Goal: Task Accomplishment & Management: Manage account settings

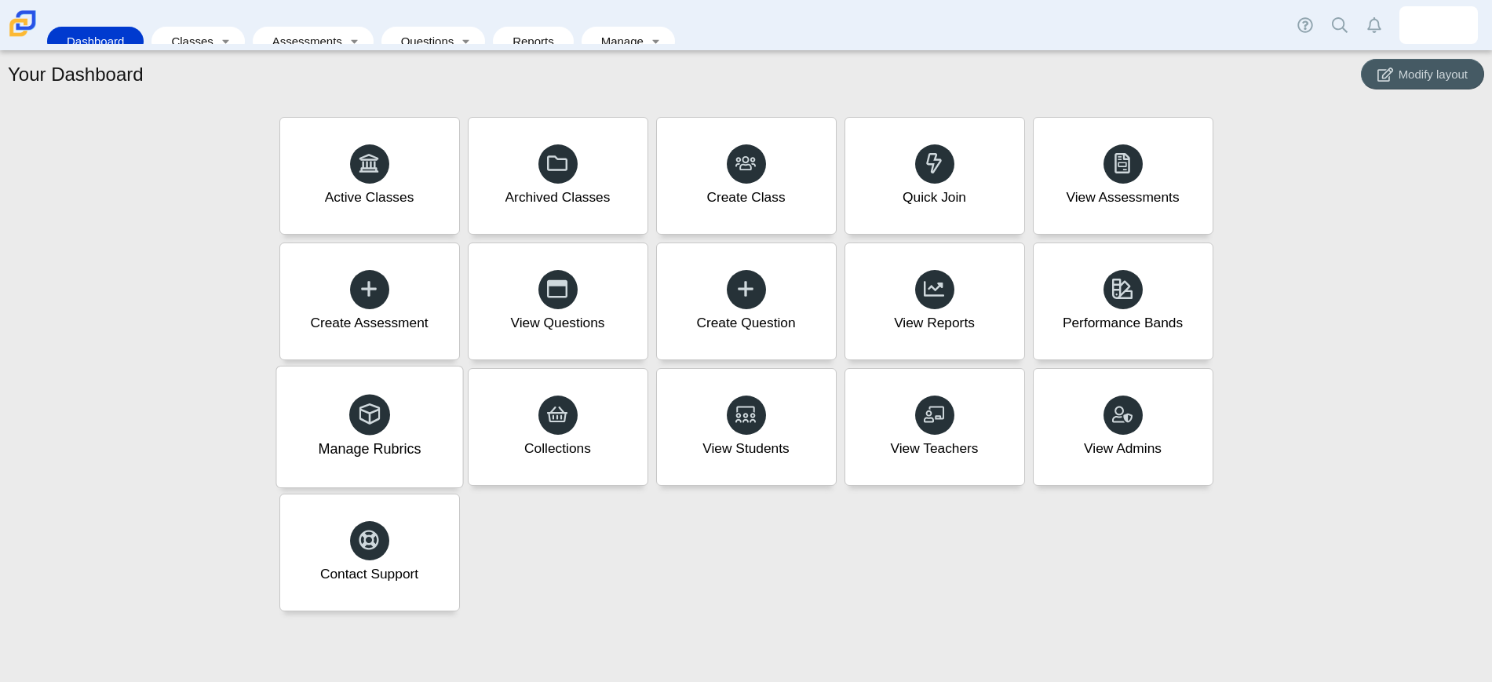
click at [397, 425] on div "Manage Rubrics" at bounding box center [369, 426] width 186 height 121
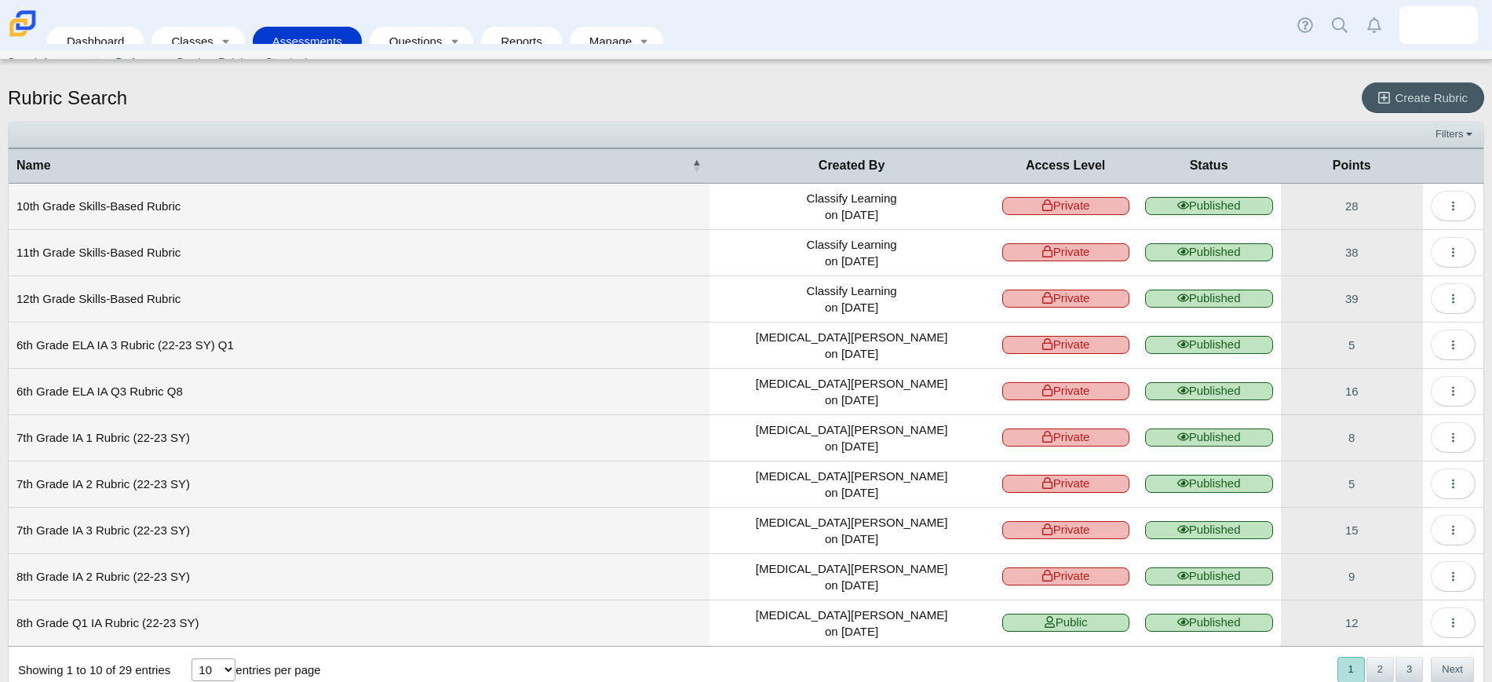
scroll to position [45, 0]
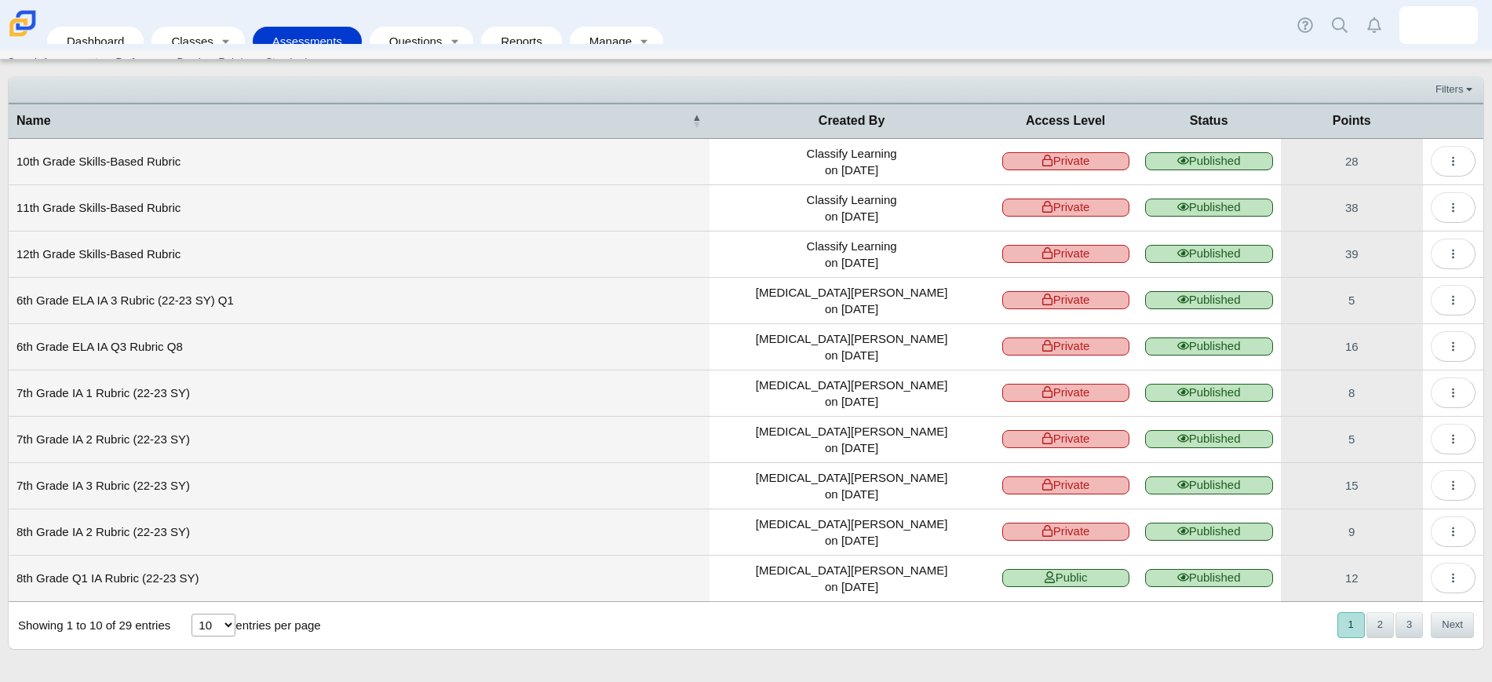
click at [234, 623] on select "10 25 50 100" at bounding box center [213, 625] width 44 height 23
select select "100"
click at [191, 614] on select "10 25 50 100" at bounding box center [213, 625] width 44 height 23
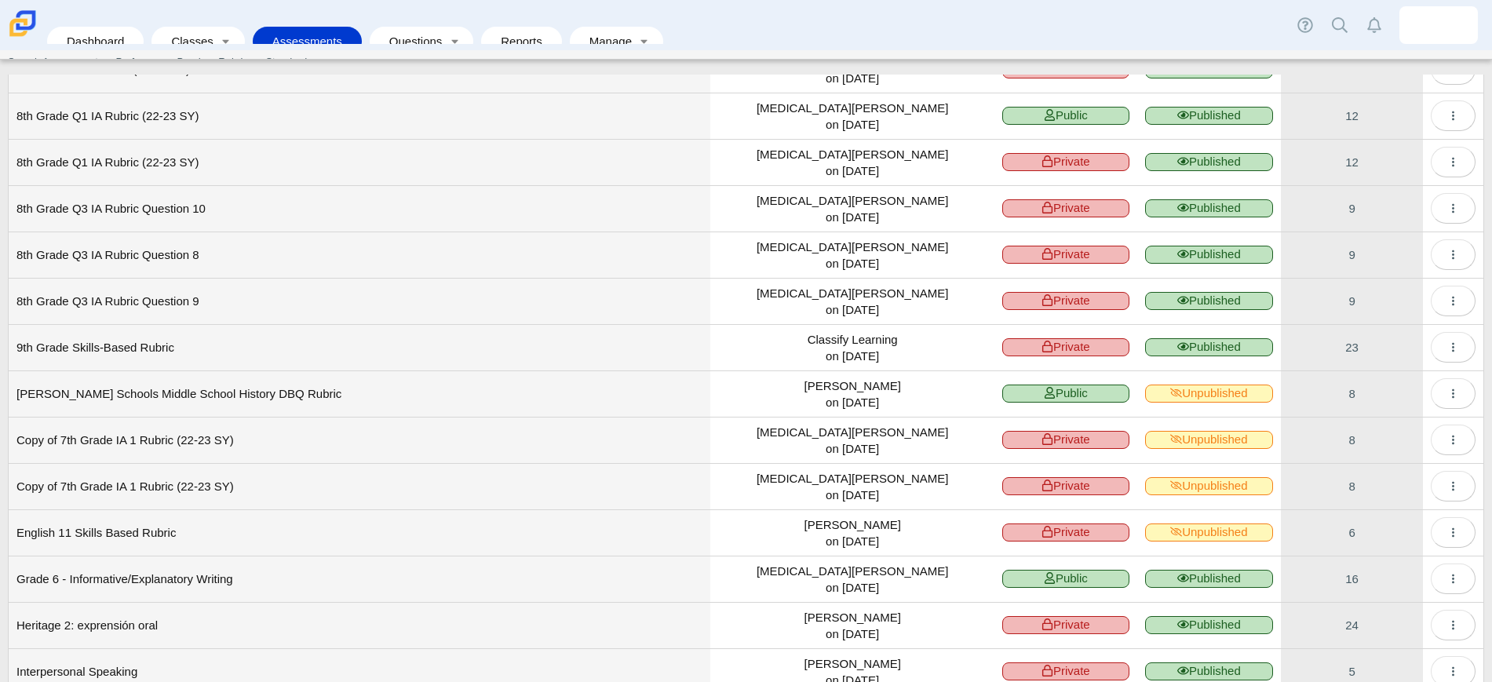
scroll to position [535, 0]
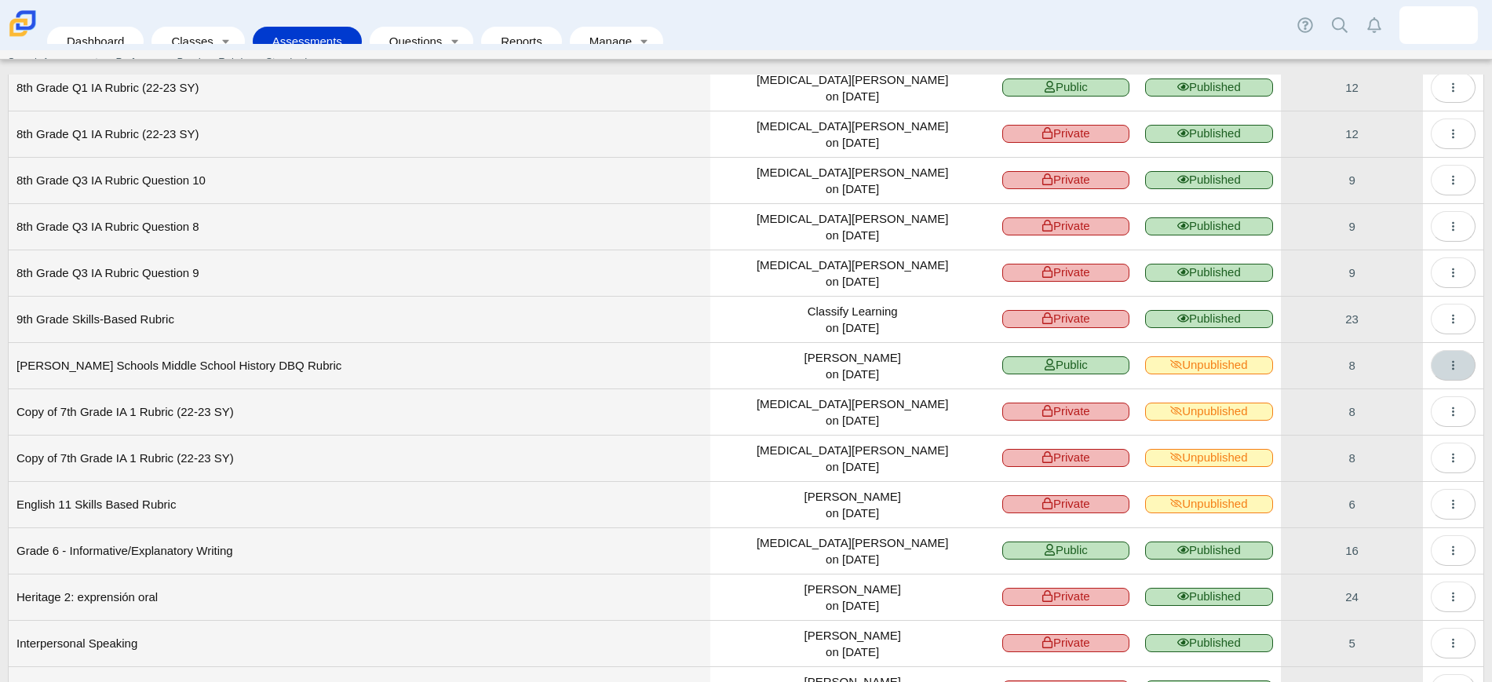
click at [1447, 366] on icon "More options" at bounding box center [1453, 365] width 12 height 12
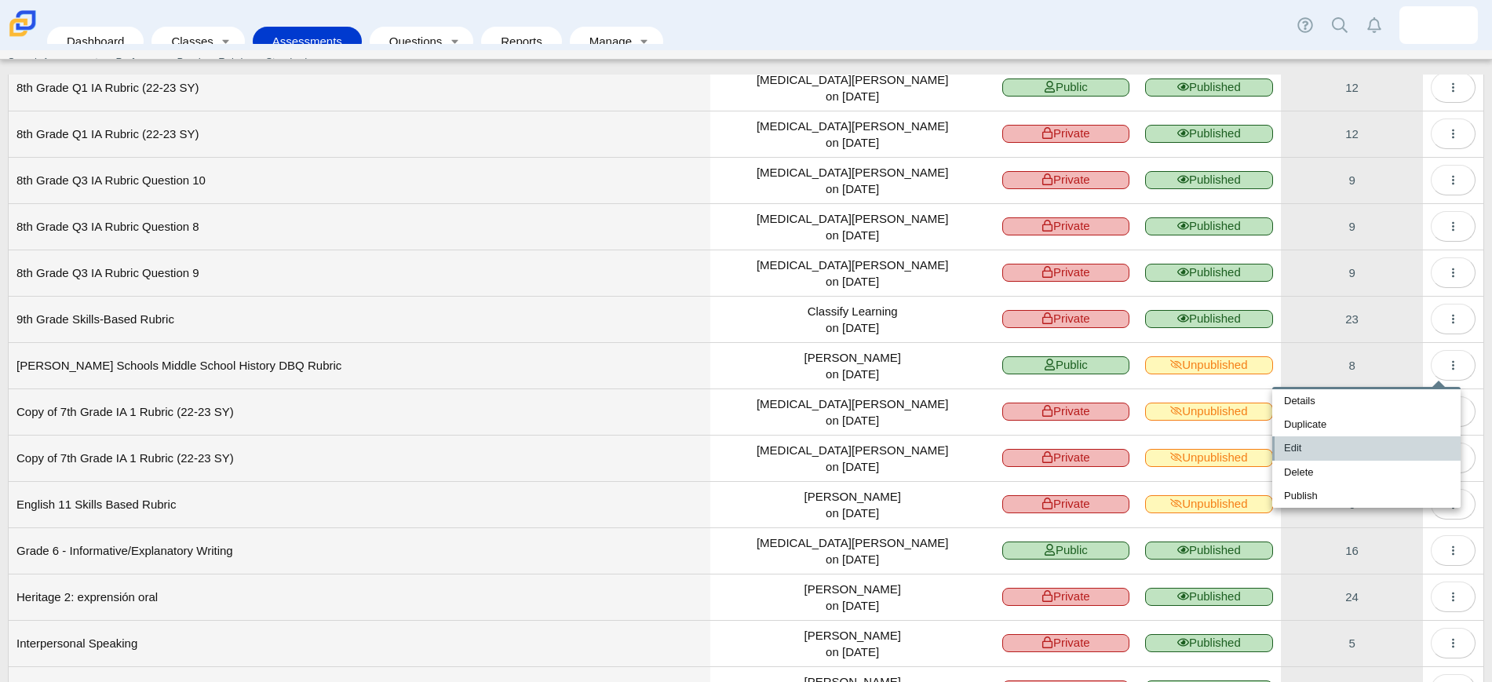
click at [1304, 450] on link "Edit" at bounding box center [1366, 448] width 188 height 24
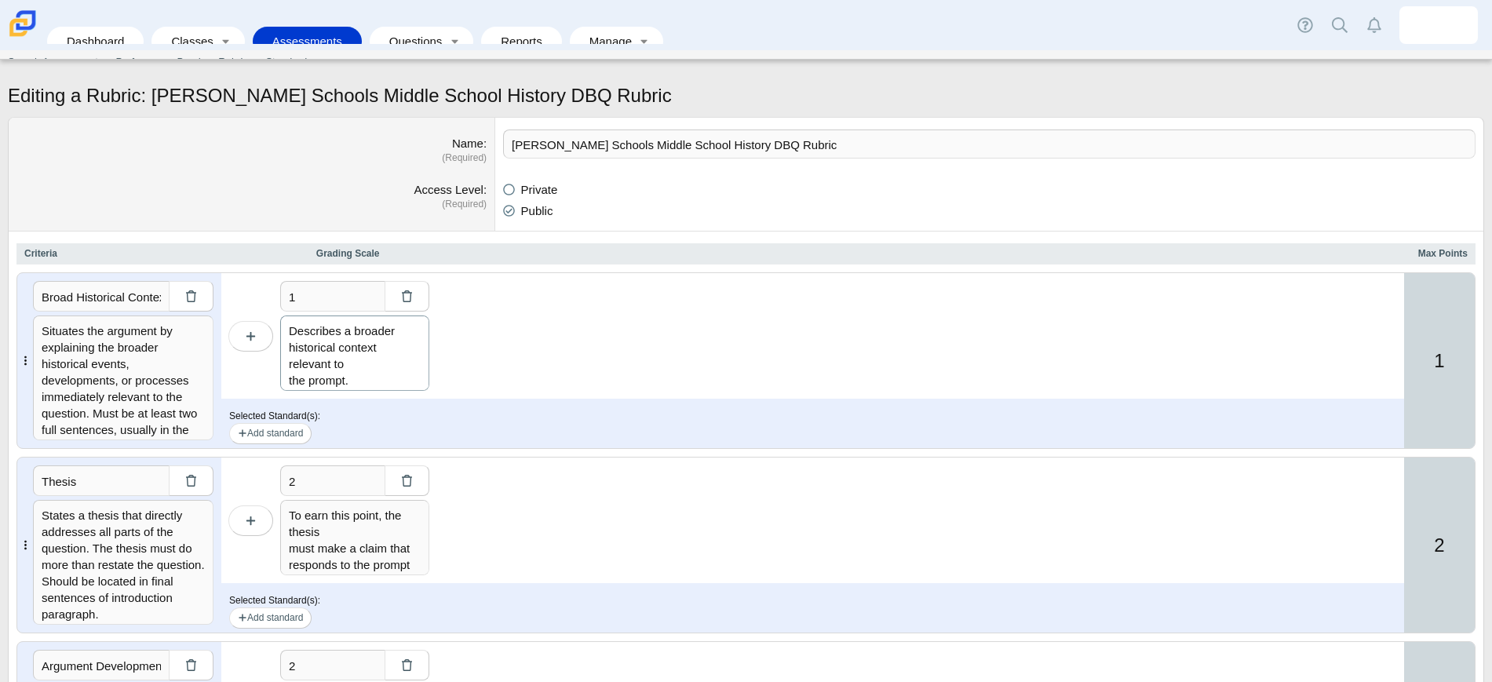
click at [337, 357] on textarea "Describes a broader historical context relevant to the prompt. Must be at least…" at bounding box center [354, 352] width 149 height 75
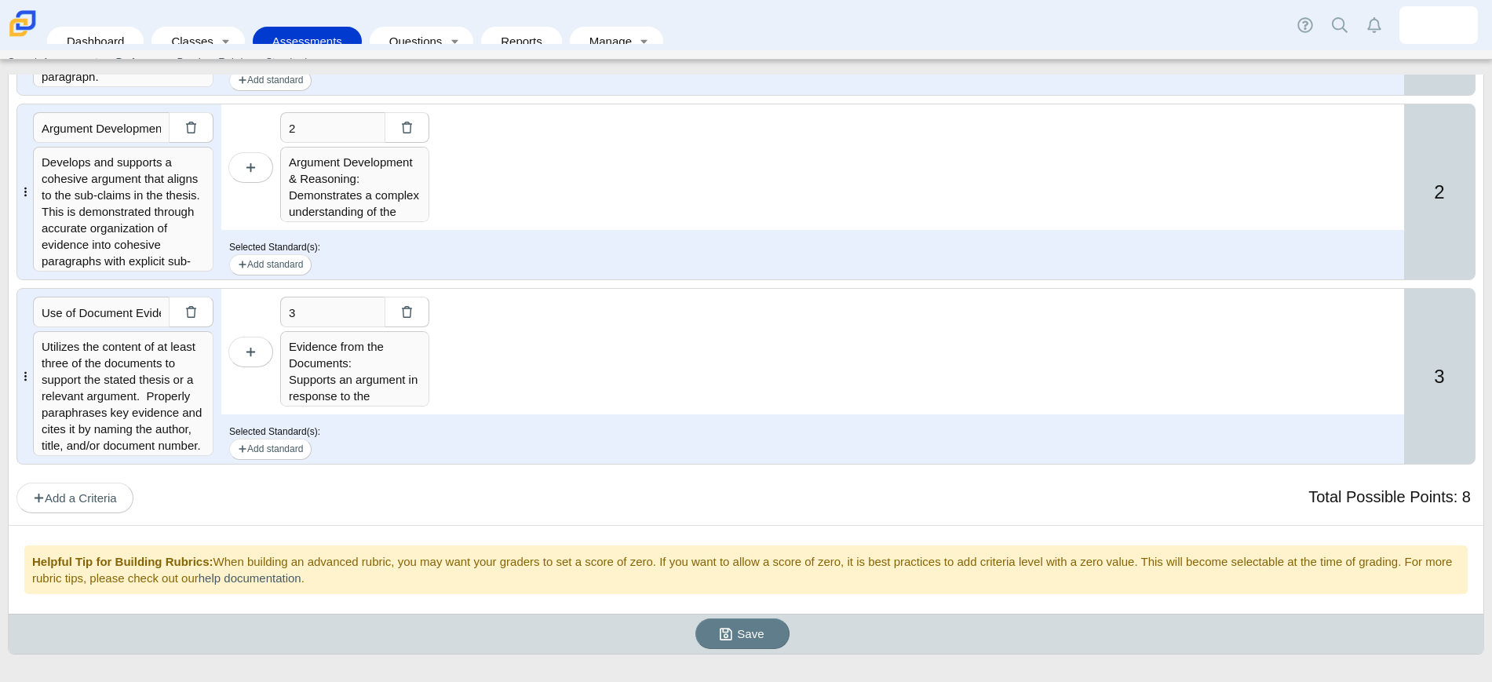
scroll to position [543, 0]
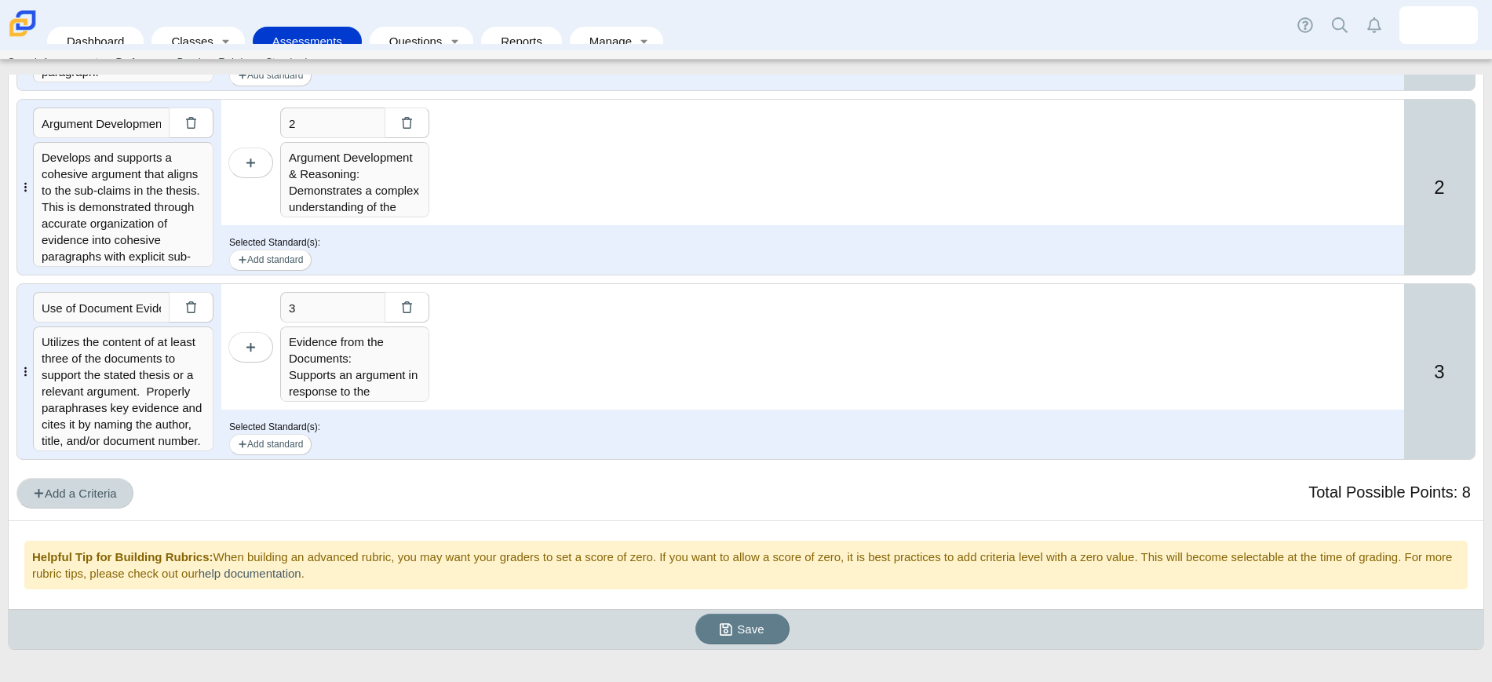
click at [108, 490] on span "Add a Criteria" at bounding box center [75, 493] width 84 height 13
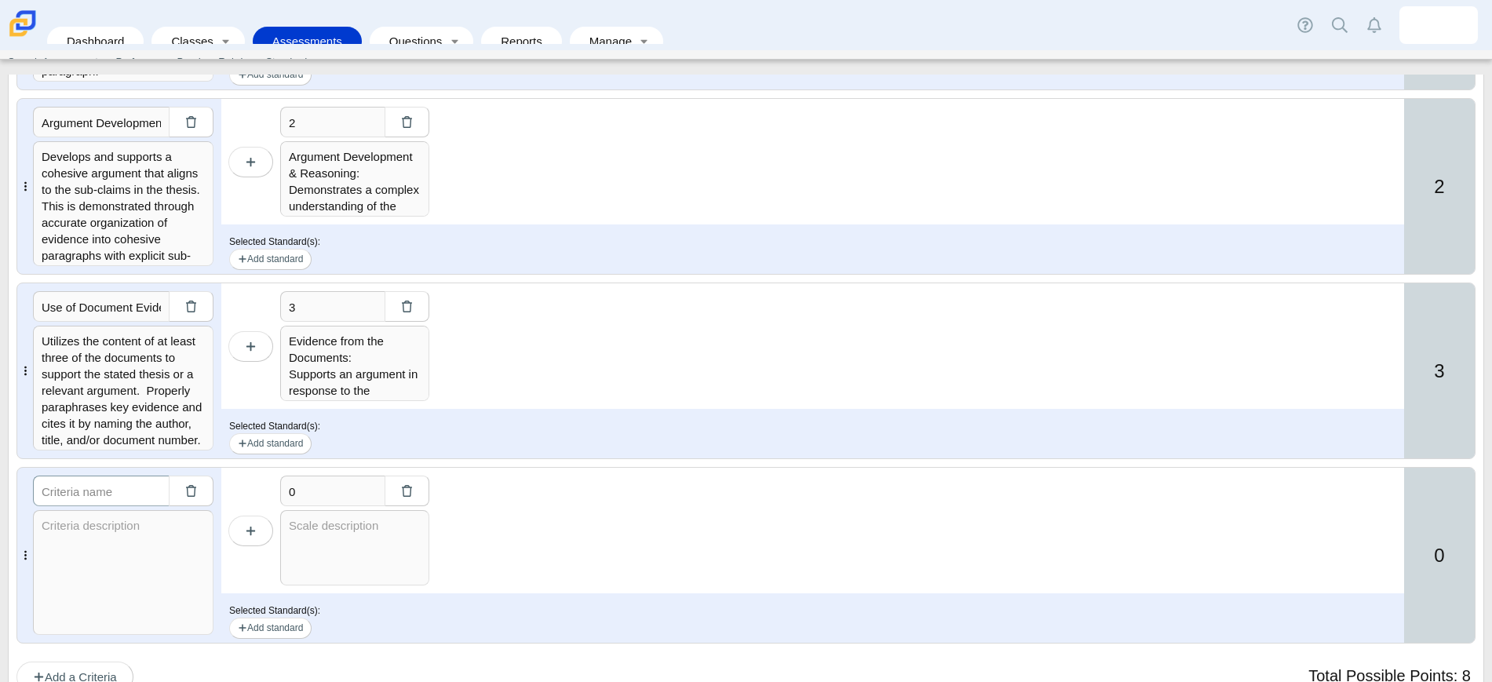
click at [129, 497] on input "text" at bounding box center [101, 491] width 136 height 31
type input "Analysis of Evidence"
click at [333, 494] on input "0" at bounding box center [332, 491] width 104 height 31
click at [253, 519] on button "button" at bounding box center [250, 531] width 45 height 31
type input "2"
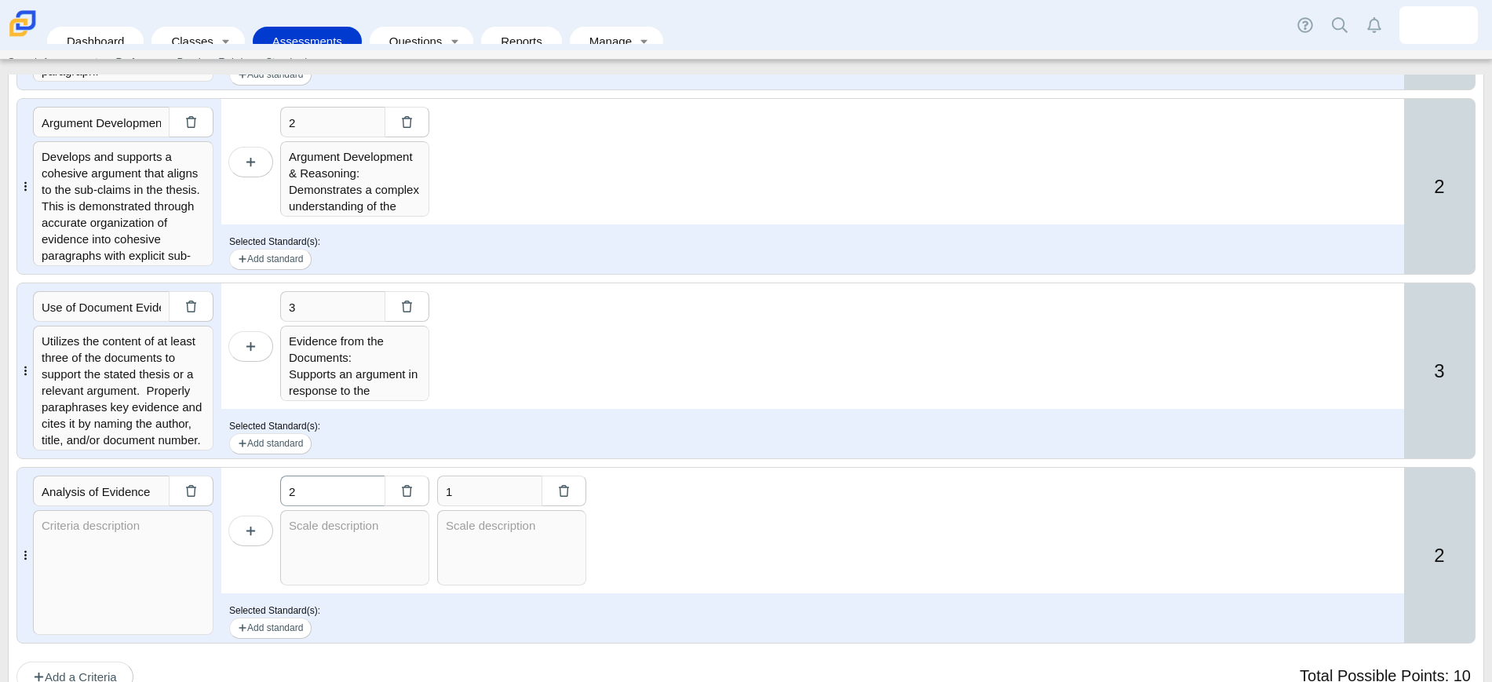
click at [331, 495] on input "2" at bounding box center [332, 491] width 104 height 31
click at [332, 542] on textarea at bounding box center [354, 547] width 149 height 75
click at [68, 533] on textarea at bounding box center [123, 572] width 180 height 125
paste textarea "Utilizes the content of at least three of the documents to support the stated t…"
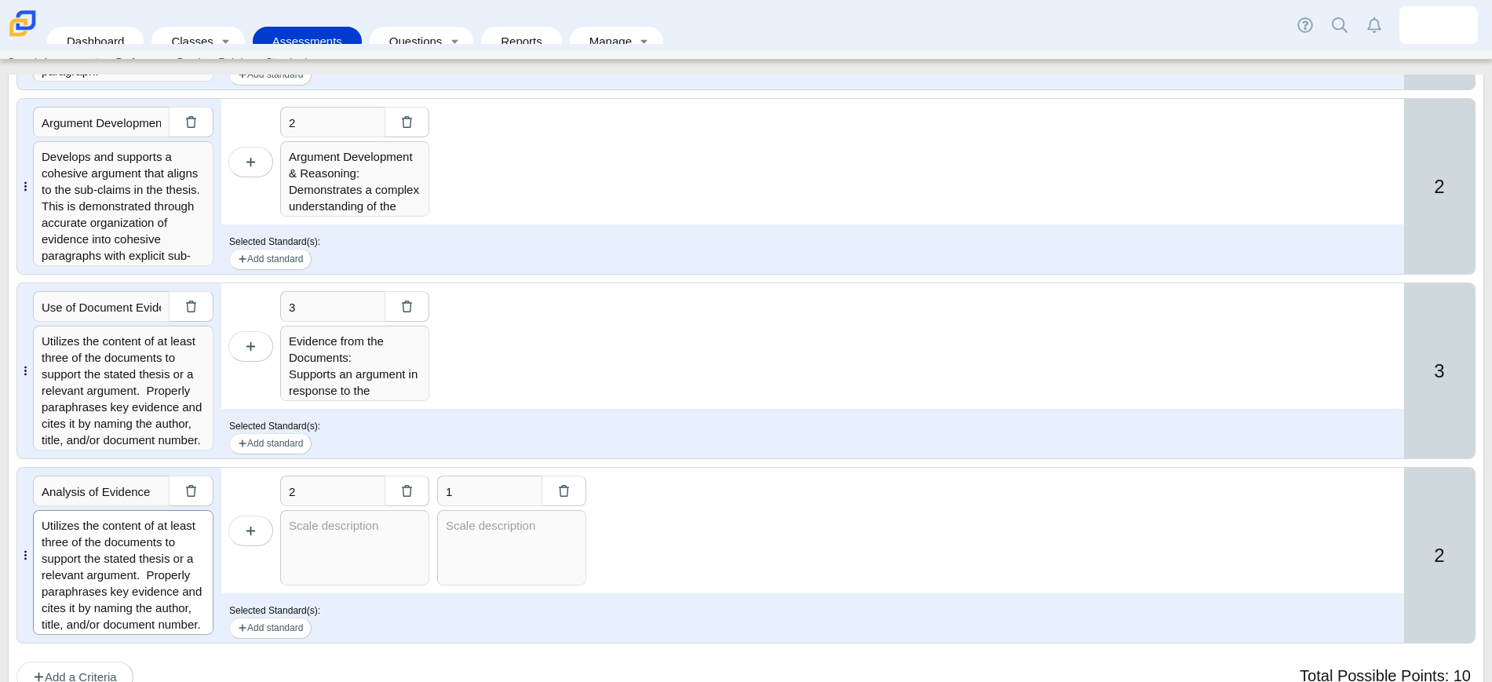
type textarea "Utilizes the content of at least three of the documents to support the stated t…"
click at [301, 536] on textarea at bounding box center [354, 547] width 149 height 75
paste textarea "For at least two documents, explains how or why the document’s point of view, p…"
click at [385, 572] on textarea "For at least two documents, explains how or why the document’s point of view, p…" at bounding box center [354, 547] width 149 height 75
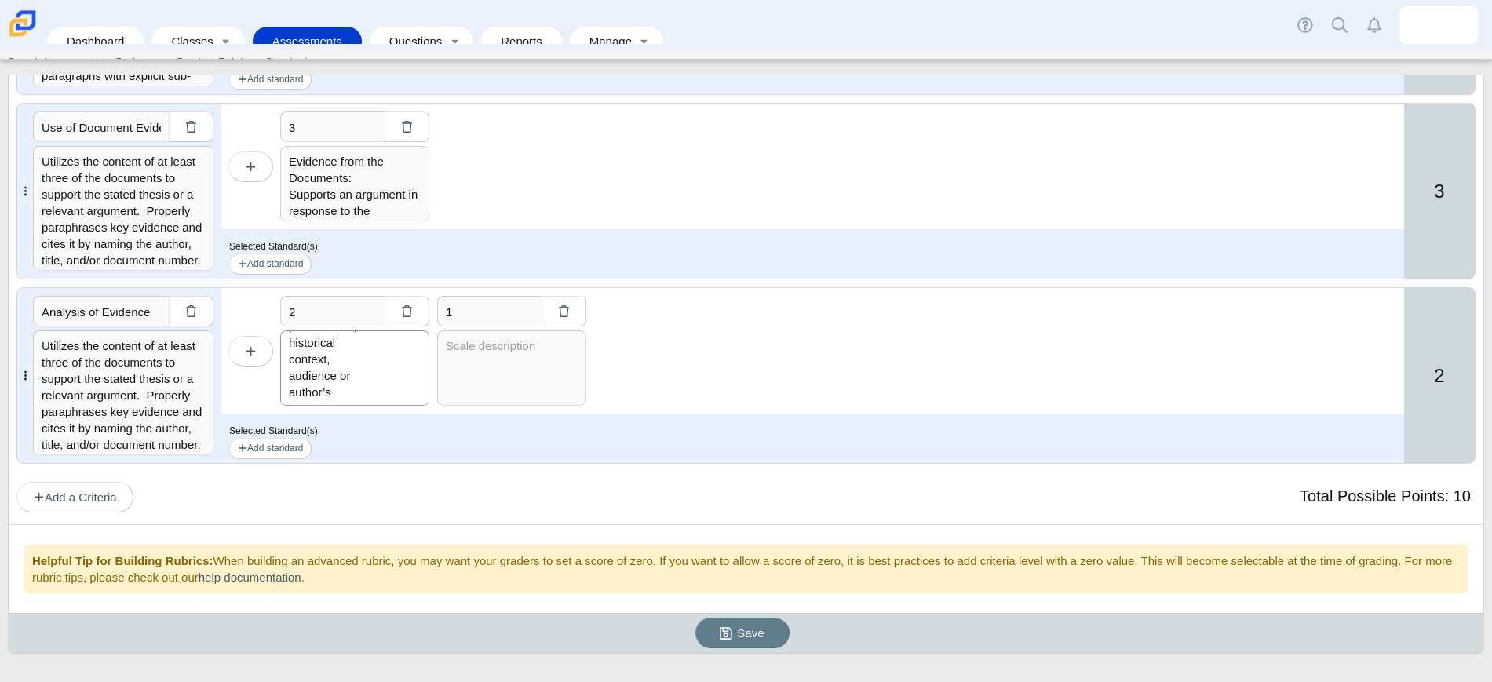
scroll to position [727, 0]
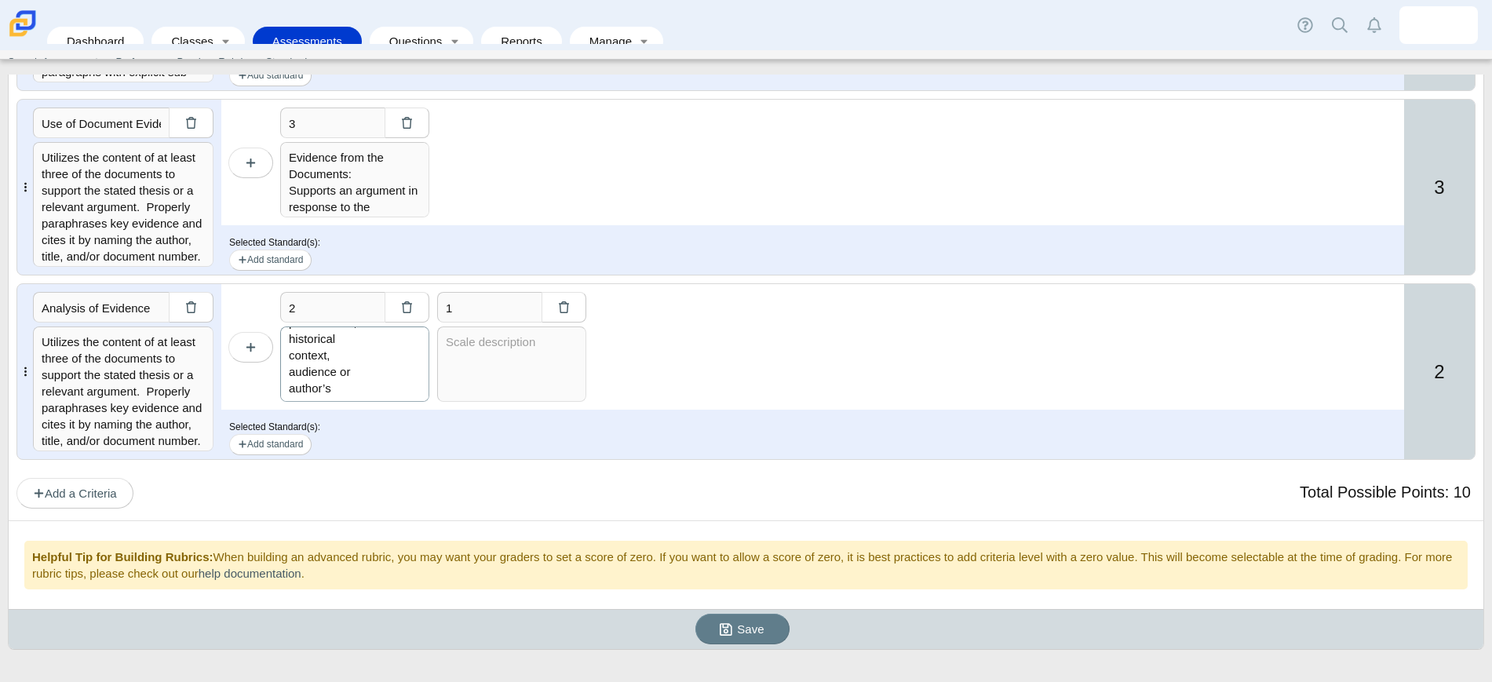
click at [367, 366] on textarea "For at least two documents, explains how or why the document’s point of view, p…" at bounding box center [354, 363] width 149 height 75
paste textarea "purpose is relevant to an argument about the prompt for each of the two documen…"
click at [367, 366] on textarea "For at least two documents, explains how or why the document’s point of view, p…" at bounding box center [354, 363] width 149 height 75
type textarea "For at least two documents, explains how or why the document’s point of view, p…"
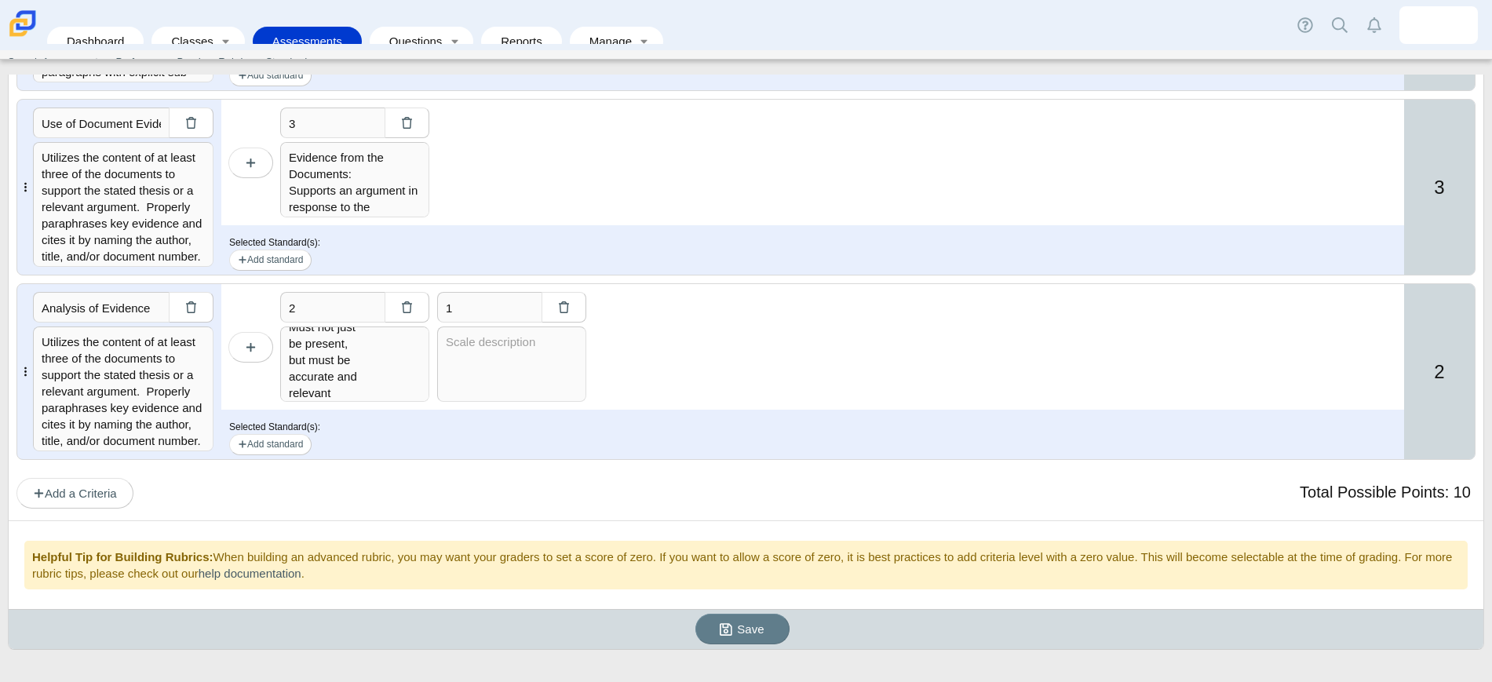
click at [581, 483] on div "Total Possible Points: 10 Add a Criteria" at bounding box center [745, 492] width 1459 height 32
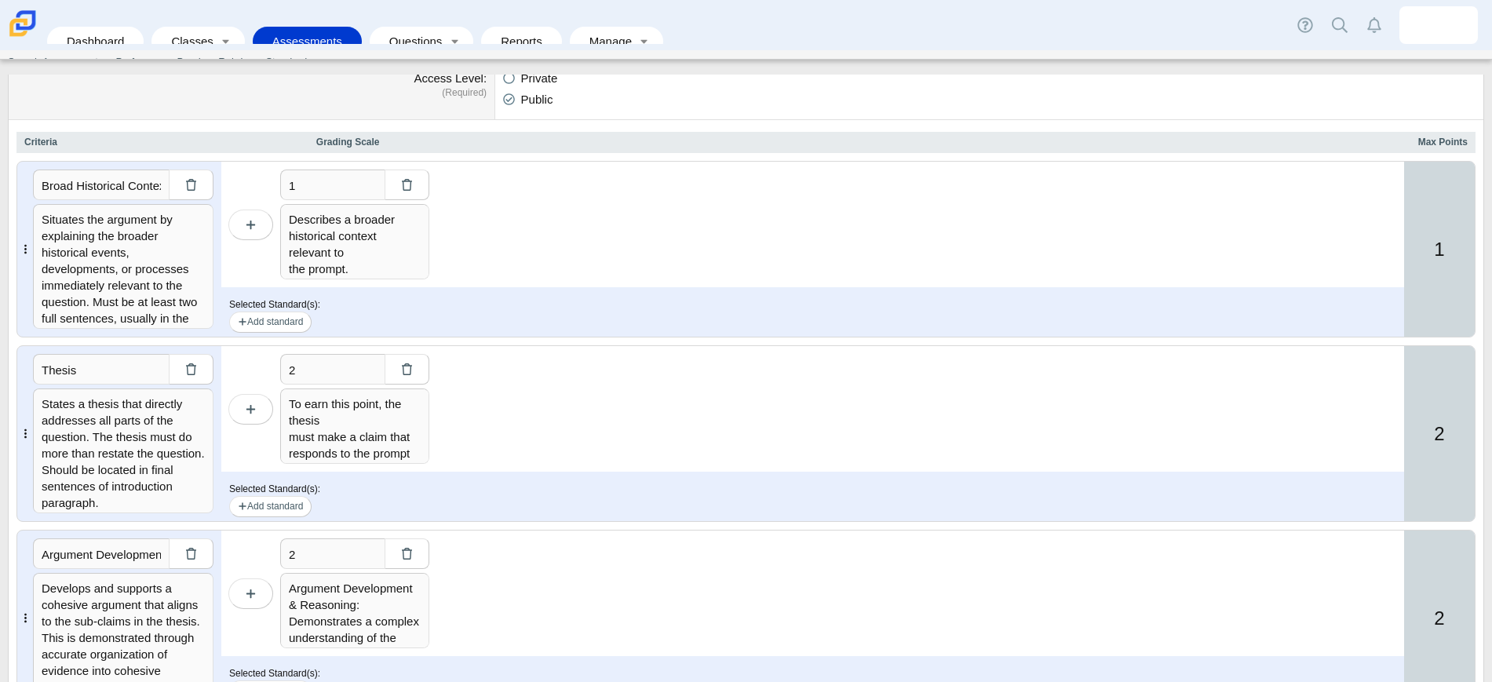
scroll to position [0, 0]
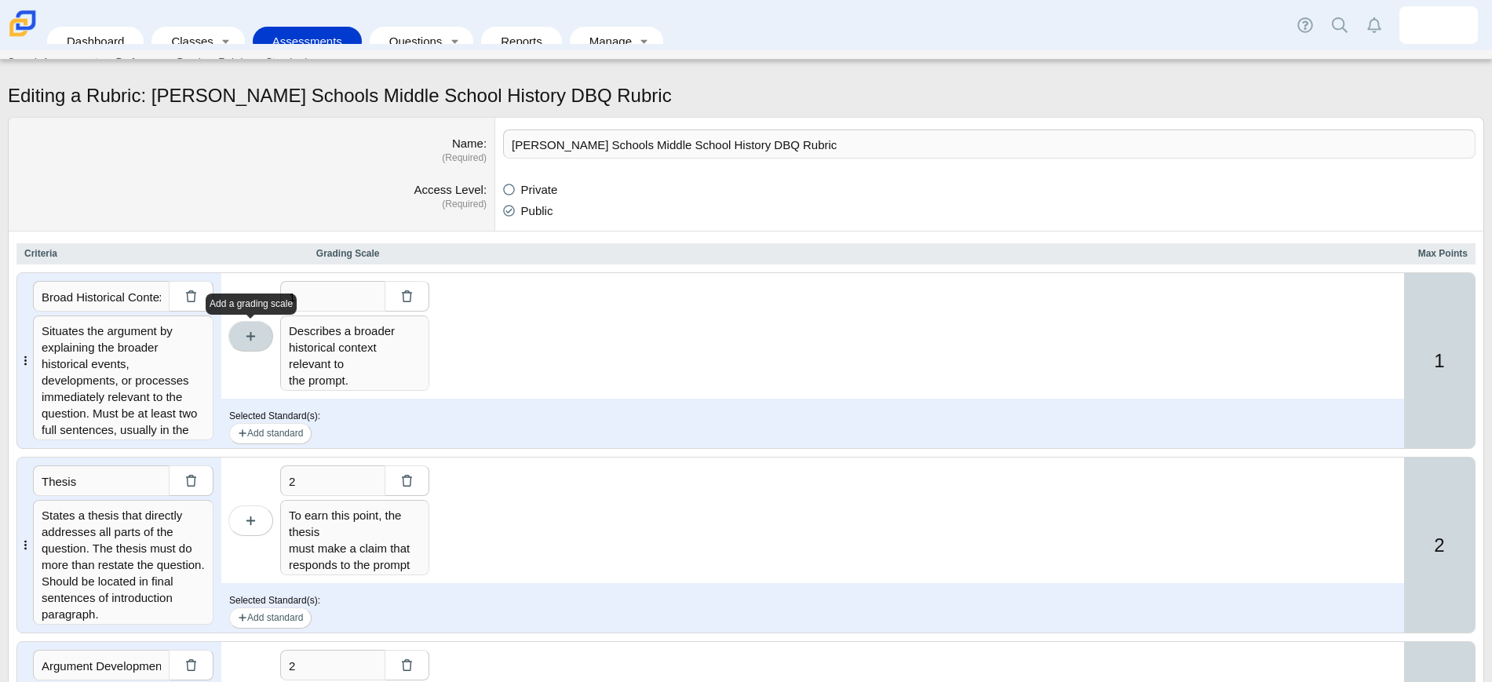
click at [246, 330] on icon "button" at bounding box center [251, 336] width 12 height 12
type input "2"
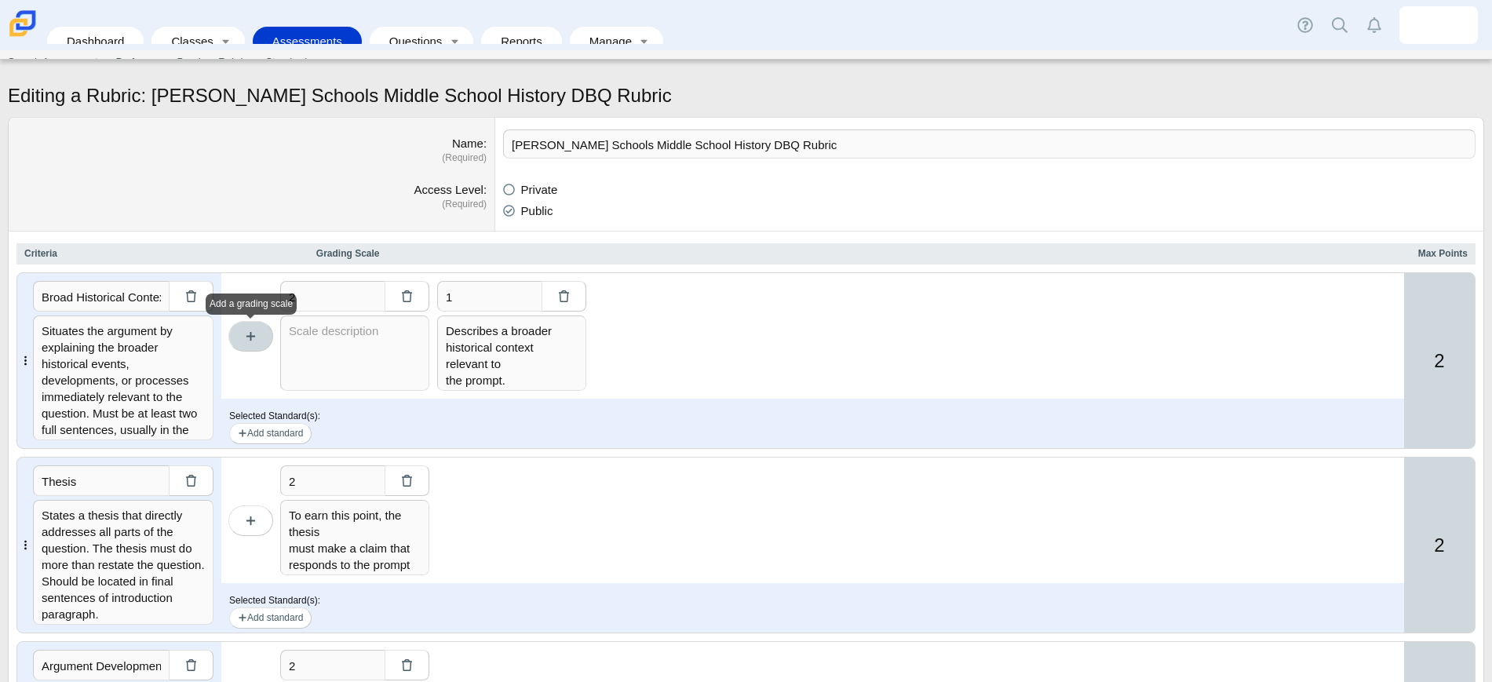
click at [256, 341] on icon "button" at bounding box center [251, 336] width 12 height 12
type input "3"
type input "2"
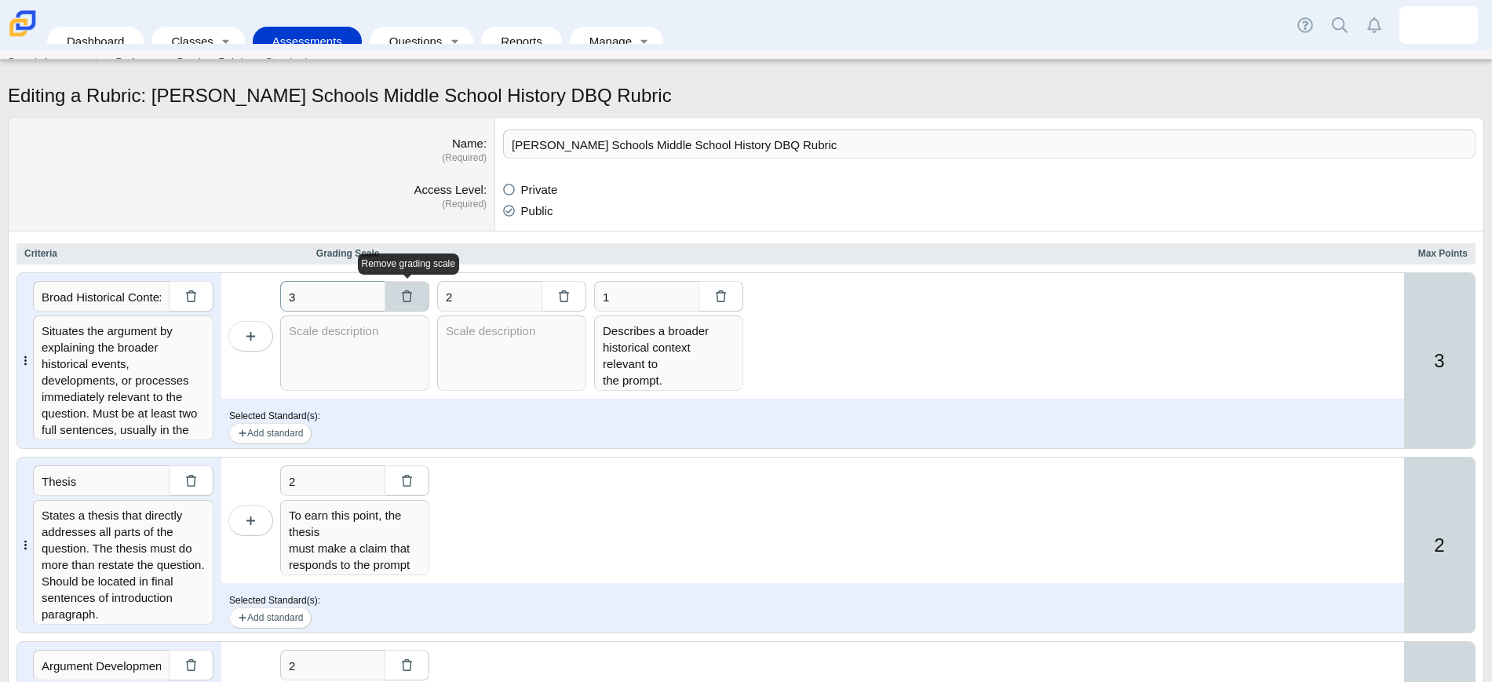
click at [404, 298] on icon "button" at bounding box center [407, 296] width 12 height 12
type input "2"
type input "1"
type textarea "Describes a broader historical context relevant to the prompt. Must be at least…"
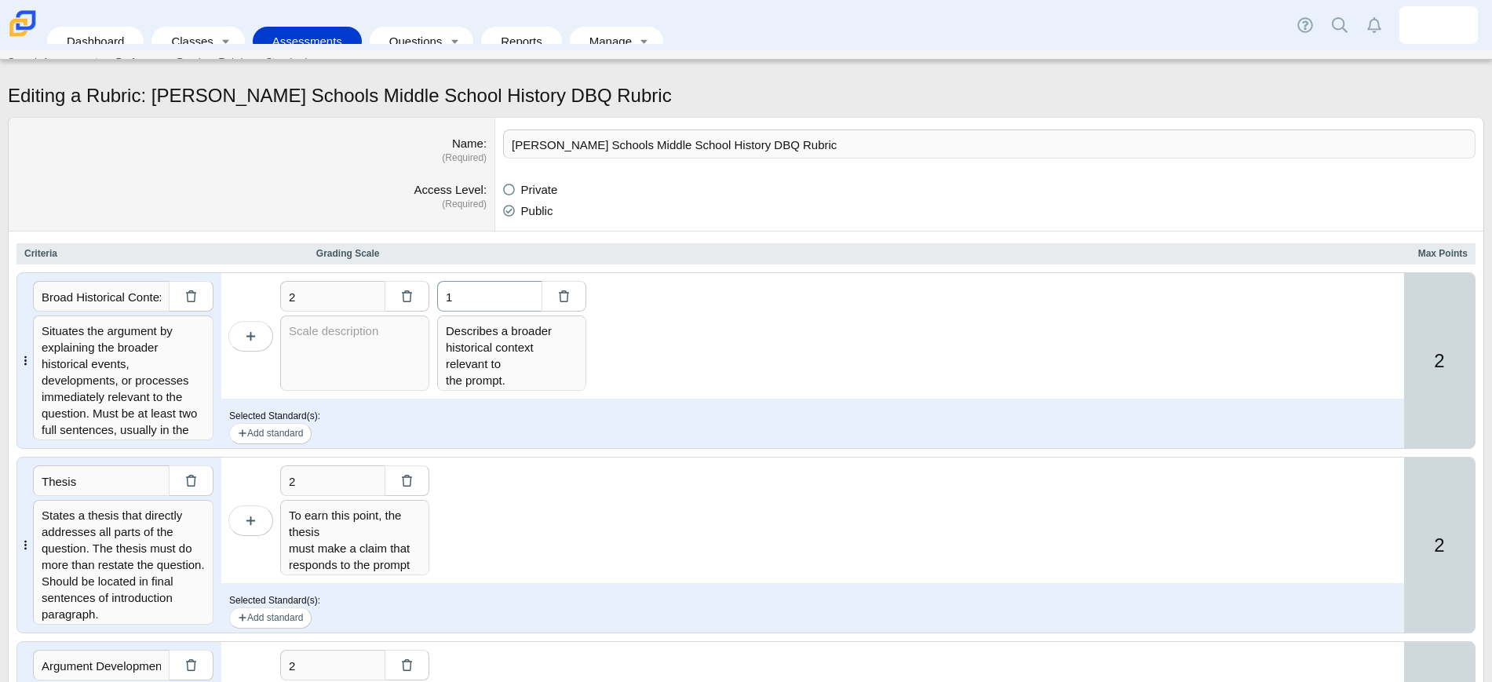
drag, startPoint x: 470, startPoint y: 299, endPoint x: 440, endPoint y: 301, distance: 29.9
click at [447, 299] on input "1" at bounding box center [489, 296] width 104 height 31
click at [327, 293] on input "2" at bounding box center [332, 296] width 104 height 31
type input "1"
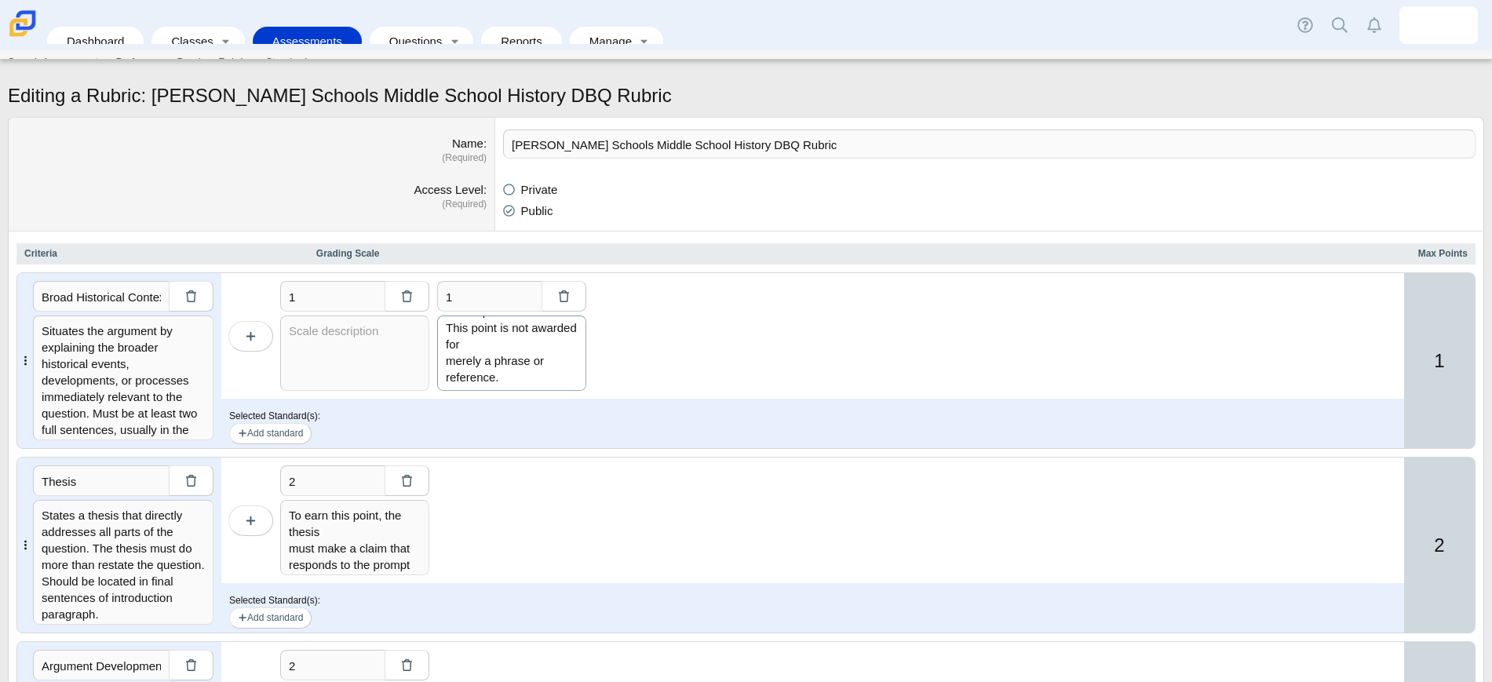
drag, startPoint x: 443, startPoint y: 330, endPoint x: 530, endPoint y: 386, distance: 104.5
click at [530, 386] on textarea "Describes a broader historical context relevant to the prompt. Must be at least…" at bounding box center [511, 352] width 149 height 75
click at [337, 350] on textarea at bounding box center [354, 352] width 149 height 75
paste textarea "Describes a broader historical context relevant to the prompt. Must be at least…"
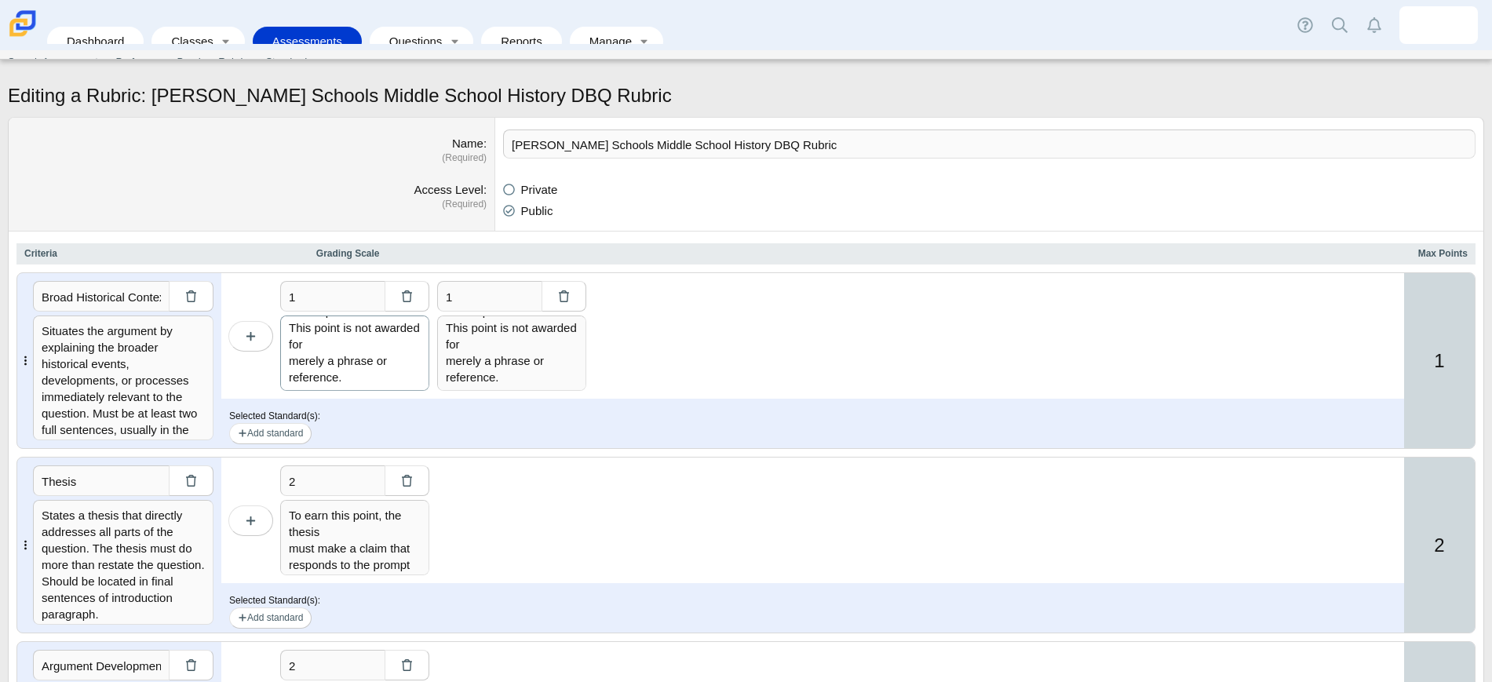
type textarea "Describes a broader historical context relevant to the prompt. Must be at least…"
click at [461, 292] on input "1" at bounding box center [489, 296] width 104 height 31
type input "0"
click at [500, 336] on textarea "Describes a broader historical context relevant to the prompt. Must be at least…" at bounding box center [511, 352] width 149 height 75
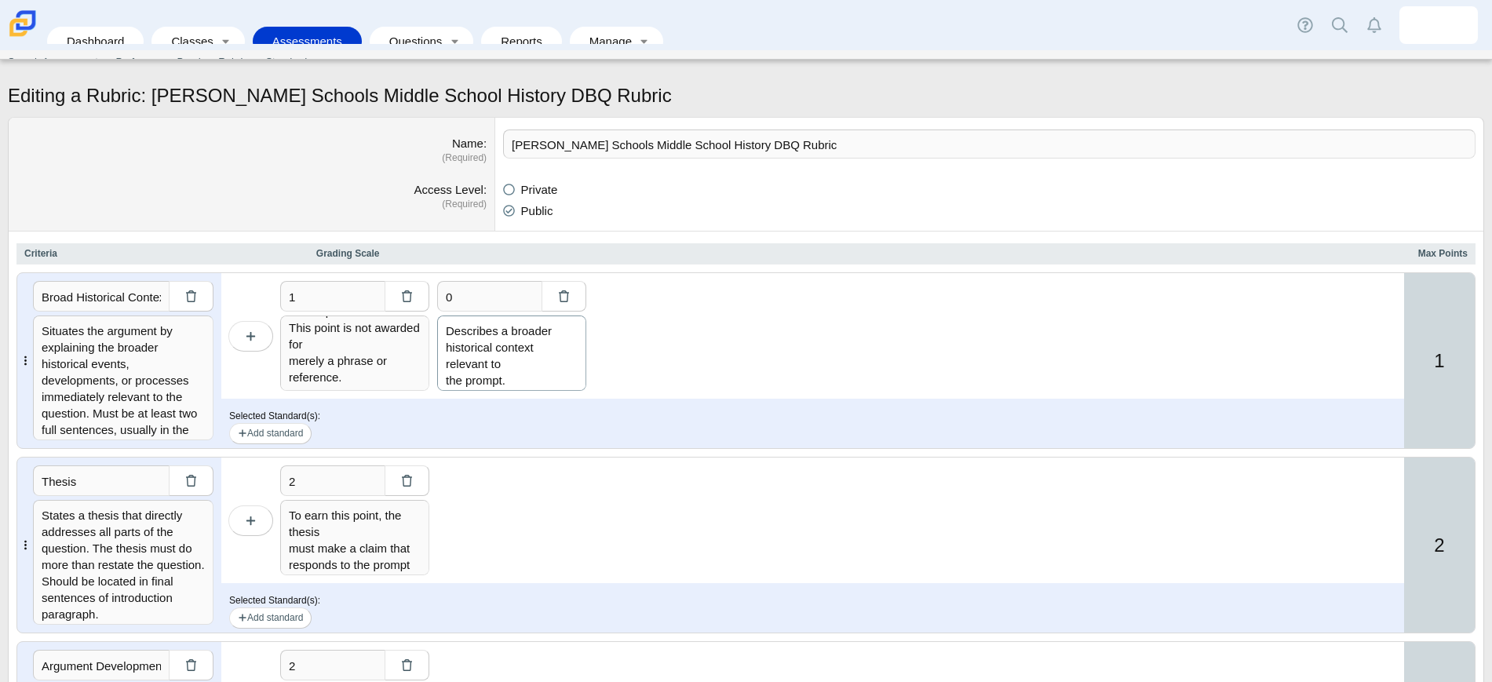
drag, startPoint x: 501, startPoint y: 374, endPoint x: 443, endPoint y: 326, distance: 75.8
click at [443, 326] on textarea "Describes a broader historical context relevant to the prompt. Must be at least…" at bounding box center [511, 352] width 149 height 75
click at [467, 334] on textarea "Describes a broader historical context relevant to the prompt. Must be at least…" at bounding box center [511, 352] width 149 height 75
drag, startPoint x: 448, startPoint y: 331, endPoint x: 514, endPoint y: 374, distance: 78.4
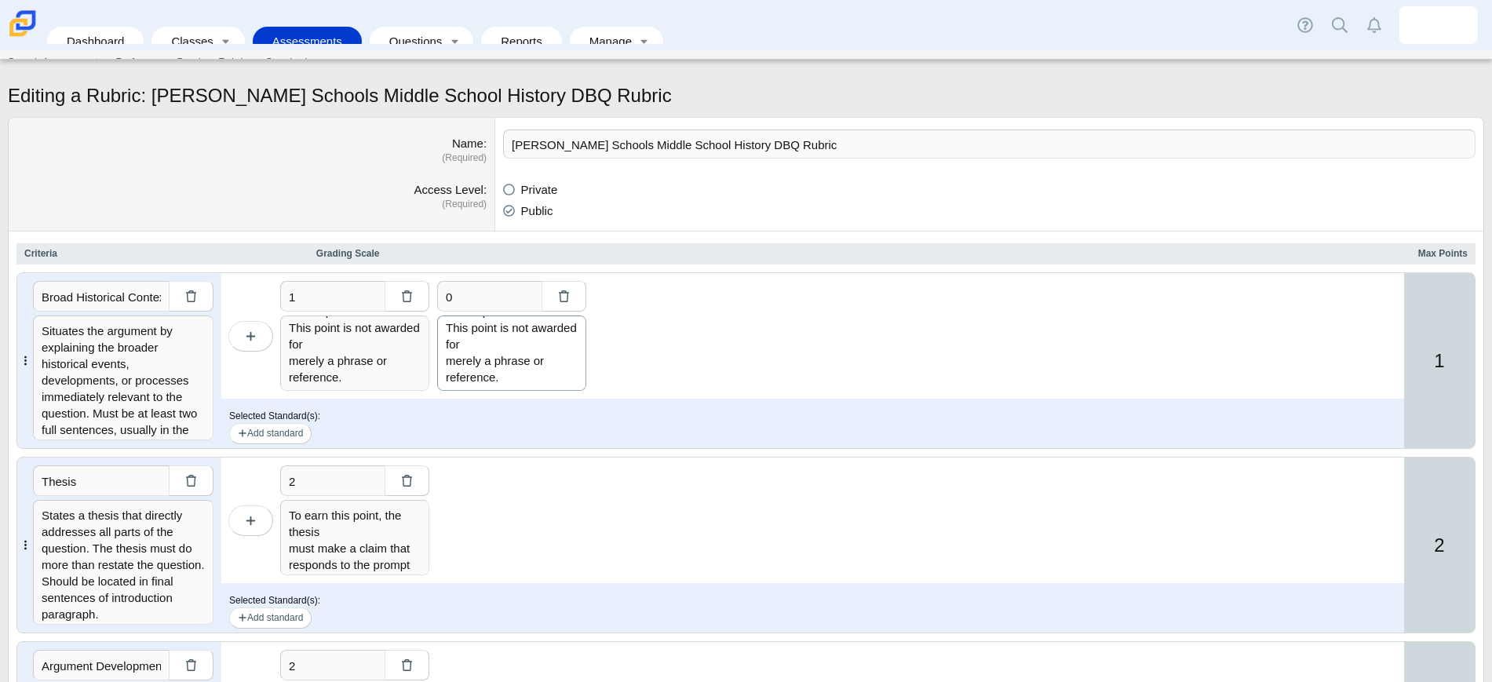
click at [514, 374] on textarea "Describes a broader historical context relevant to the prompt. Must be at least…" at bounding box center [511, 352] width 149 height 75
click at [245, 521] on button "button" at bounding box center [250, 520] width 45 height 31
type input "3"
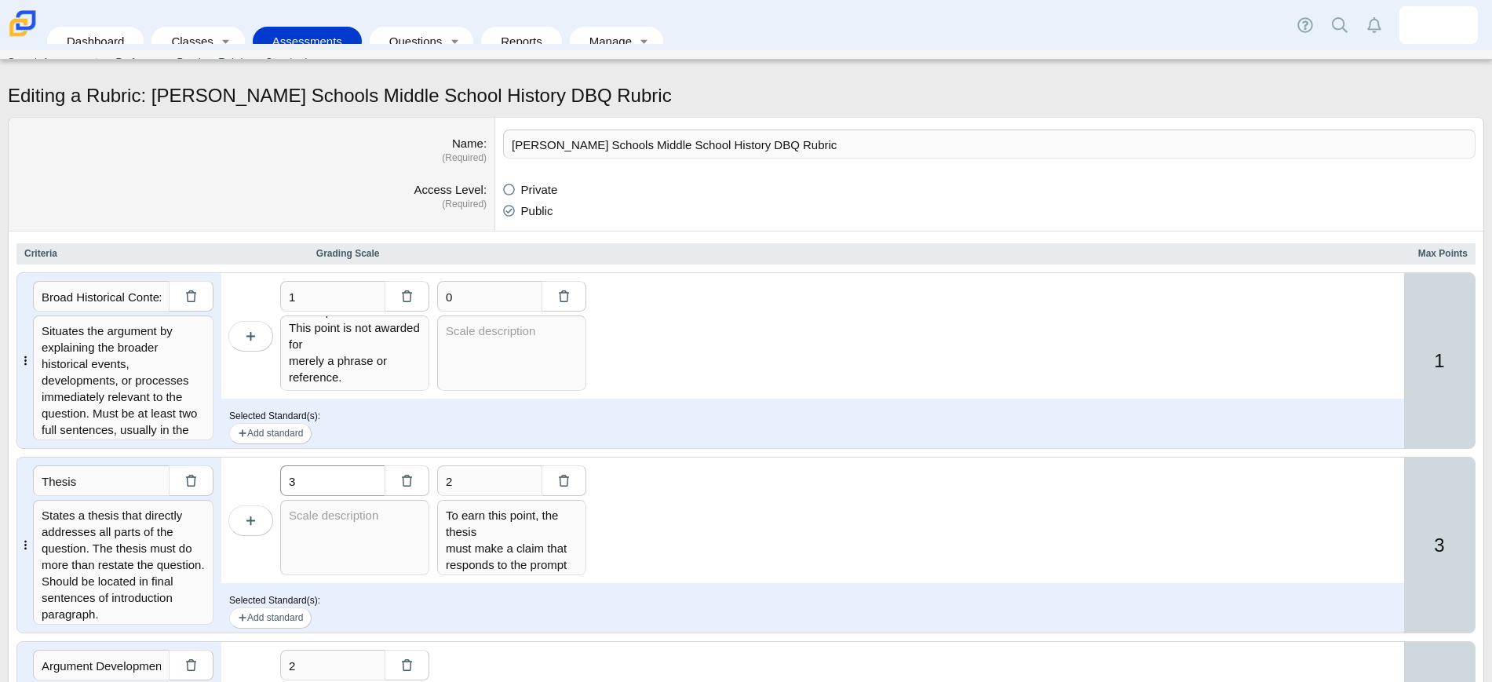
click at [321, 490] on input "3" at bounding box center [332, 480] width 104 height 31
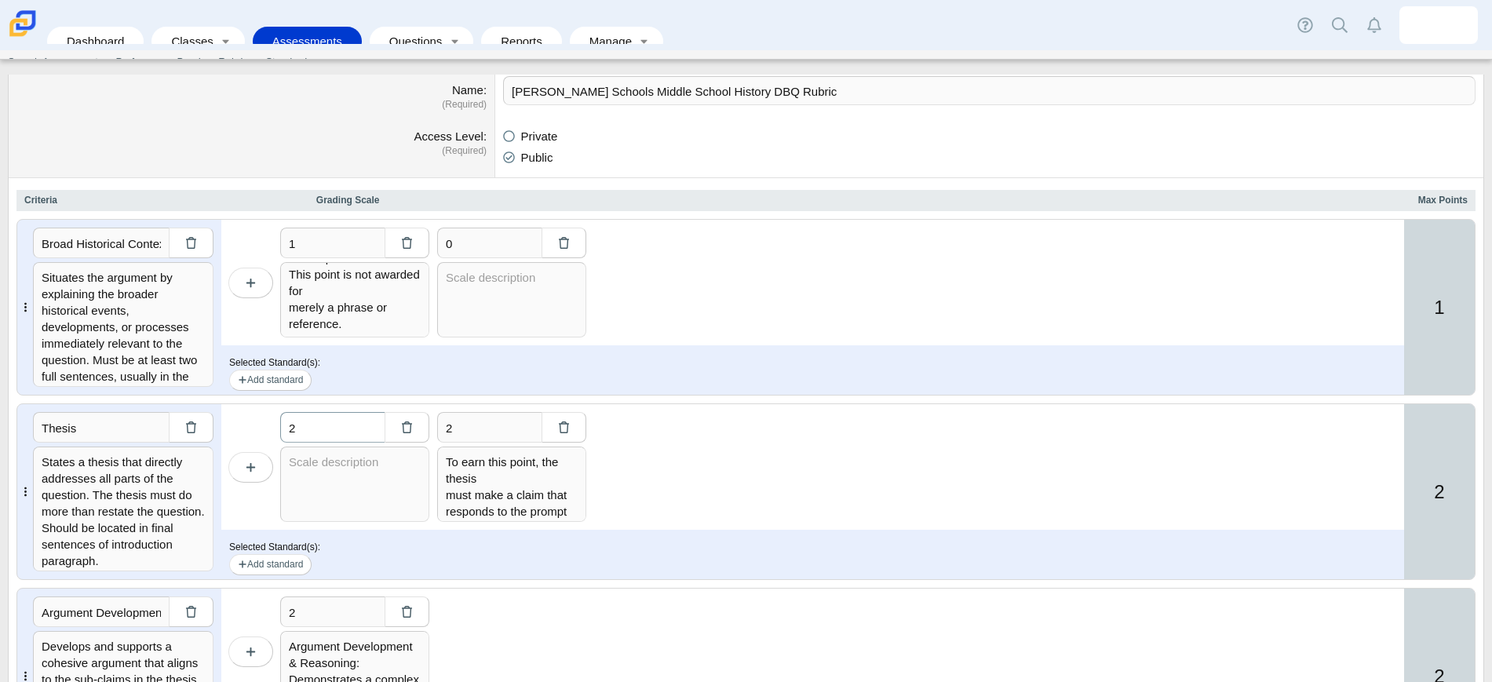
scroll to position [98, 0]
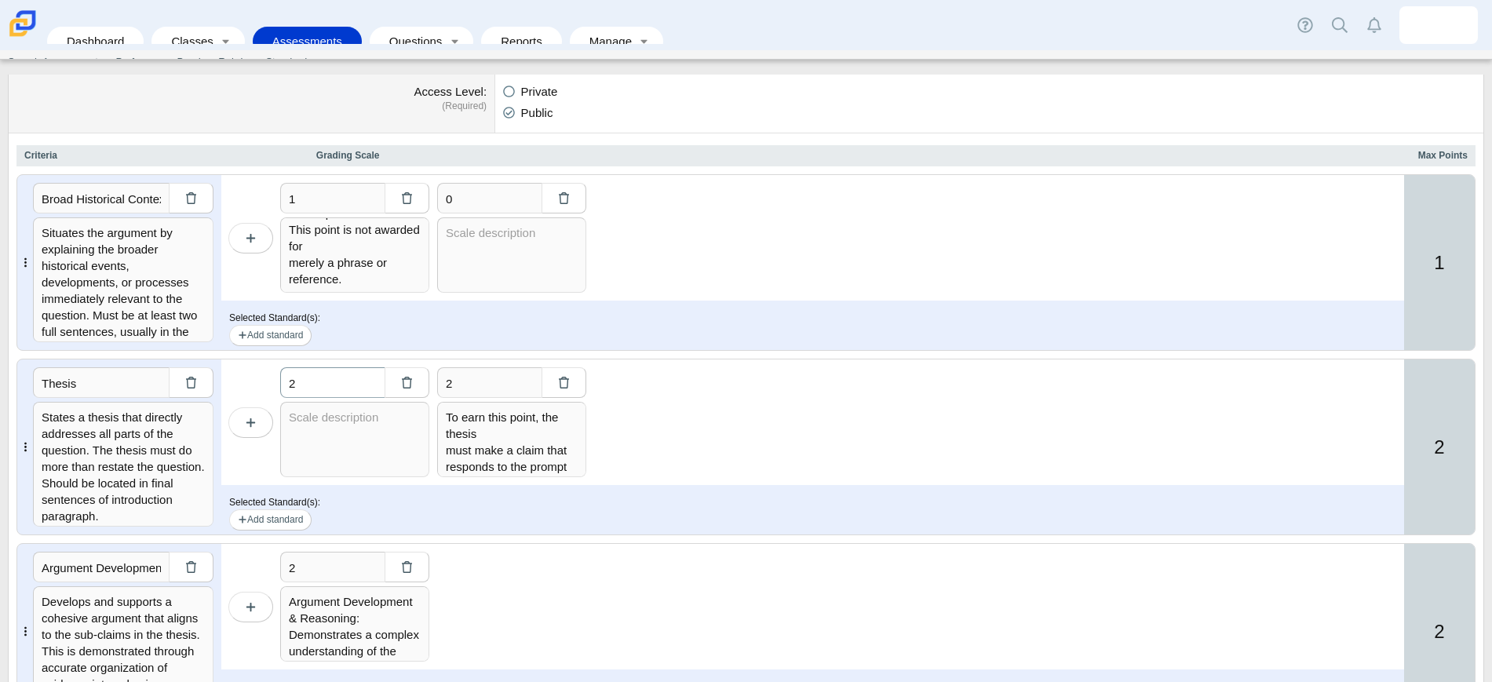
type input "2"
click at [450, 414] on textarea "To earn this point, the thesis must make a claim that responds to the prompt ra…" at bounding box center [511, 439] width 149 height 75
click at [390, 420] on textarea at bounding box center [354, 439] width 149 height 75
paste textarea "To earn this point, the thesis must make a claim that responds to the prompt ra…"
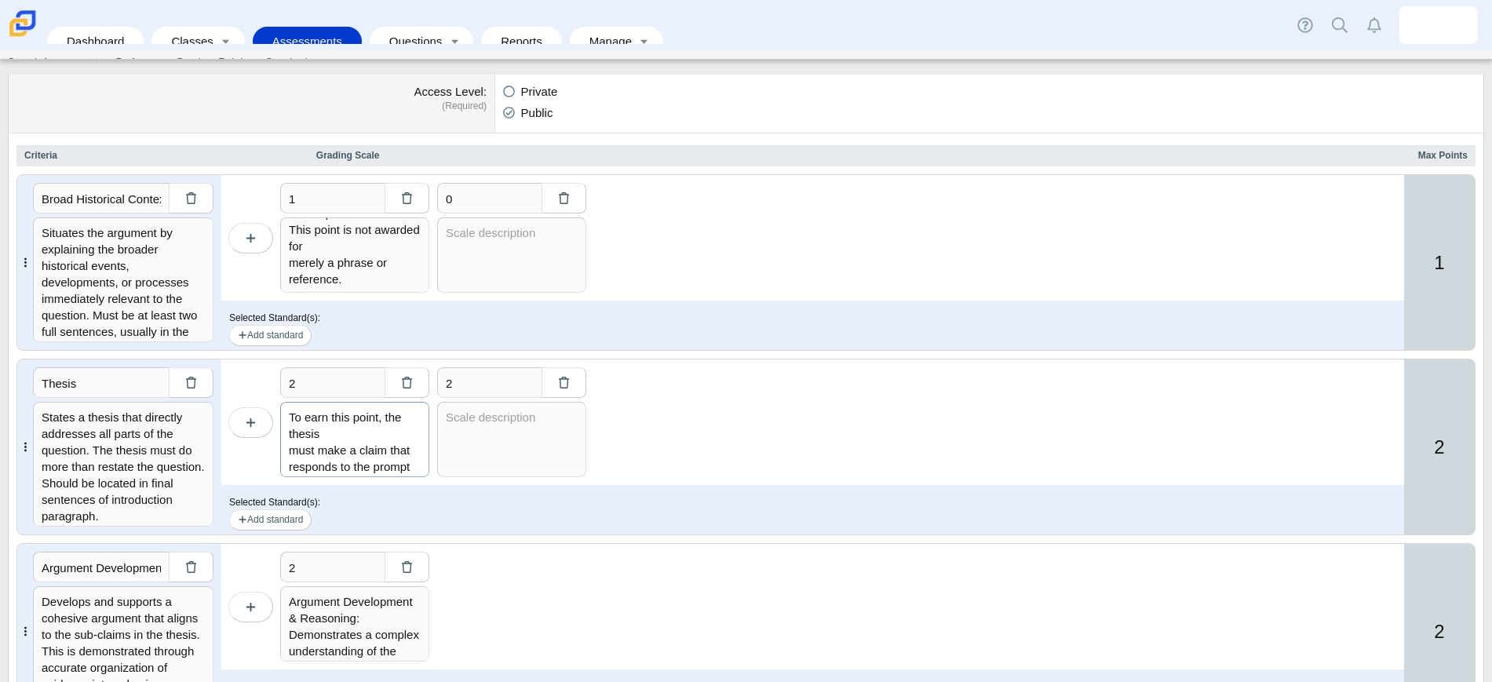
scroll to position [361, 0]
type textarea "To earn this point, the thesis must make a claim that responds to the prompt ra…"
click at [454, 384] on input "2" at bounding box center [489, 382] width 104 height 31
type input "1"
click at [343, 435] on textarea "To earn this point, the thesis must make a claim that responds to the prompt ra…" at bounding box center [354, 439] width 149 height 75
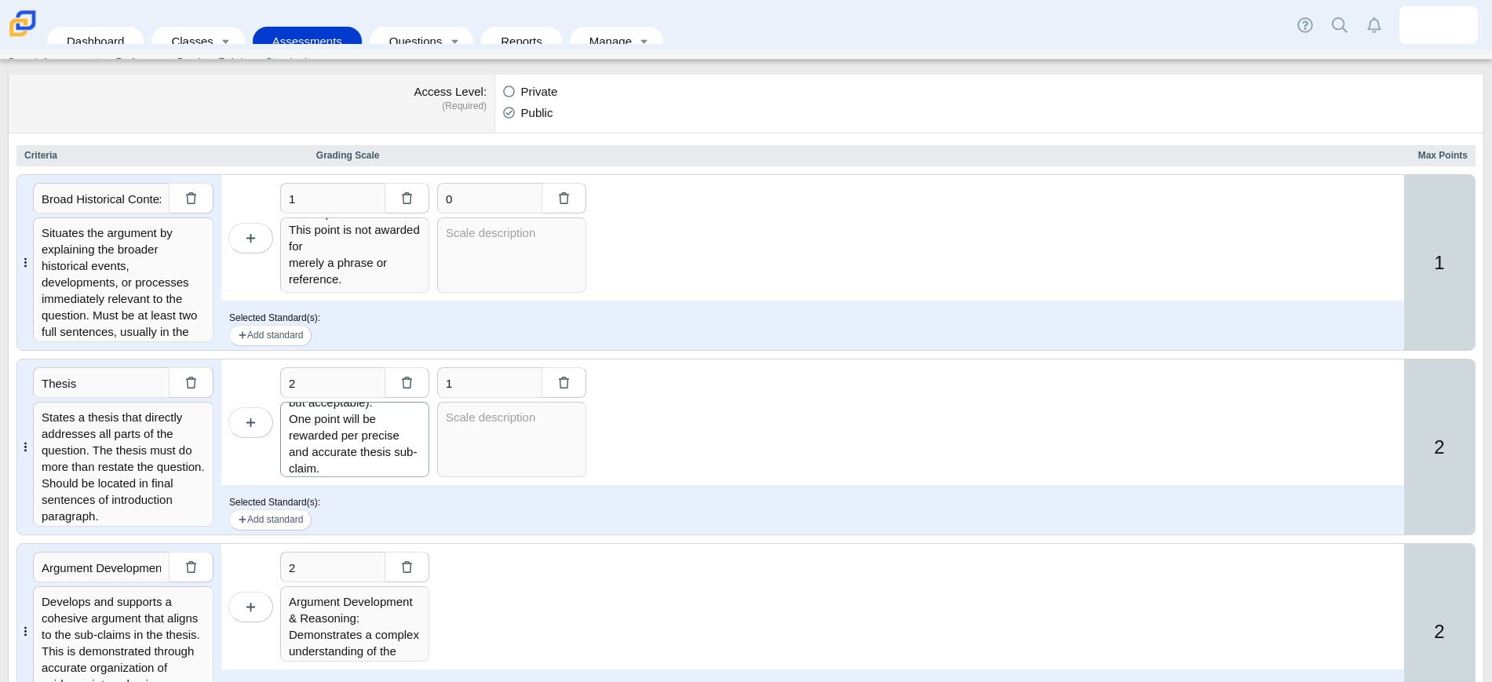
scroll to position [234, 0]
drag, startPoint x: 350, startPoint y: 470, endPoint x: 292, endPoint y: 418, distance: 77.8
click at [292, 418] on textarea "To earn this point, the thesis must make a claim that responds to the prompt ra…" at bounding box center [354, 439] width 149 height 75
type textarea "To earn this point, the thesis must make a claim that responds to the prompt ra…"
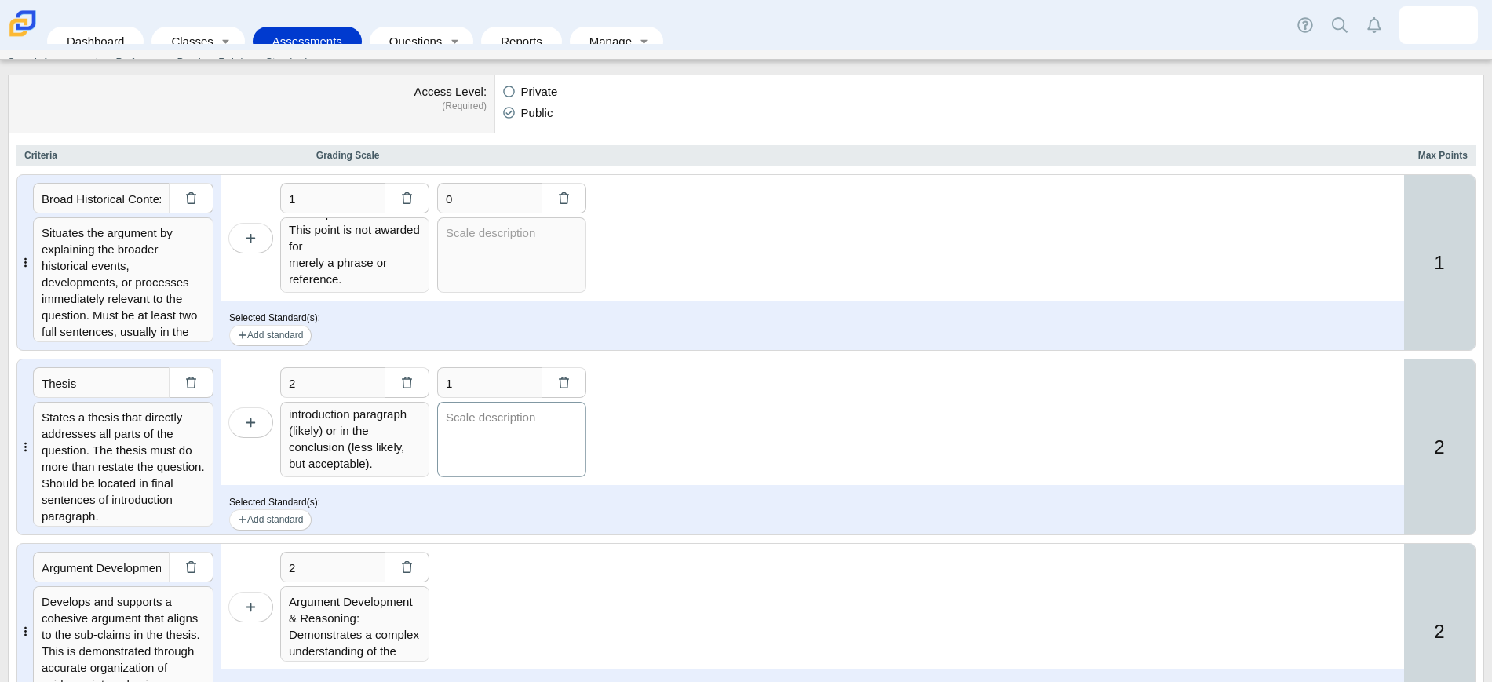
click at [461, 421] on textarea at bounding box center [511, 439] width 149 height 75
paste textarea "One point will be rewarded per precise and accurate thesis sub-claim."
type textarea "One point will be rewarded per precise and accurate thesis sub-claim."
drag, startPoint x: 509, startPoint y: 465, endPoint x: 447, endPoint y: 425, distance: 72.7
click at [447, 425] on textarea "One point will be rewarded per precise and accurate thesis sub-claim." at bounding box center [511, 439] width 149 height 75
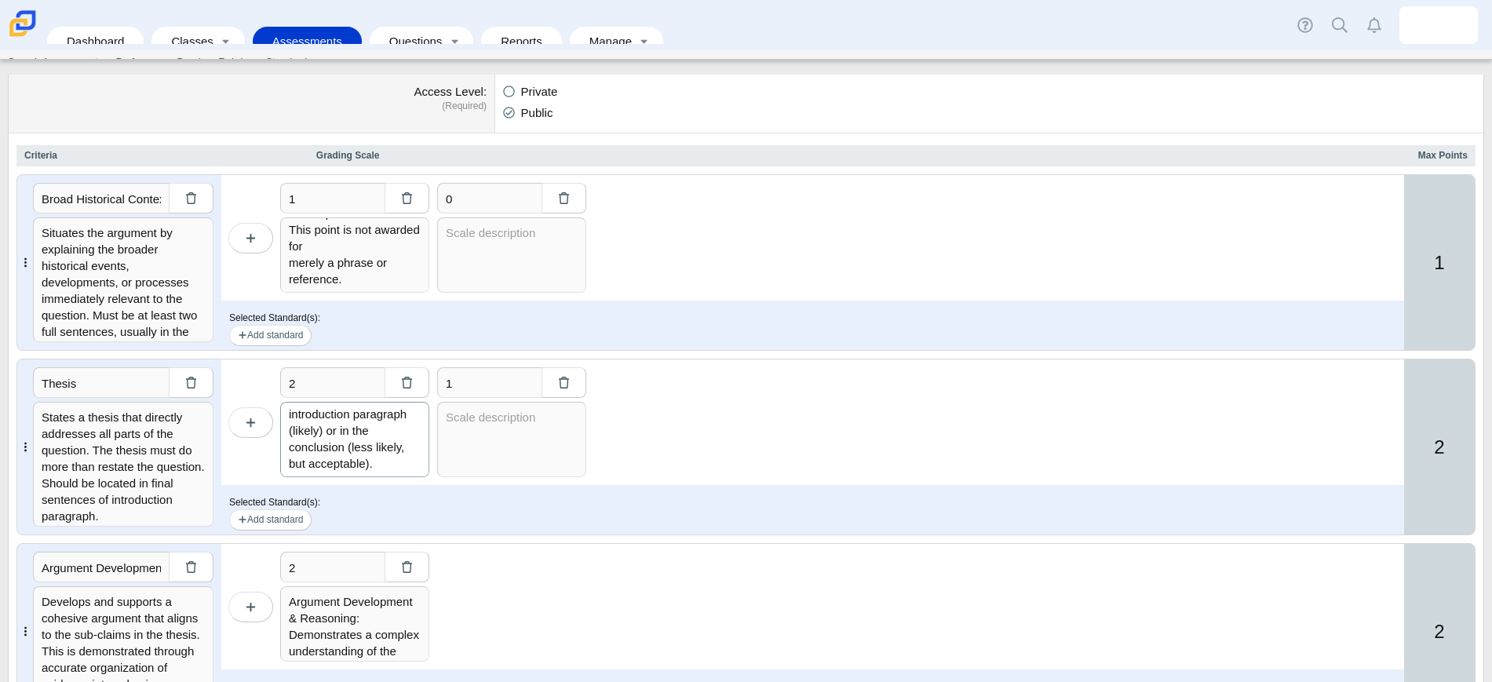
click at [372, 456] on textarea "To earn this point, the thesis must make a claim that responds to the prompt ra…" at bounding box center [354, 439] width 149 height 75
paste textarea "One point will be rewarded per precise and accurate thesis sub-claim."
type textarea "To earn this point, the thesis must make a claim that responds to the prompt ra…"
click at [241, 425] on button "button" at bounding box center [250, 422] width 45 height 31
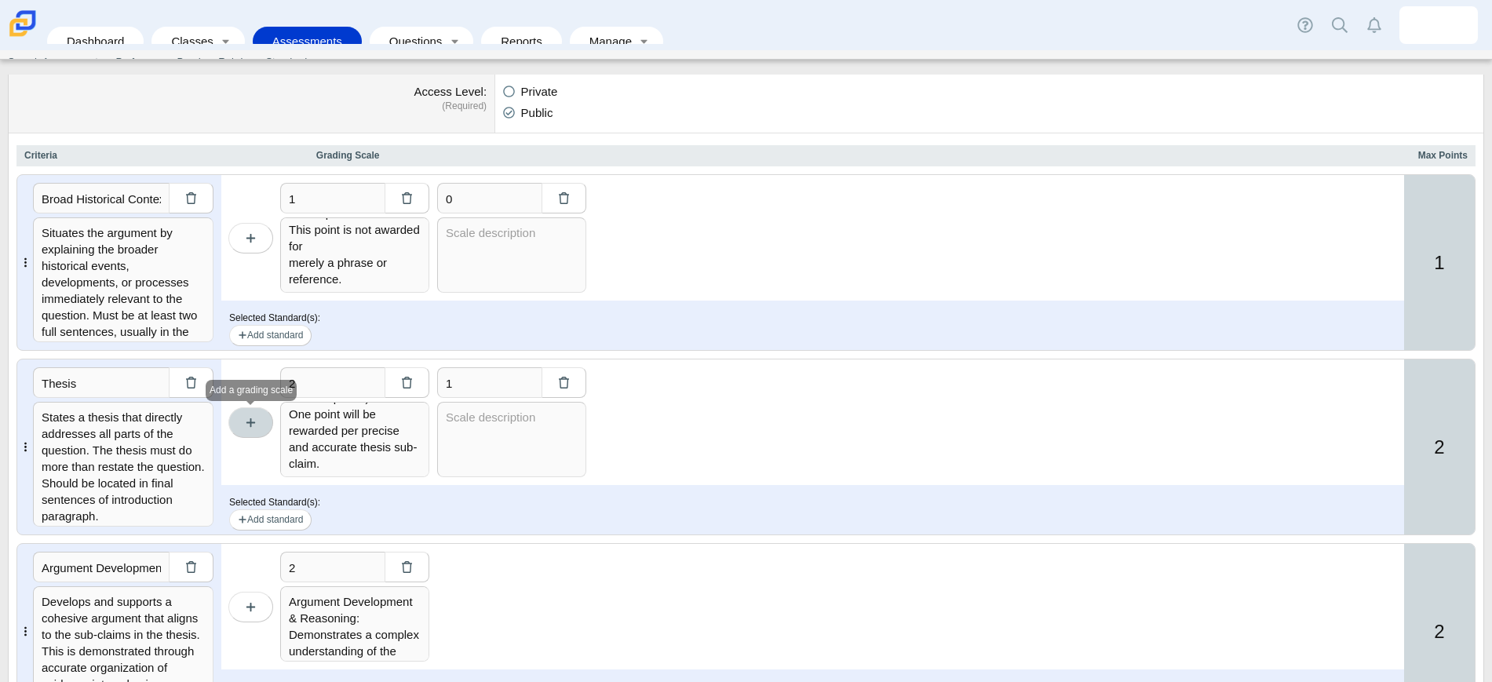
type input "3"
type input "2"
type textarea "To earn this point, the thesis must make a claim that responds to the prompt ra…"
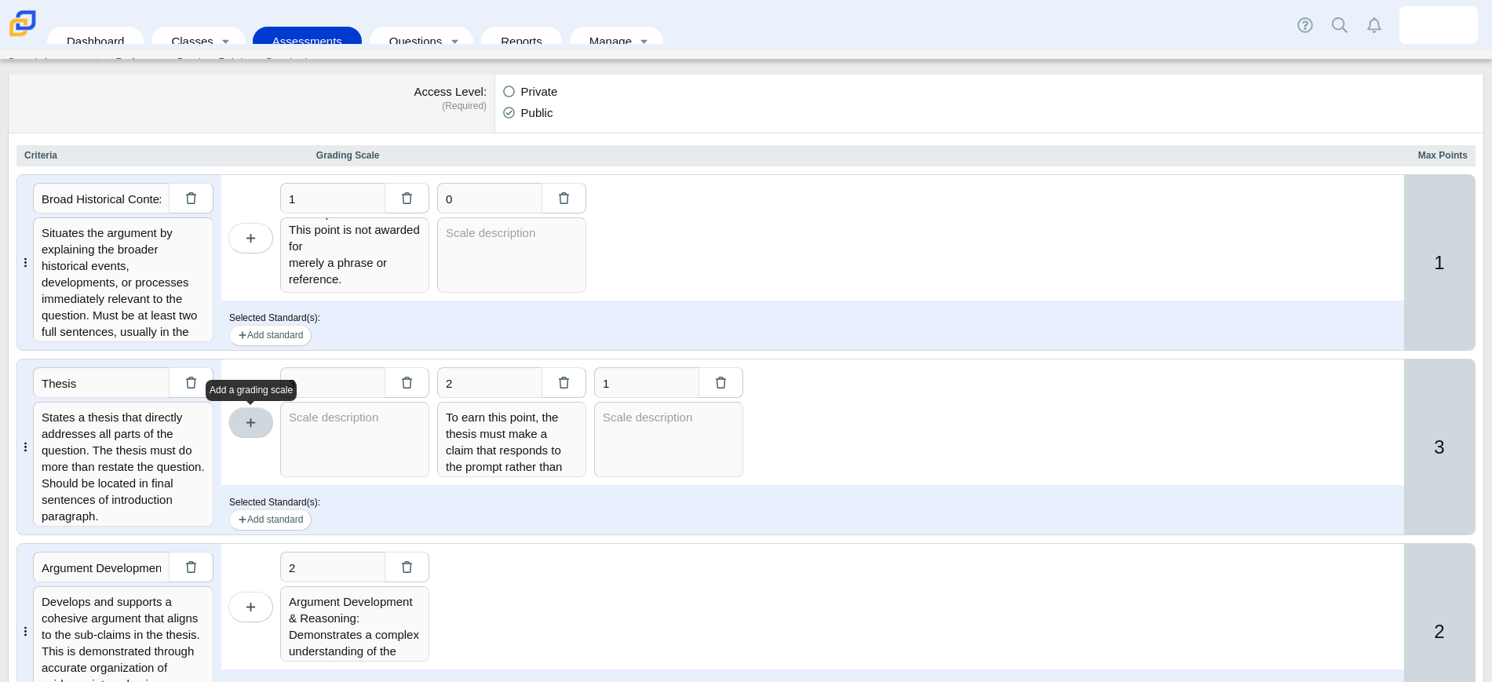
scroll to position [0, 0]
click at [341, 392] on input "3" at bounding box center [332, 382] width 104 height 31
type input "2"
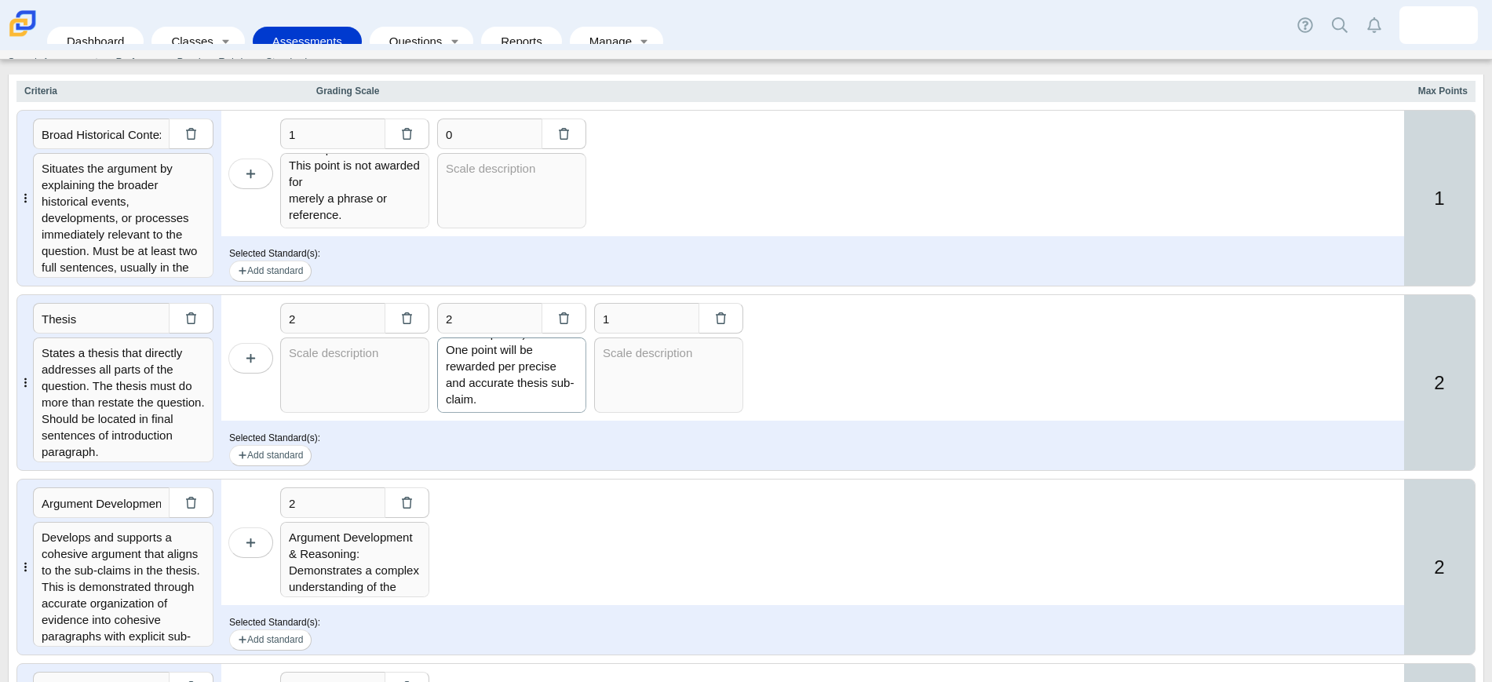
scroll to position [196, 0]
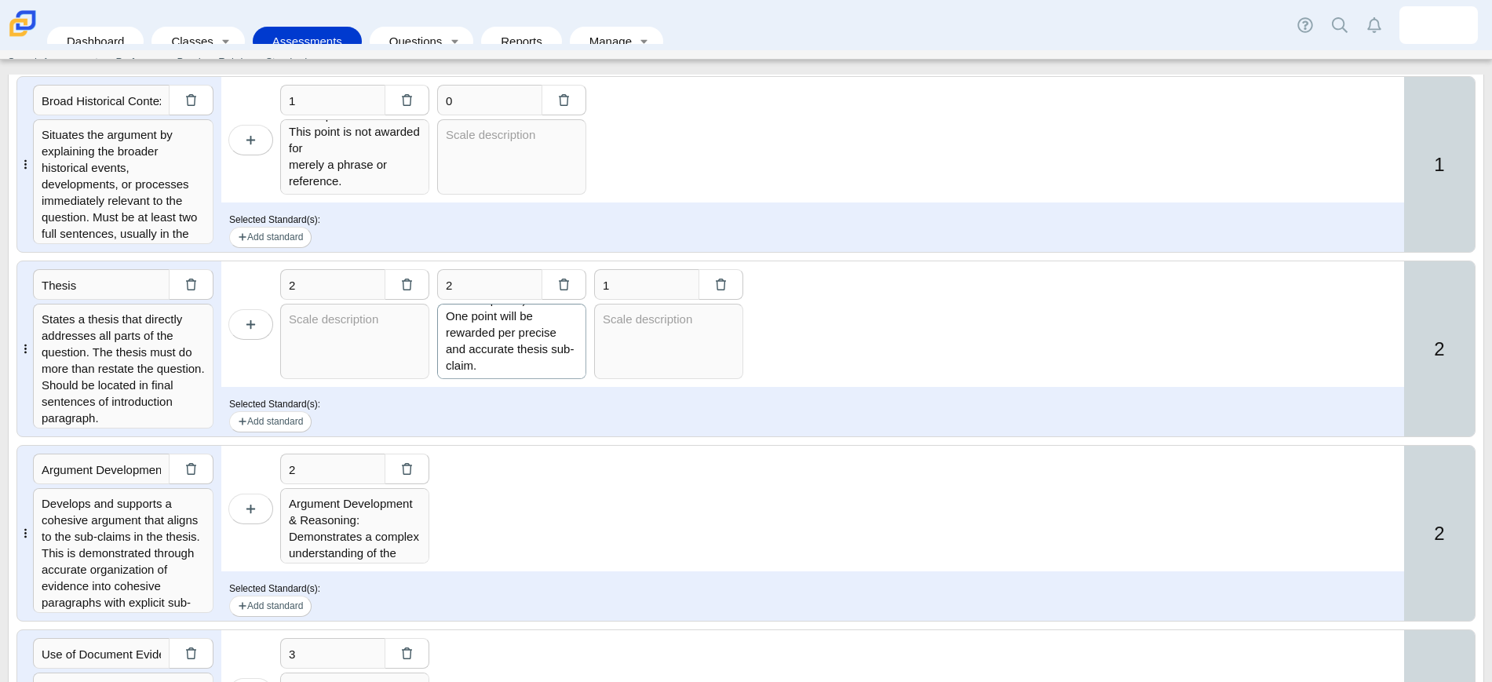
drag, startPoint x: 444, startPoint y: 421, endPoint x: 556, endPoint y: 476, distance: 124.6
click at [557, 476] on div "Broad Historical Context Situates the argument by explaining the broader histor…" at bounding box center [745, 533] width 1459 height 914
click at [334, 340] on textarea at bounding box center [354, 341] width 149 height 75
paste textarea "To earn this point, the thesis must make a claim that responds to the prompt ra…"
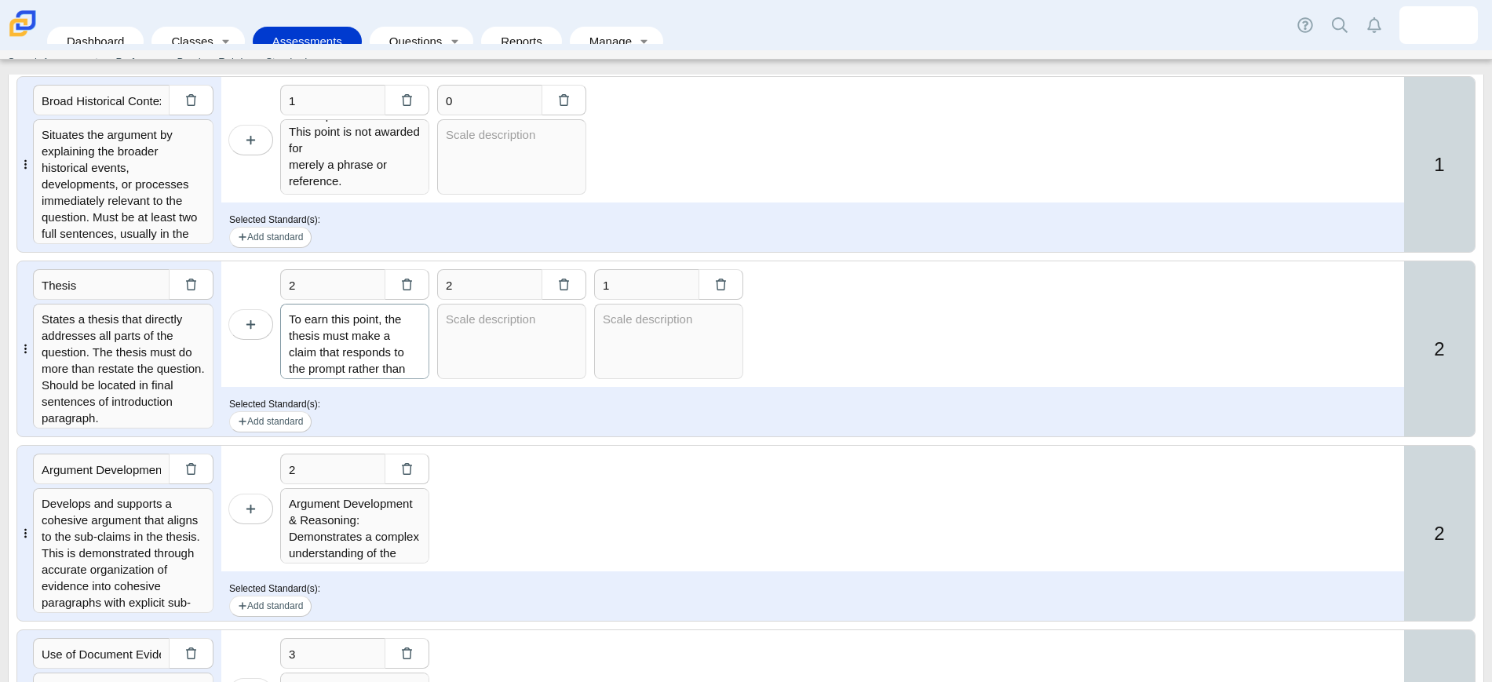
scroll to position [229, 0]
type textarea "To earn this point, the thesis must make a claim that responds to the prompt ra…"
click at [464, 275] on input "2" at bounding box center [489, 284] width 104 height 31
type input "1"
click at [613, 289] on input "1" at bounding box center [646, 284] width 104 height 31
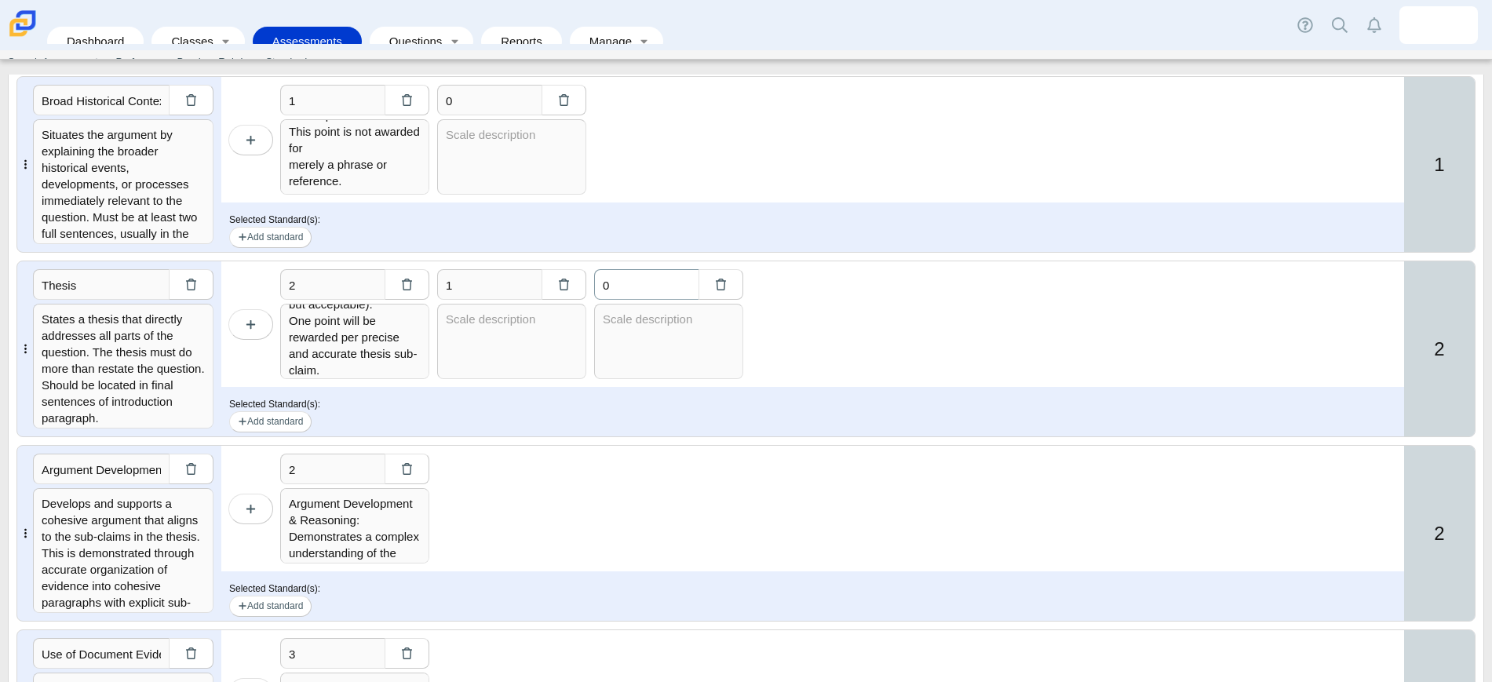
type input "0"
click at [635, 324] on textarea at bounding box center [668, 341] width 149 height 75
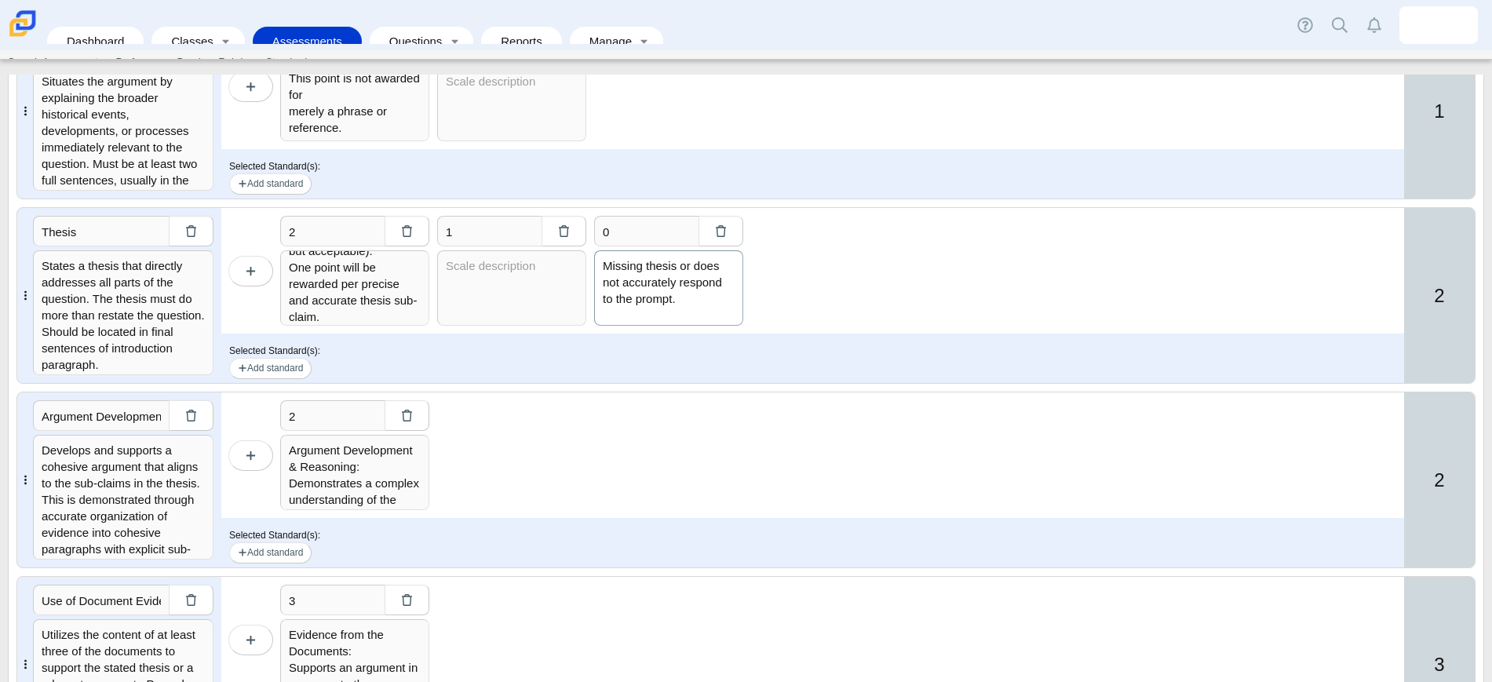
scroll to position [294, 0]
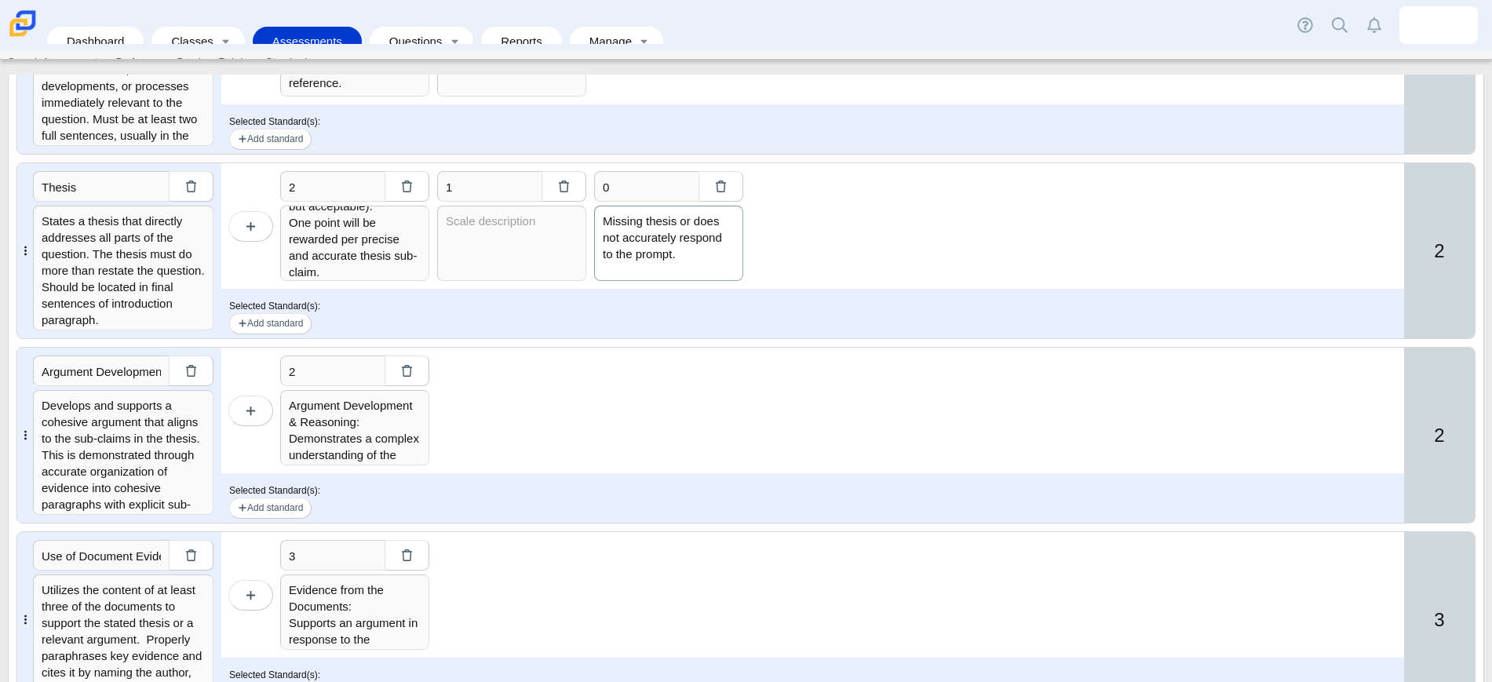
type textarea "Missing thesis or does not accurately respond to the prompt."
click at [967, 370] on div "2 Argument Development & Reasoning: Demonstrates a complex understanding of the…" at bounding box center [812, 411] width 1183 height 126
click at [257, 416] on button "button" at bounding box center [250, 411] width 45 height 31
type input "3"
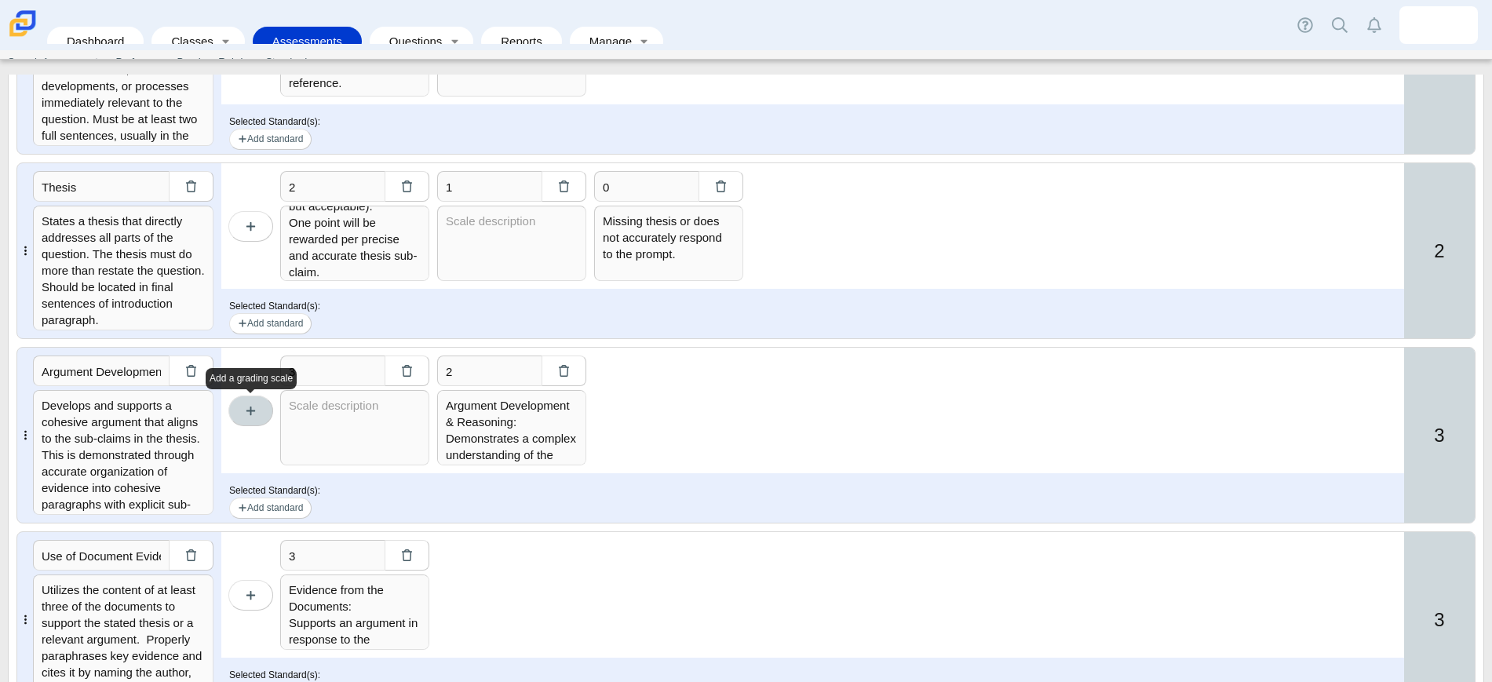
click at [257, 416] on button "button" at bounding box center [250, 411] width 45 height 31
type input "4"
type input "3"
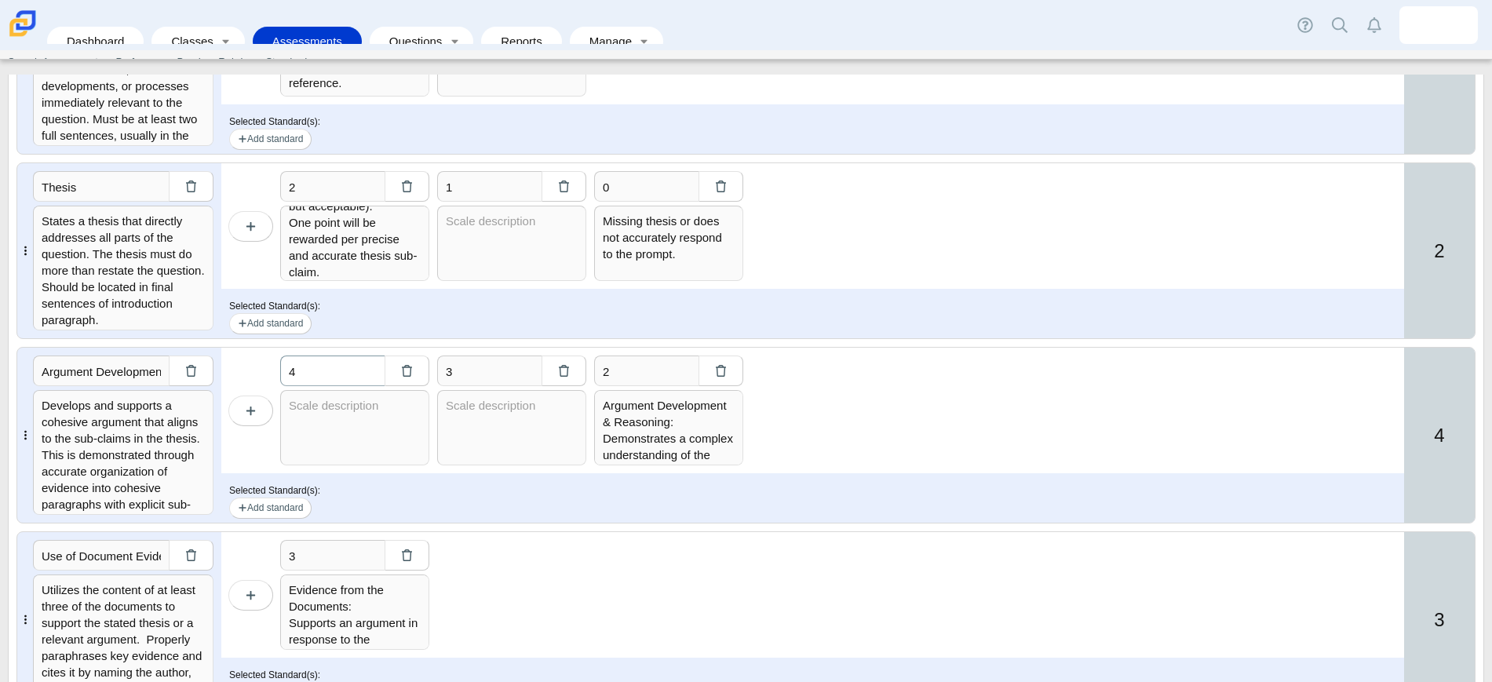
click at [370, 380] on input "4" at bounding box center [332, 370] width 104 height 31
type input "3"
type input "2"
type input "3"
click at [602, 403] on textarea "Argument Development & Reasoning: Demonstrates a complex understanding of the h…" at bounding box center [668, 427] width 149 height 75
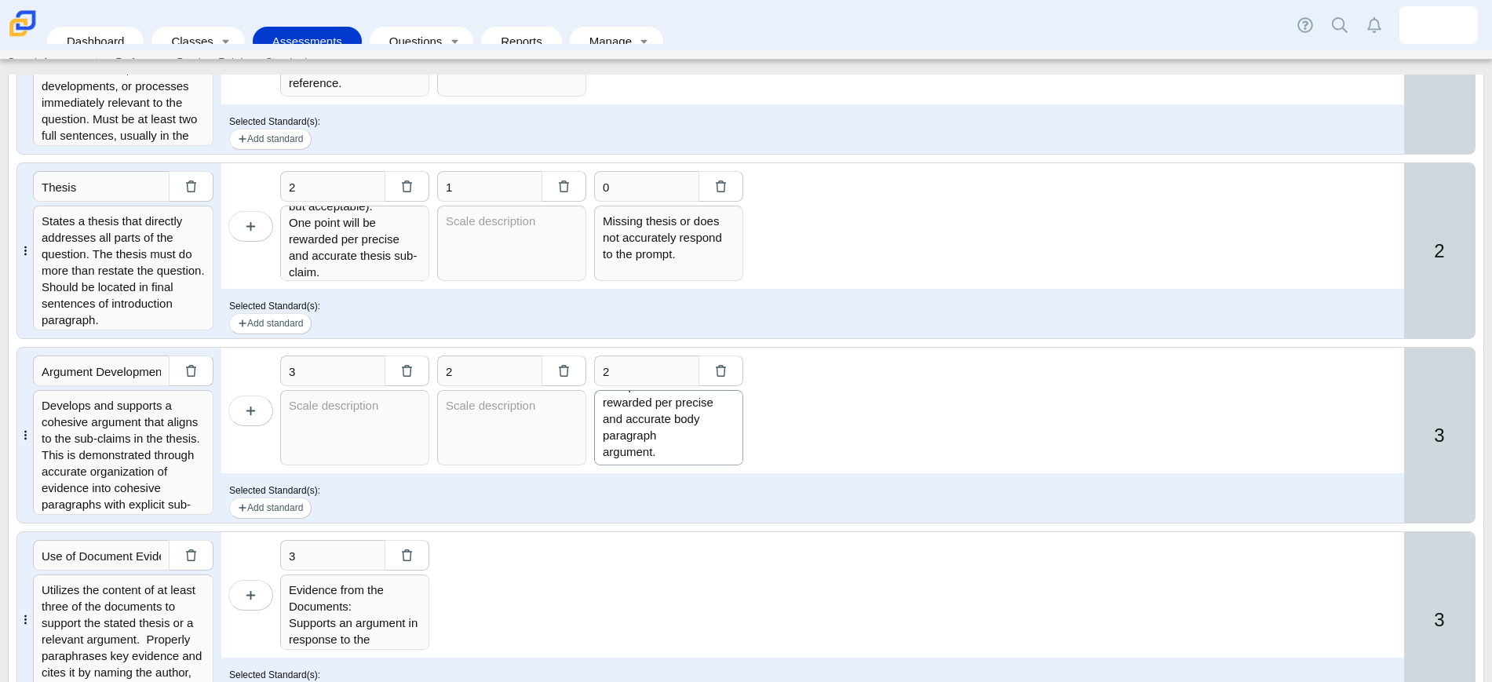
scroll to position [580, 0]
drag, startPoint x: 602, startPoint y: 403, endPoint x: 684, endPoint y: 450, distance: 94.6
click at [684, 450] on textarea "Argument Development & Reasoning: Demonstrates a complex understanding of the h…" at bounding box center [668, 427] width 149 height 75
click at [385, 431] on textarea at bounding box center [354, 427] width 149 height 75
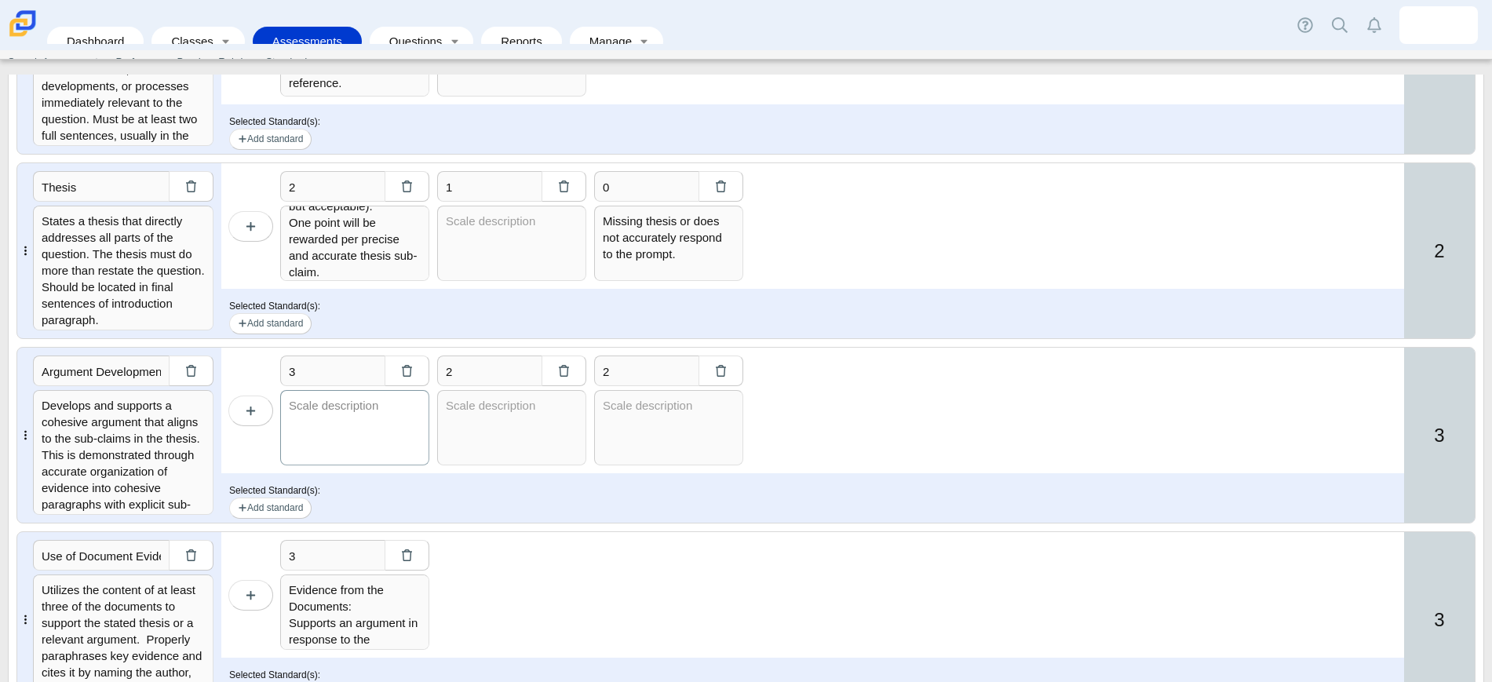
paste textarea "Argument Development & Reasoning: Demonstrates a complex understanding of the h…"
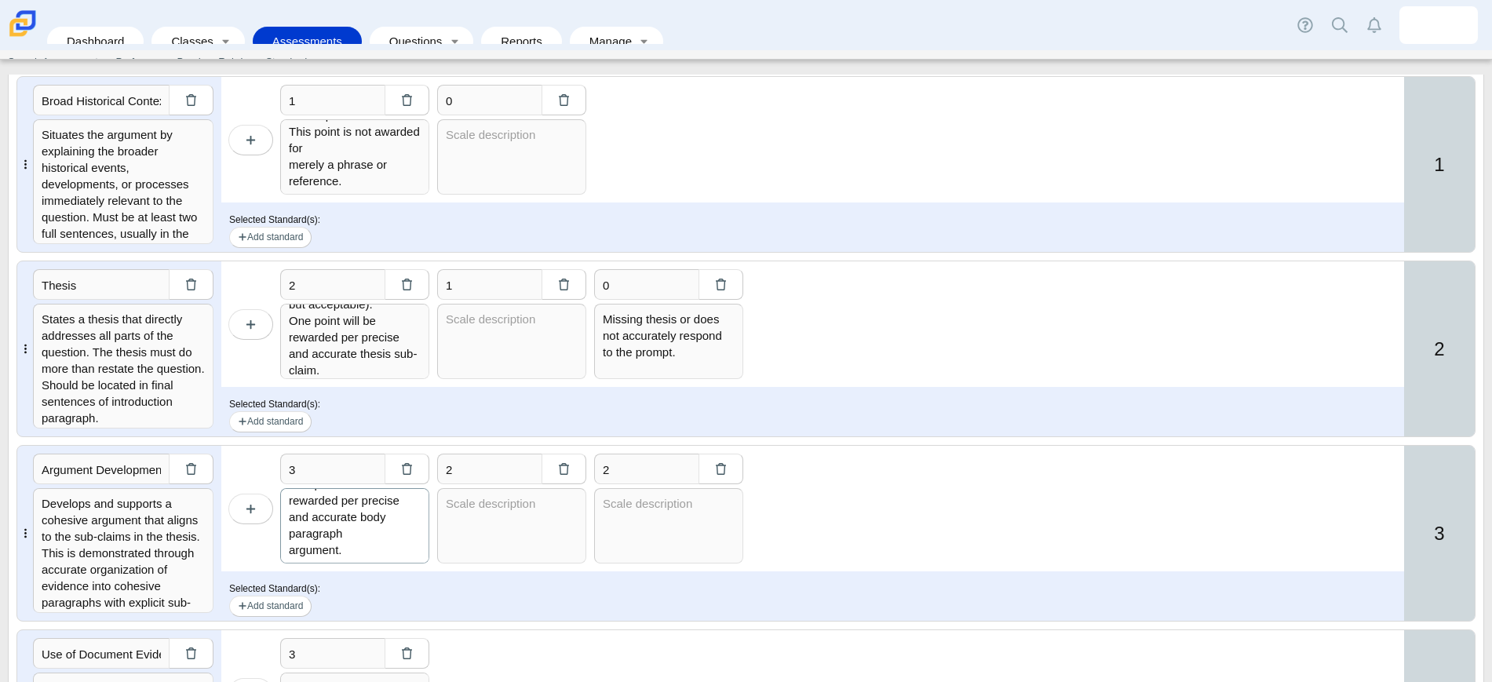
type textarea "Argument Development & Reasoning: Demonstrates a complex understanding of the h…"
click at [356, 473] on input "3" at bounding box center [332, 469] width 104 height 31
type input "2"
click at [499, 467] on input "2" at bounding box center [489, 469] width 104 height 31
type input "2"
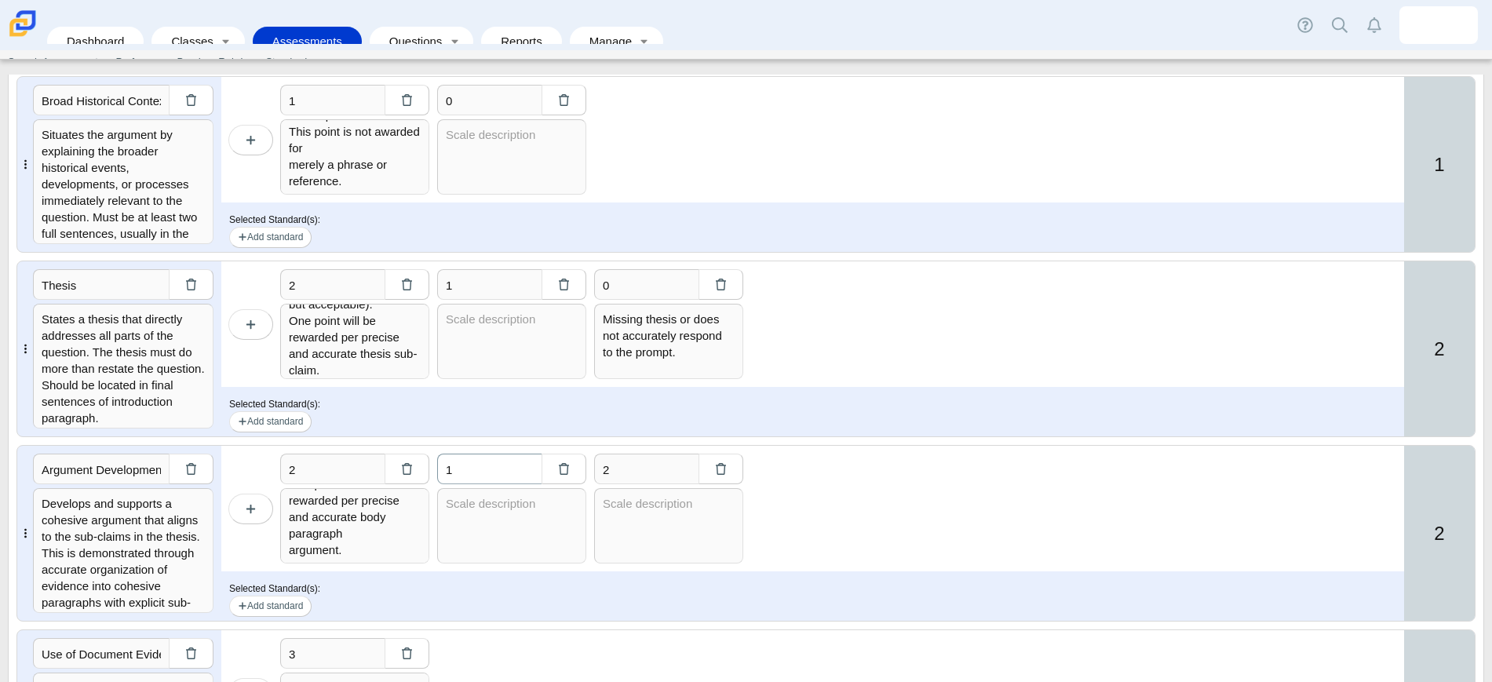
type input "1"
click at [651, 457] on input "1" at bounding box center [646, 469] width 104 height 31
type input "0"
click at [653, 508] on textarea at bounding box center [668, 525] width 149 height 75
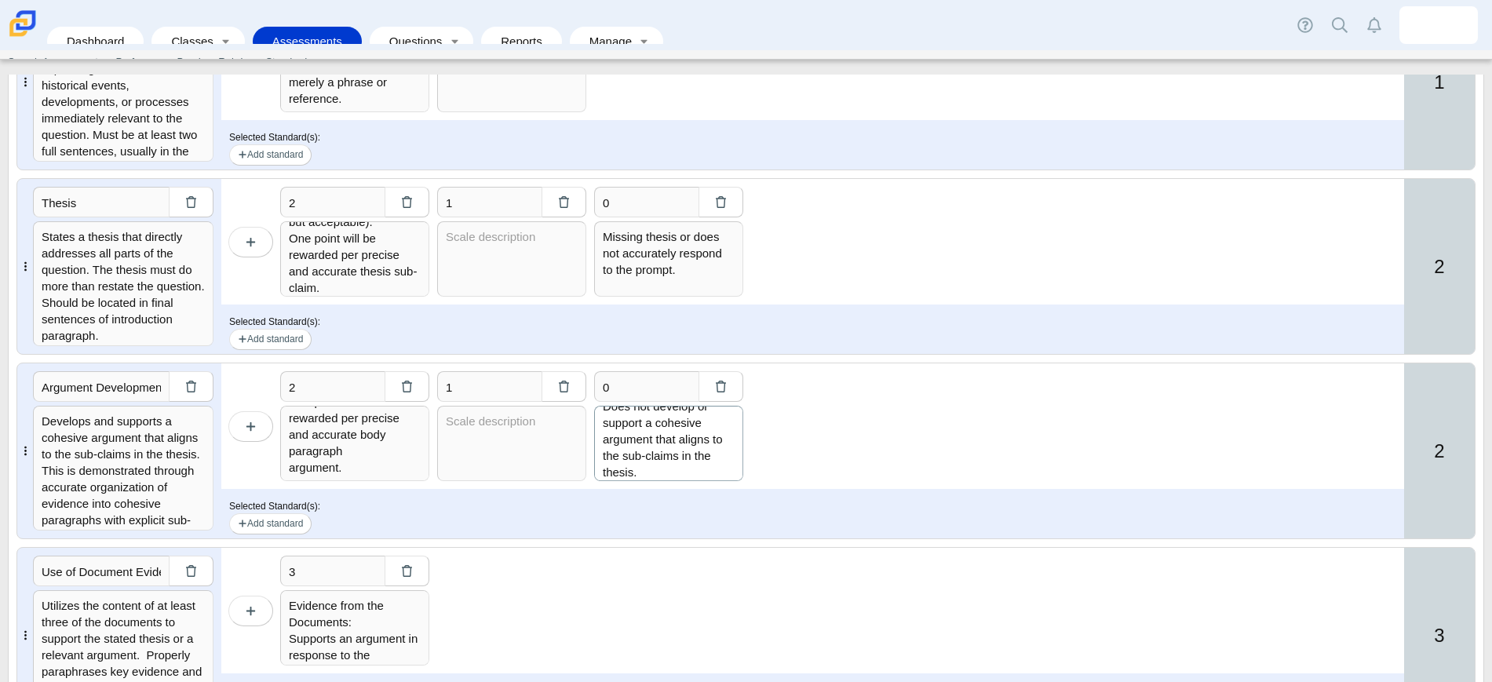
scroll to position [392, 0]
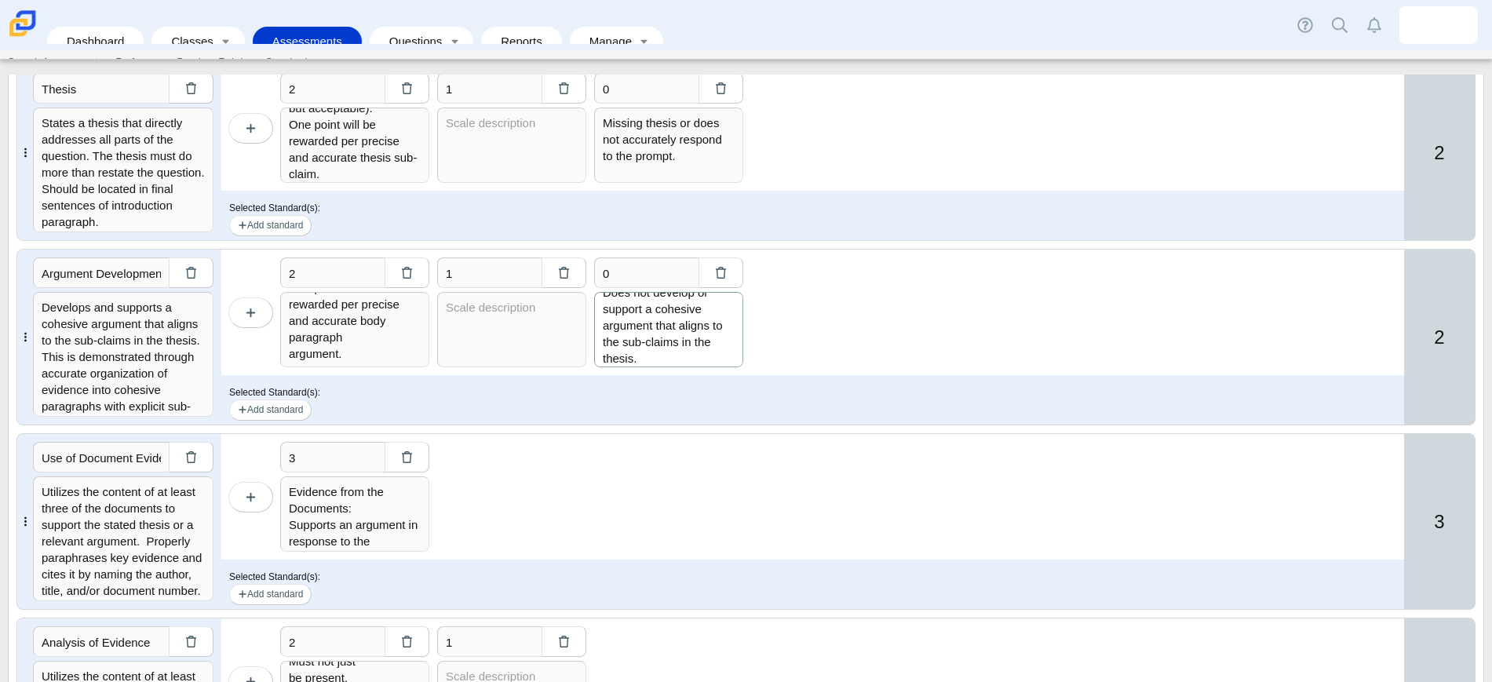
type textarea "Does not develop or support a cohesive argument that aligns to the sub-claims i…"
click at [324, 455] on input "3" at bounding box center [332, 457] width 104 height 31
click at [258, 489] on button "button" at bounding box center [250, 497] width 45 height 31
type input "4"
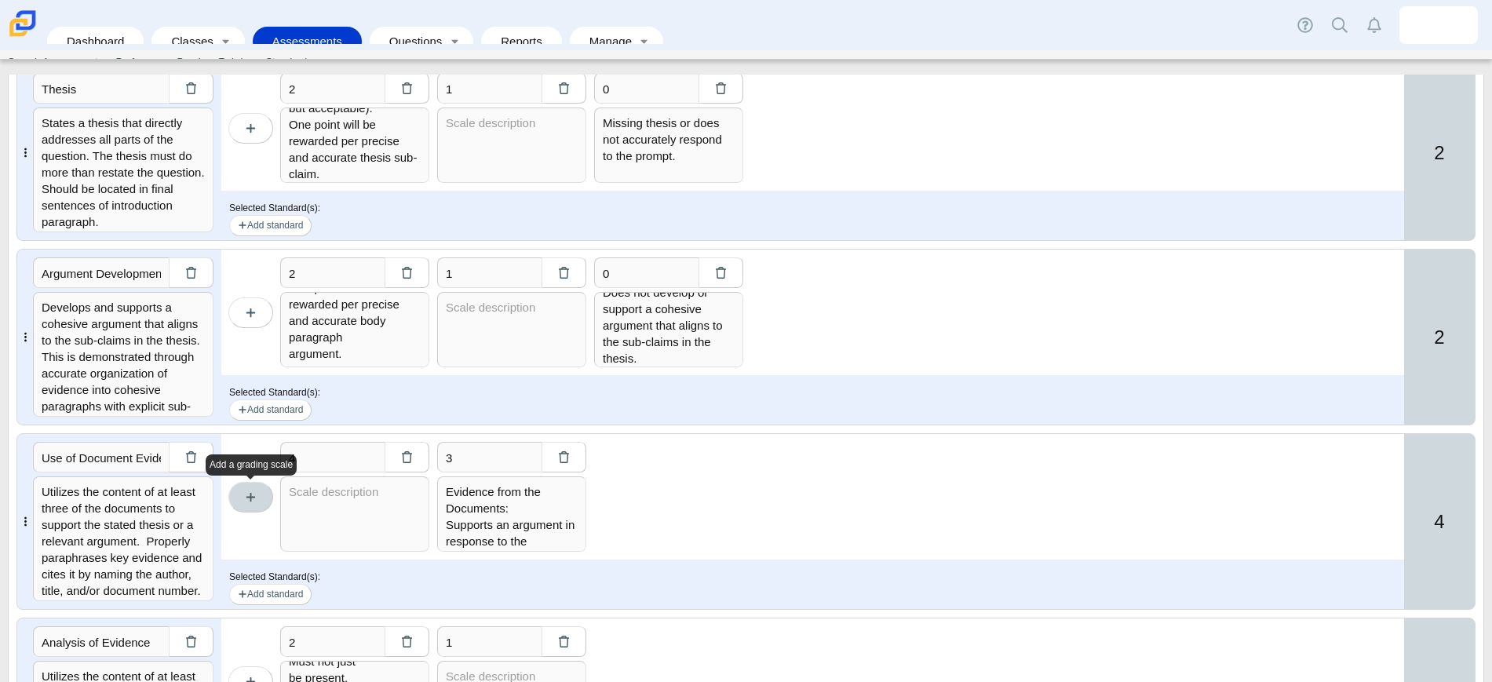
click at [258, 489] on button "button" at bounding box center [250, 497] width 45 height 31
type input "5"
type input "4"
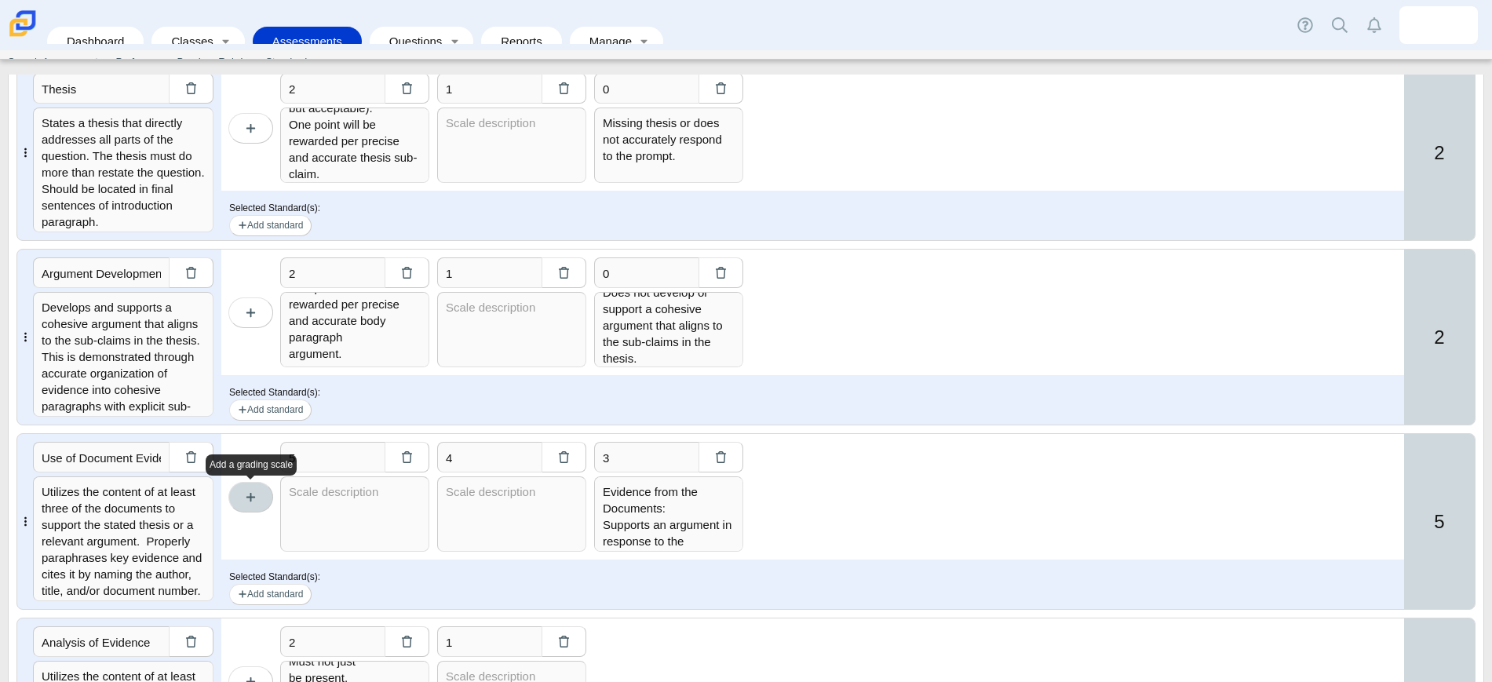
click at [258, 489] on button "button" at bounding box center [250, 497] width 45 height 31
type input "6"
type input "5"
type input "4"
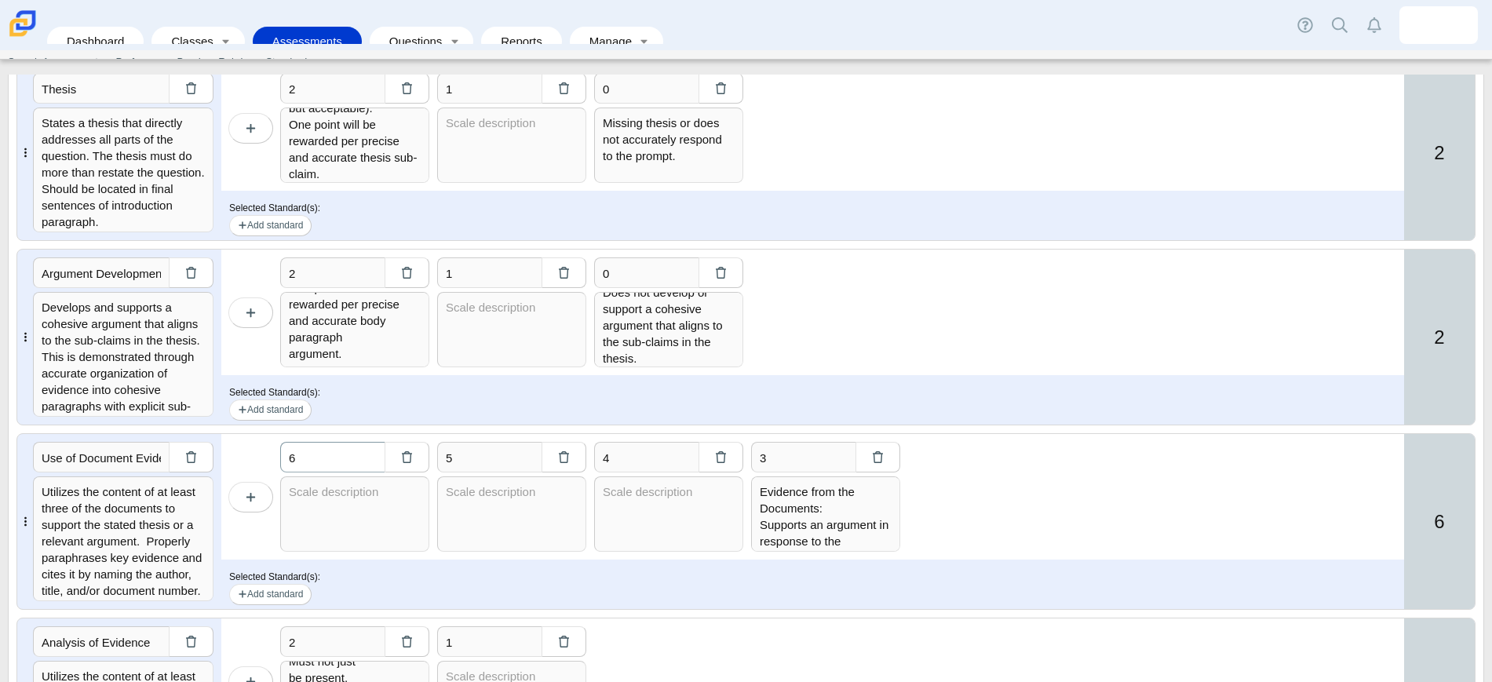
click at [348, 460] on input "6" at bounding box center [332, 457] width 104 height 31
type input "5"
type input "4"
type input "3"
type input "5"
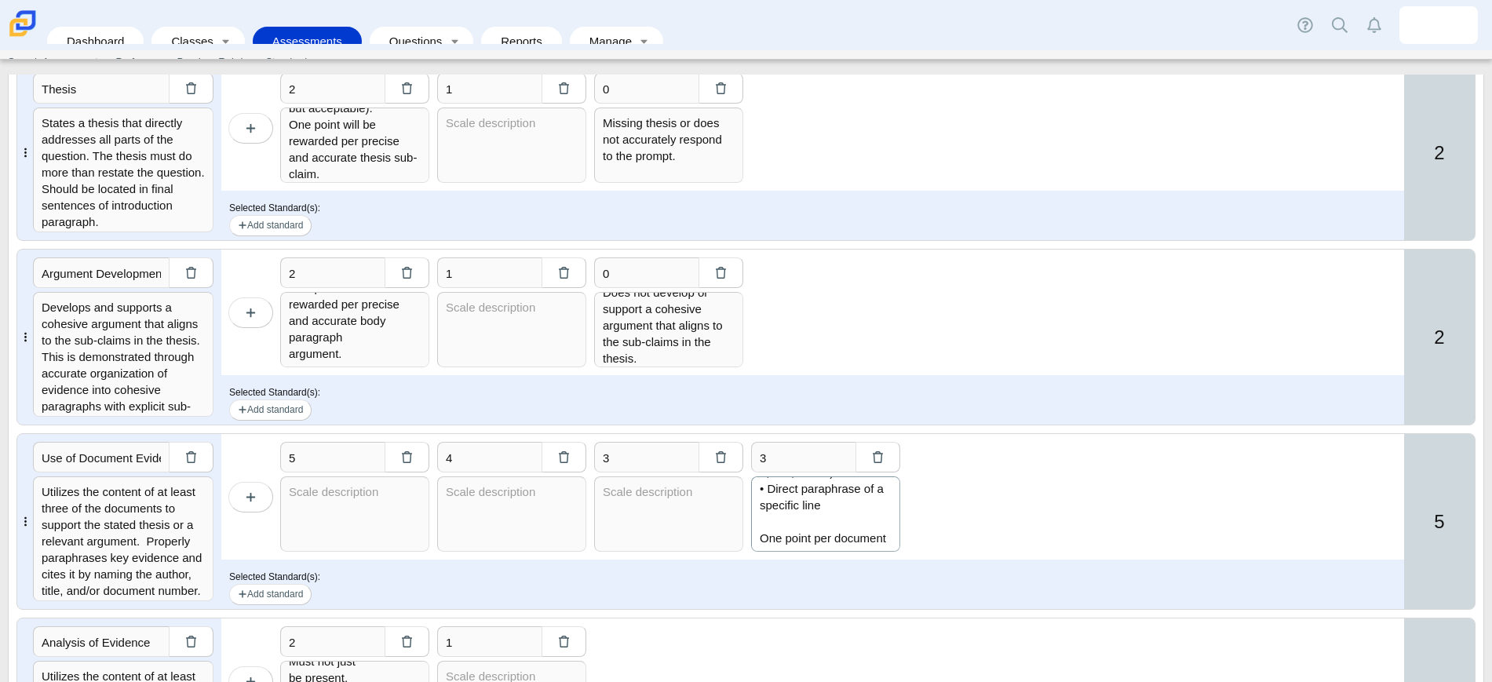
scroll to position [465, 0]
drag, startPoint x: 762, startPoint y: 497, endPoint x: 856, endPoint y: 549, distance: 107.5
click at [856, 549] on textarea "Evidence from the Documents: Supports an argument in response to the prompt usi…" at bounding box center [825, 513] width 149 height 75
click at [316, 516] on textarea at bounding box center [354, 513] width 149 height 75
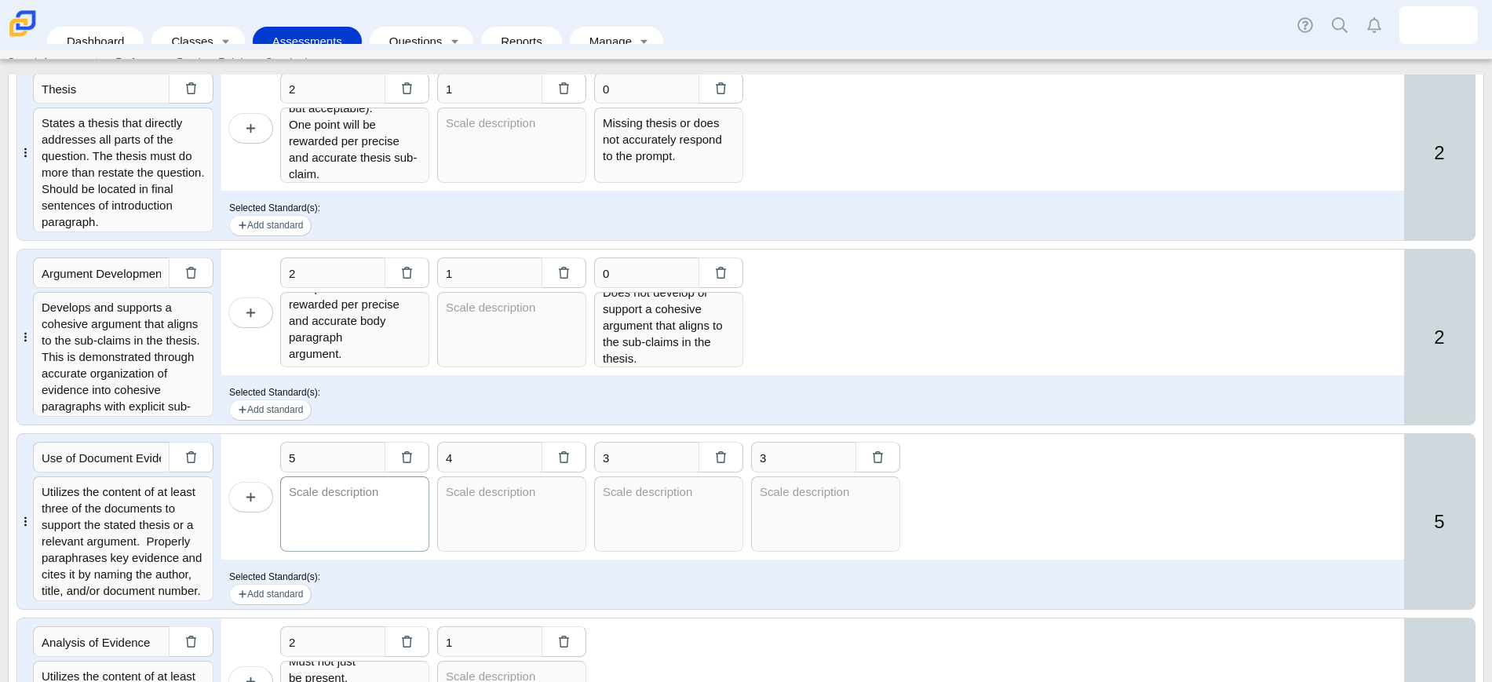
paste textarea "Evidence from the Documents: Supports an argument in response to the prompt usi…"
type textarea "Evidence from the Documents: Supports an argument in response to the prompt usi…"
click at [320, 451] on input "5" at bounding box center [332, 457] width 104 height 31
type input "4"
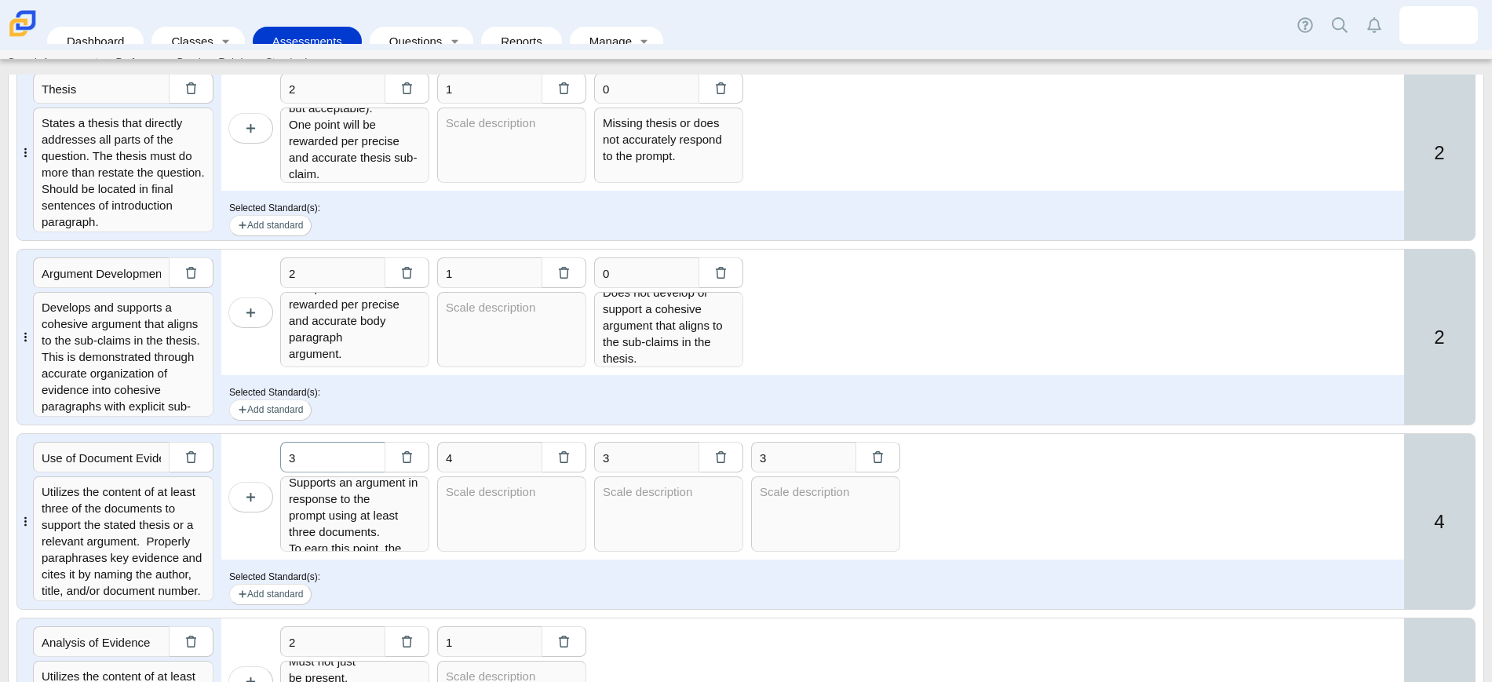
type input "3"
type textarea "Evidence from the Documents: Supports an argument in response to the prompt usi…"
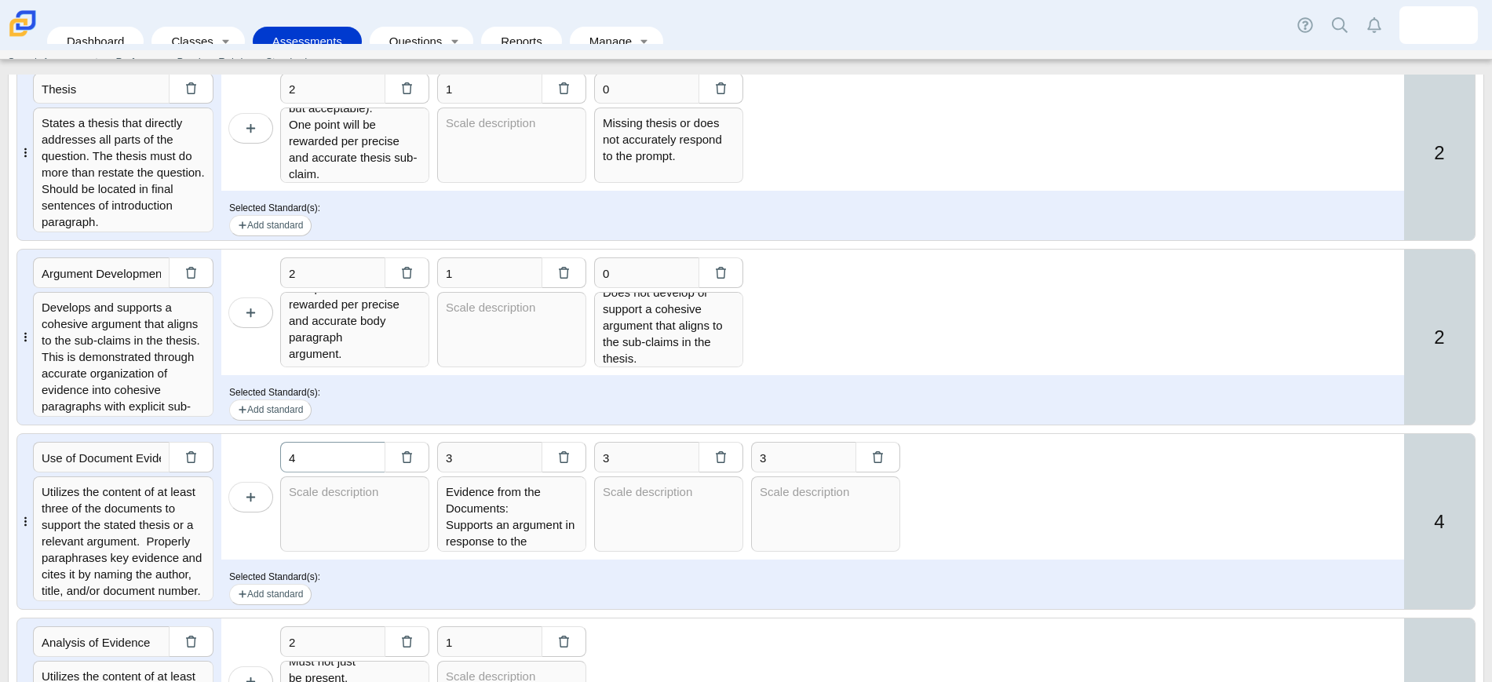
scroll to position [0, 0]
click at [404, 458] on icon "button" at bounding box center [407, 457] width 12 height 12
type input "3"
type textarea "Evidence from the Documents: Supports an argument in response to the prompt usi…"
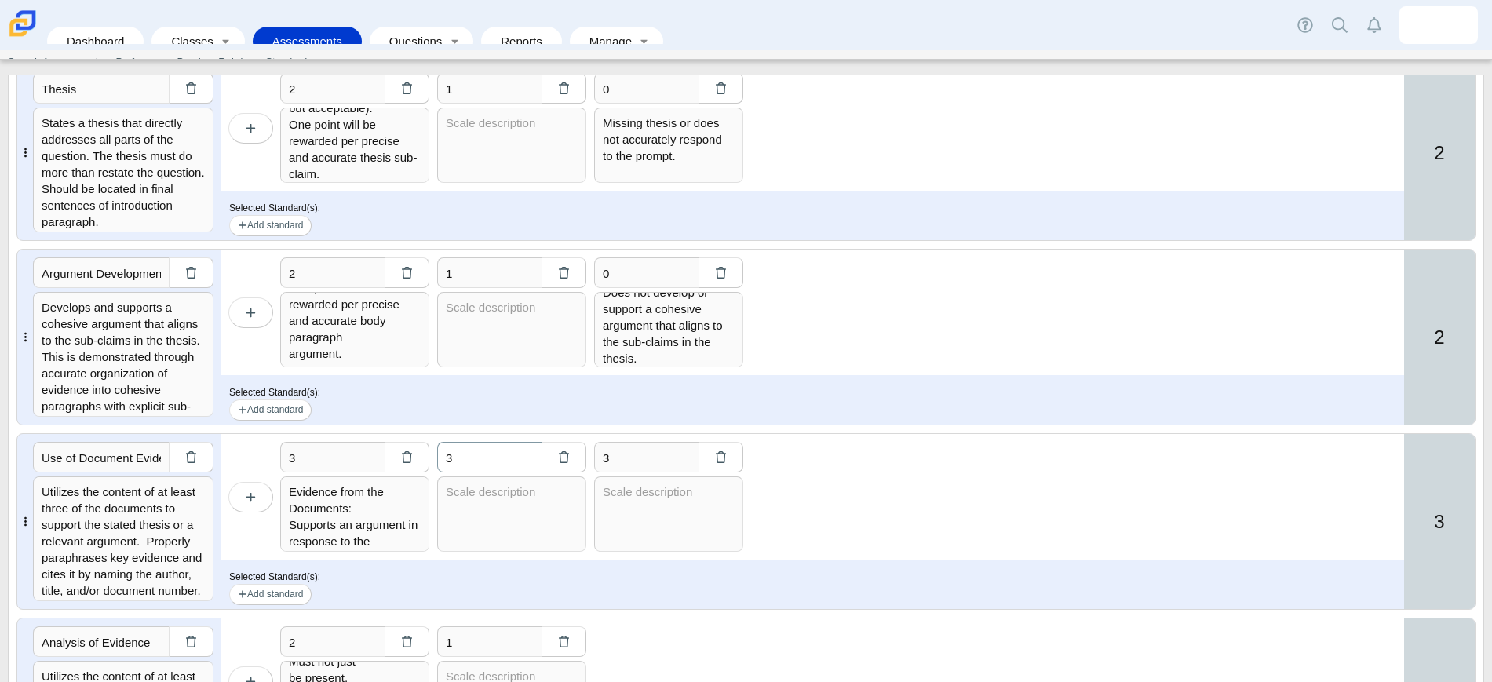
click at [473, 461] on input "3" at bounding box center [489, 457] width 104 height 31
type input "3"
type input "2"
click at [622, 454] on input "2" at bounding box center [646, 457] width 104 height 31
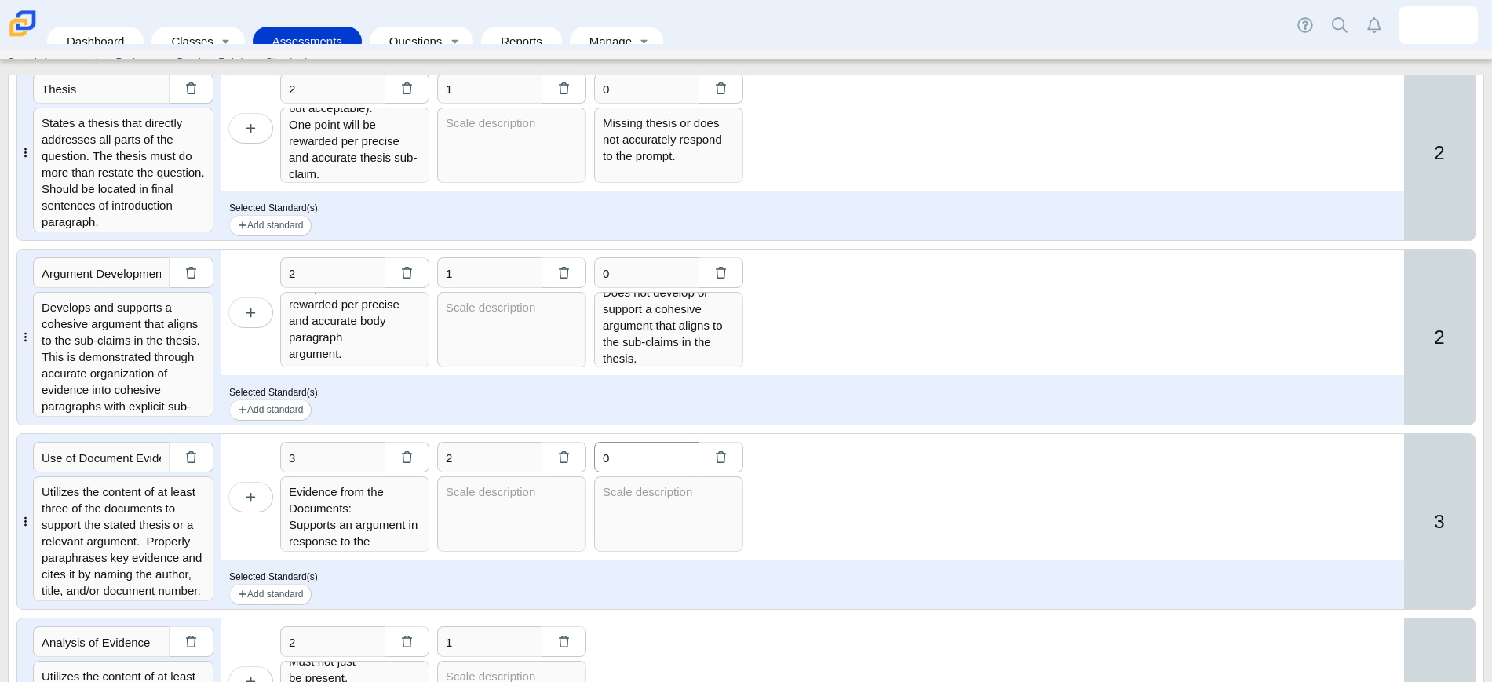
type input "0"
click at [494, 457] on input "2" at bounding box center [489, 457] width 104 height 31
click at [248, 496] on use "button" at bounding box center [250, 496] width 9 height 9
type input "4"
type input "3"
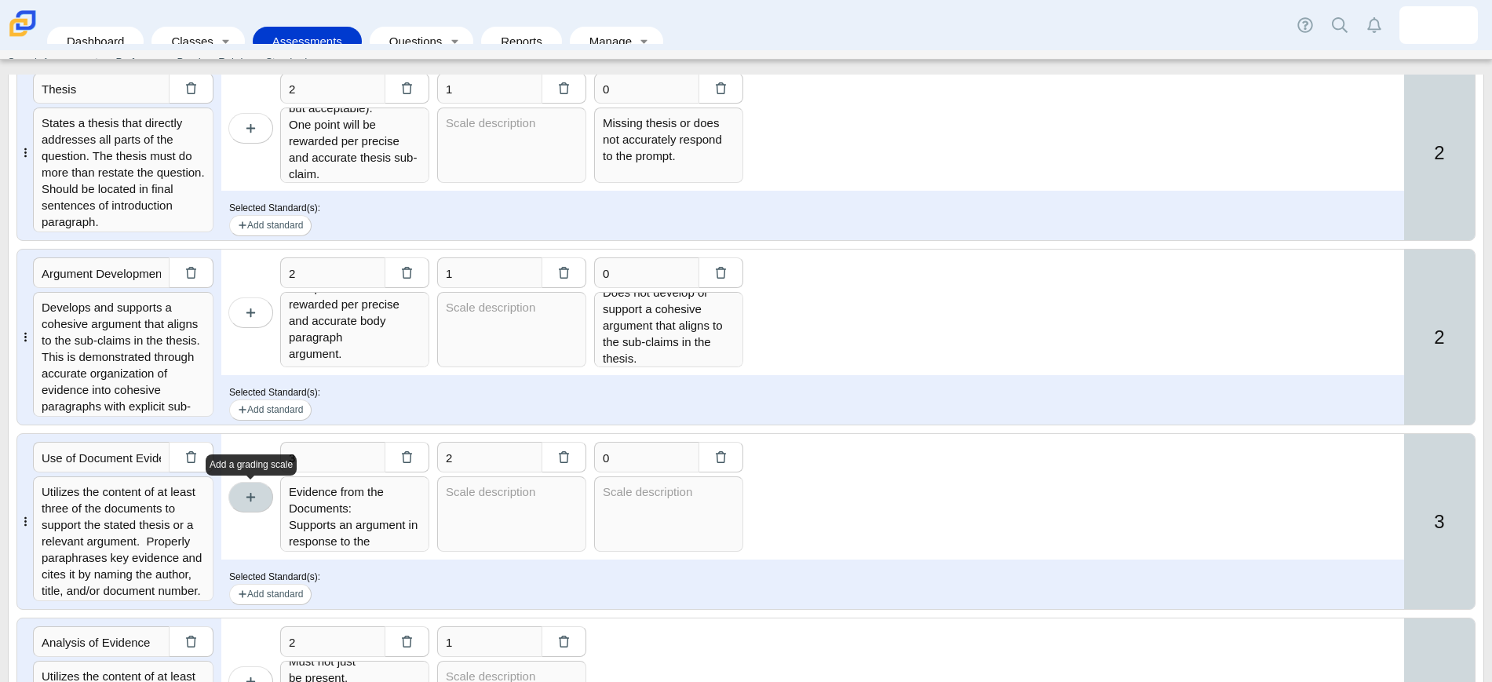
type textarea "Evidence from the Documents: Supports an argument in response to the prompt usi…"
type input "2"
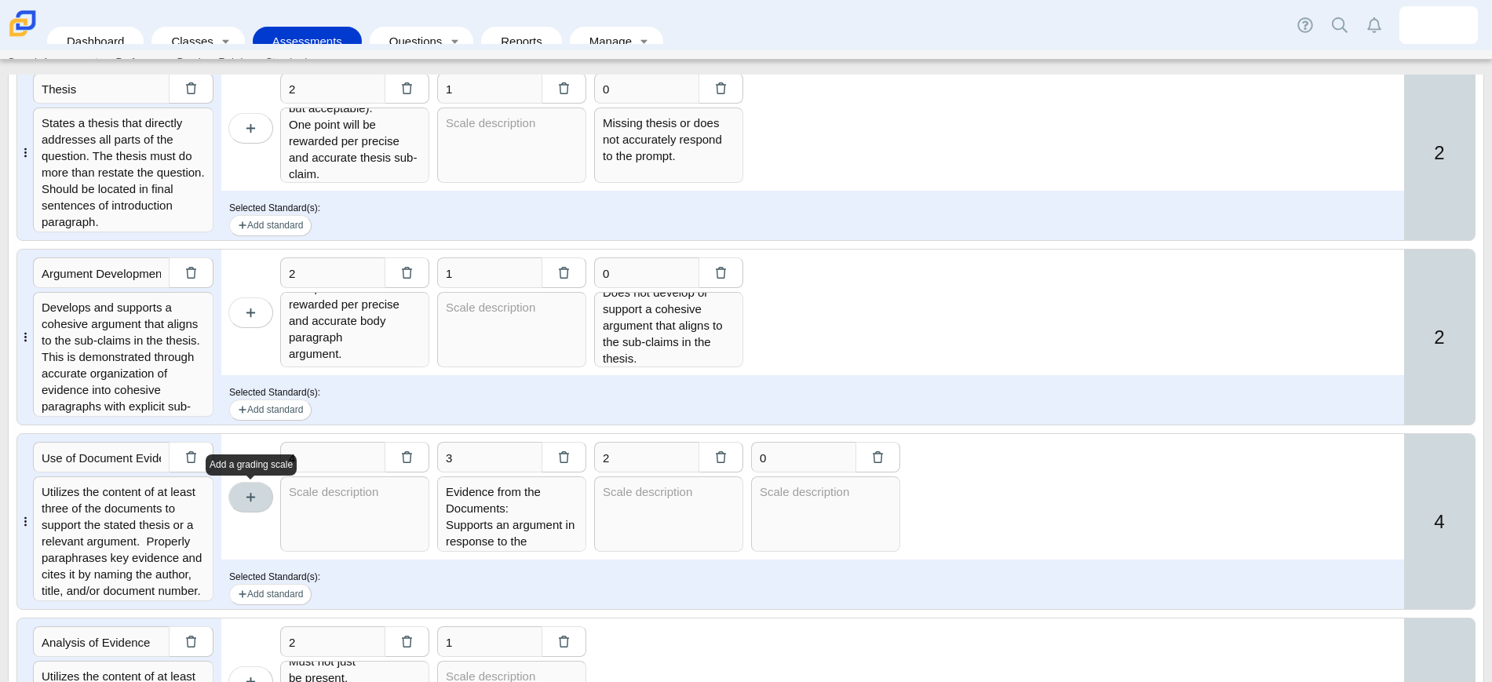
click at [248, 496] on use "button" at bounding box center [250, 496] width 9 height 9
type input "5"
type input "4"
type input "3"
type textarea "Evidence from the Documents: Supports an argument in response to the prompt usi…"
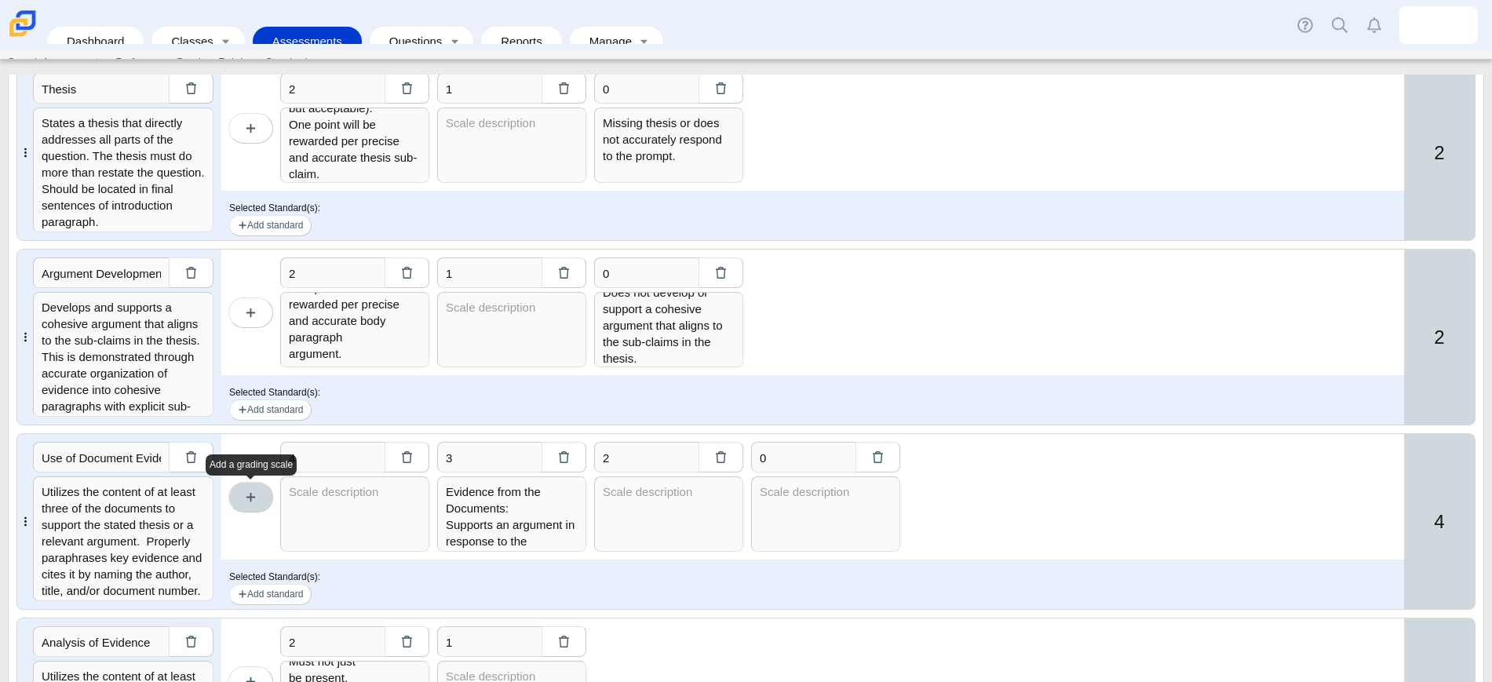
type input "2"
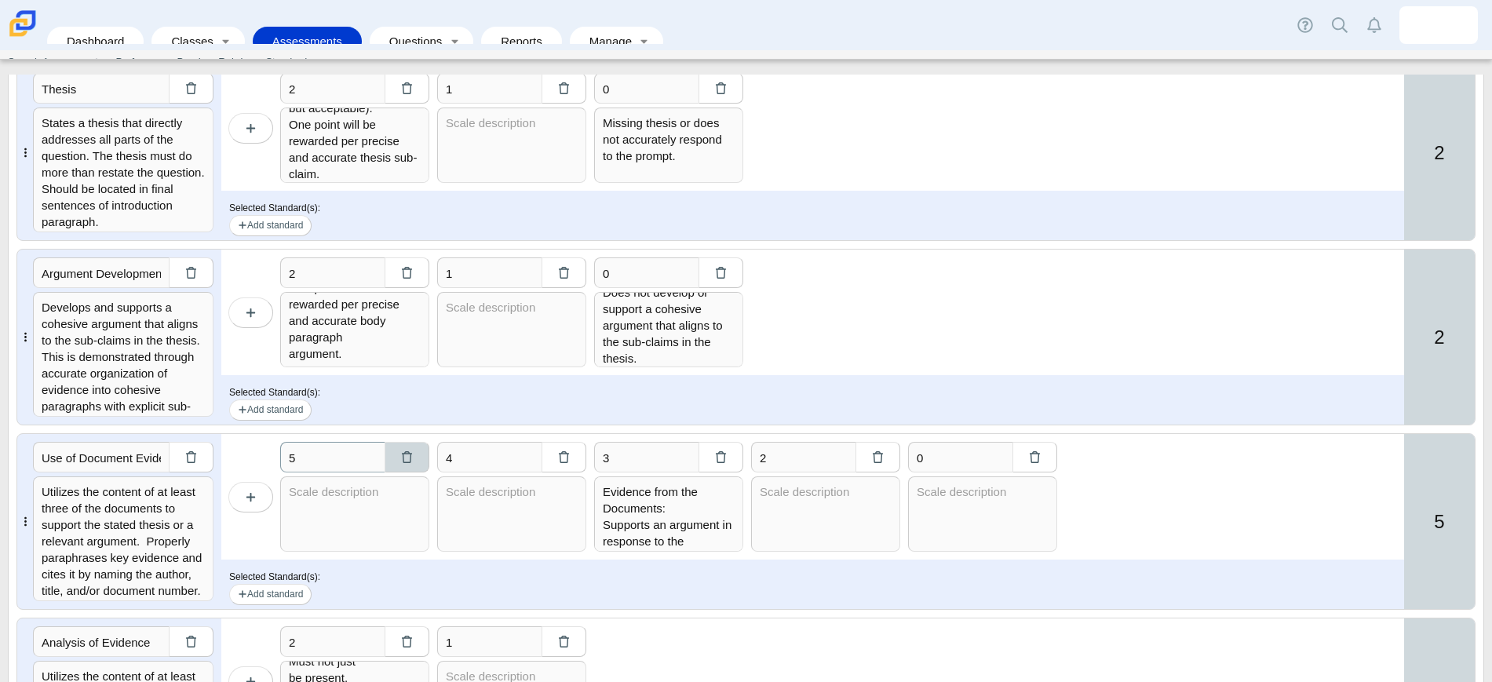
click at [406, 455] on icon "button" at bounding box center [407, 457] width 12 height 12
type input "4"
type input "3"
type textarea "Evidence from the Documents: Supports an argument in response to the prompt usi…"
type input "2"
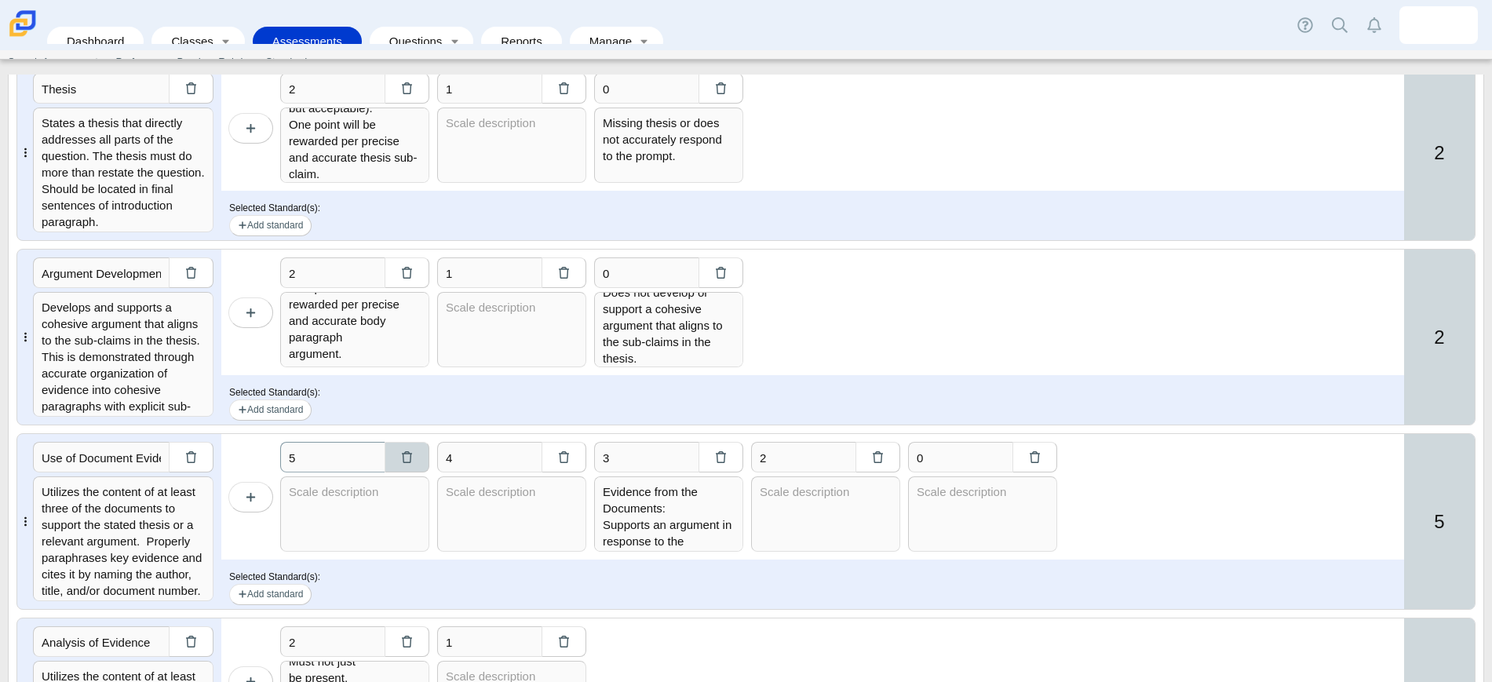
type input "0"
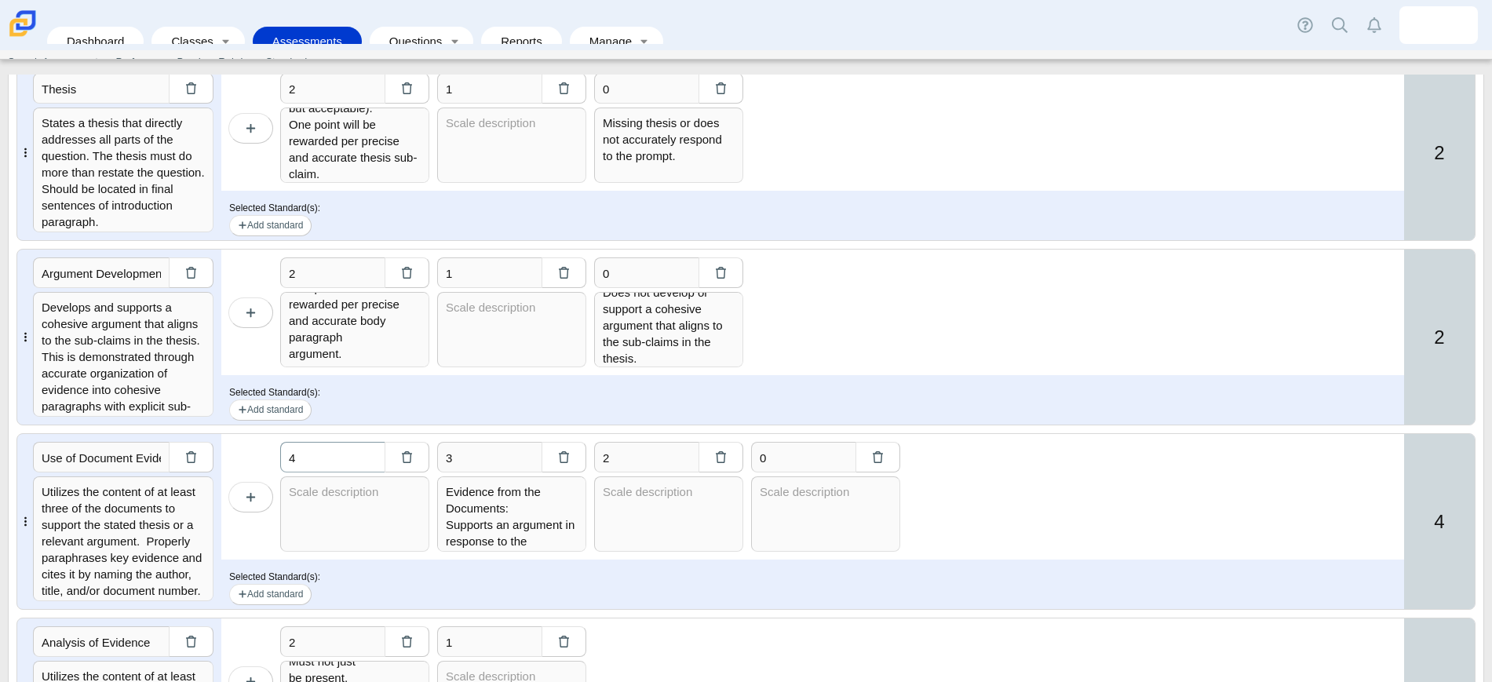
click at [323, 452] on input "4" at bounding box center [332, 457] width 104 height 31
type input "3"
drag, startPoint x: 448, startPoint y: 490, endPoint x: 531, endPoint y: 533, distance: 93.4
click at [531, 533] on textarea "Evidence from the Documents: Supports an argument in response to the prompt usi…" at bounding box center [511, 513] width 149 height 75
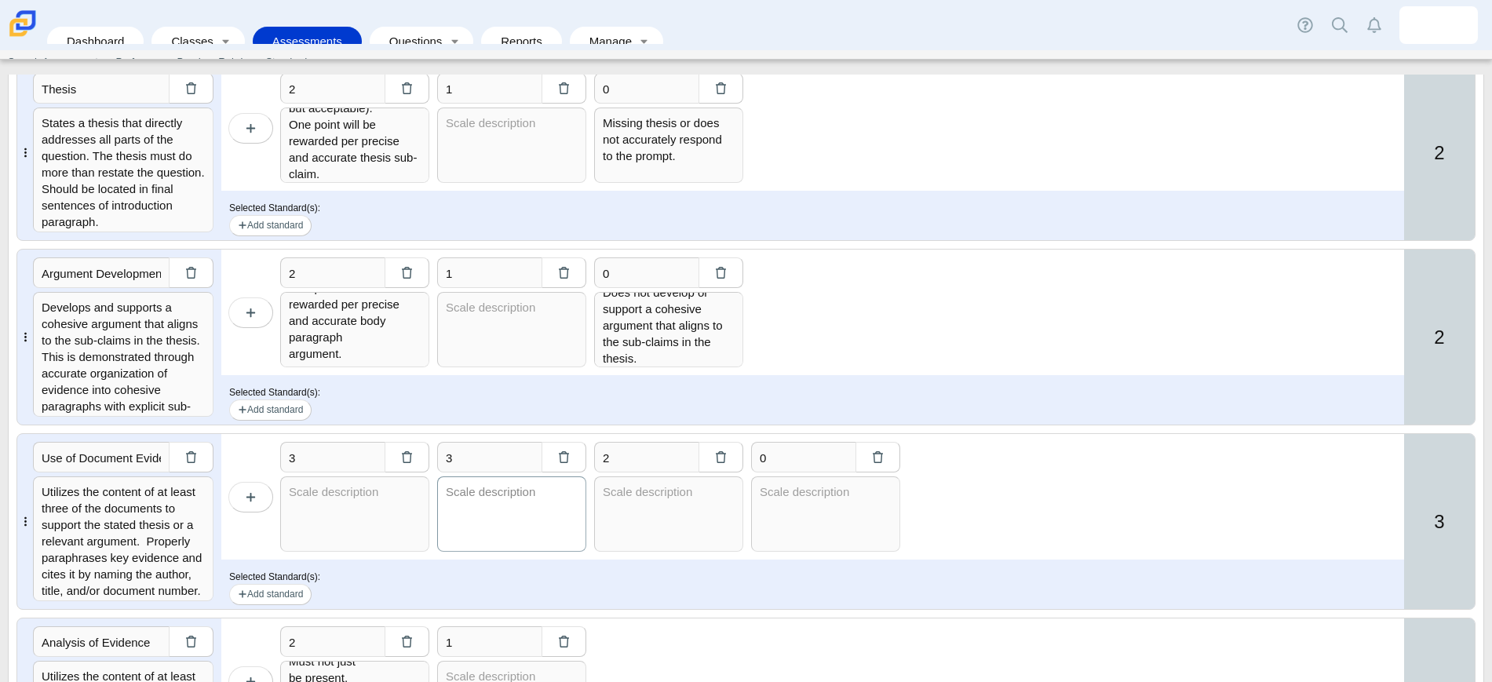
scroll to position [0, 0]
click at [334, 518] on textarea at bounding box center [354, 513] width 149 height 75
paste textarea "Evidence from the Documents: Supports an argument in response to the prompt usi…"
type textarea "Evidence from the Documents: Supports an argument in response to the prompt usi…"
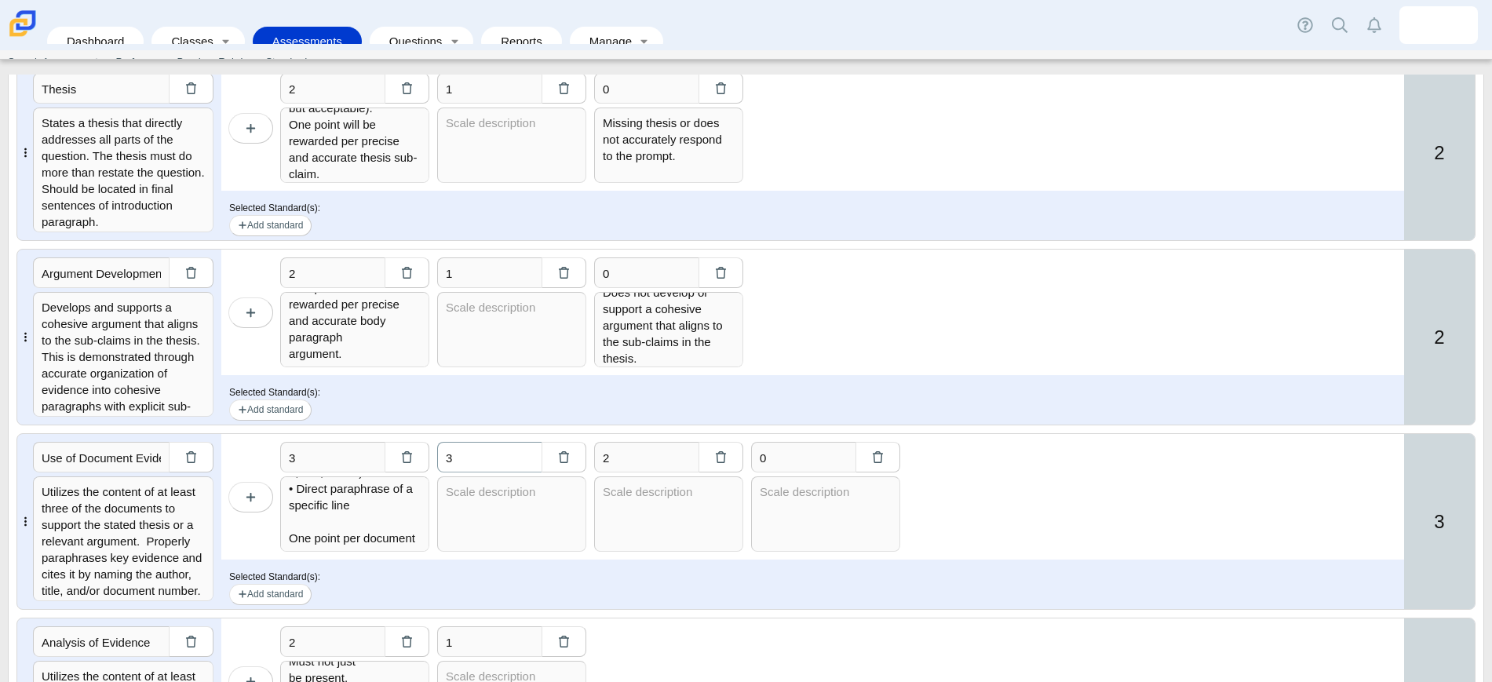
click at [480, 462] on input "3" at bounding box center [489, 457] width 104 height 31
type input "2"
click at [628, 464] on input "2" at bounding box center [646, 457] width 104 height 31
type input "1"
click at [302, 513] on textarea "Evidence from the Documents: Supports an argument in response to the prompt usi…" at bounding box center [354, 513] width 149 height 75
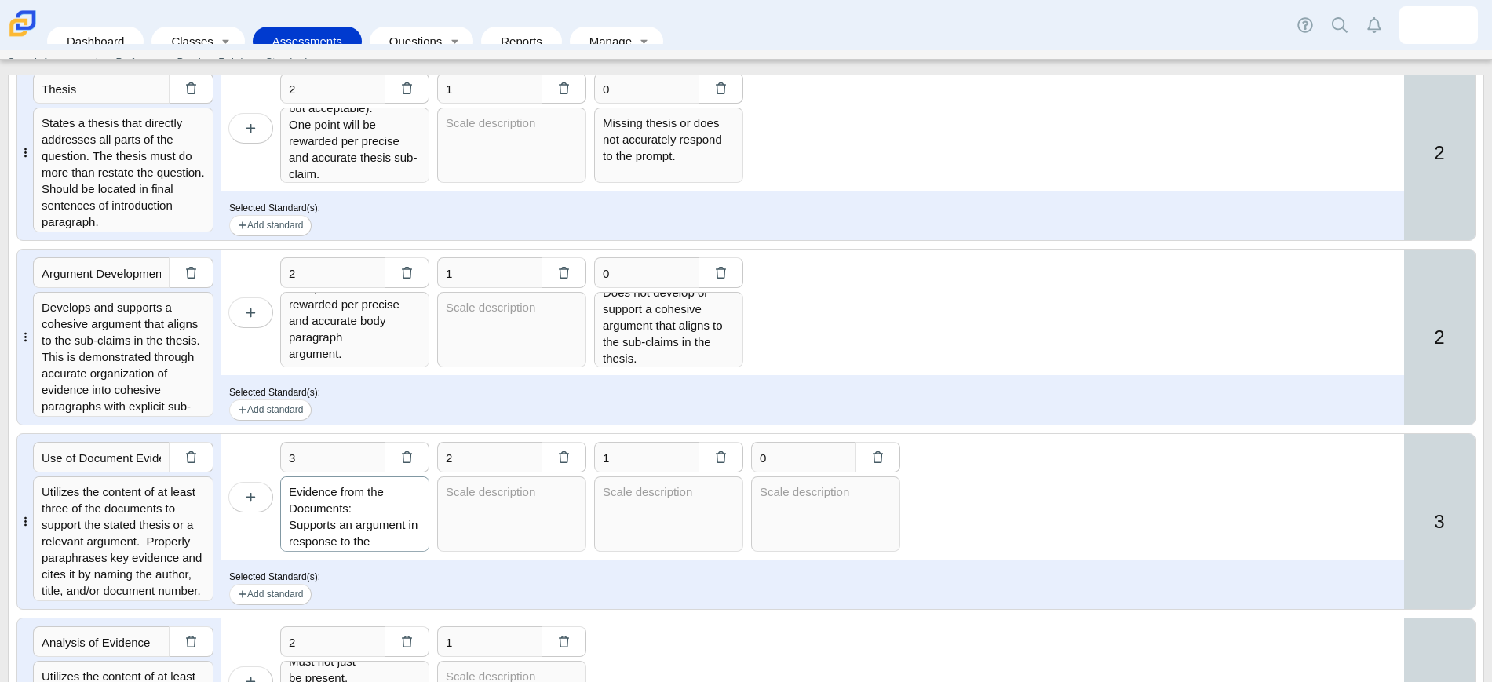
scroll to position [74, 0]
click at [378, 530] on textarea "Evidence from the Documents: Supports an argument in response to the prompt usi…" at bounding box center [354, 513] width 149 height 75
type textarea "Evidence from the Documents: Supports an argument in response to the prompt usi…"
click at [975, 494] on div "3 Evidence from the Documents: Supports an argument in response to the prompt u…" at bounding box center [812, 497] width 1183 height 126
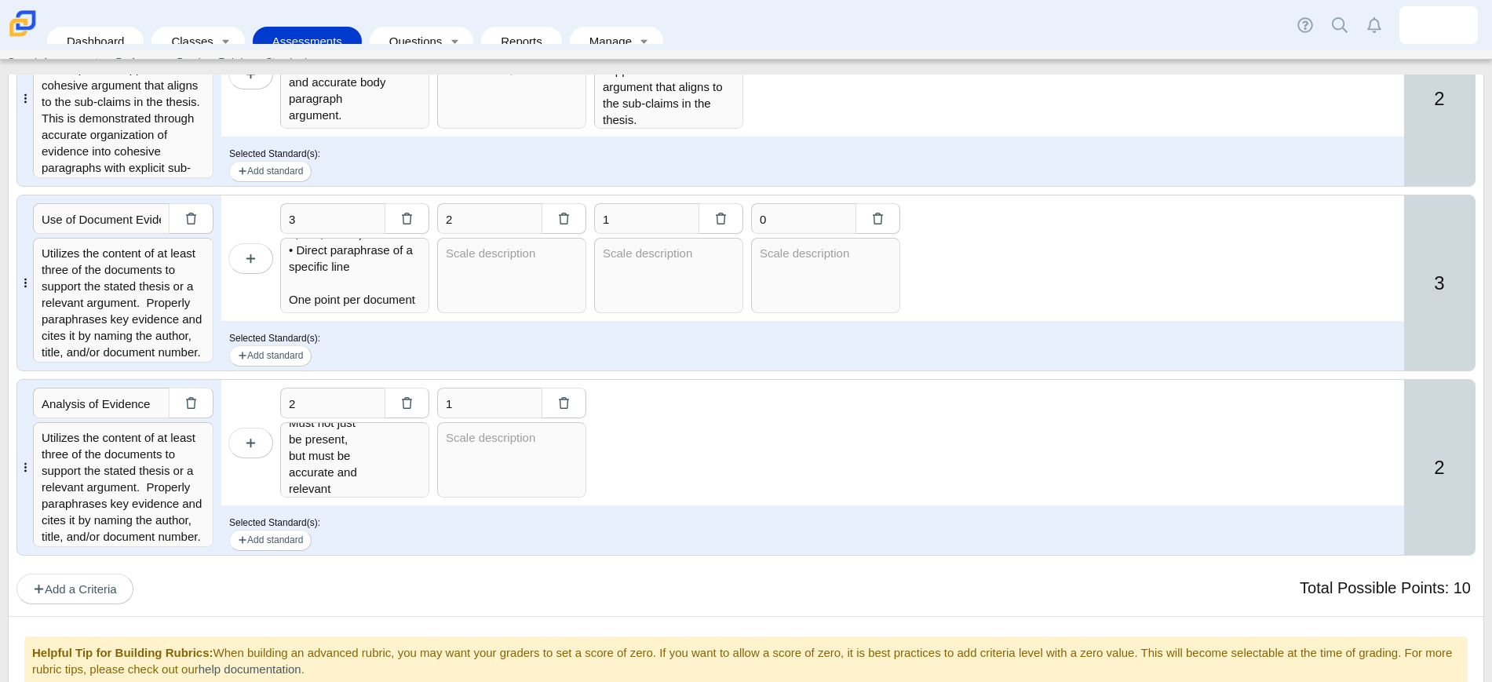
scroll to position [687, 0]
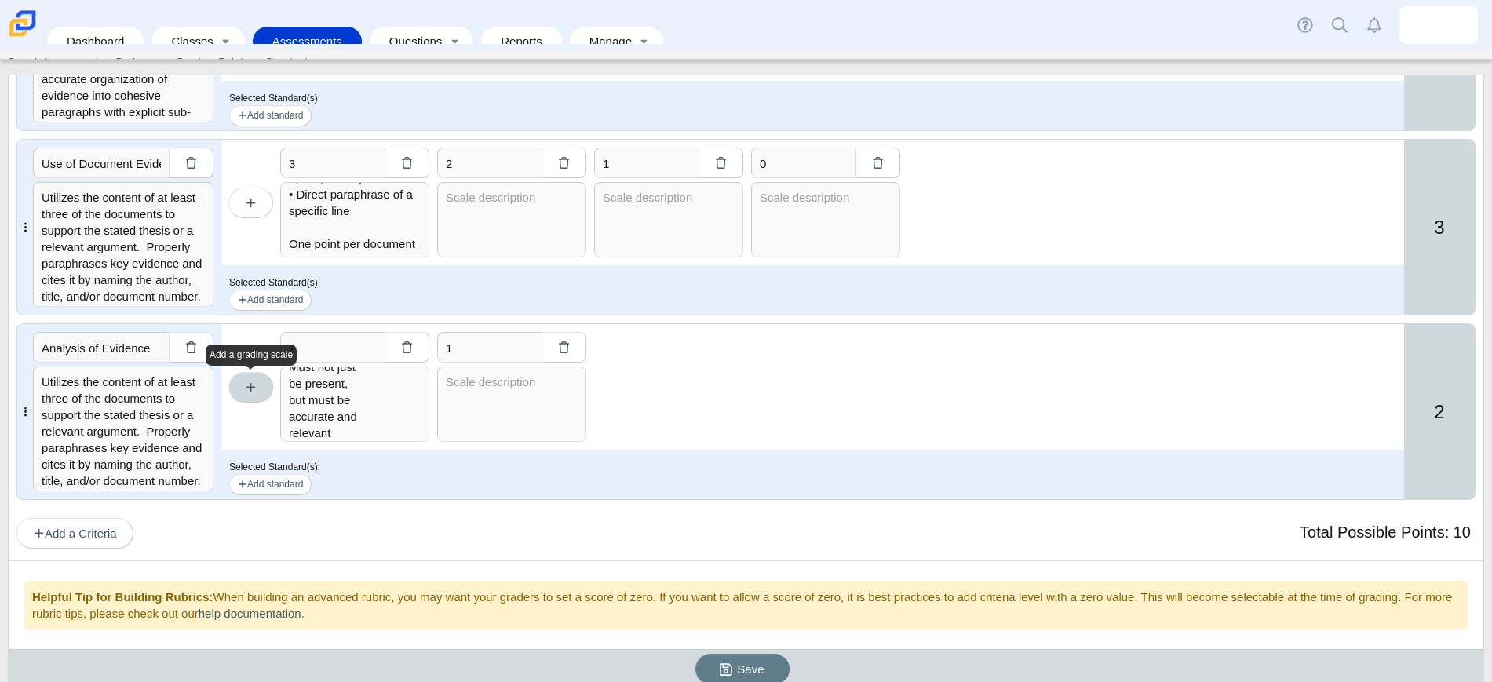
click at [250, 394] on span "button" at bounding box center [251, 387] width 12 height 13
type input "3"
type input "2"
type textarea "For at least two documents, explains how or why the document’s point of view, p…"
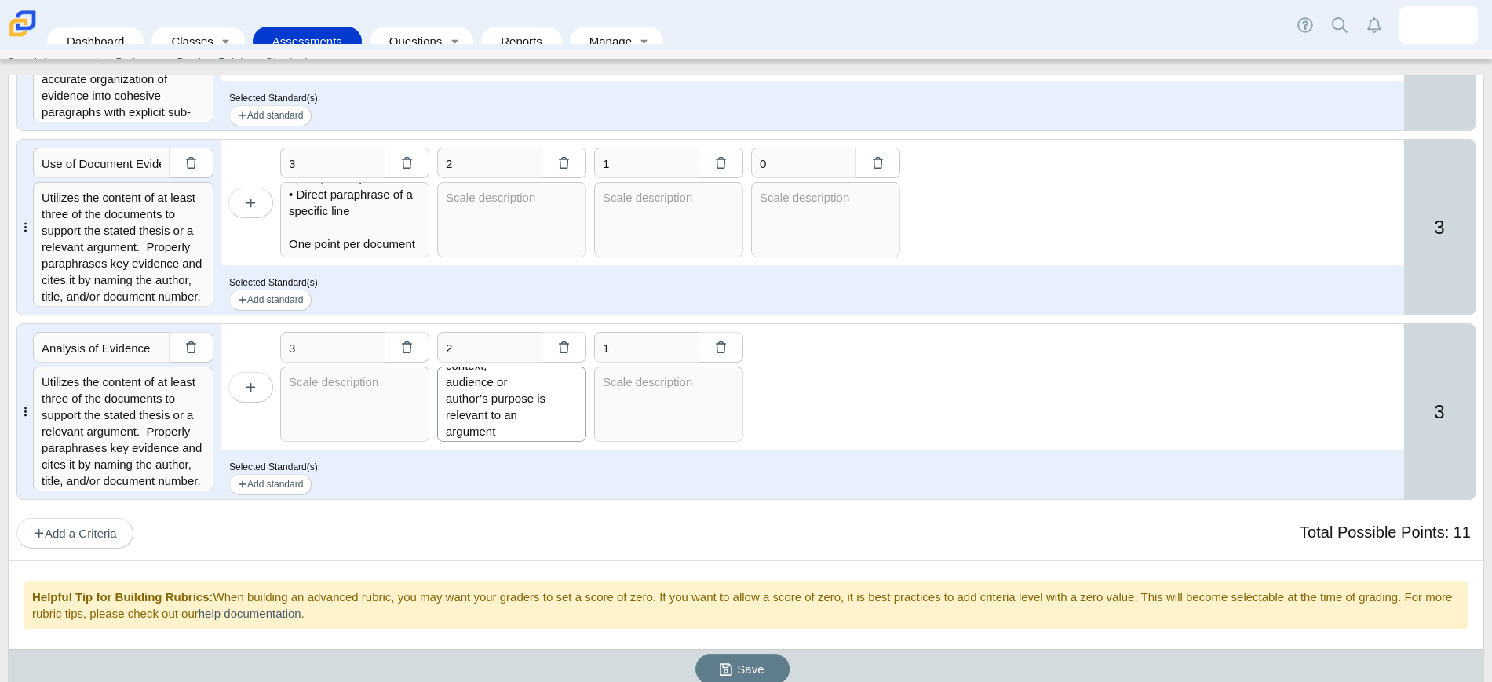
scroll to position [646, 0]
drag, startPoint x: 447, startPoint y: 376, endPoint x: 547, endPoint y: 494, distance: 154.8
click at [547, 494] on div "3 2 For at least two documents, explains how or why the document’s point of vie…" at bounding box center [812, 411] width 1183 height 175
click at [395, 412] on textarea at bounding box center [354, 403] width 149 height 75
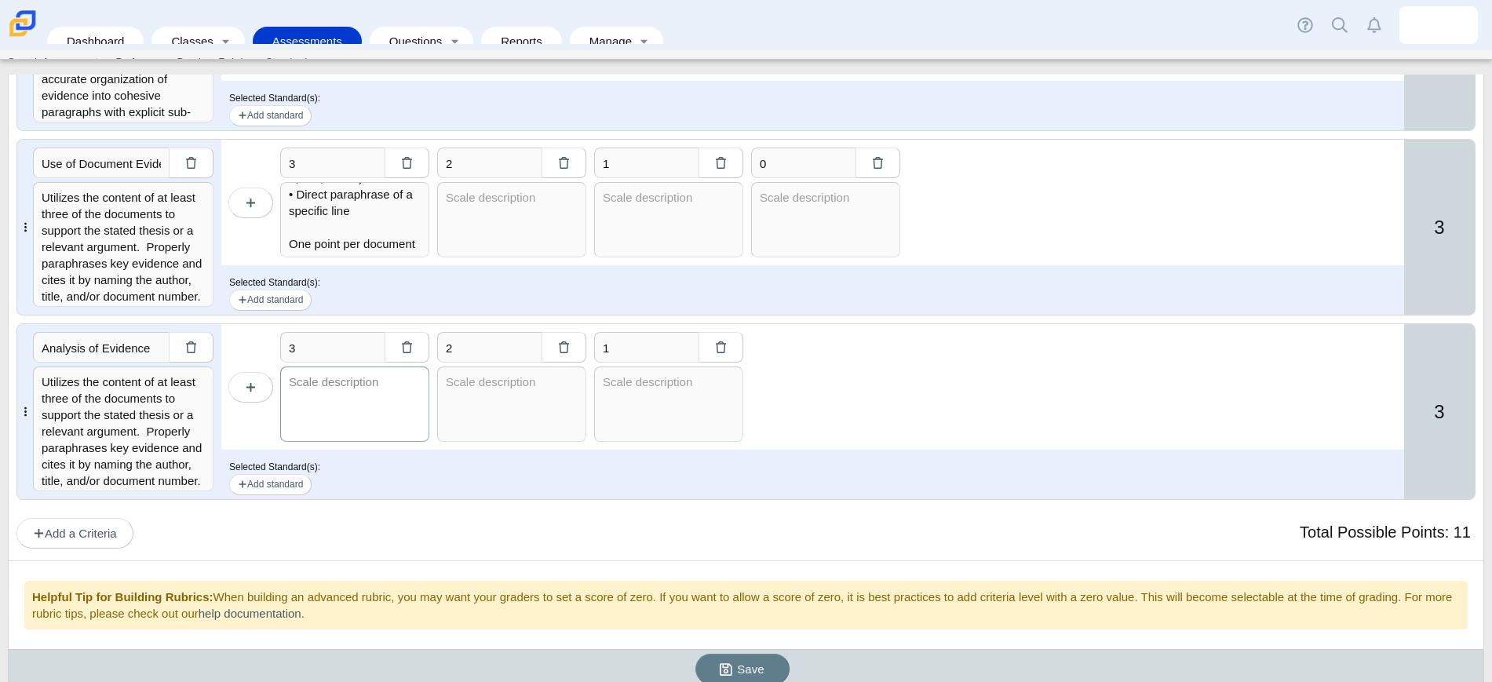
paste textarea "For at least two documents, explains how or why the document’s point of view, p…"
type textarea "For at least two documents, explains how or why the document’s point of view, p…"
click at [339, 339] on input "3" at bounding box center [332, 347] width 104 height 31
type input "2"
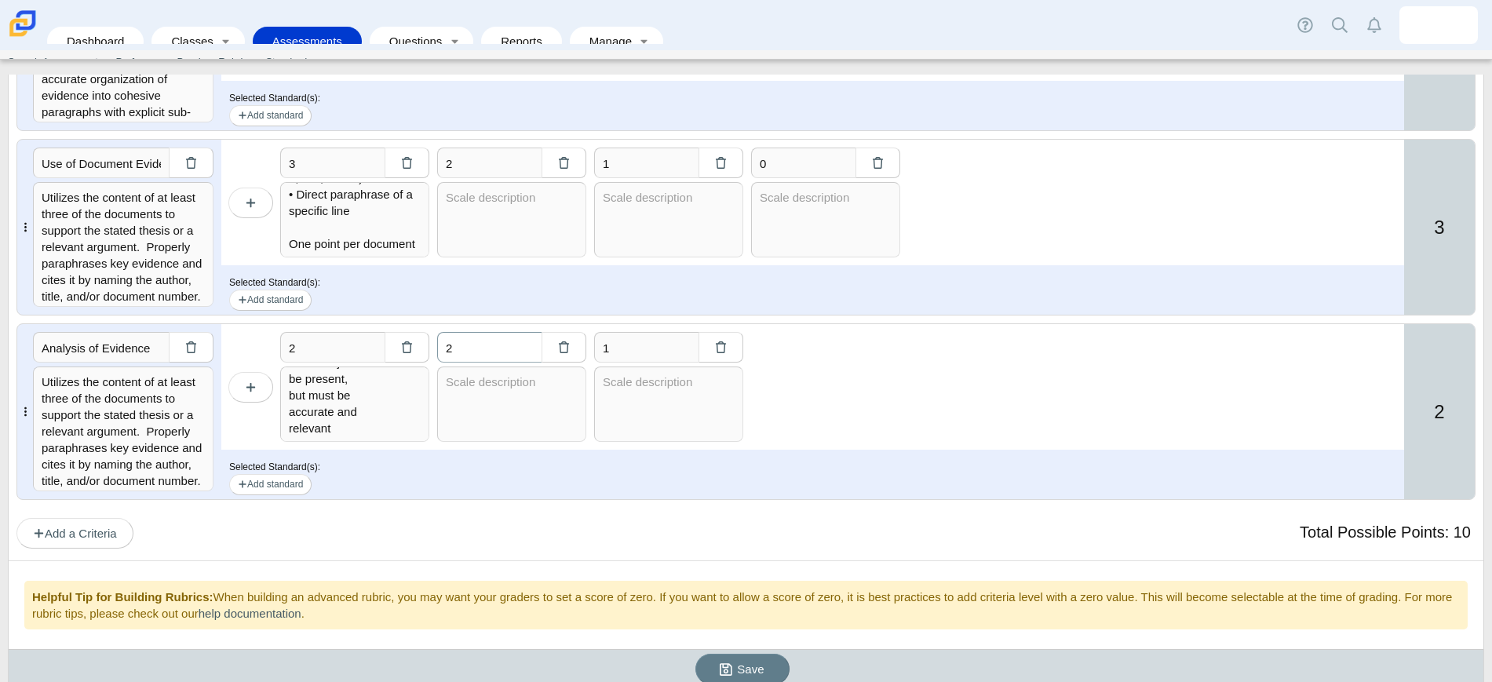
click at [468, 341] on input "2" at bounding box center [489, 347] width 104 height 31
type input "1"
click at [645, 355] on input "1" at bounding box center [646, 347] width 104 height 31
type input "0"
click at [844, 385] on div "2 For at least two documents, explains how or why the document’s point of view,…" at bounding box center [812, 387] width 1183 height 126
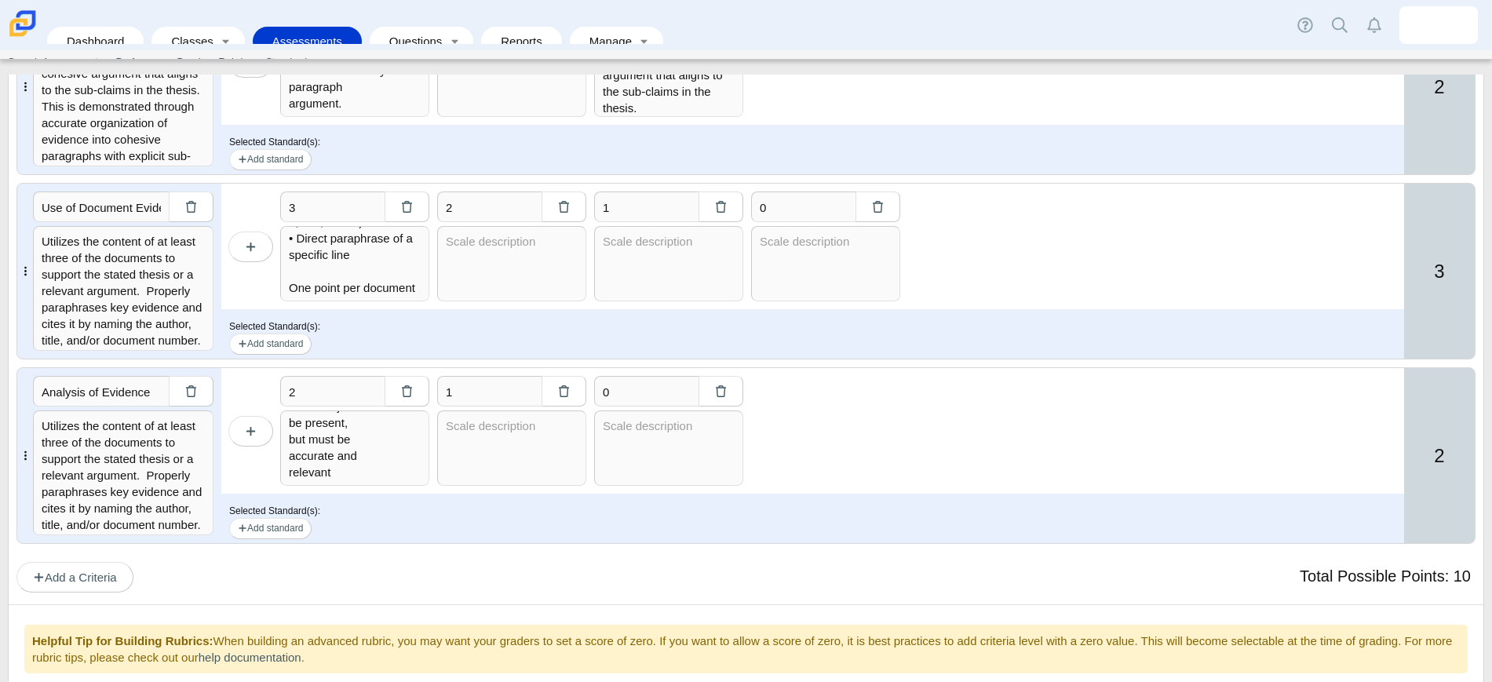
scroll to position [727, 0]
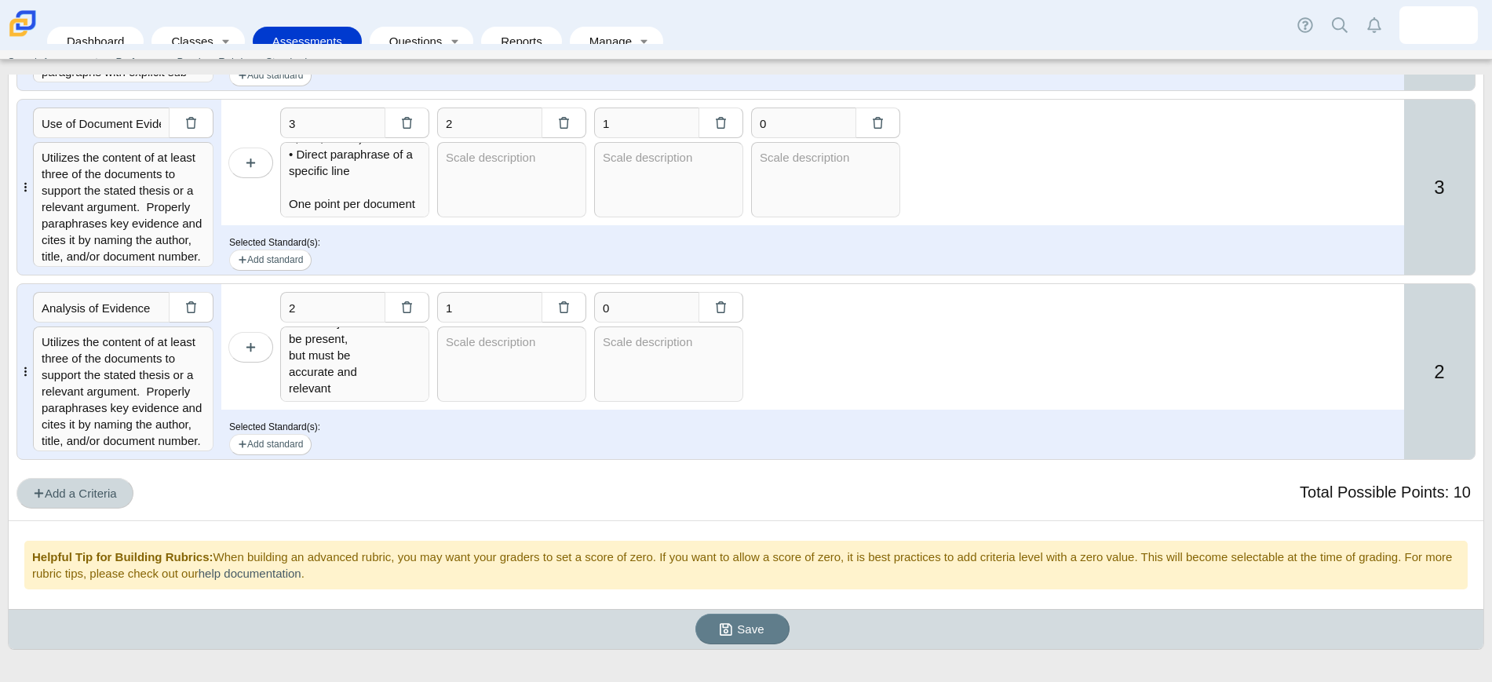
click at [108, 494] on span "Add a Criteria" at bounding box center [75, 493] width 84 height 13
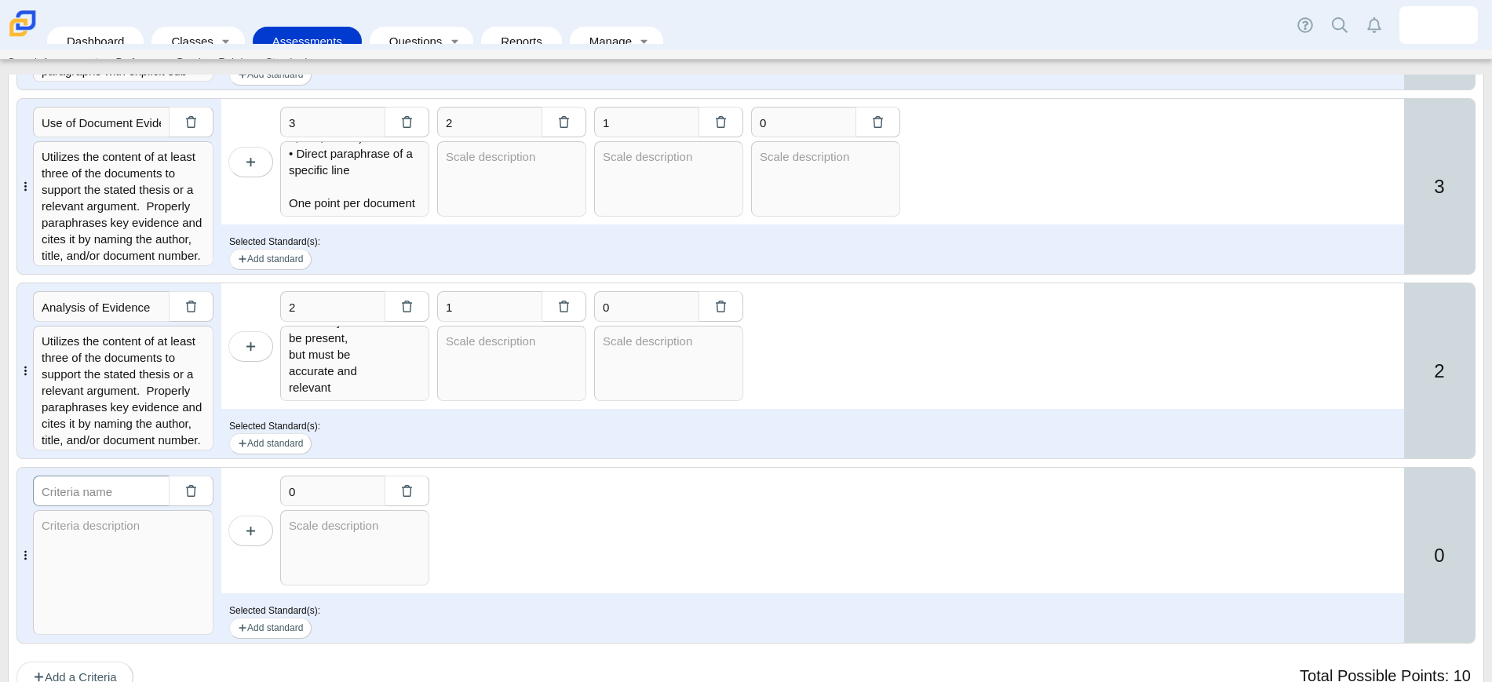
click at [130, 488] on input "text" at bounding box center [101, 491] width 136 height 31
type input "Outside Evidence"
click at [83, 548] on textarea at bounding box center [123, 572] width 180 height 125
click at [86, 555] on textarea at bounding box center [123, 572] width 180 height 125
click at [86, 523] on textarea at bounding box center [123, 572] width 180 height 125
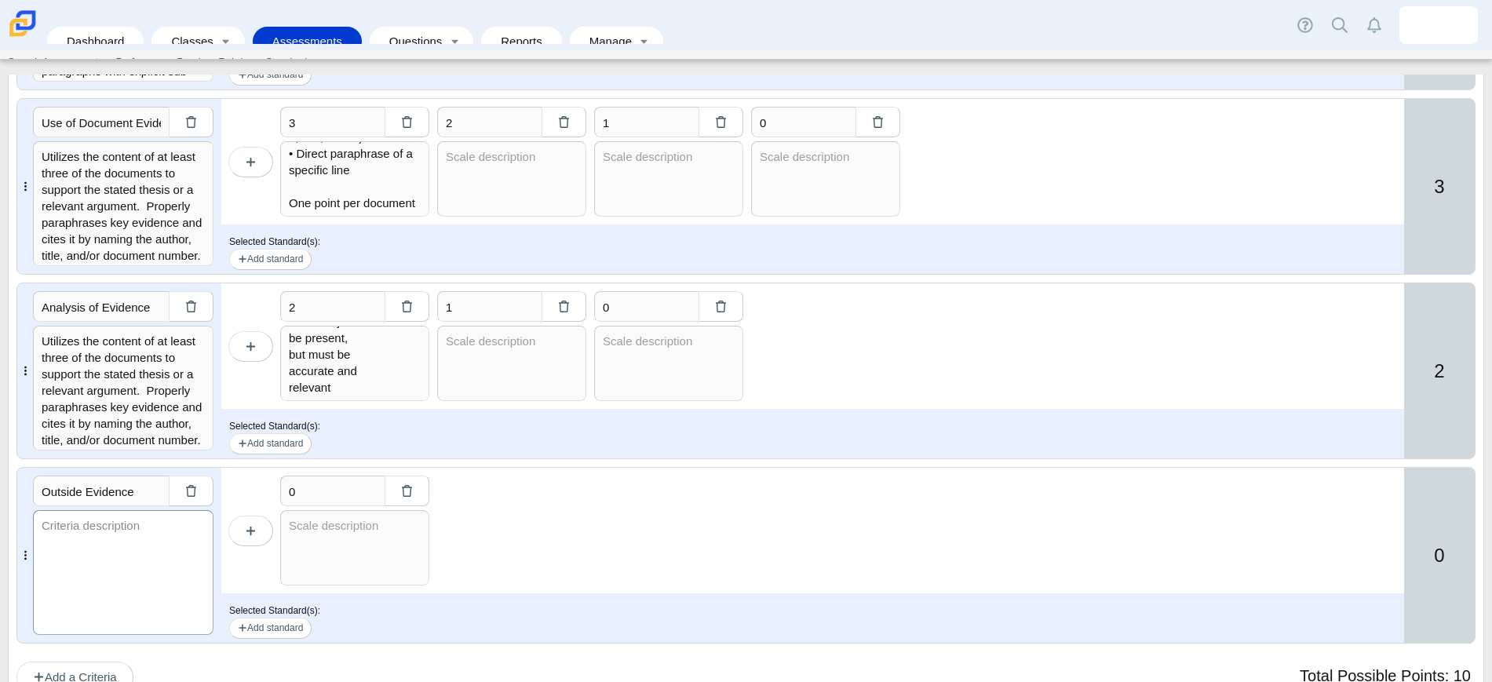
paste textarea "Provides ONE example or additional piece of specific evidence beyond those foun…"
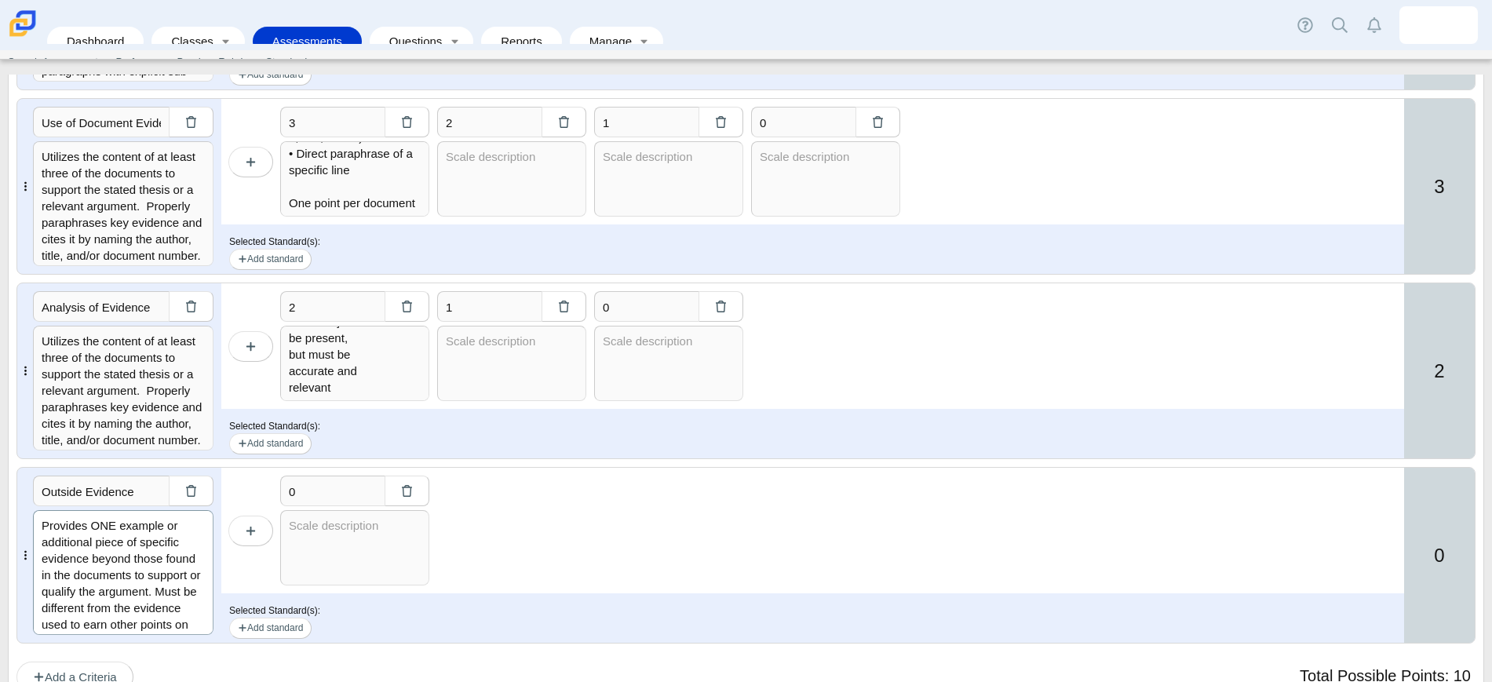
scroll to position [629, 0]
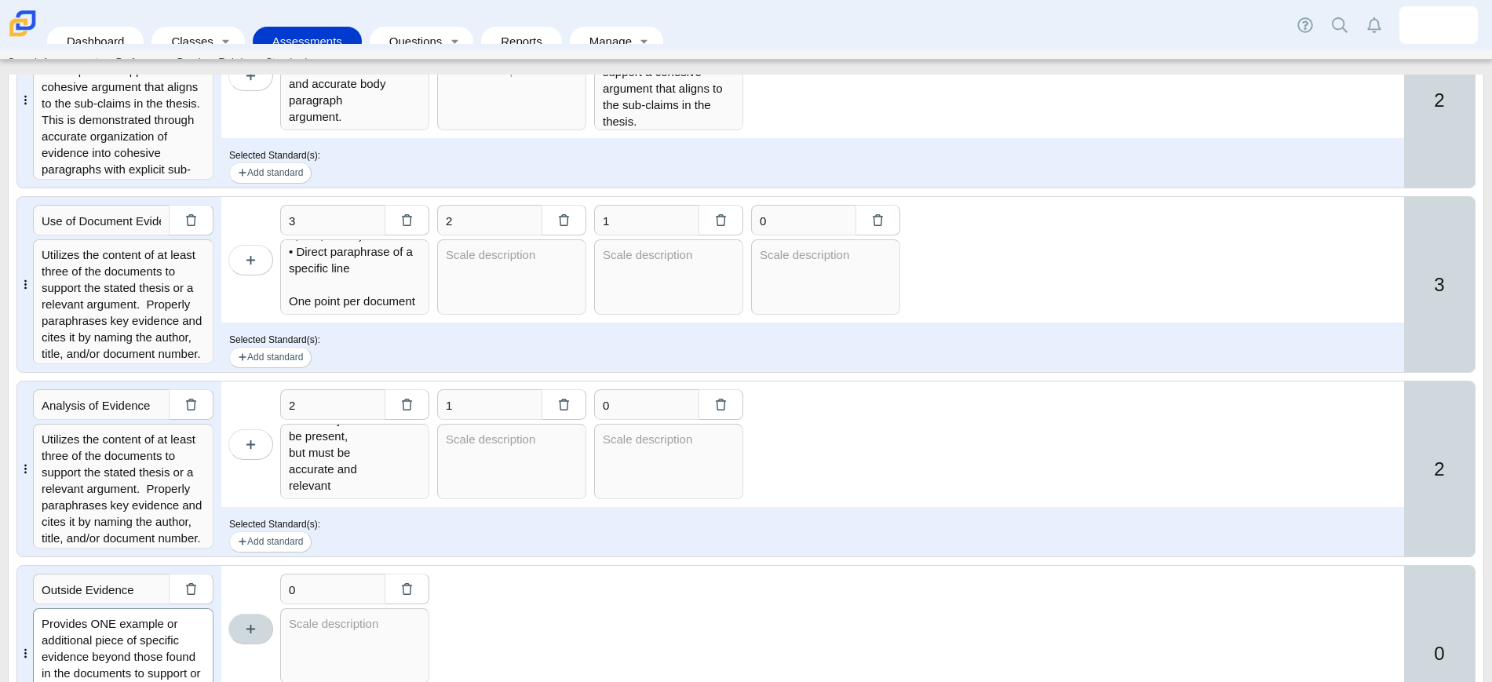
type textarea "Provides ONE example or additional piece of specific evidence beyond those foun…"
click at [257, 632] on button "button" at bounding box center [250, 629] width 45 height 31
type input "1"
click at [316, 600] on input "1" at bounding box center [332, 589] width 104 height 31
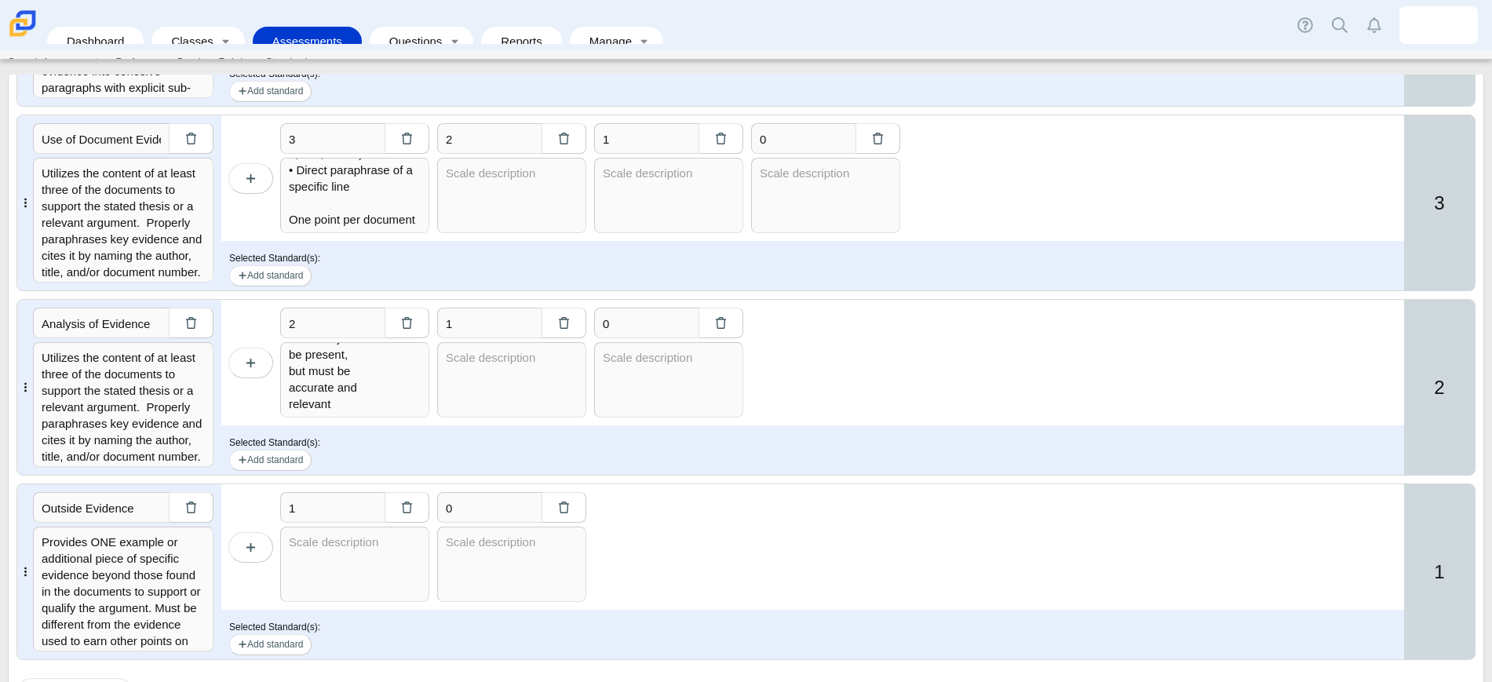
scroll to position [826, 0]
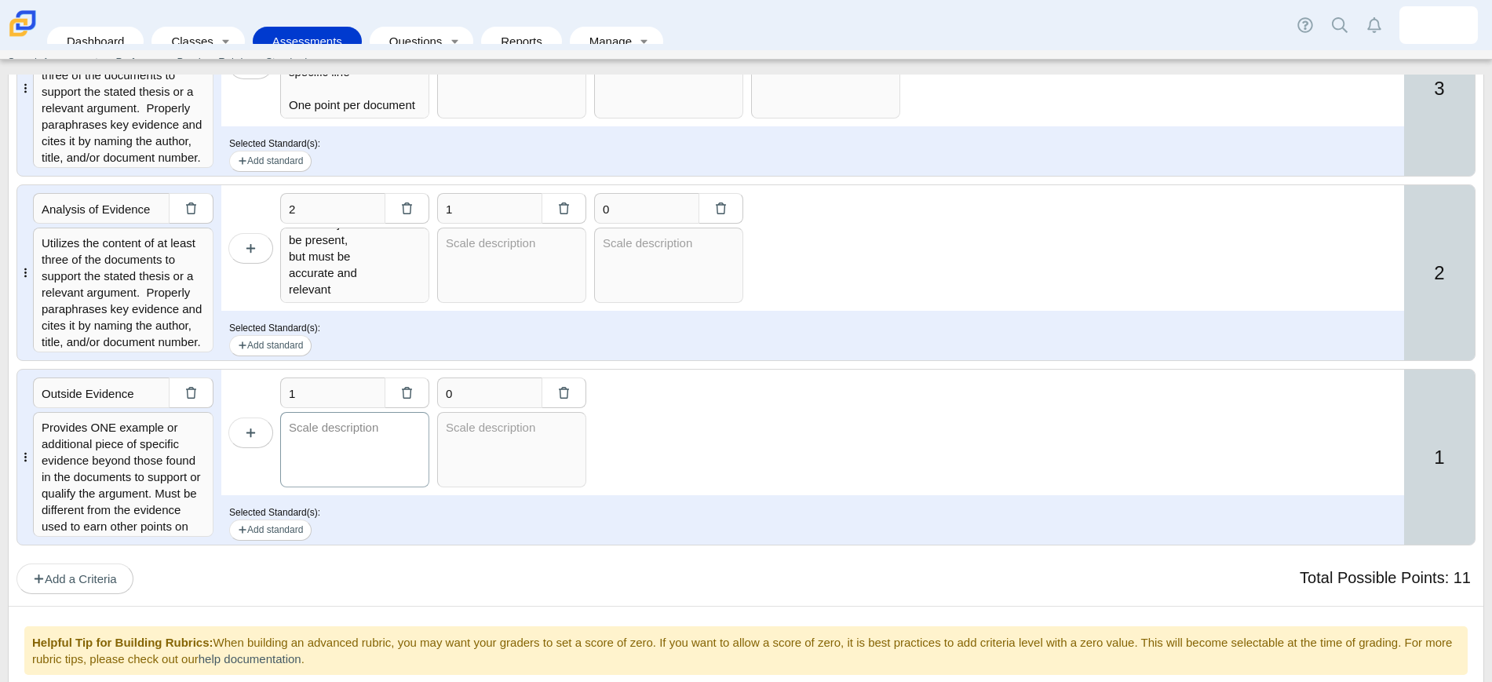
click at [334, 441] on textarea at bounding box center [354, 449] width 149 height 75
paste textarea "Evidence beyond the Documents: Uses at least one additional piece of specific h…"
click at [377, 464] on textarea "Evidence beyond the Documents: Uses at least one additional piece of specific h…" at bounding box center [354, 449] width 149 height 75
click at [377, 472] on textarea "Evidence beyond the Documents: Uses at least one additional piece of specific h…" at bounding box center [354, 449] width 149 height 75
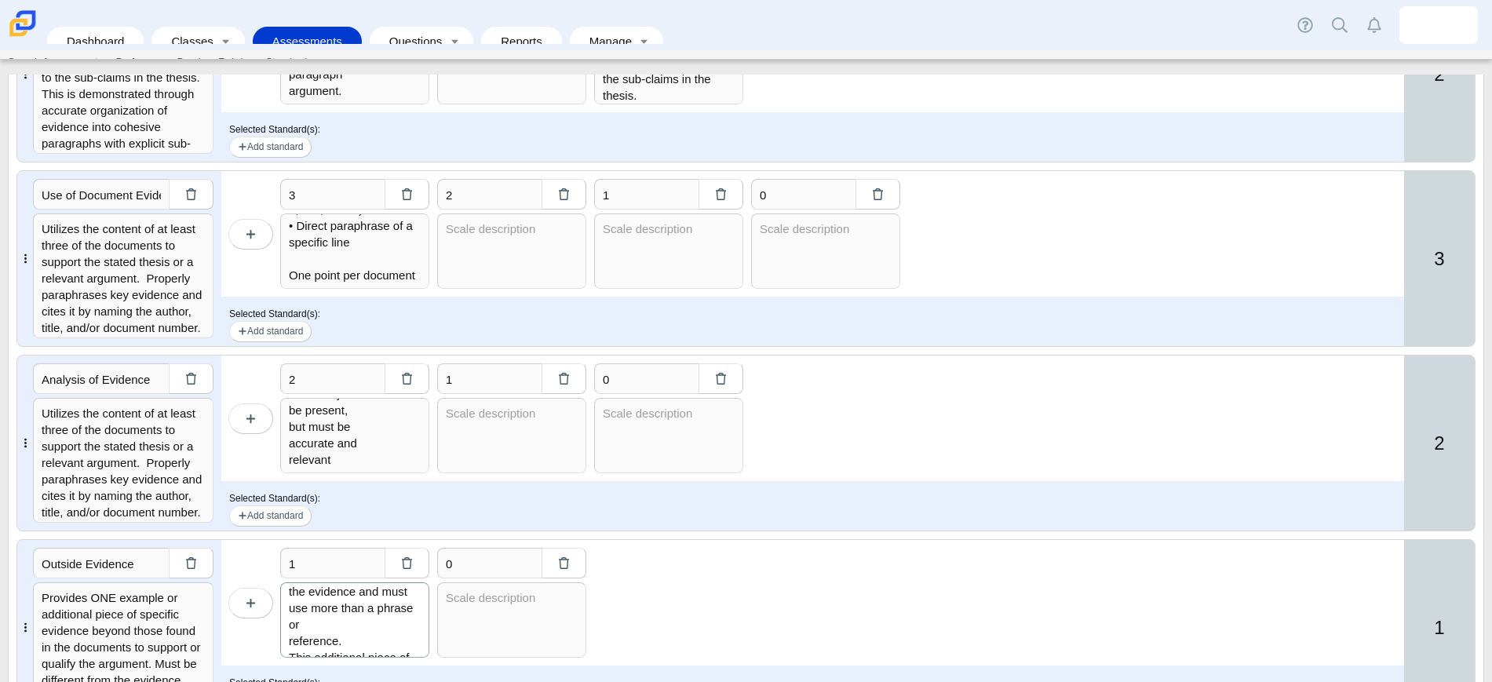
scroll to position [912, 0]
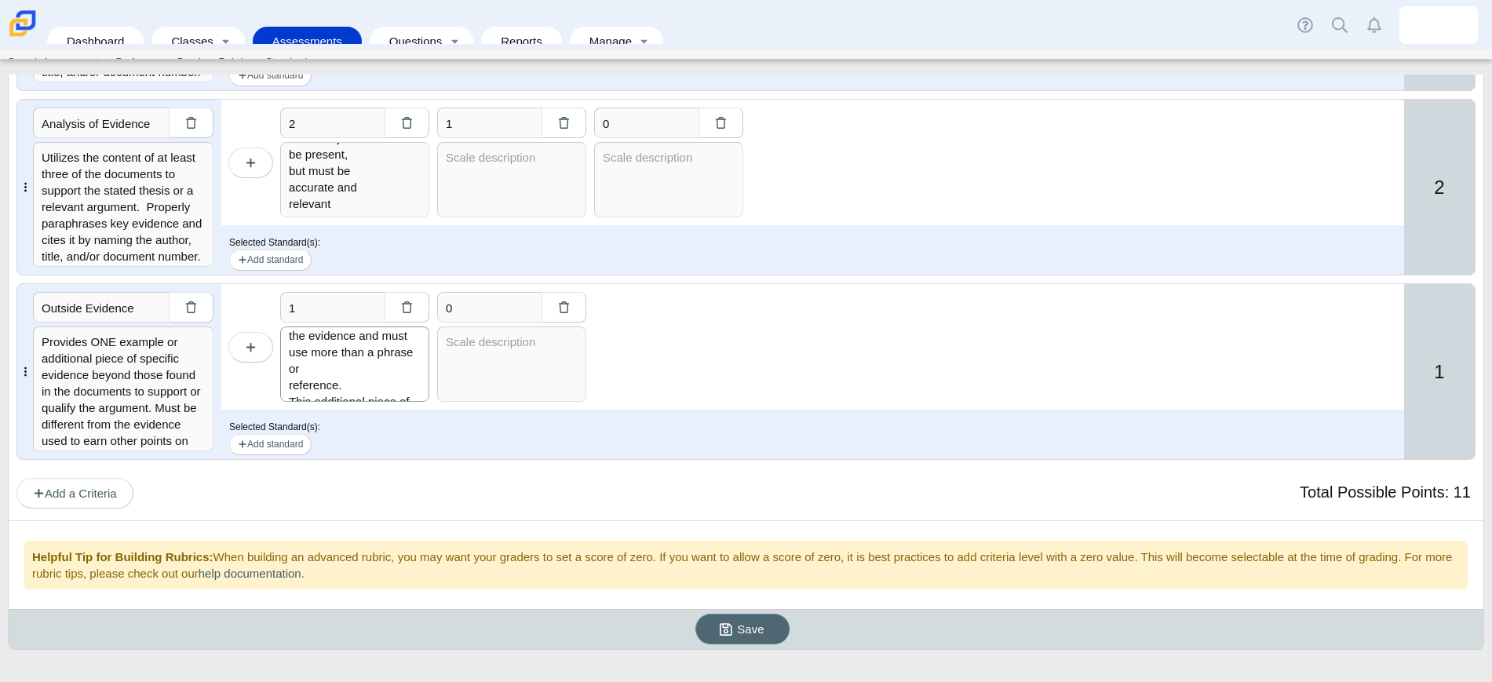
type textarea "Evidence beyond the Documents: Uses at least one additional piece of specific h…"
click at [737, 634] on span "Save" at bounding box center [750, 628] width 27 height 13
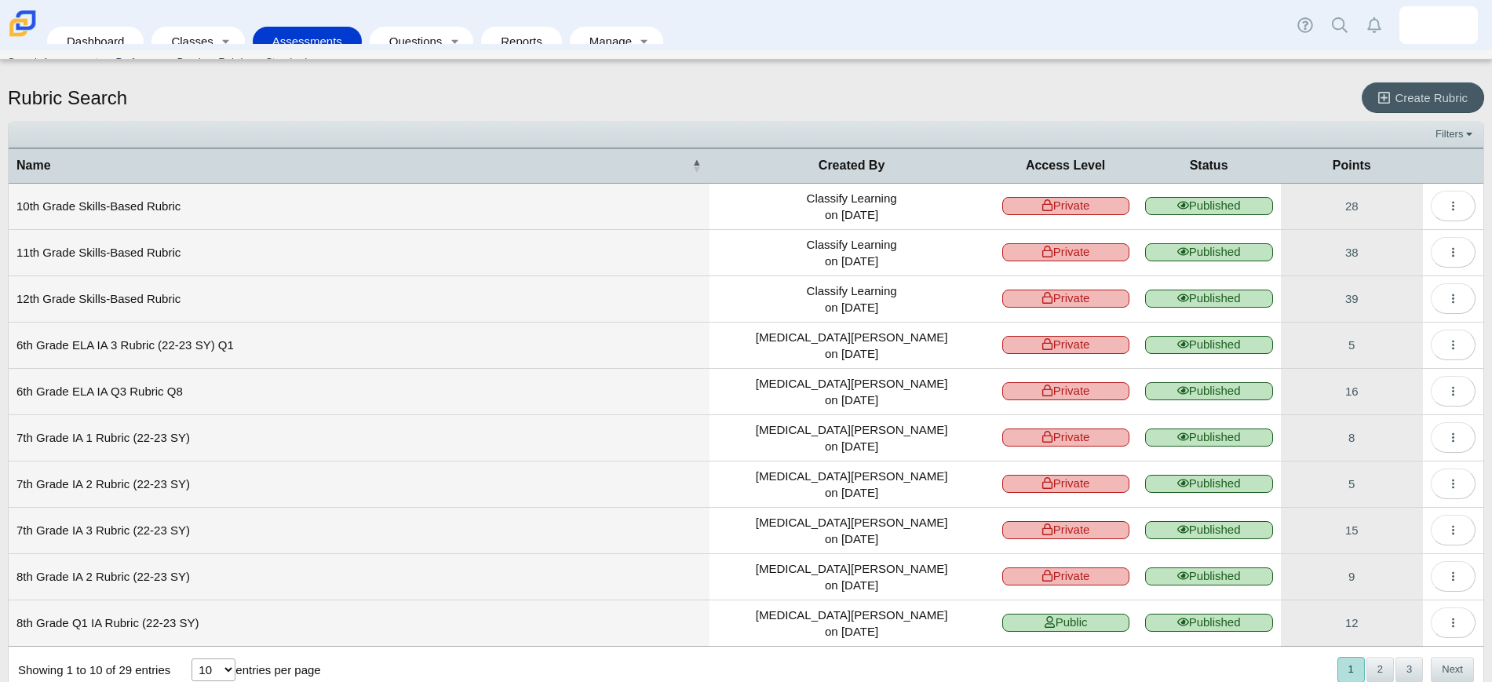
scroll to position [1, 0]
click at [232, 668] on select "10 25 50 100" at bounding box center [213, 669] width 44 height 23
select select "100"
click at [191, 658] on select "10 25 50 100" at bounding box center [213, 669] width 44 height 23
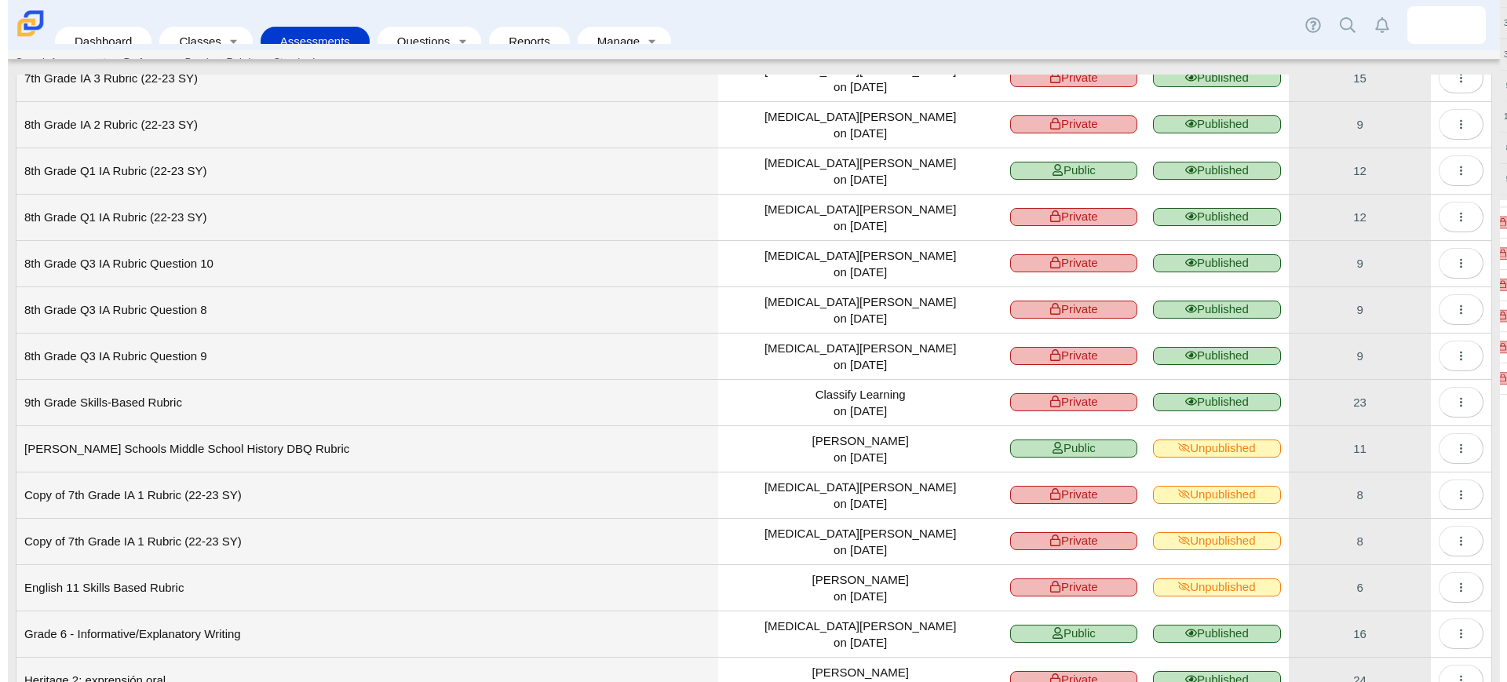
scroll to position [491, 0]
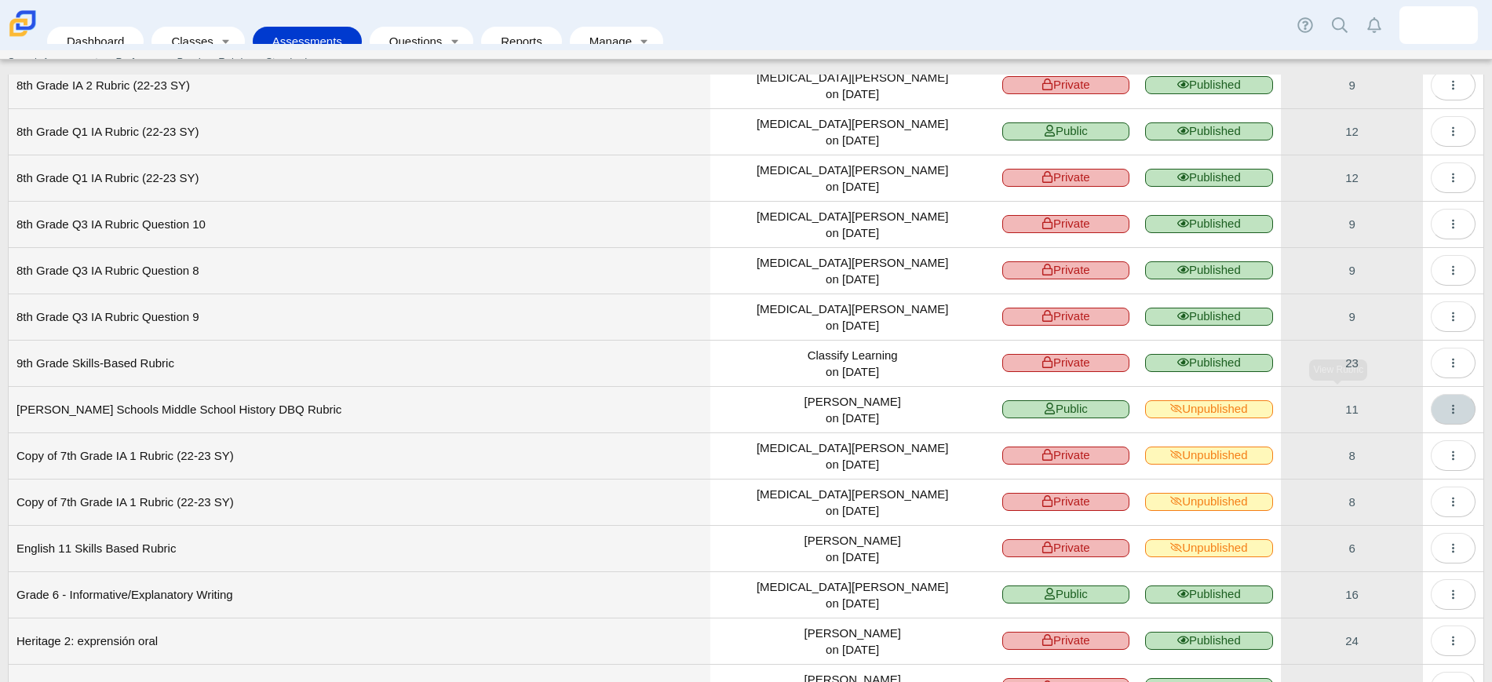
click at [1431, 403] on button "More options" at bounding box center [1453, 409] width 45 height 31
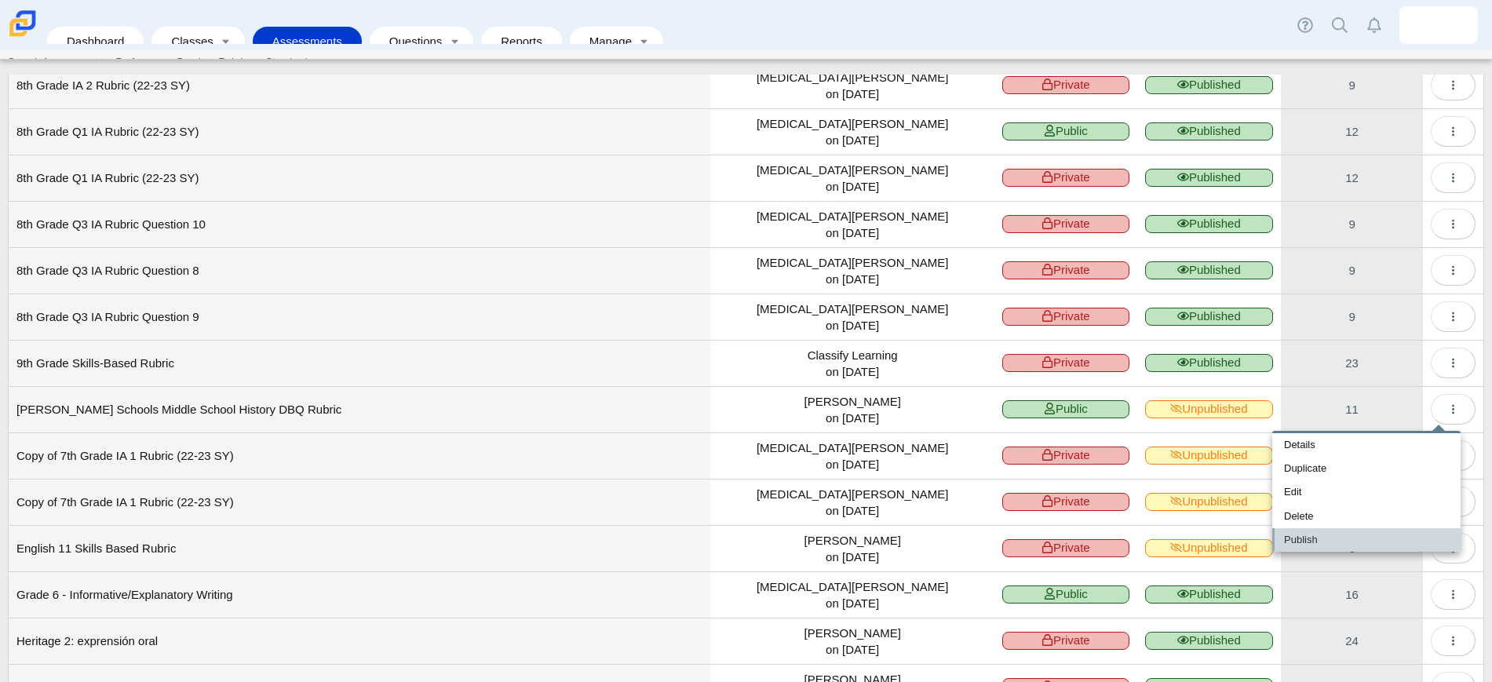
click at [1358, 537] on link "Publish" at bounding box center [1366, 540] width 188 height 24
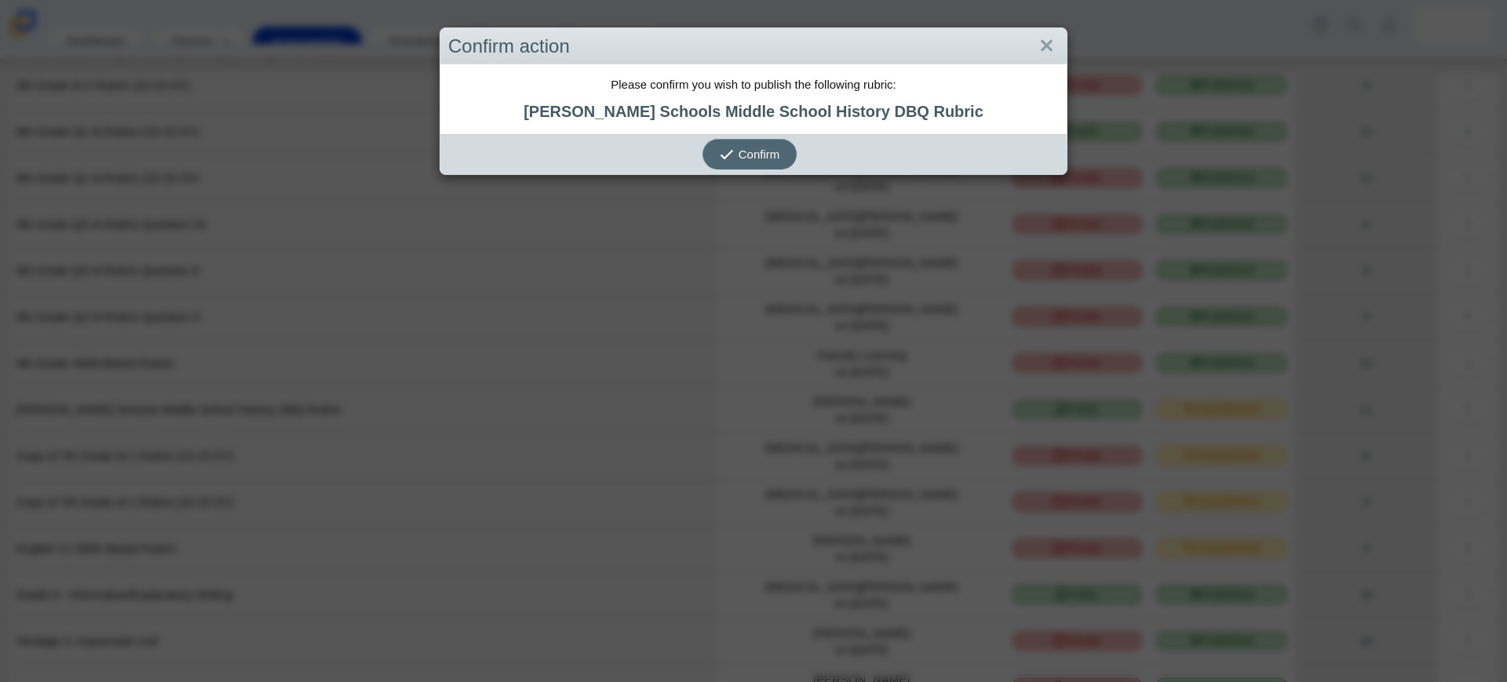
click at [766, 159] on span "Confirm" at bounding box center [759, 154] width 42 height 13
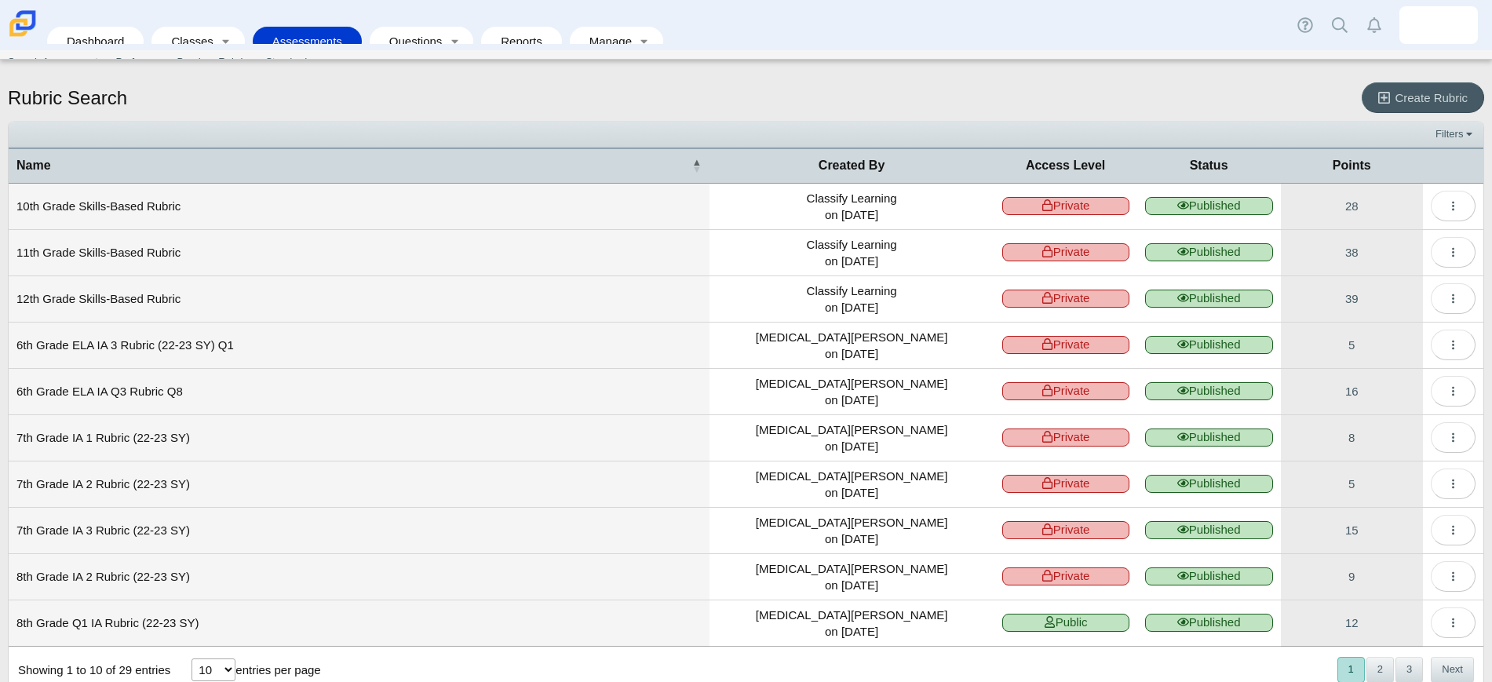
click at [290, 28] on link "Assessments" at bounding box center [307, 41] width 93 height 29
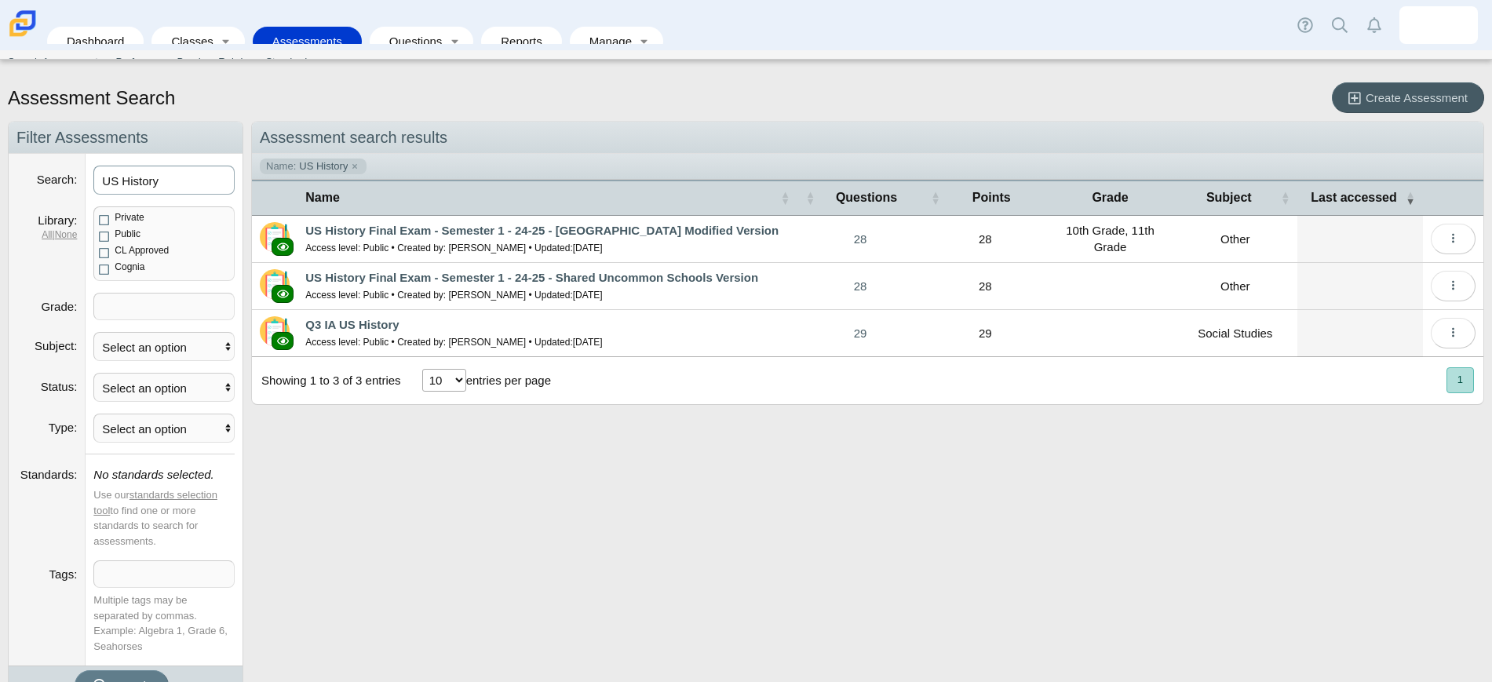
drag, startPoint x: 180, startPoint y: 184, endPoint x: 93, endPoint y: 173, distance: 88.5
click at [93, 173] on dd "US History" at bounding box center [164, 180] width 157 height 53
type input "interim assessment"
click at [75, 670] on button "Search" at bounding box center [122, 685] width 94 height 31
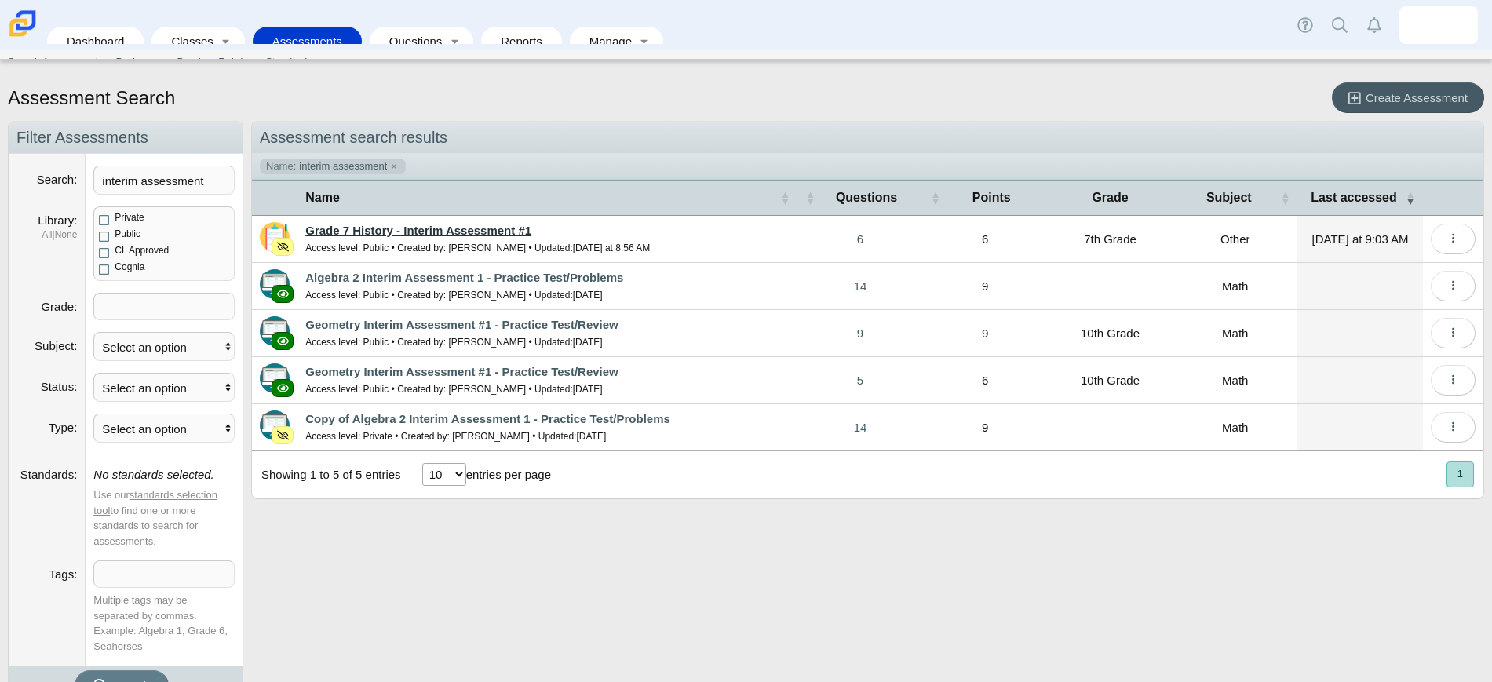
click at [478, 228] on link "Grade 7 History - Interim Assessment #1" at bounding box center [418, 230] width 226 height 13
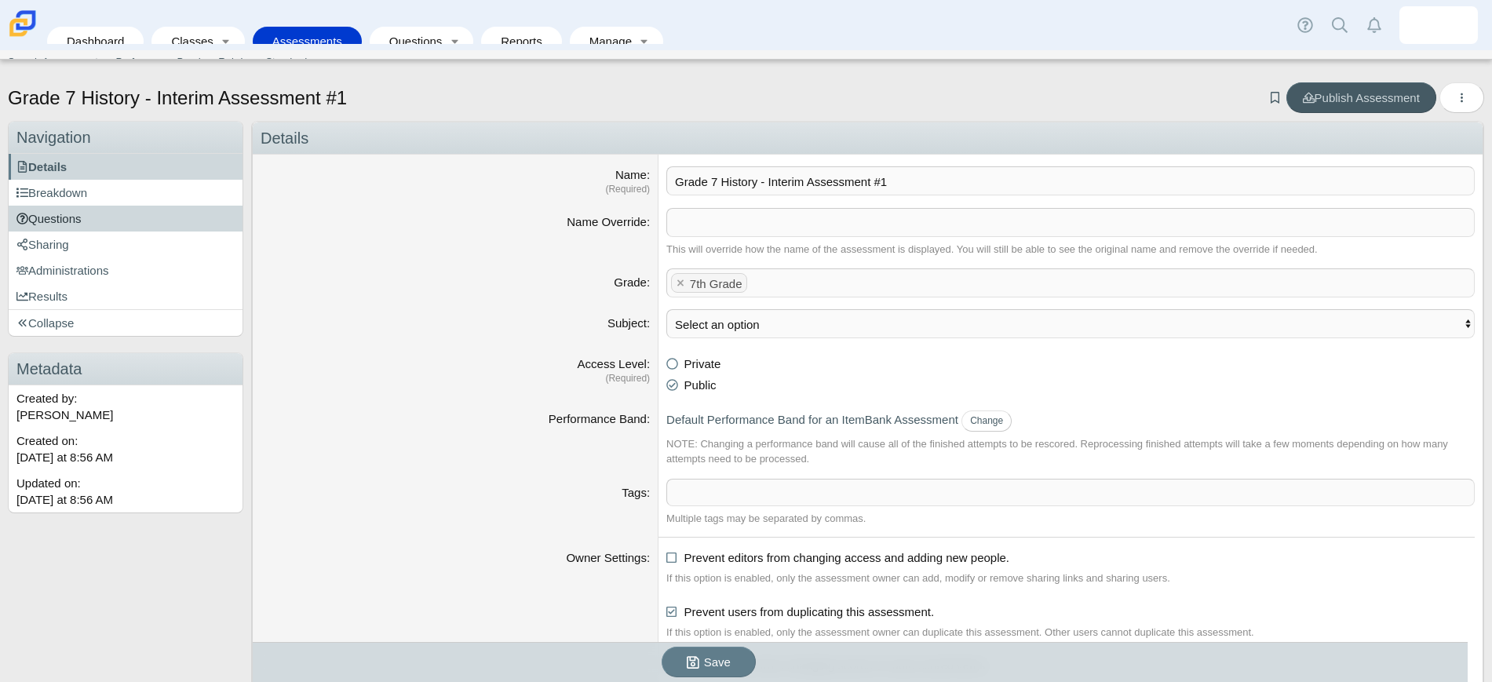
click at [110, 224] on link "Questions" at bounding box center [126, 219] width 234 height 26
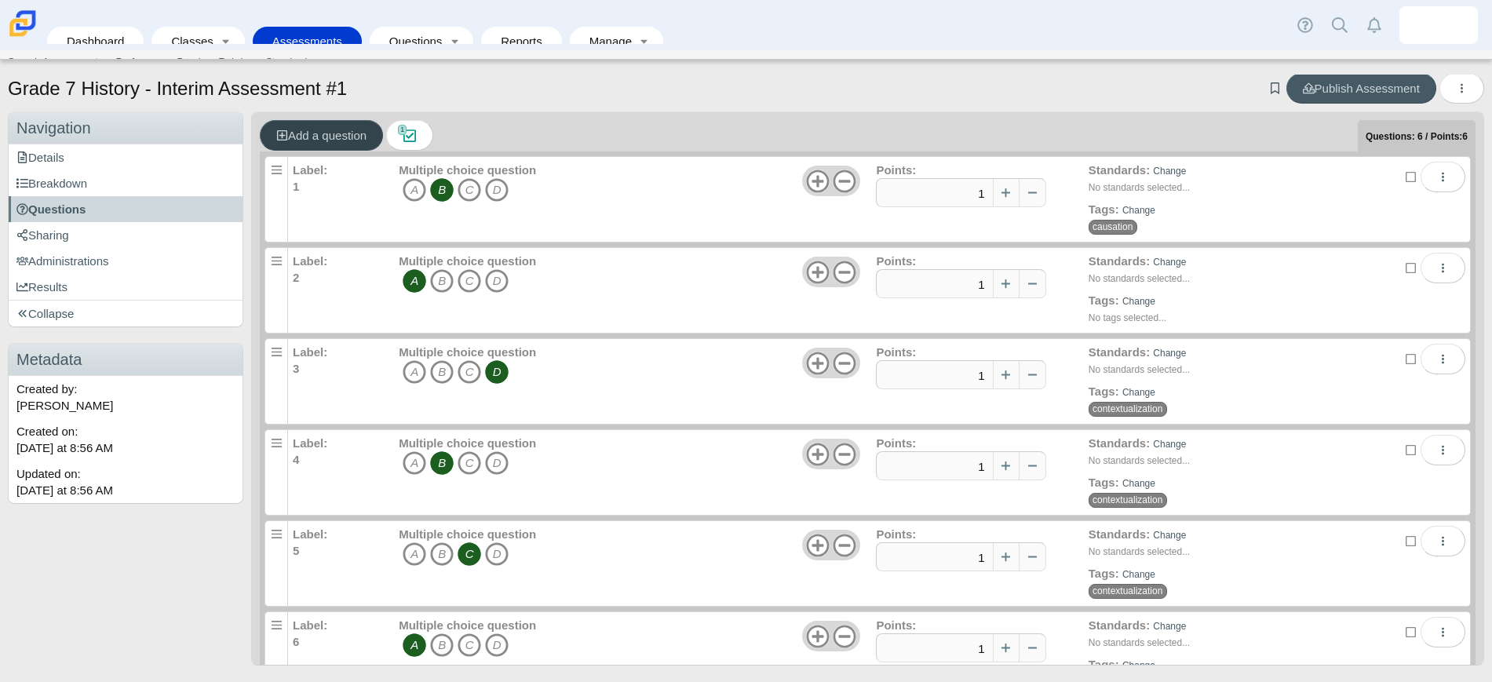
click at [319, 137] on span "Add a question" at bounding box center [321, 135] width 90 height 13
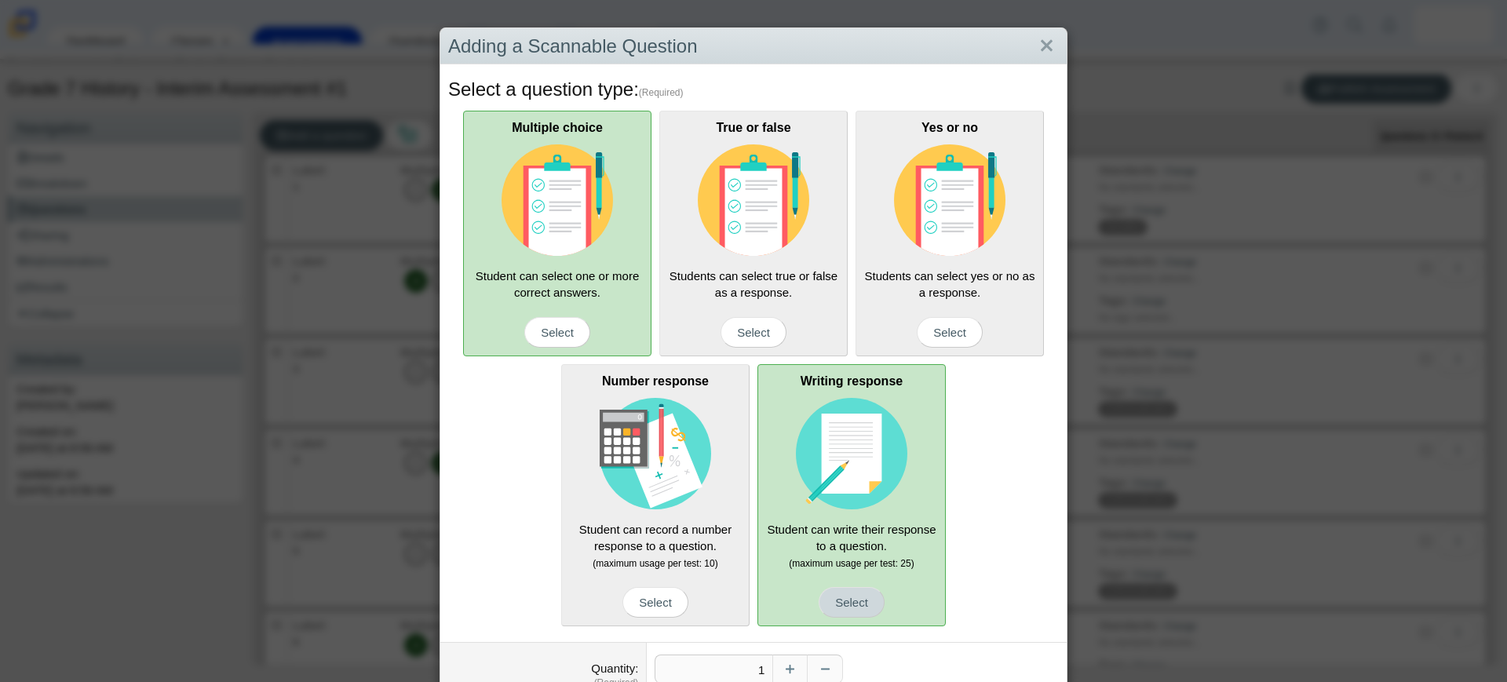
click at [846, 596] on span "Select" at bounding box center [851, 602] width 66 height 31
click at [0, 0] on input "Writing response Student can write their response to a question. (maximum usage…" at bounding box center [0, 0] width 0 height 0
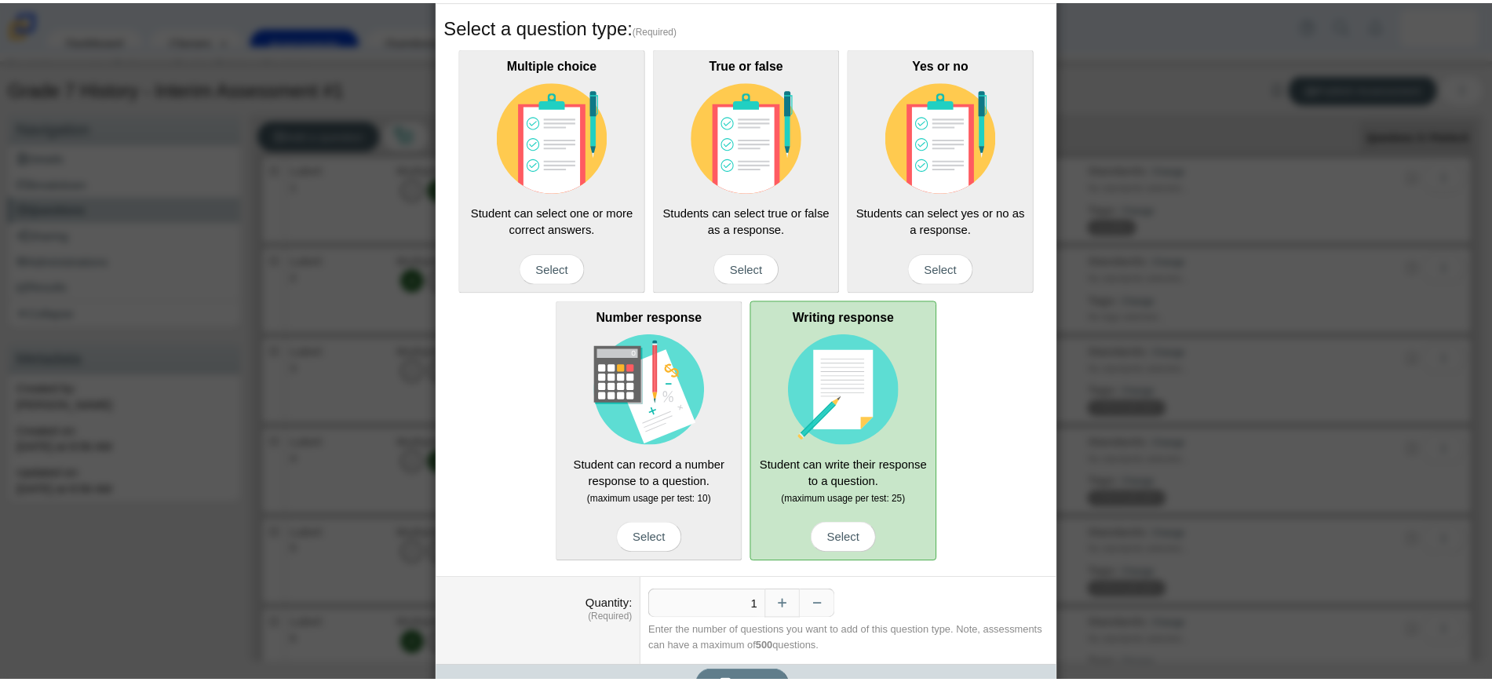
scroll to position [97, 0]
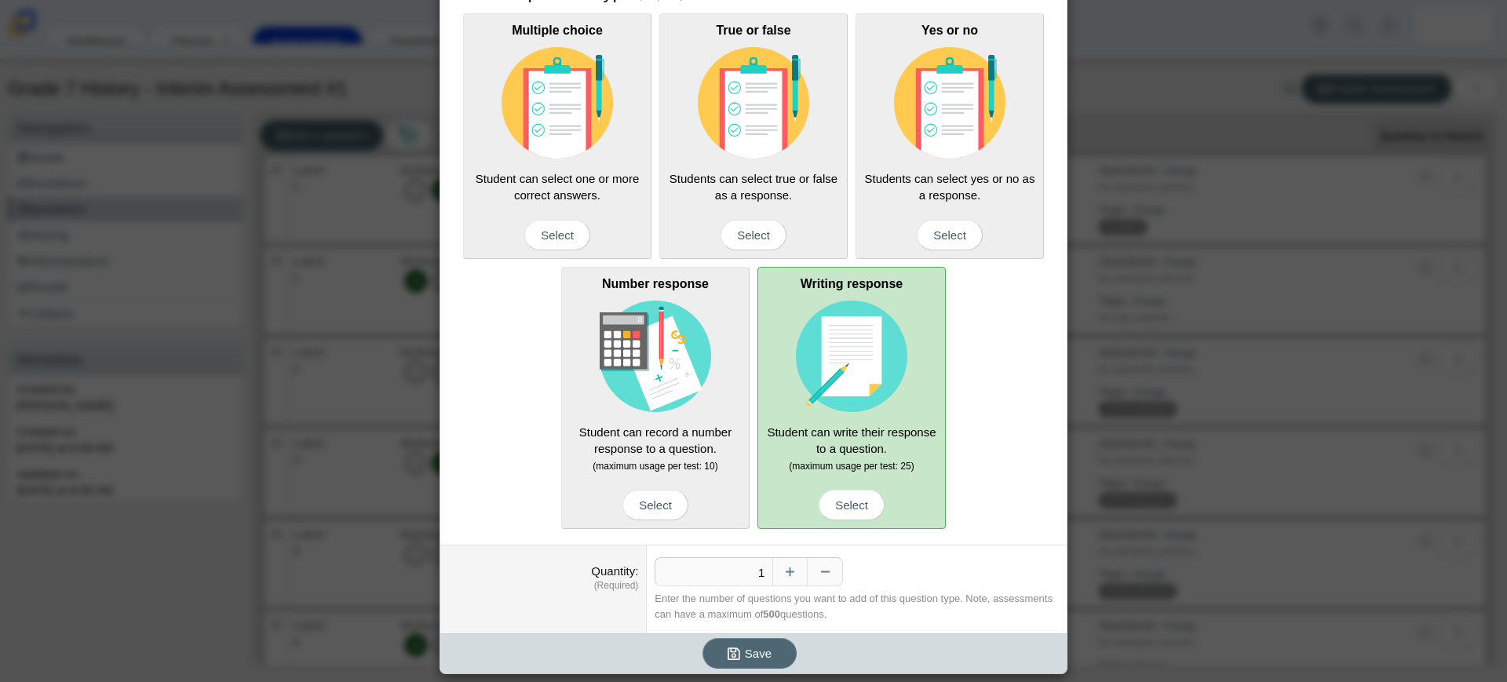
click at [728, 645] on icon "submit" at bounding box center [735, 653] width 17 height 16
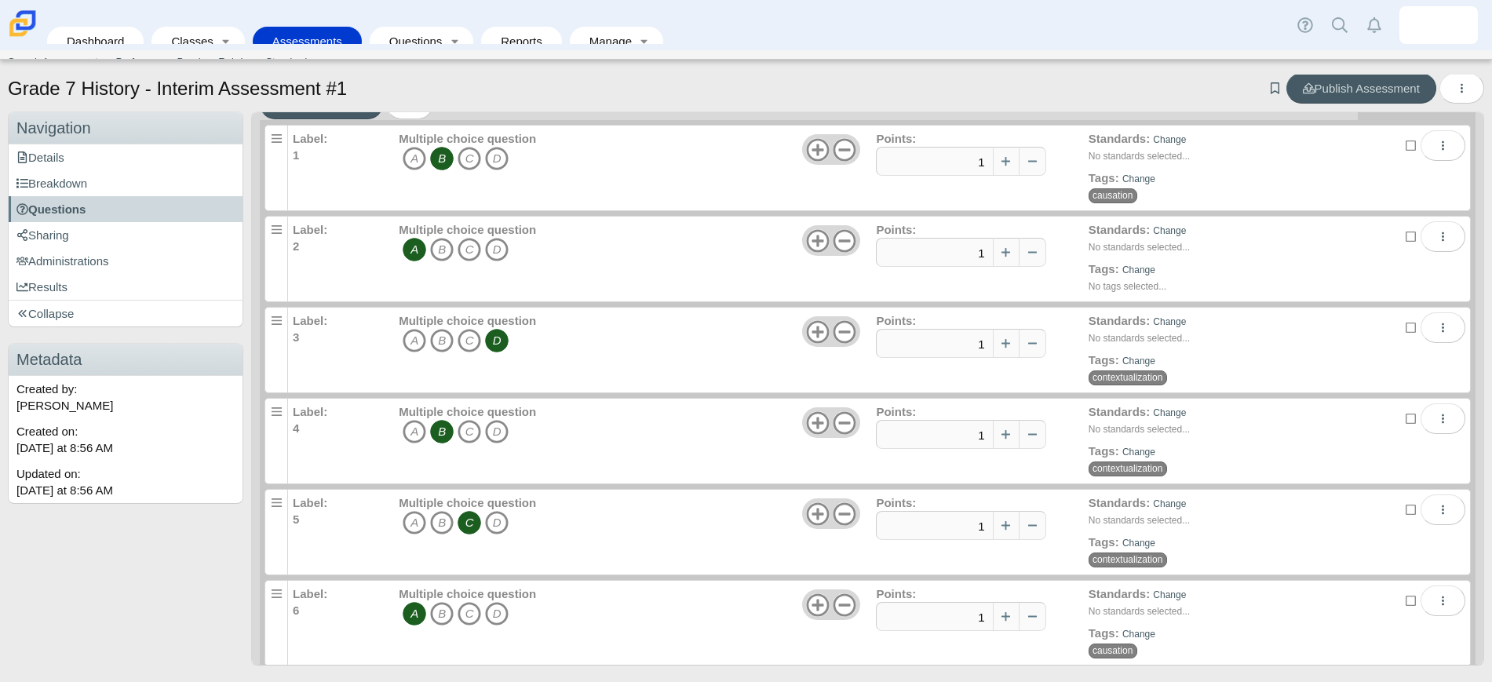
scroll to position [46, 0]
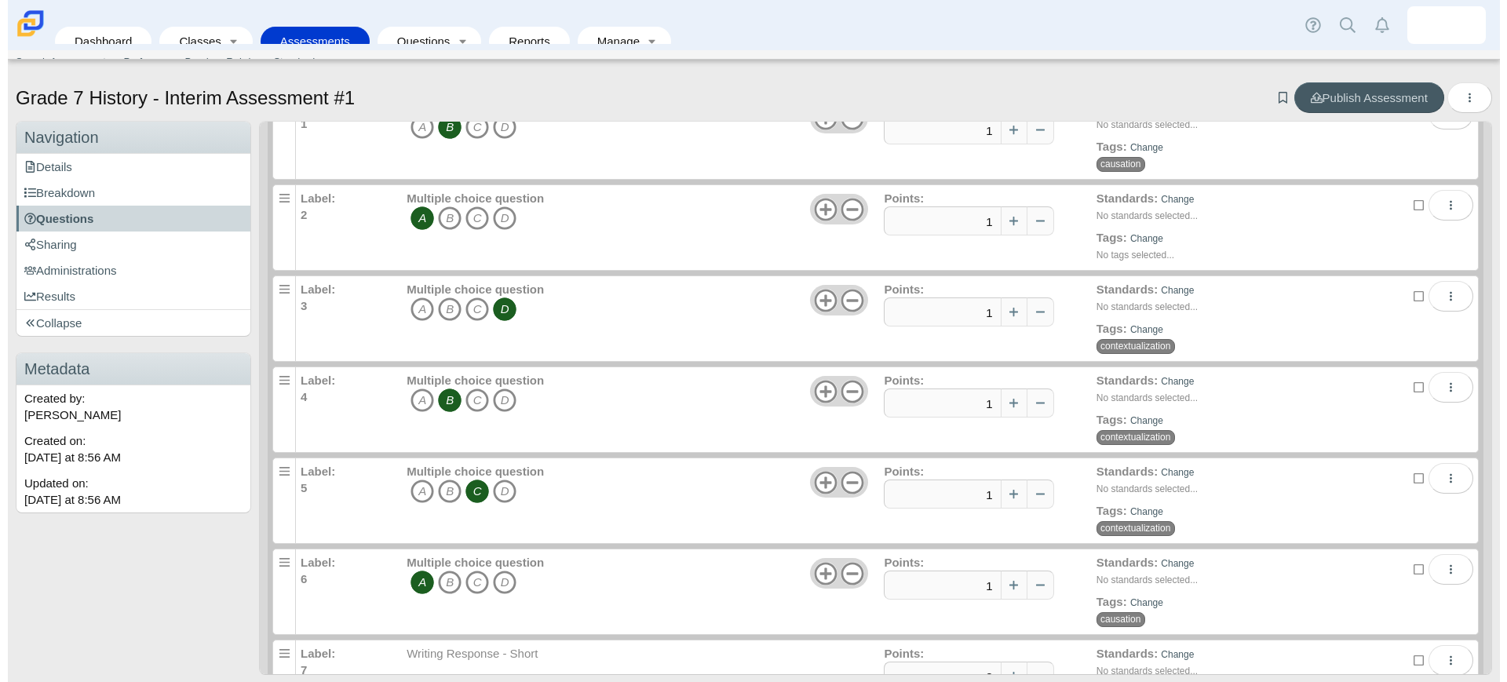
scroll to position [137, 0]
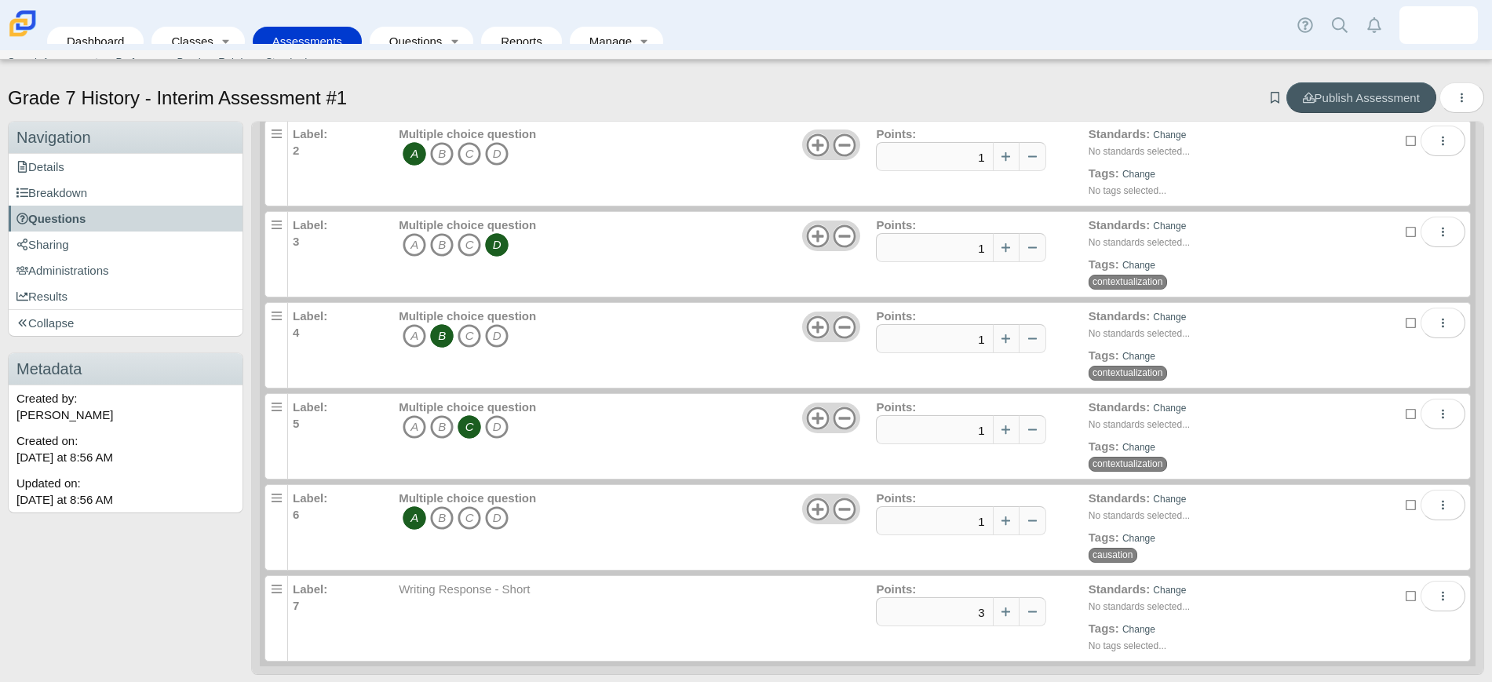
click at [611, 592] on div "Writing Response - Short" at bounding box center [637, 620] width 477 height 78
click at [1424, 594] on button "More options" at bounding box center [1442, 596] width 45 height 31
click at [1334, 563] on link "Remove" at bounding box center [1341, 563] width 188 height 24
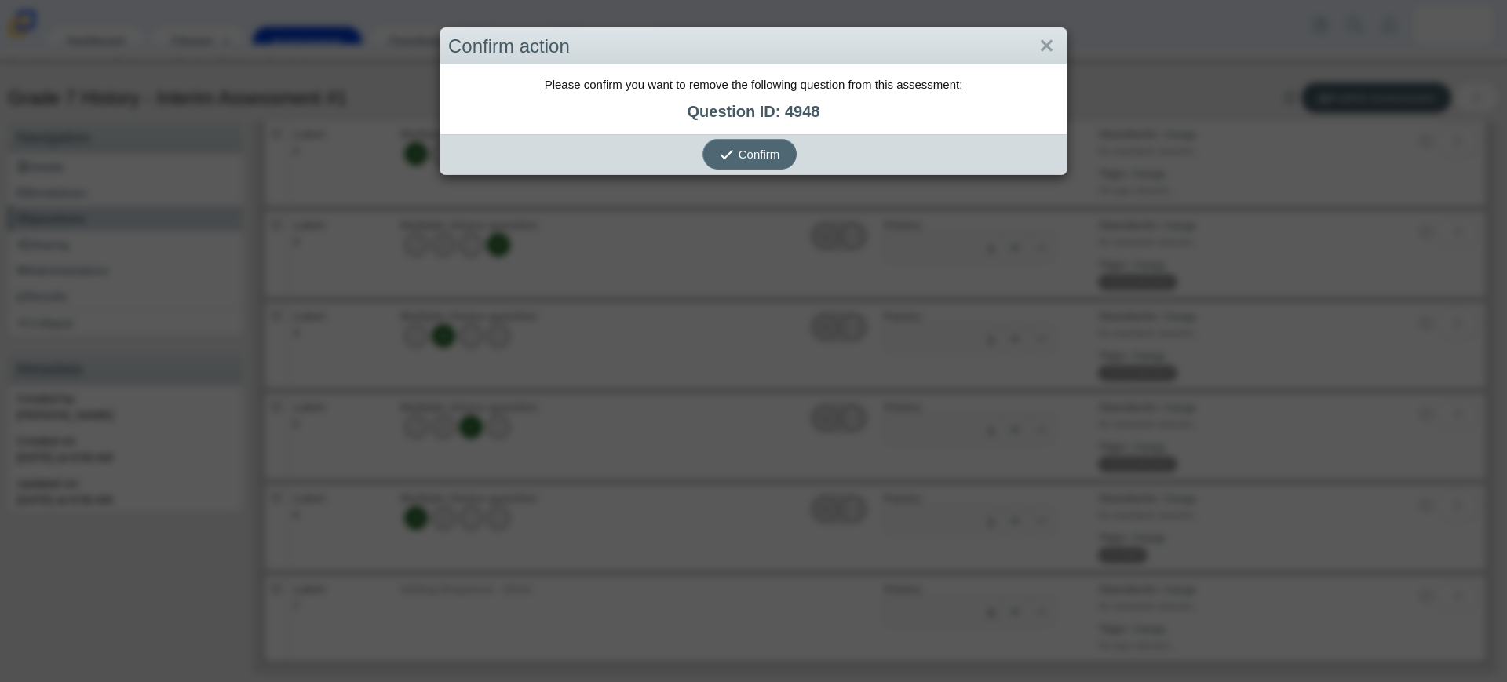
click at [751, 148] on span "Confirm" at bounding box center [759, 154] width 42 height 13
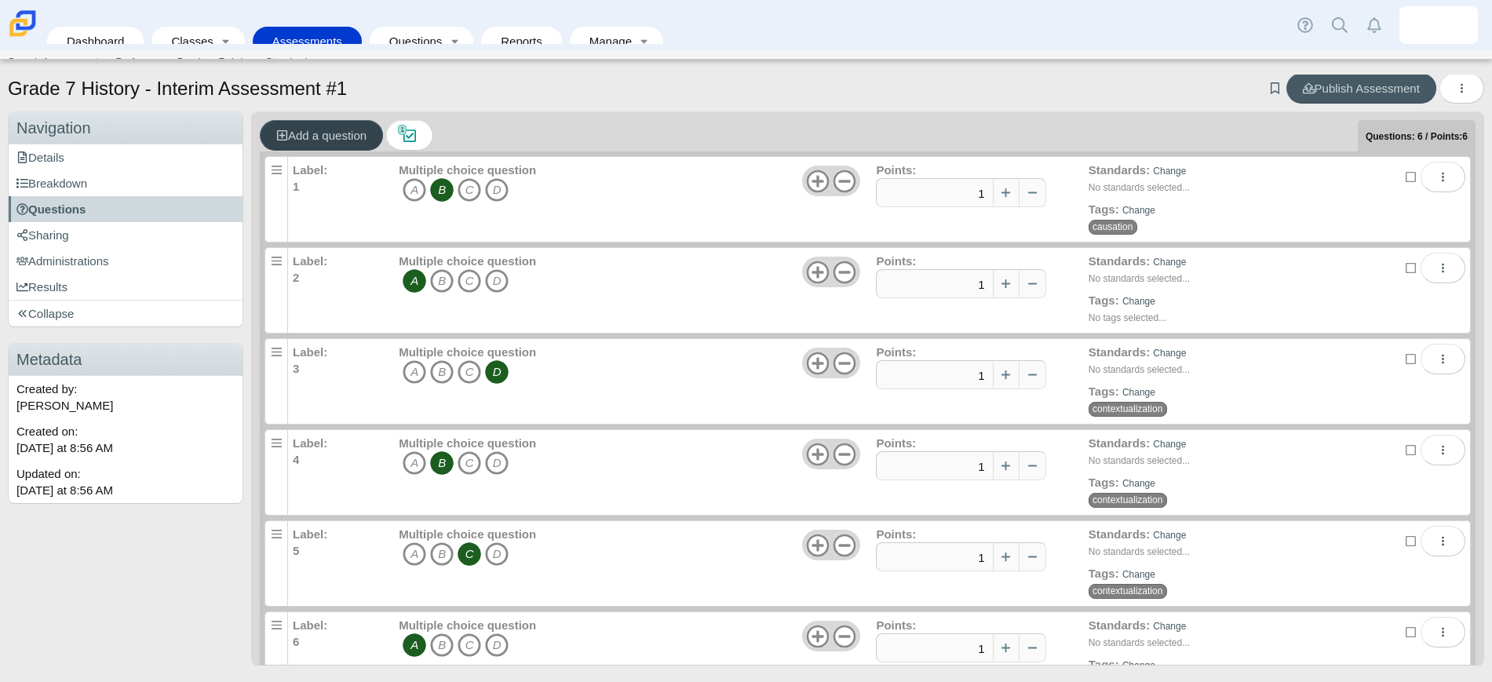
click at [330, 140] on span "Add a question" at bounding box center [321, 135] width 90 height 13
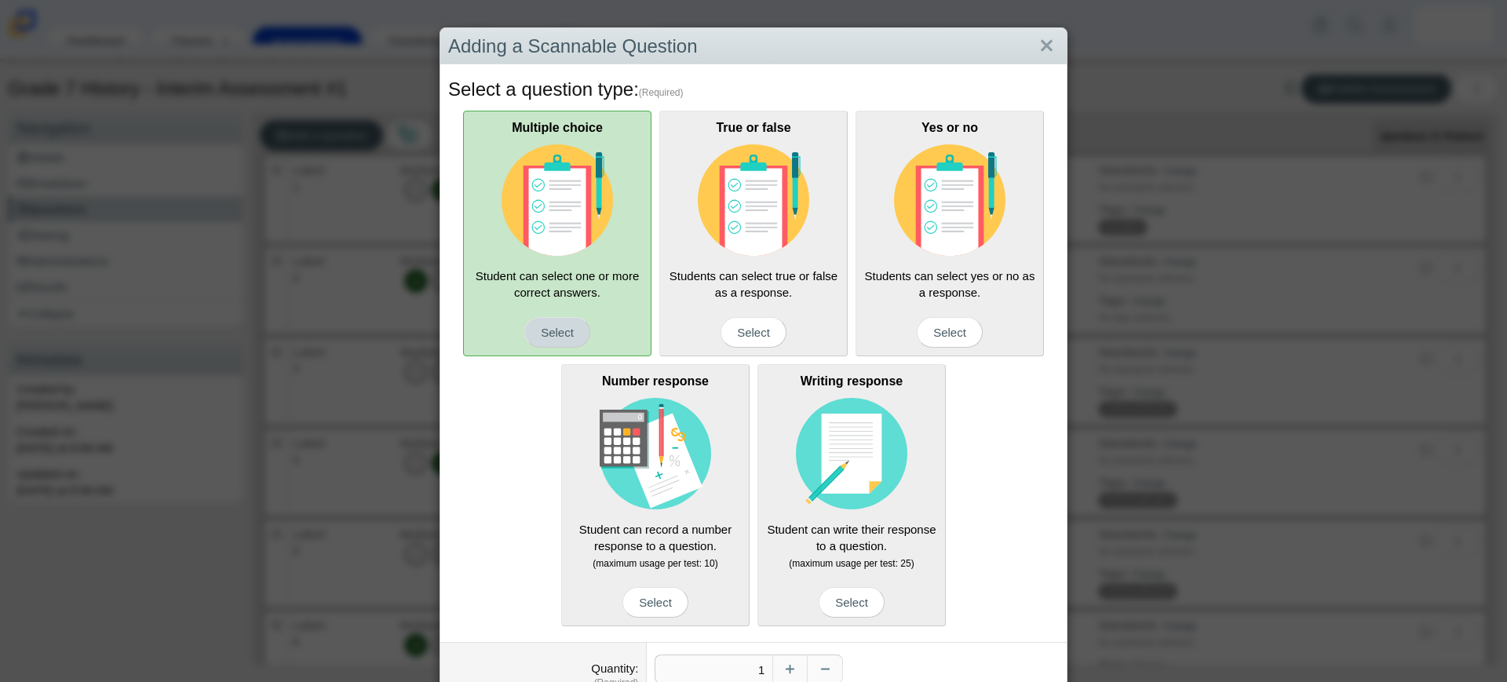
click at [556, 328] on span "Select" at bounding box center [557, 332] width 66 height 31
click at [0, 0] on input "Multiple choice Student can select one or more correct answers. Select" at bounding box center [0, 0] width 0 height 0
click at [545, 259] on div "Multiple choice Student can select one or more correct answers. Select" at bounding box center [557, 234] width 188 height 246
click at [0, 0] on input "Multiple choice Student can select one or more correct answers. Select" at bounding box center [0, 0] width 0 height 0
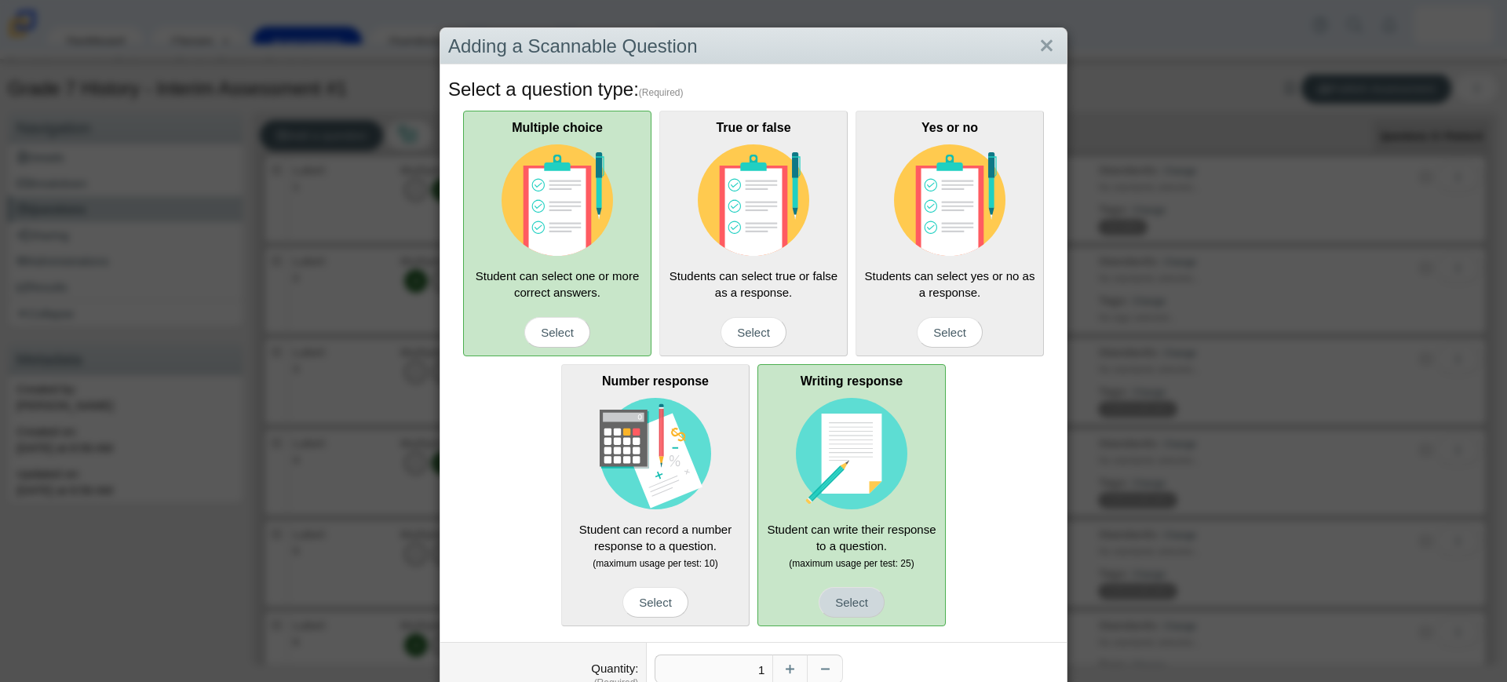
click at [836, 603] on span "Select" at bounding box center [851, 602] width 66 height 31
click at [0, 0] on input "Writing response Student can write their response to a question. (maximum usage…" at bounding box center [0, 0] width 0 height 0
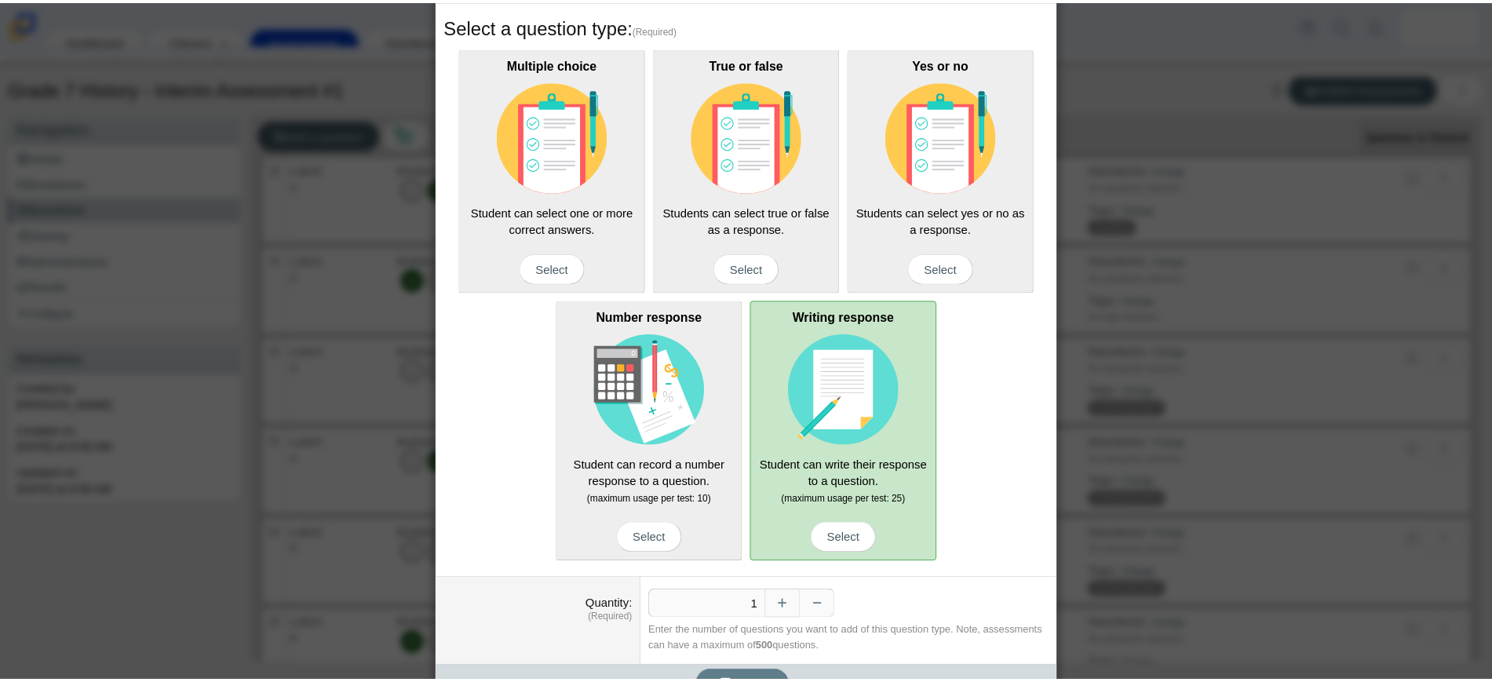
scroll to position [97, 0]
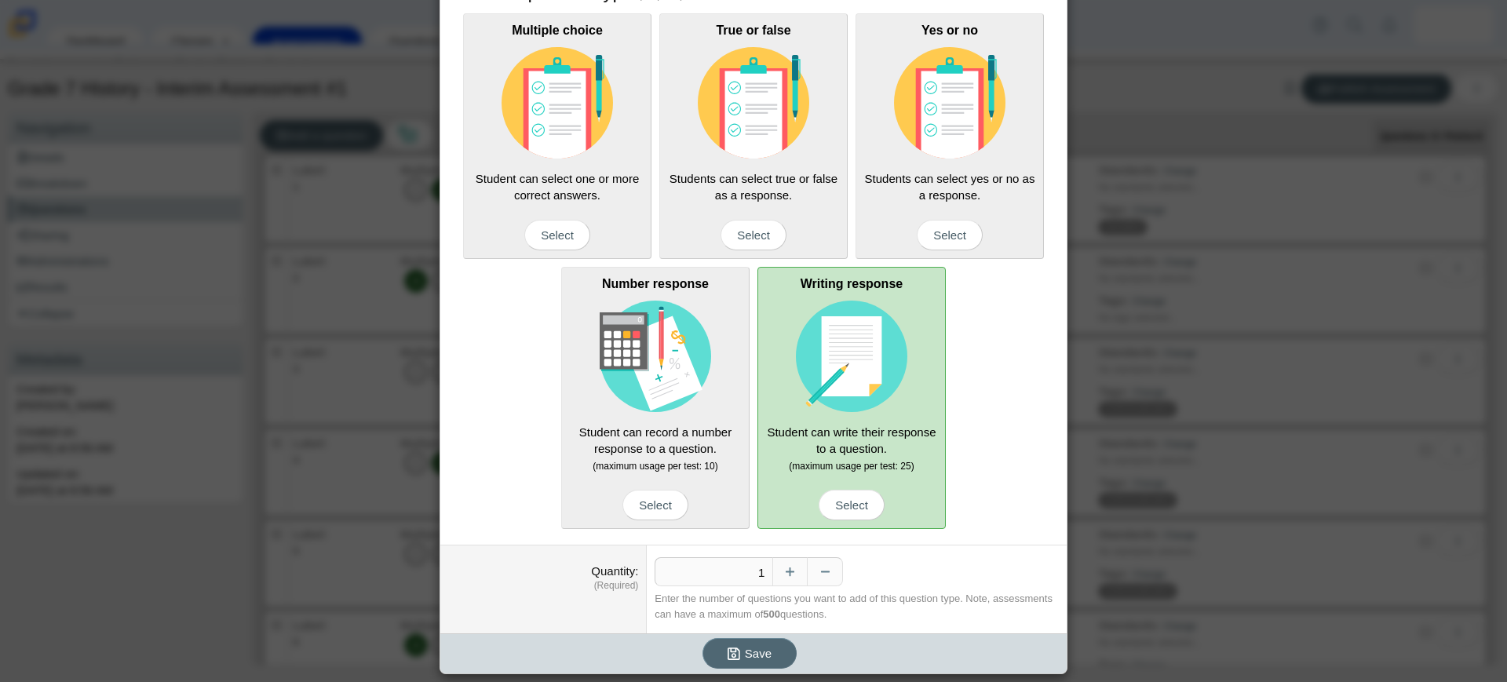
click at [760, 652] on span "Save" at bounding box center [758, 653] width 27 height 13
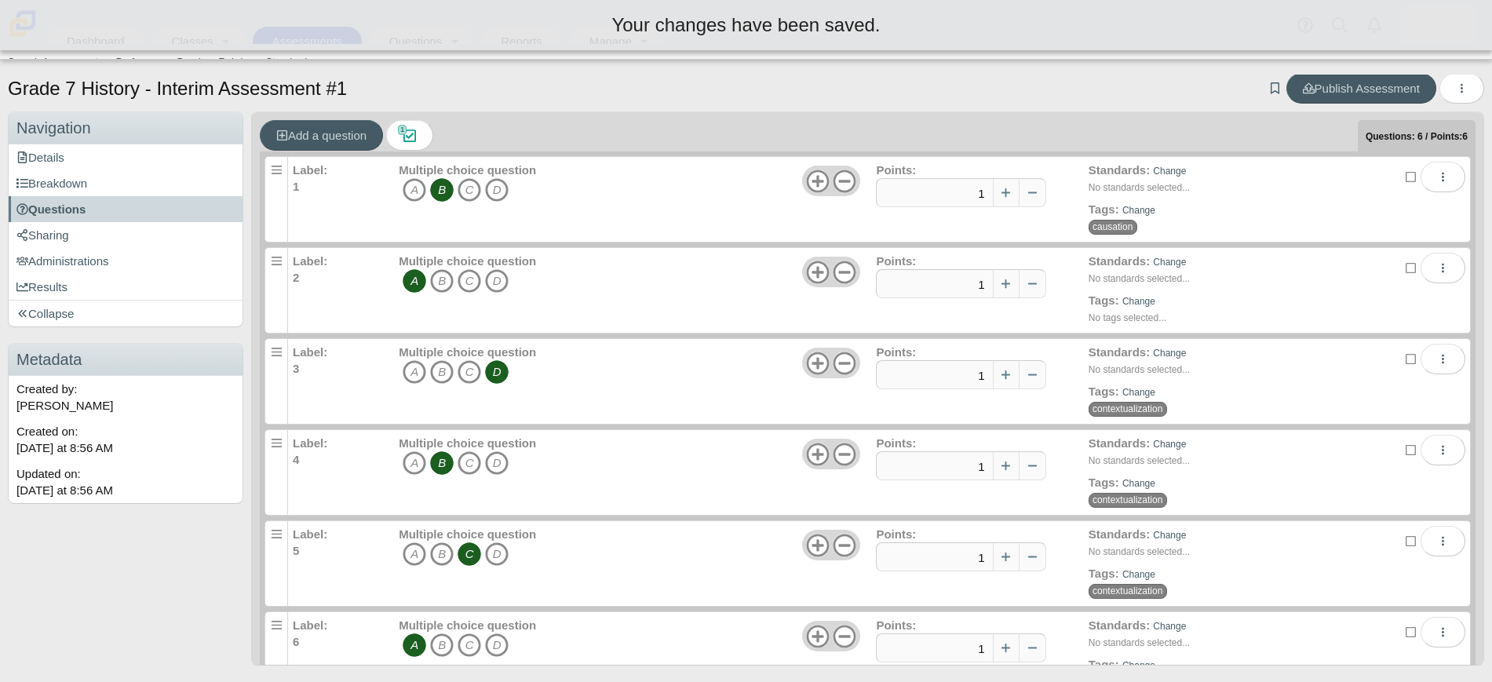
scroll to position [46, 0]
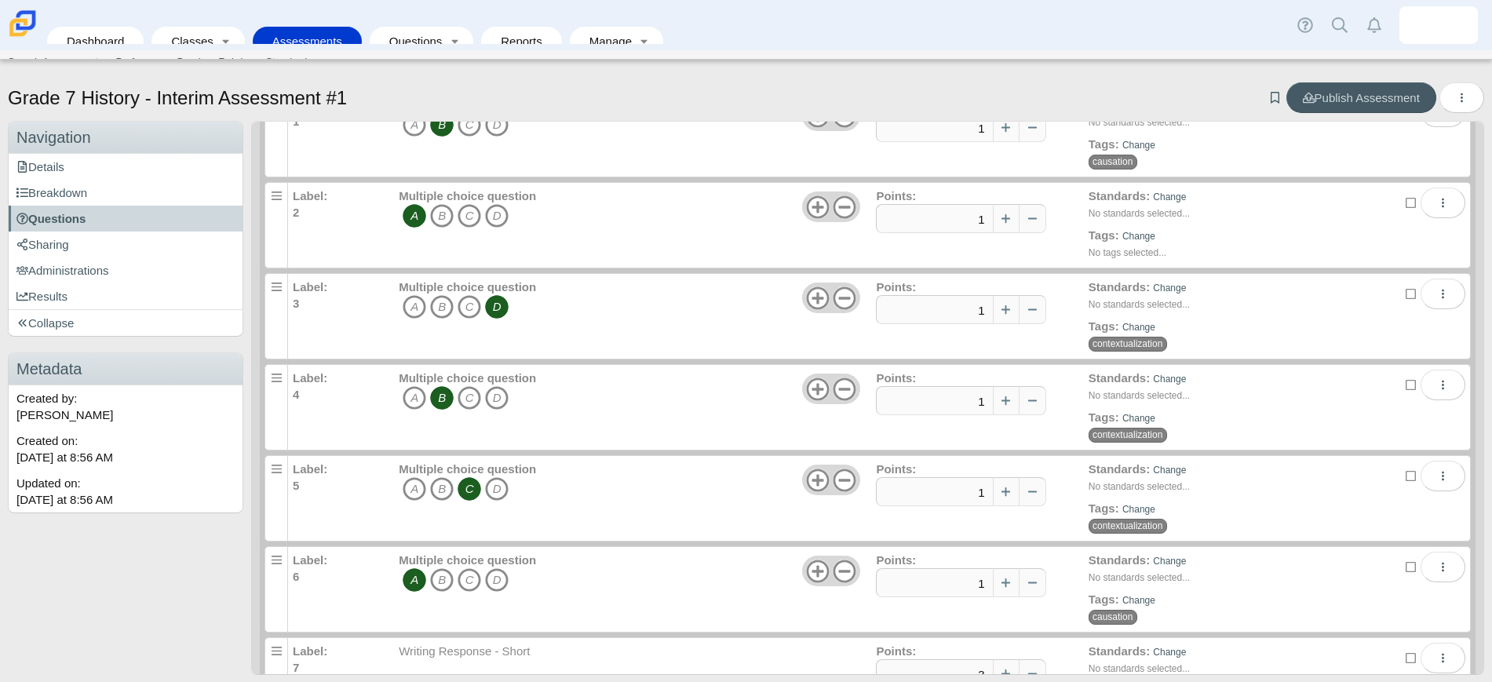
scroll to position [137, 0]
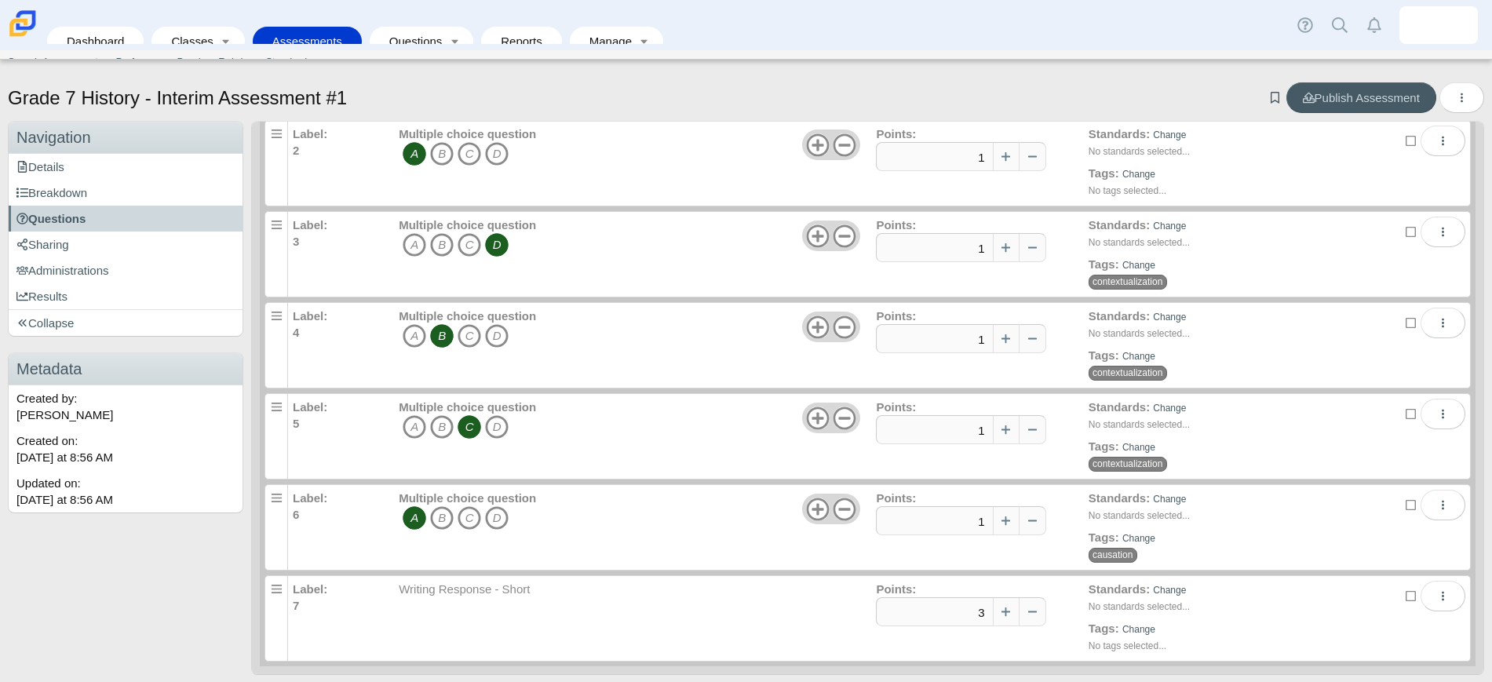
click at [656, 600] on div "Writing Response - Short" at bounding box center [637, 620] width 477 height 78
click at [1420, 600] on button "More options" at bounding box center [1442, 596] width 45 height 31
click at [1279, 513] on link "Edit" at bounding box center [1341, 515] width 188 height 24
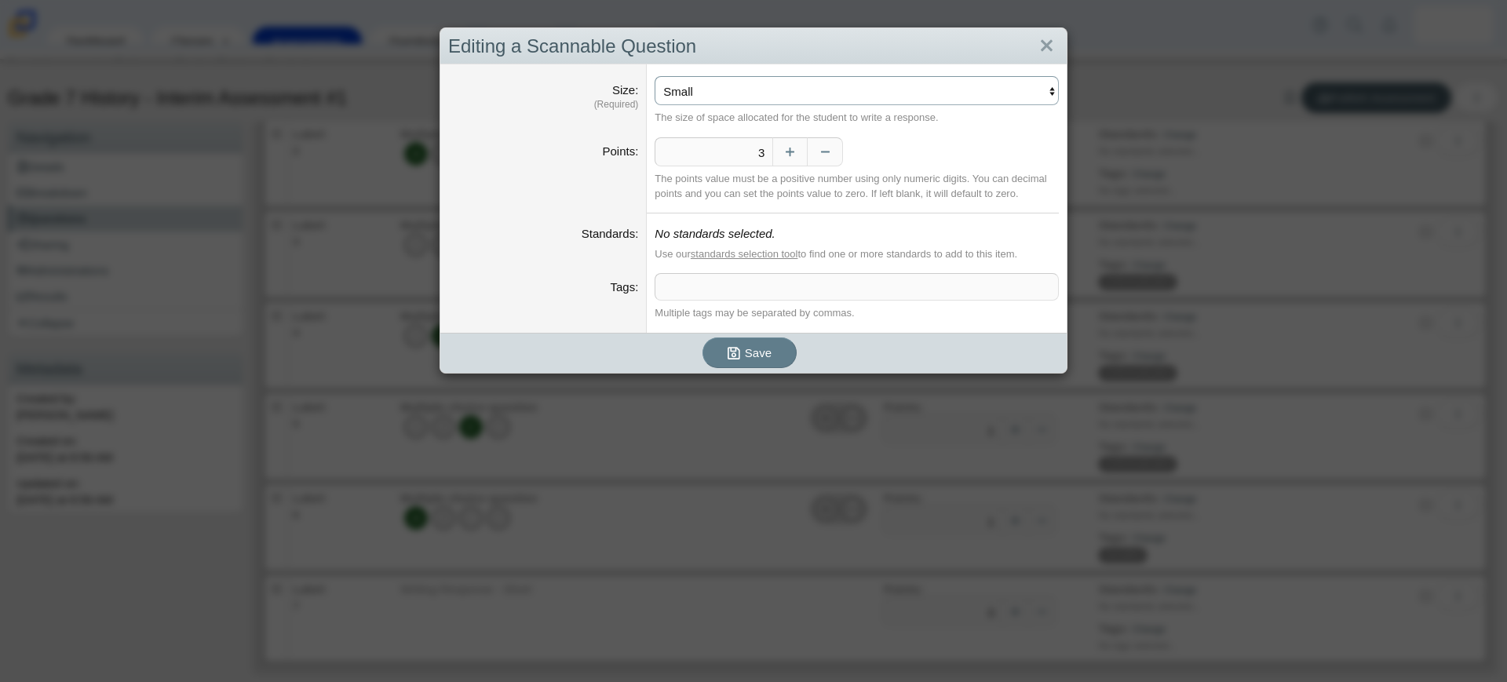
click at [774, 89] on select "Small Medium Large" at bounding box center [856, 90] width 404 height 29
select select "large"
click at [654, 76] on select "Small Medium Large" at bounding box center [856, 90] width 404 height 29
click at [741, 291] on span at bounding box center [856, 287] width 403 height 26
click at [1036, 47] on link "Close" at bounding box center [1046, 46] width 24 height 27
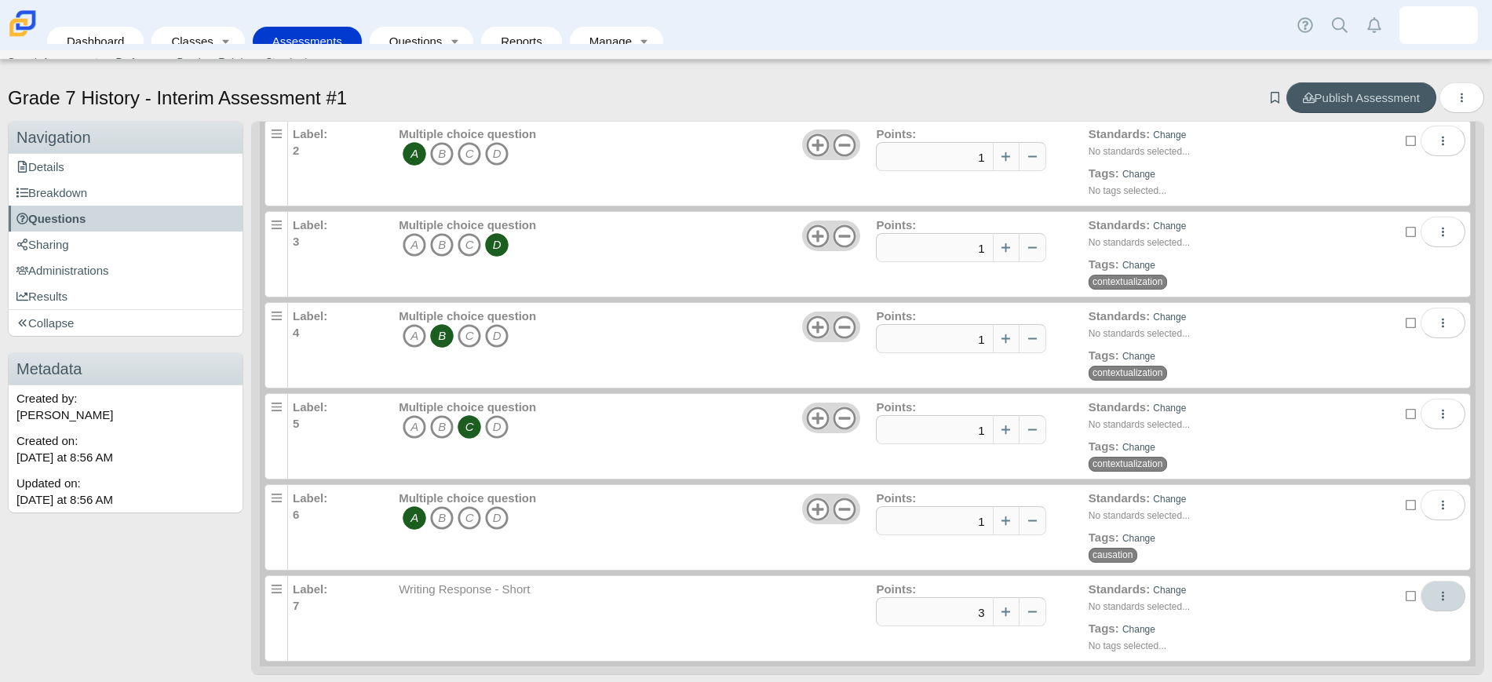
click at [1420, 598] on button "More options" at bounding box center [1442, 596] width 45 height 31
click at [1351, 568] on link "Remove" at bounding box center [1341, 563] width 188 height 24
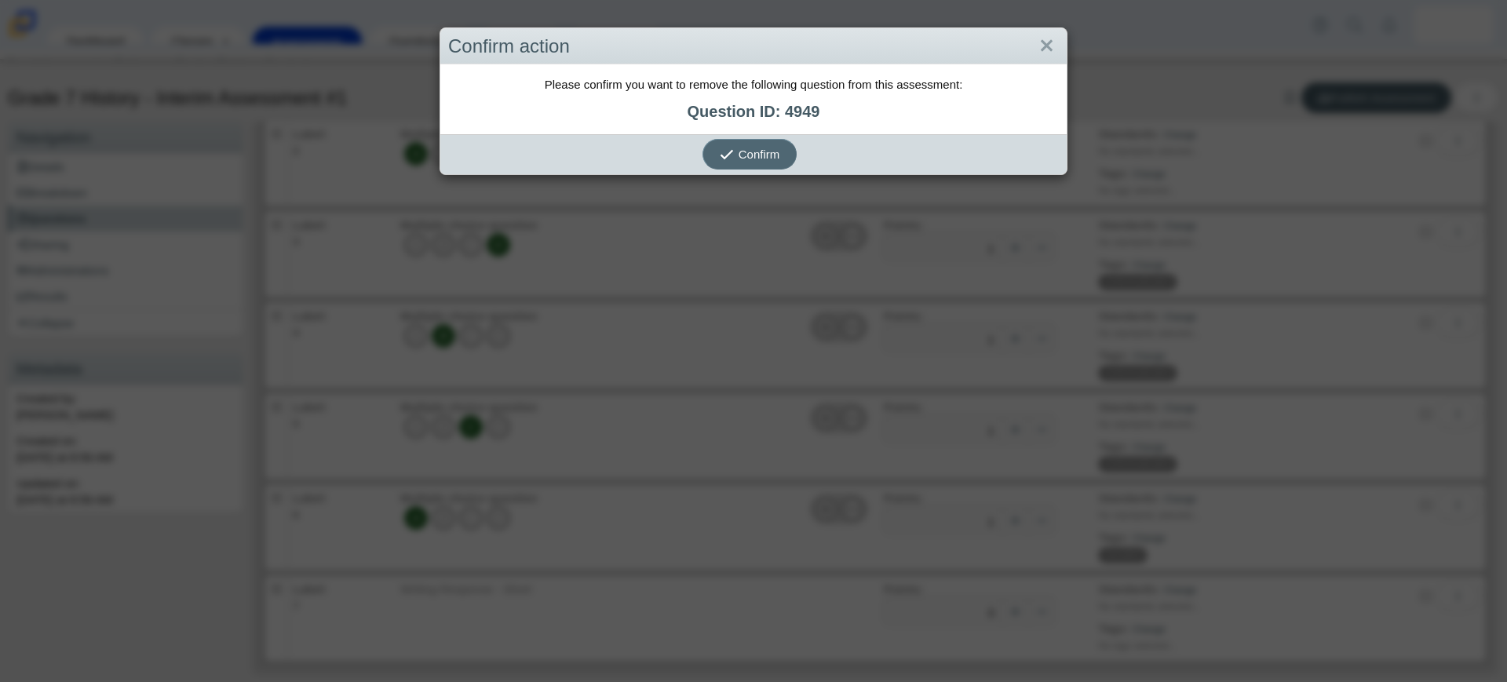
click at [725, 159] on icon "submit" at bounding box center [727, 155] width 14 height 14
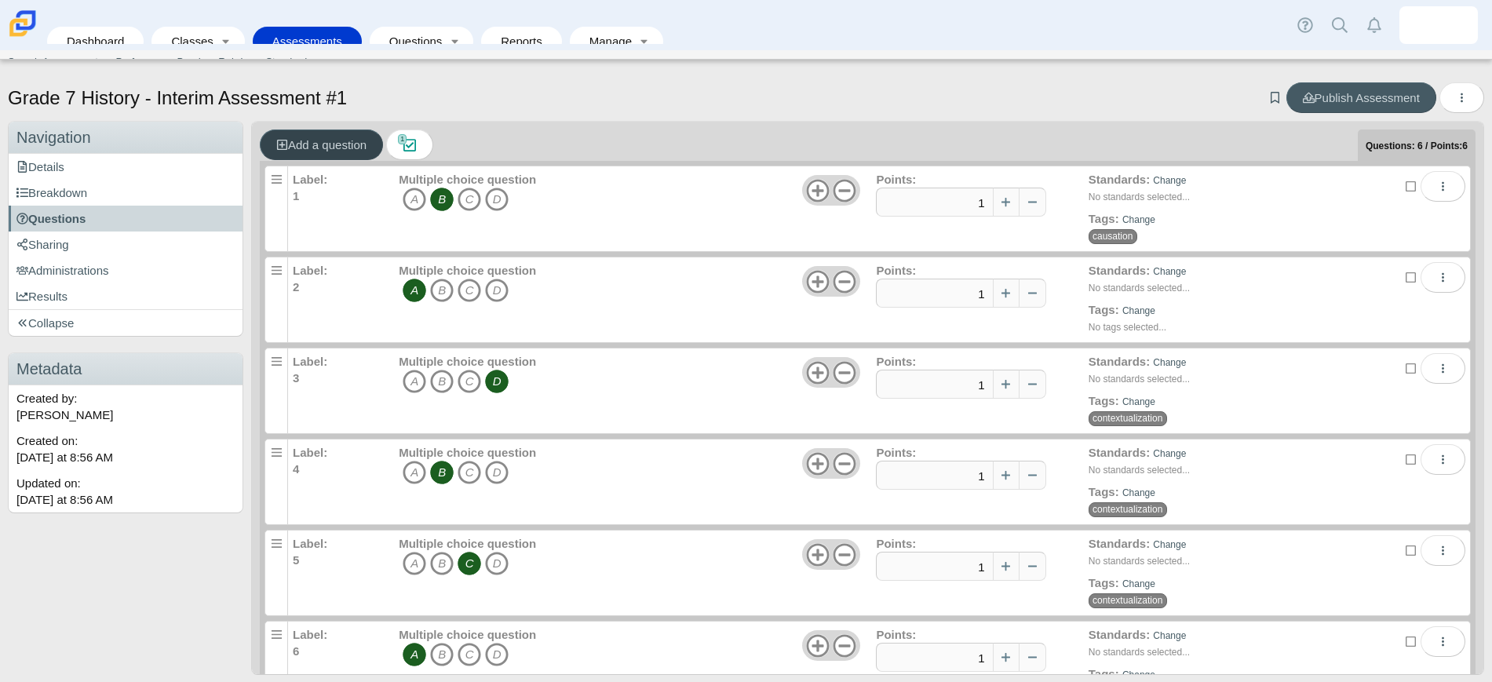
click at [337, 141] on span "Add a question" at bounding box center [321, 144] width 90 height 13
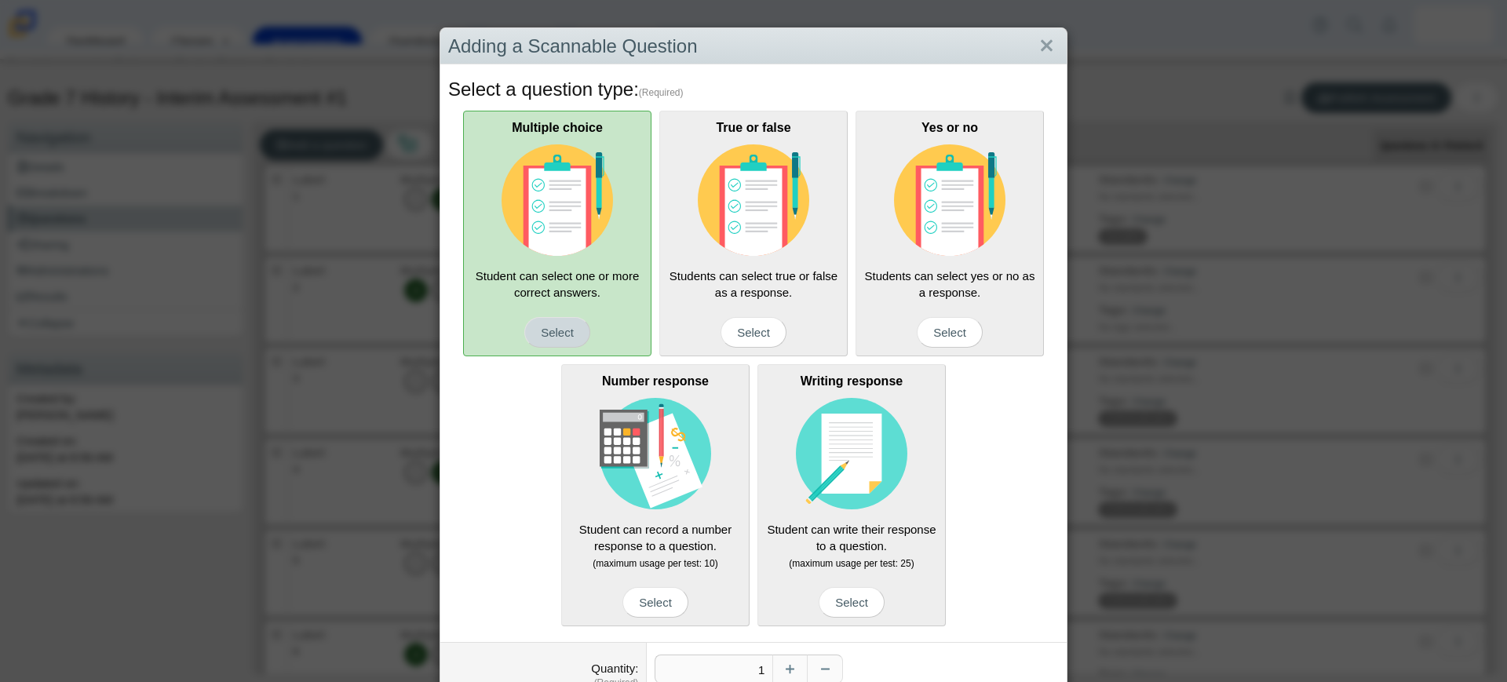
click at [553, 328] on span "Select" at bounding box center [557, 332] width 66 height 31
click at [0, 0] on input "Multiple choice Student can select one or more correct answers. Select" at bounding box center [0, 0] width 0 height 0
click at [559, 242] on img at bounding box center [556, 199] width 111 height 111
click at [0, 0] on input "Multiple choice Student can select one or more correct answers. Select" at bounding box center [0, 0] width 0 height 0
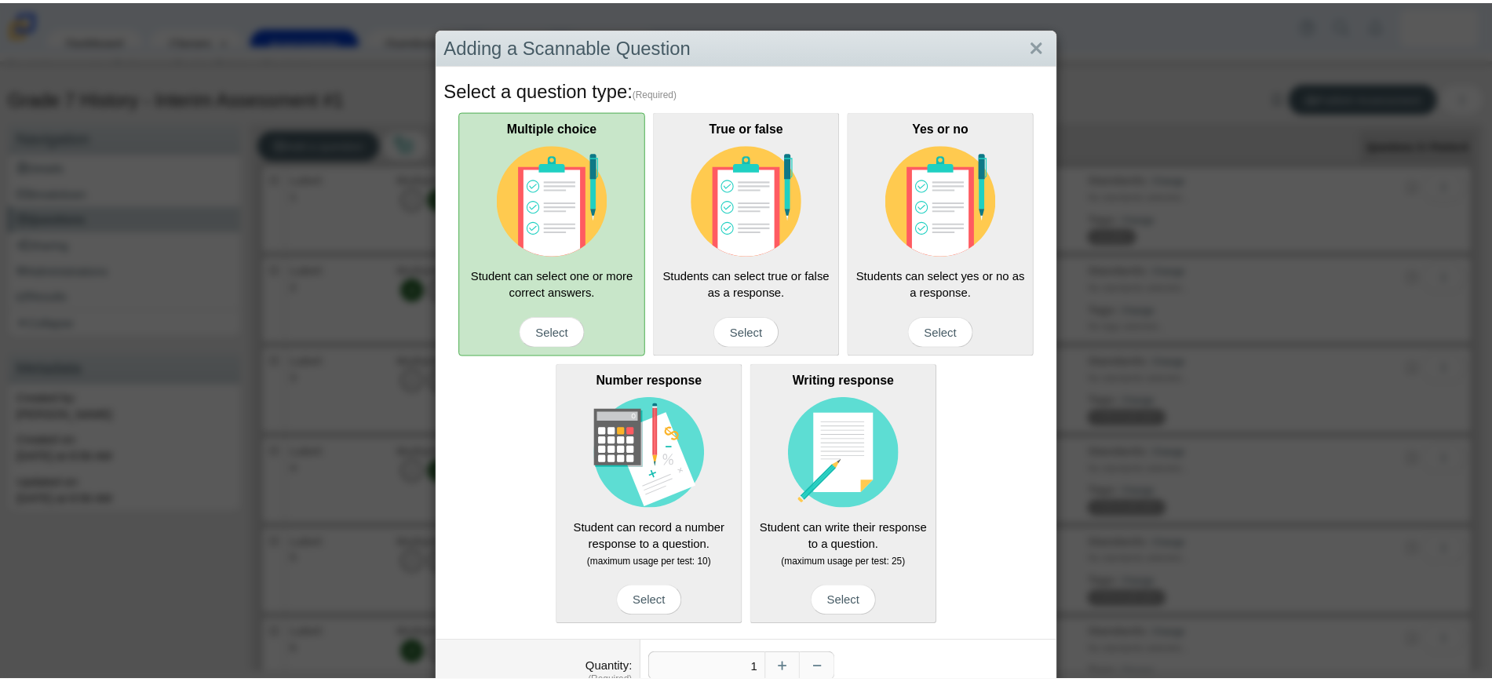
scroll to position [97, 0]
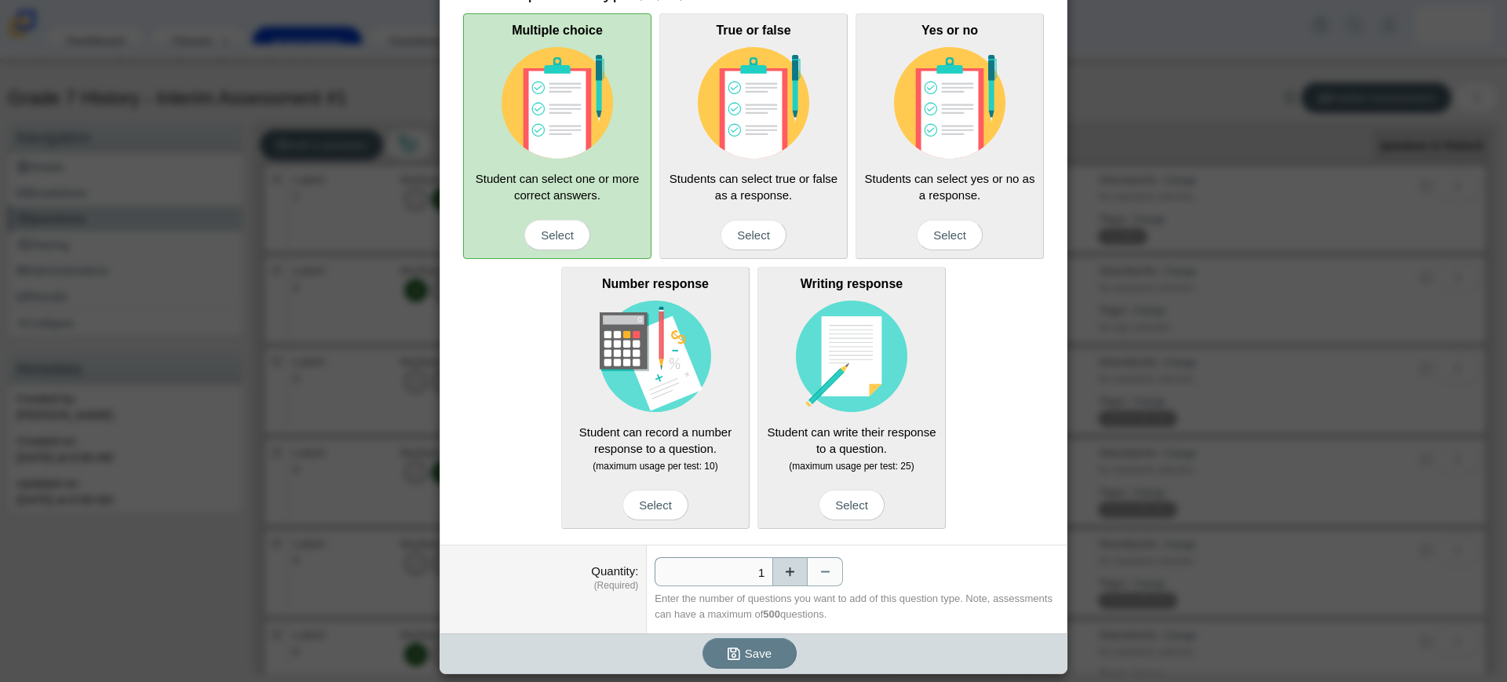
click at [786, 578] on button "Increase" at bounding box center [789, 571] width 35 height 29
type input "5"
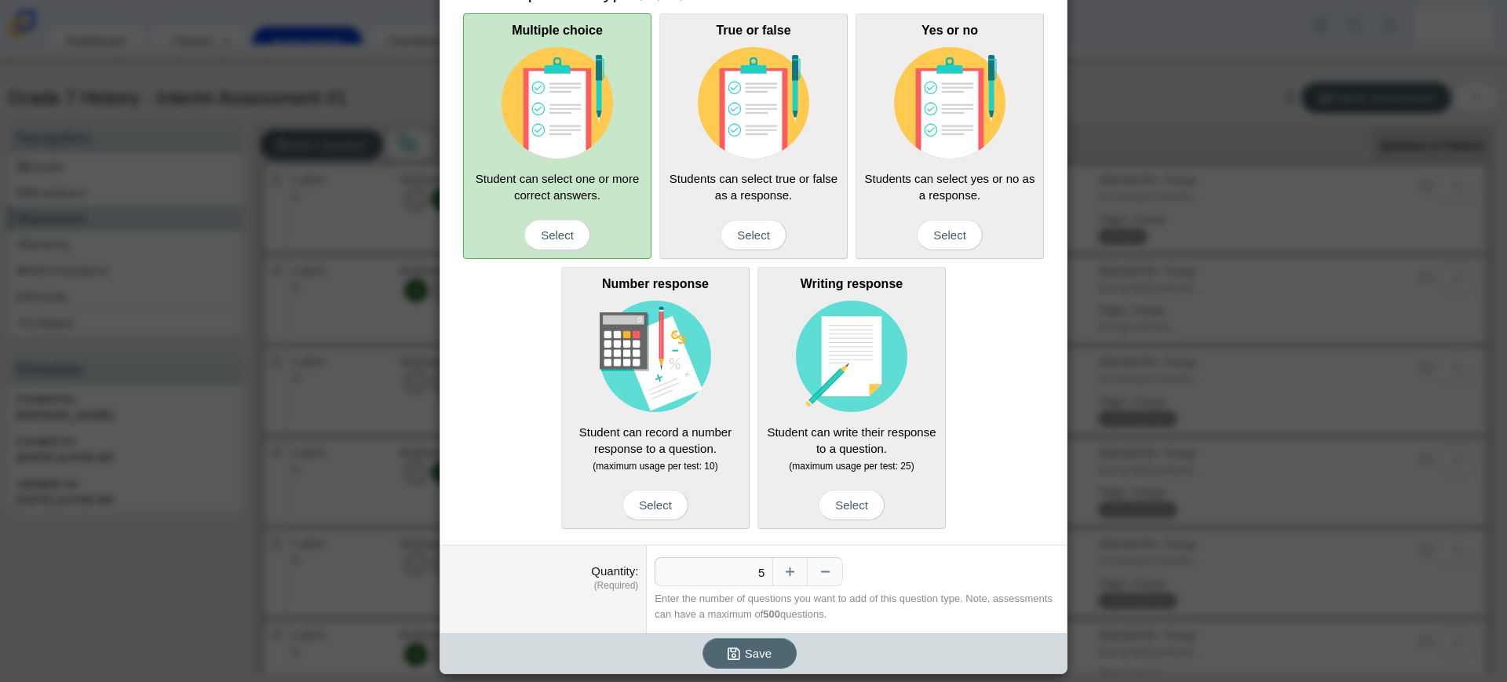
click at [764, 654] on button "Save" at bounding box center [749, 653] width 94 height 31
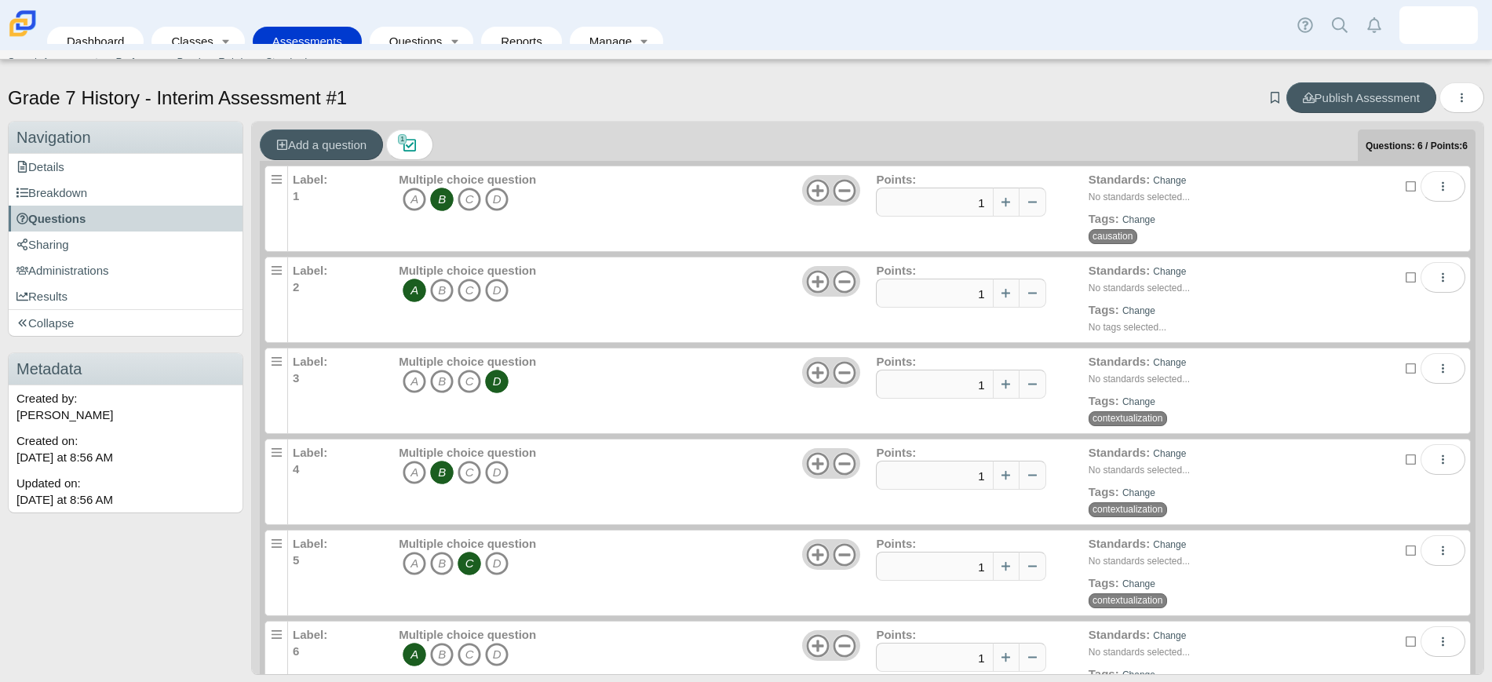
scroll to position [46, 0]
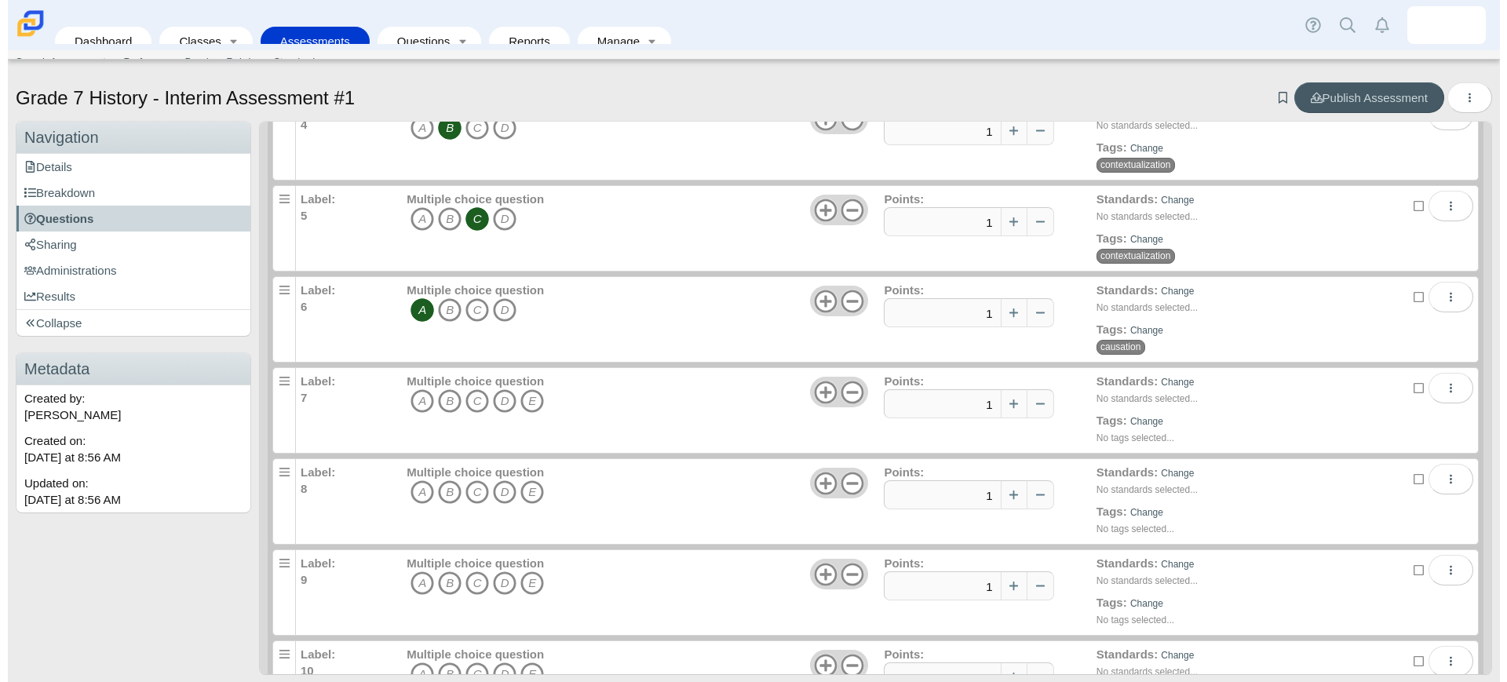
scroll to position [392, 0]
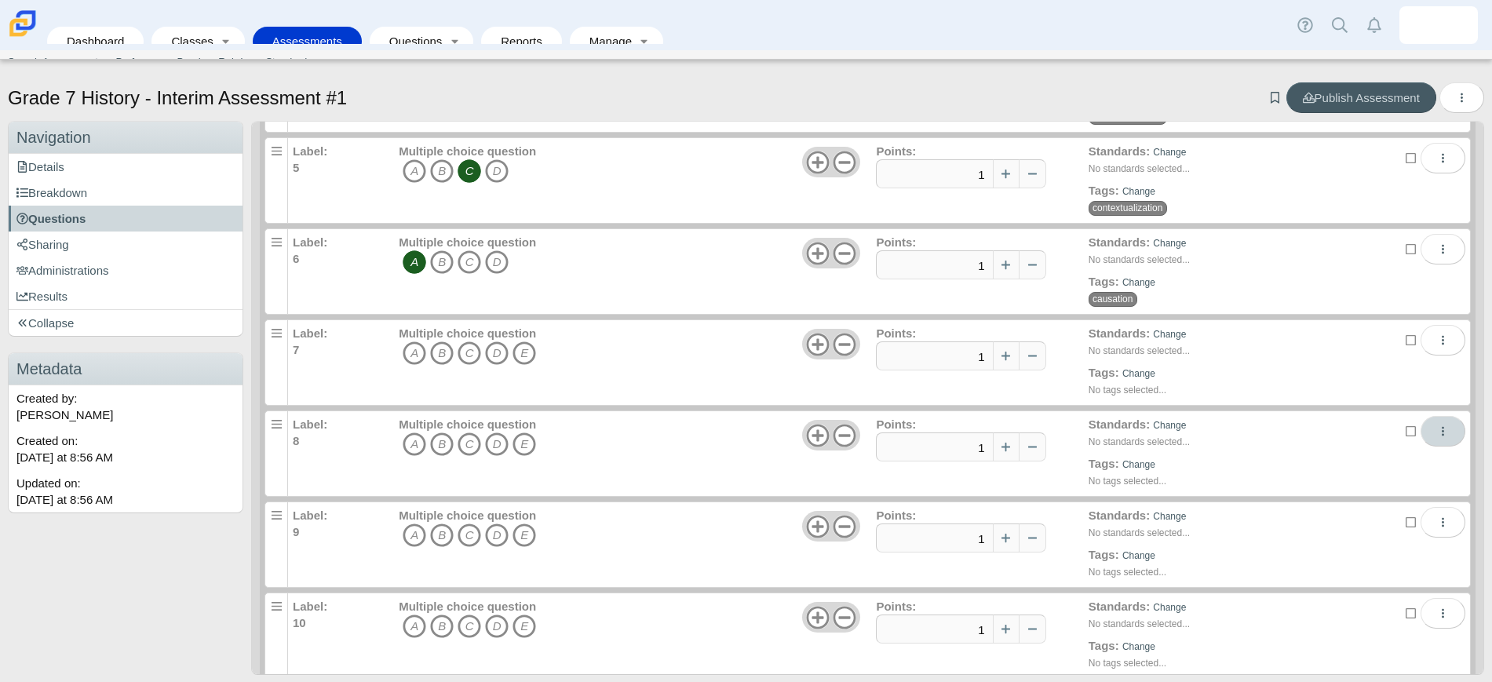
click at [1421, 428] on button "More options" at bounding box center [1442, 431] width 45 height 31
click at [1297, 464] on link "Edit" at bounding box center [1341, 467] width 188 height 24
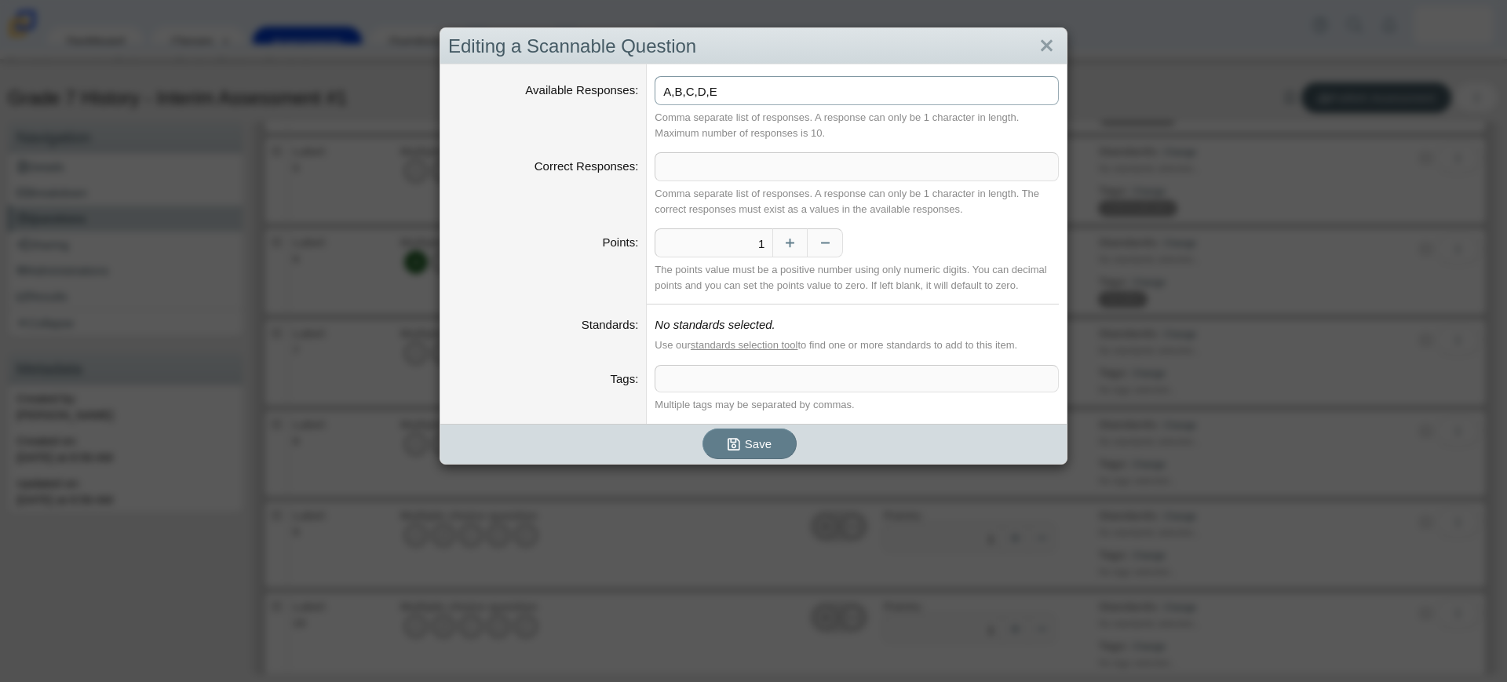
click at [771, 93] on input "A,B,C,D,E" at bounding box center [856, 90] width 404 height 29
type input "A"
type input "0, 1"
click at [724, 167] on input "Correct Responses" at bounding box center [856, 166] width 404 height 29
type input "1"
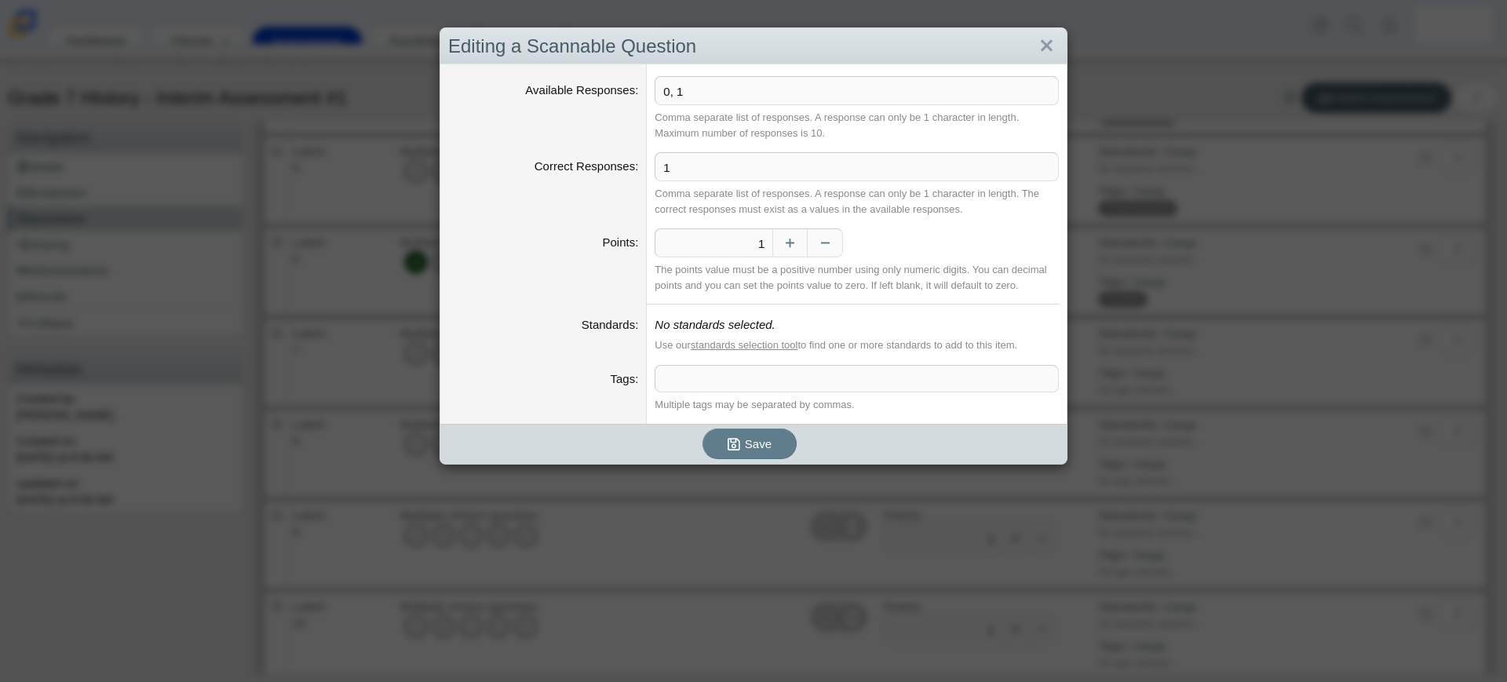
click at [850, 288] on div "The points value must be a positive number using only numeric digits. You can d…" at bounding box center [856, 277] width 404 height 31
click at [773, 344] on link "standards selection tool" at bounding box center [745, 345] width 108 height 12
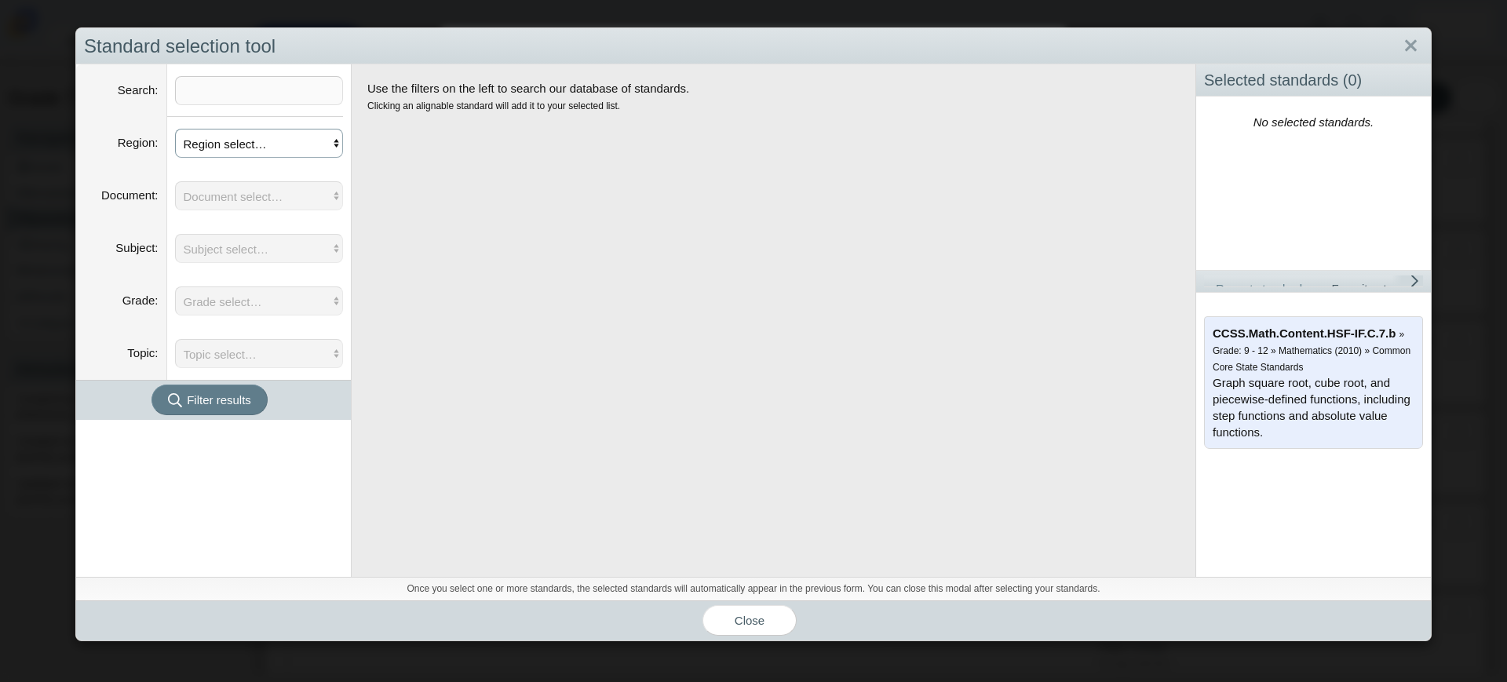
click at [283, 148] on select "Region select… CCSS Custom NGSS" at bounding box center [259, 143] width 169 height 29
select select "3"
click at [175, 129] on select "Region select… CCSS Custom NGSS" at bounding box center [259, 143] width 169 height 29
click at [245, 192] on select "Document select... Common Core State Standards" at bounding box center [259, 195] width 169 height 29
select select "7"
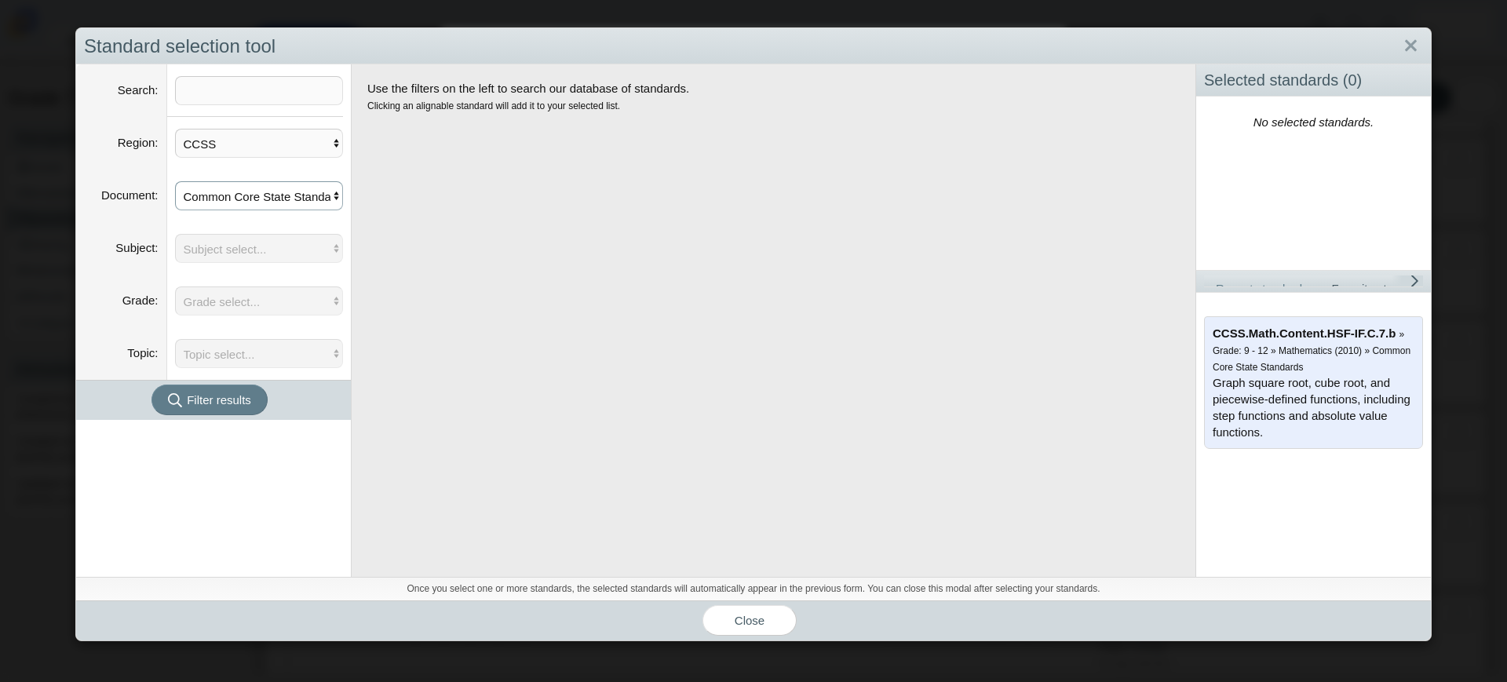
click at [175, 181] on select "Document select... Common Core State Standards" at bounding box center [259, 195] width 169 height 29
click at [232, 252] on select "Subject select... Language Arts Mathematics" at bounding box center [259, 248] width 169 height 29
select select "8"
click at [175, 234] on select "Subject select... Language Arts Mathematics" at bounding box center [259, 248] width 169 height 29
click at [234, 307] on select "Grade select... College- and Career-Readiness Anchor Standards Kindergarten Gra…" at bounding box center [259, 300] width 169 height 29
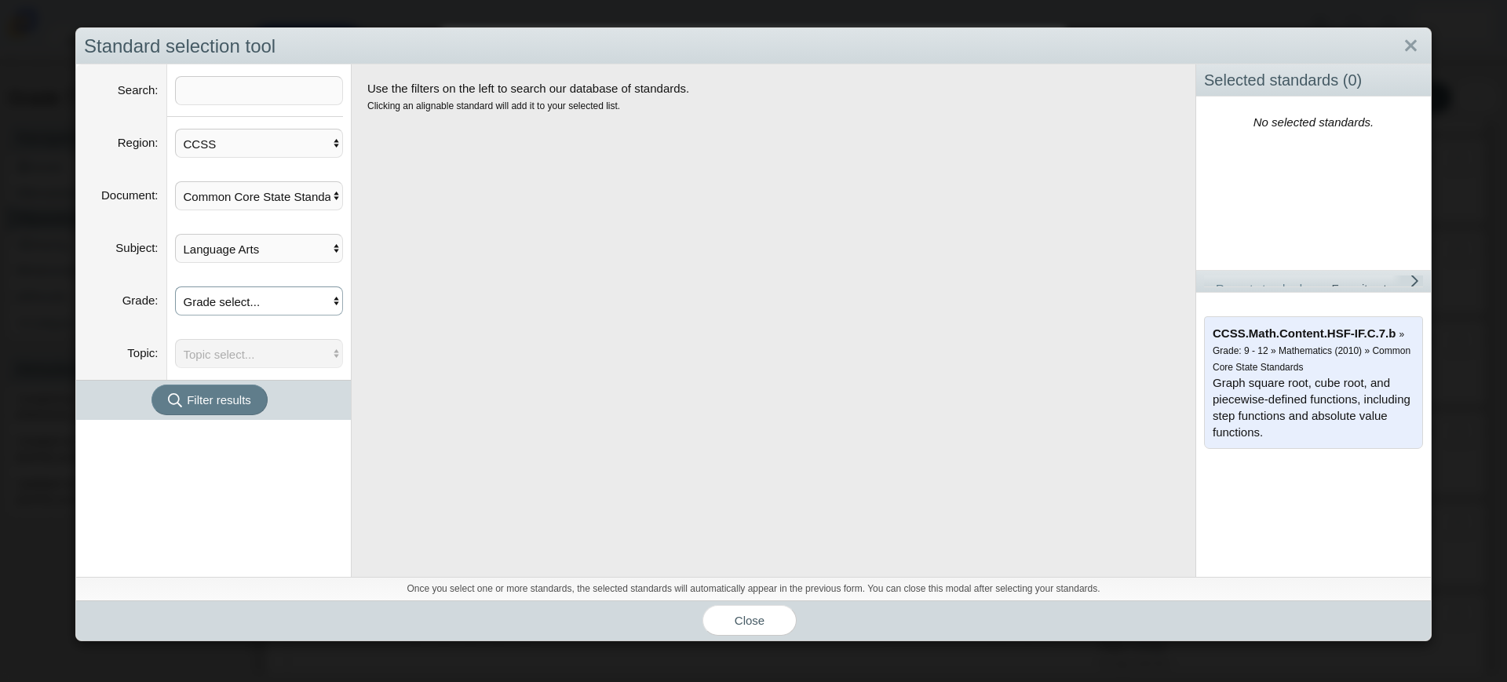
select select "203"
click at [175, 286] on select "Grade select... College- and Career-Readiness Anchor Standards Kindergarten Gra…" at bounding box center [259, 300] width 169 height 29
click at [210, 347] on select "Topic select... CCSS.ELA-Literacy.RH.6-8: Reading" at bounding box center [259, 353] width 169 height 29
select select "4714"
click at [175, 339] on select "Topic select... CCSS.ELA-Literacy.RH.6-8: Reading" at bounding box center [259, 353] width 169 height 29
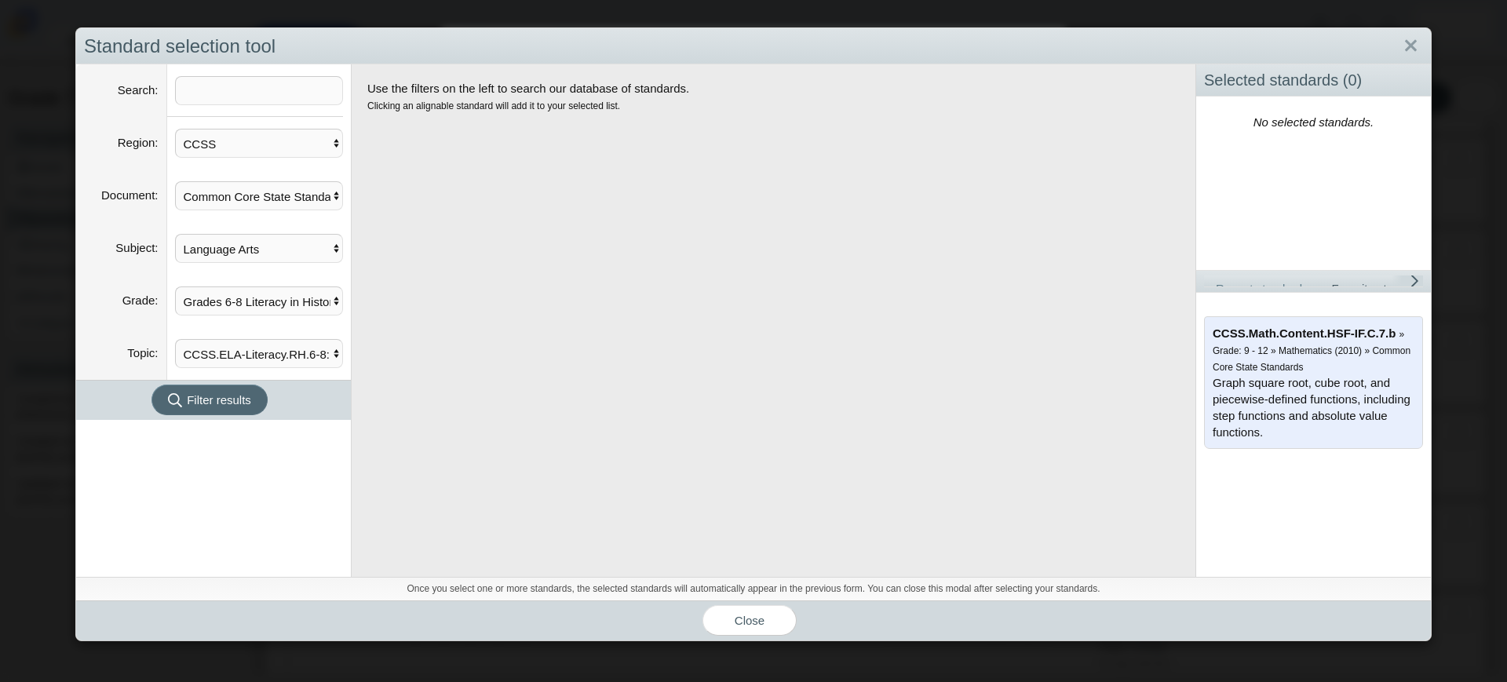
click at [228, 409] on button "Filter results" at bounding box center [209, 400] width 116 height 31
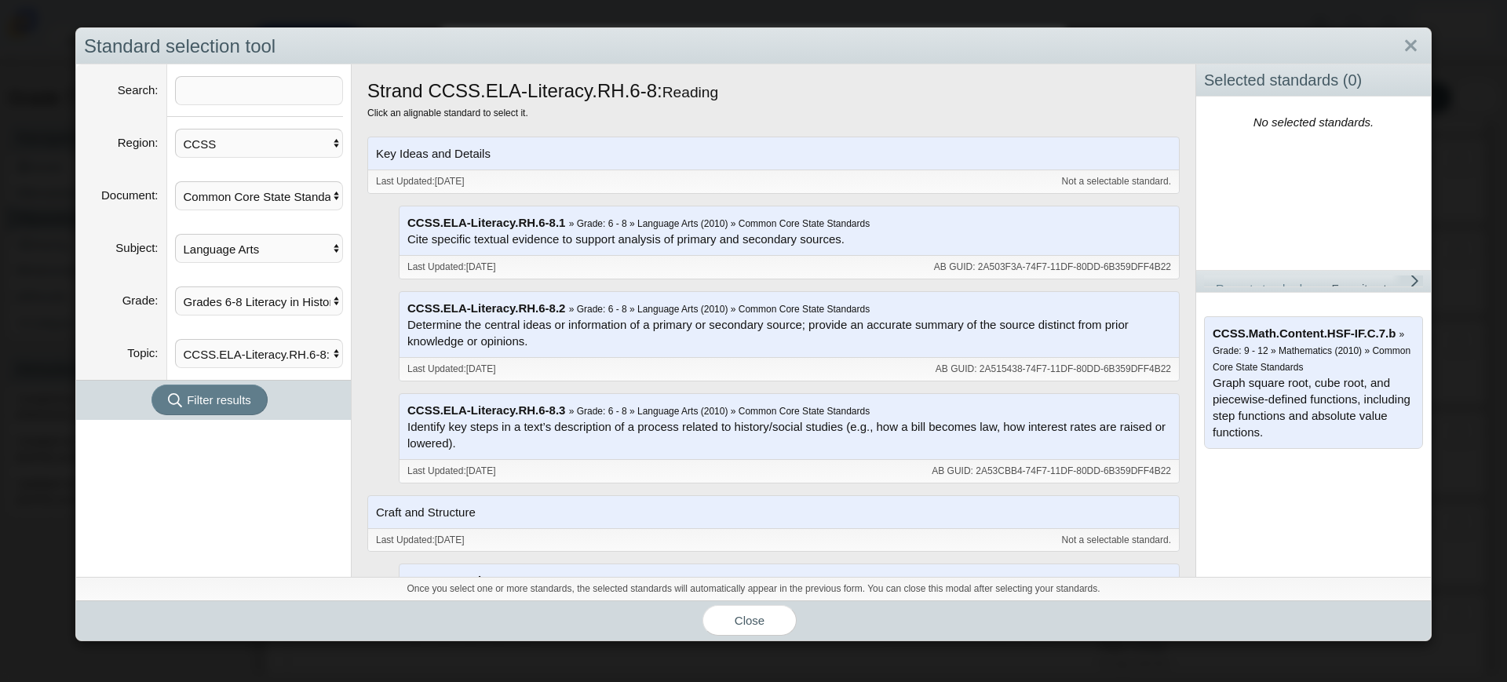
scroll to position [0, 0]
click at [304, 304] on select "Grade select... College- and Career-Readiness Anchor Standards Kindergarten Gra…" at bounding box center [259, 300] width 169 height 29
select select "197"
click at [175, 286] on select "Grade select... College- and Career-Readiness Anchor Standards Kindergarten Gra…" at bounding box center [259, 300] width 169 height 29
click at [243, 357] on select "Topic select... CCSS.ELA-Literacy.L.7: Language CCSS.ELA-Literacy.R.7: Reading …" at bounding box center [259, 353] width 169 height 29
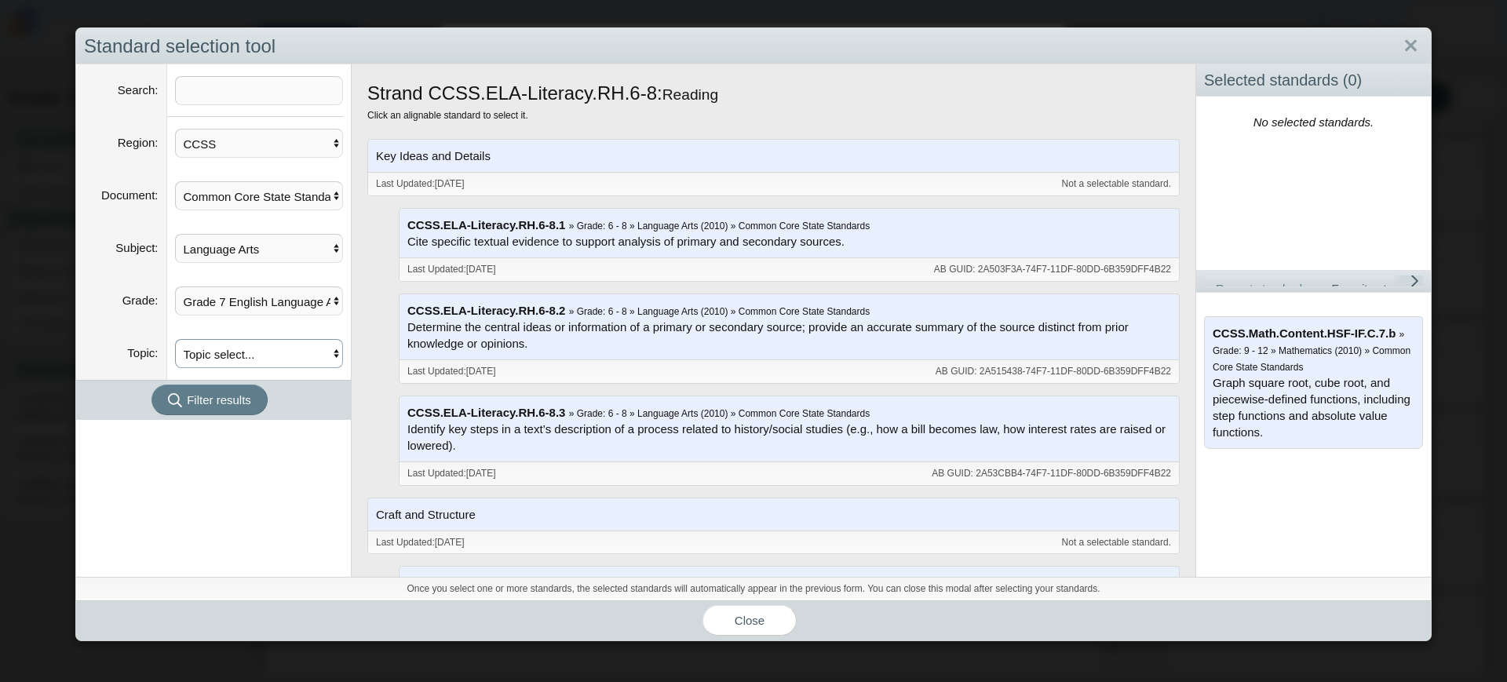
select select "4666"
click at [175, 339] on select "Topic select... CCSS.ELA-Literacy.L.7: Language CCSS.ELA-Literacy.R.7: Reading …" at bounding box center [259, 353] width 169 height 29
click at [230, 405] on span "Filter results" at bounding box center [219, 399] width 64 height 13
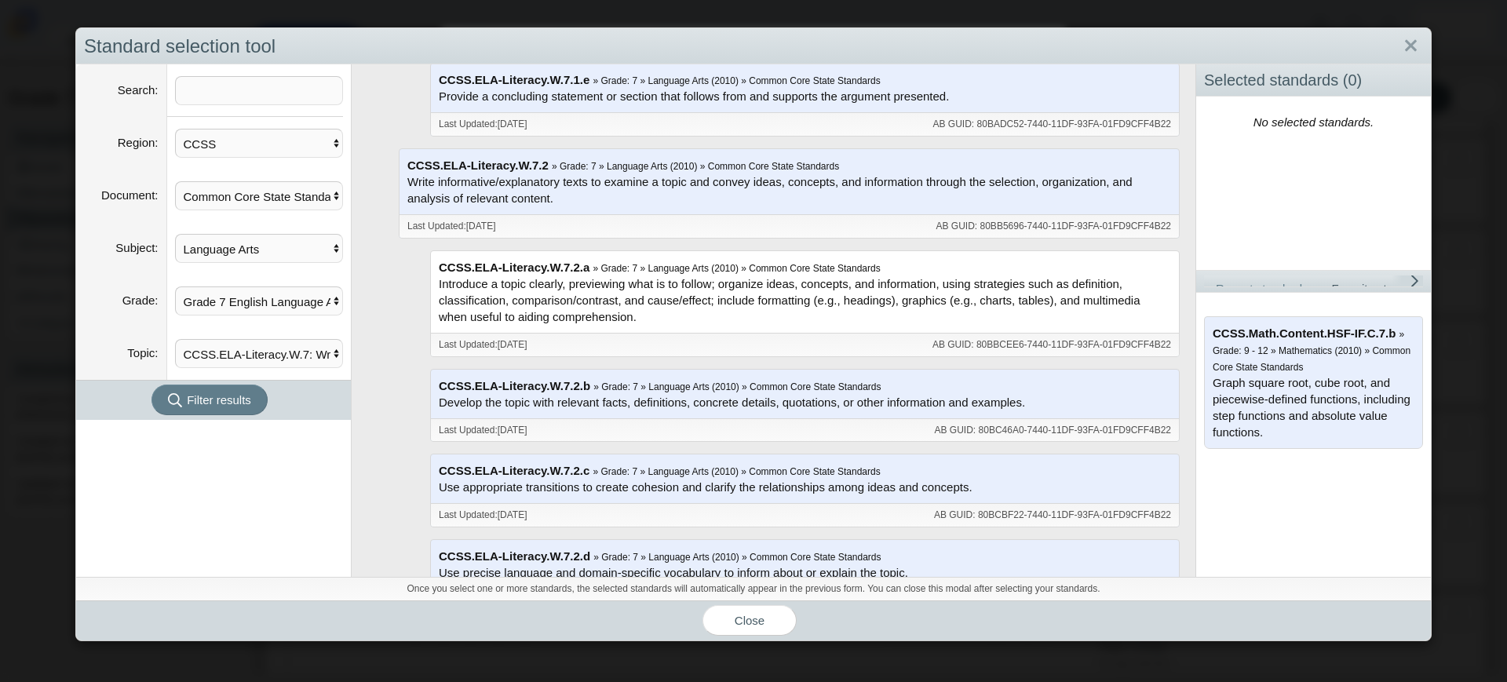
scroll to position [687, 0]
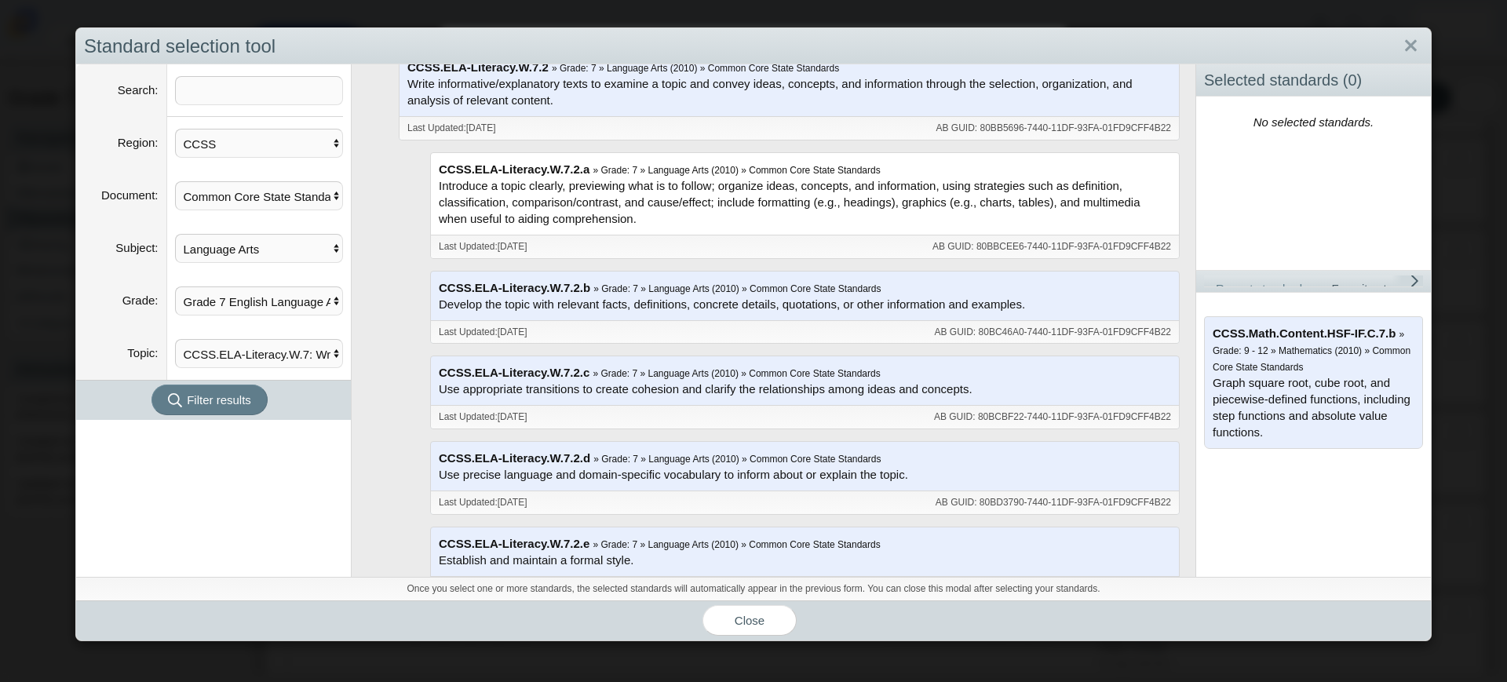
click at [629, 204] on div "CCSS.ELA-Literacy.W.7.2.a » Grade: 7 » Language Arts (2010) » Common Core State…" at bounding box center [805, 194] width 748 height 82
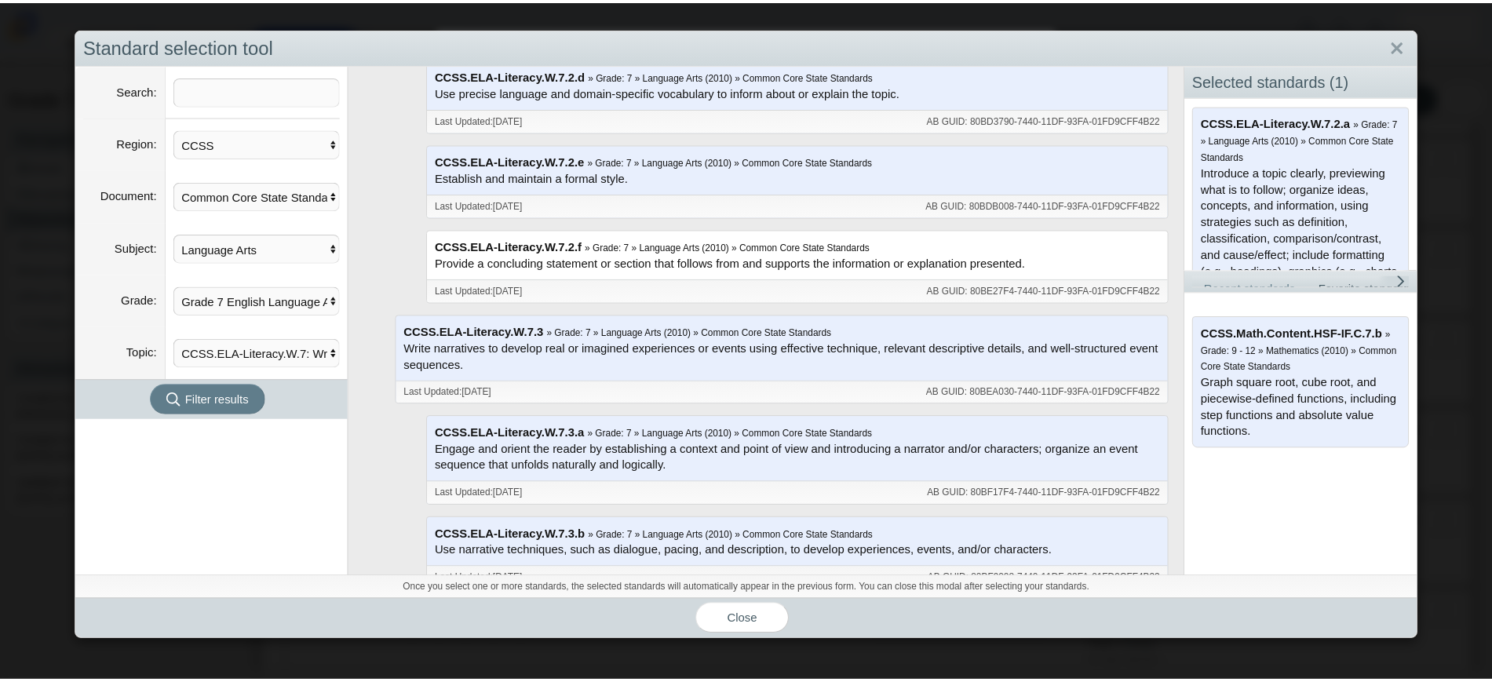
scroll to position [1079, 0]
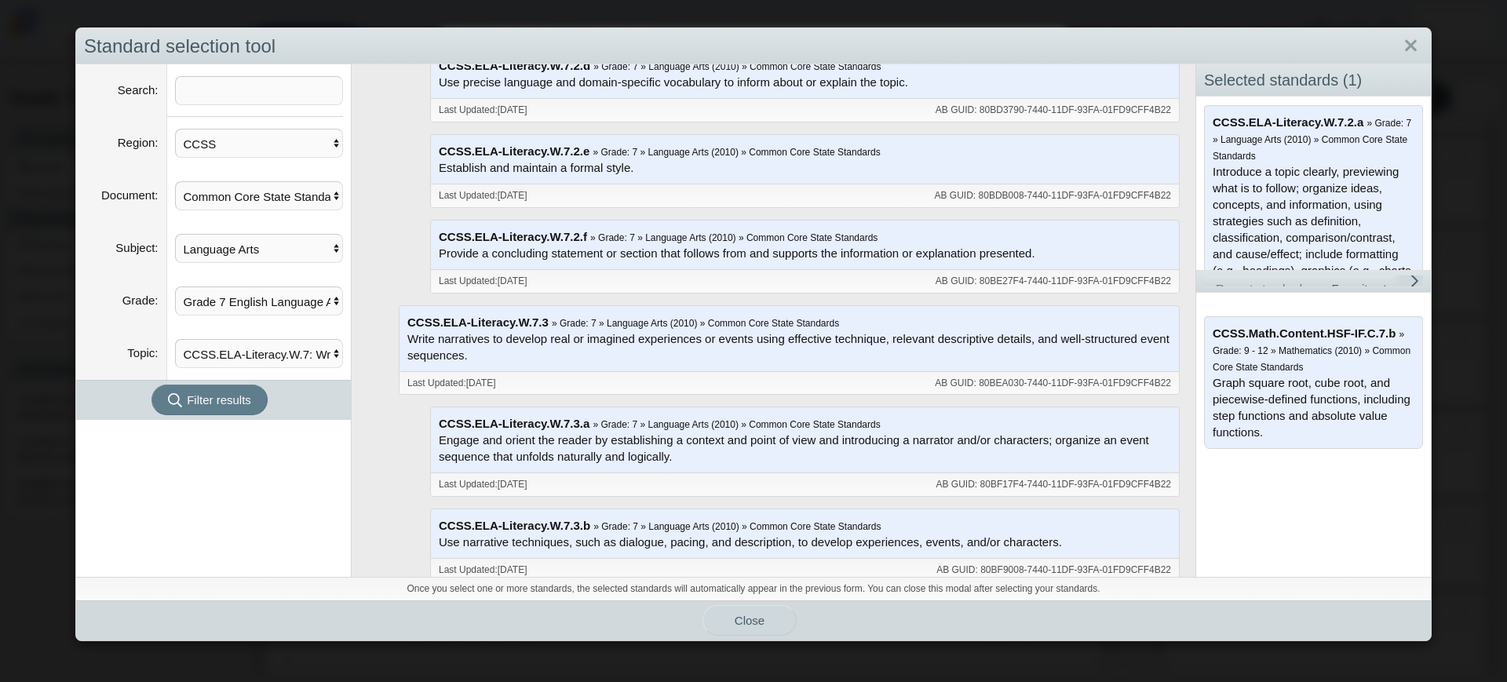
click at [742, 614] on span "Close" at bounding box center [750, 620] width 30 height 13
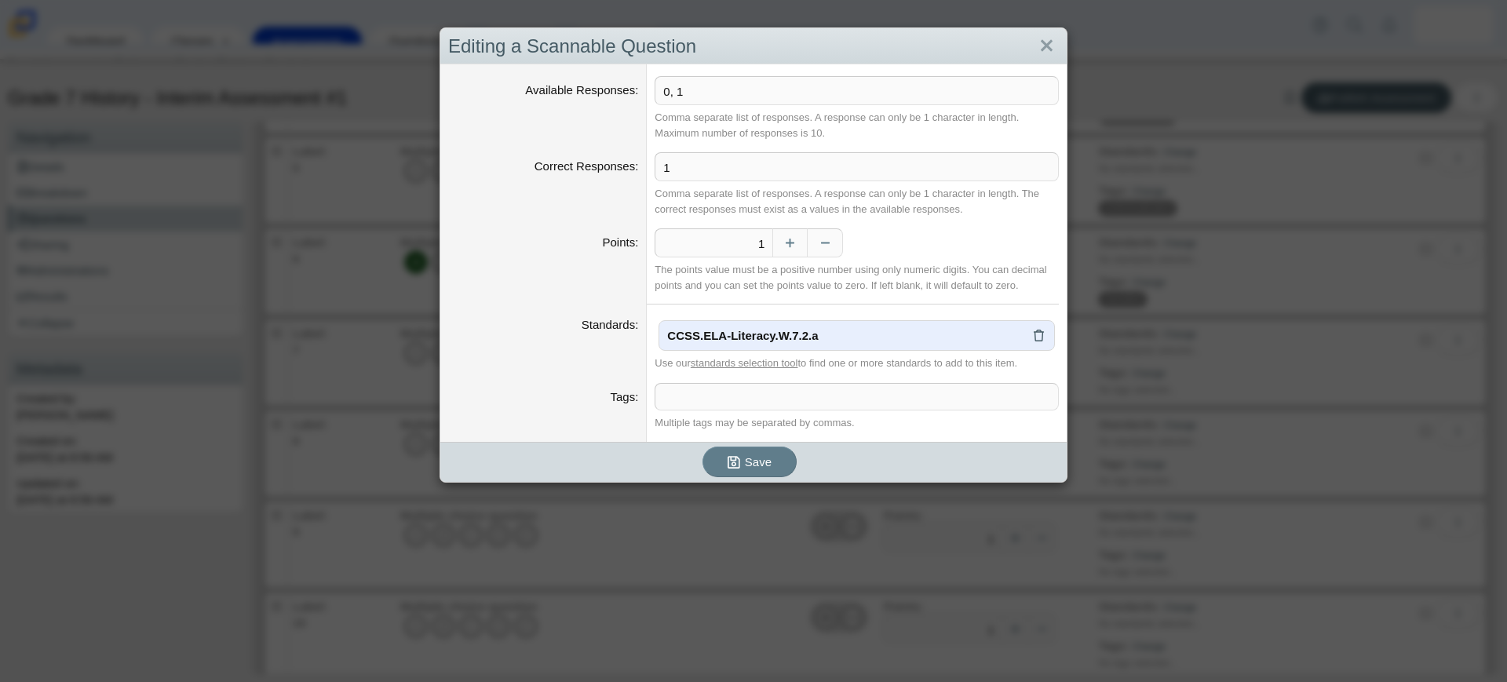
click at [725, 397] on span at bounding box center [856, 397] width 403 height 26
click at [745, 459] on span "Save" at bounding box center [758, 463] width 27 height 13
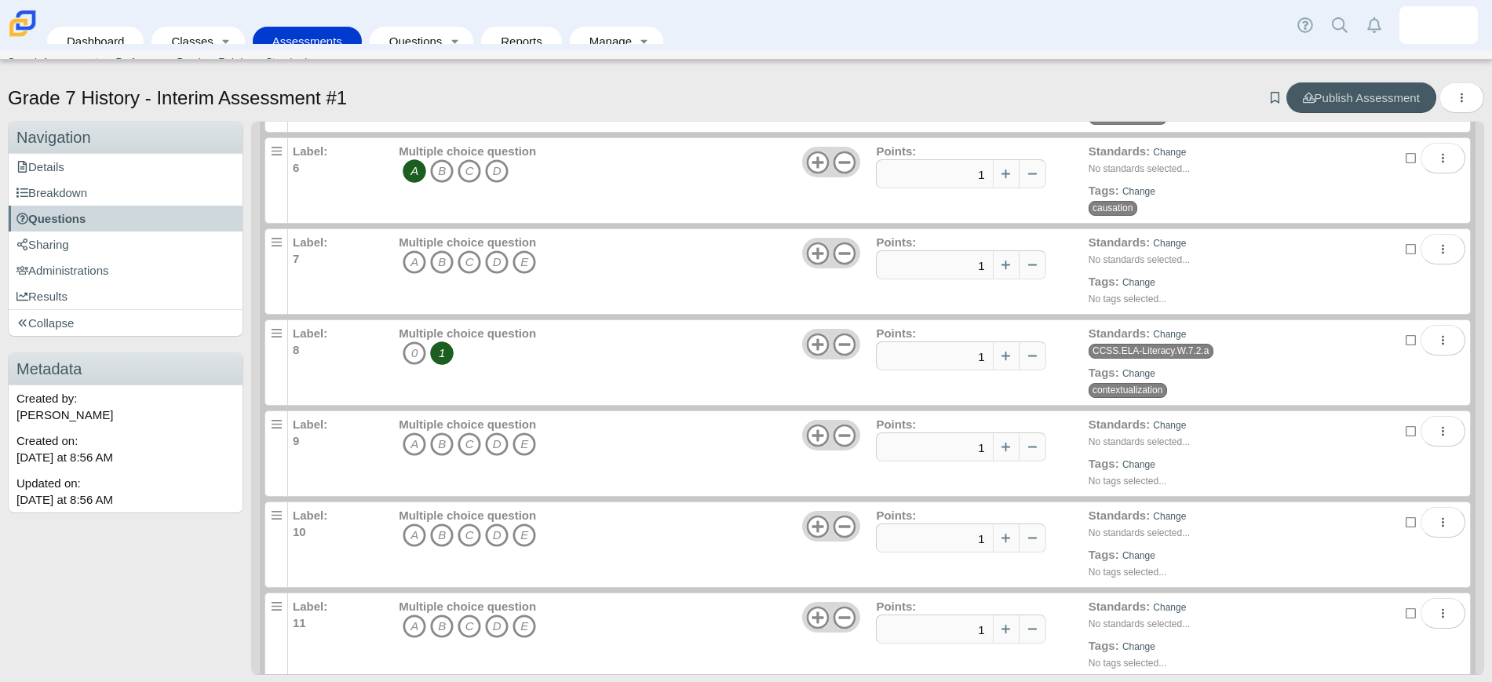
scroll to position [490, 0]
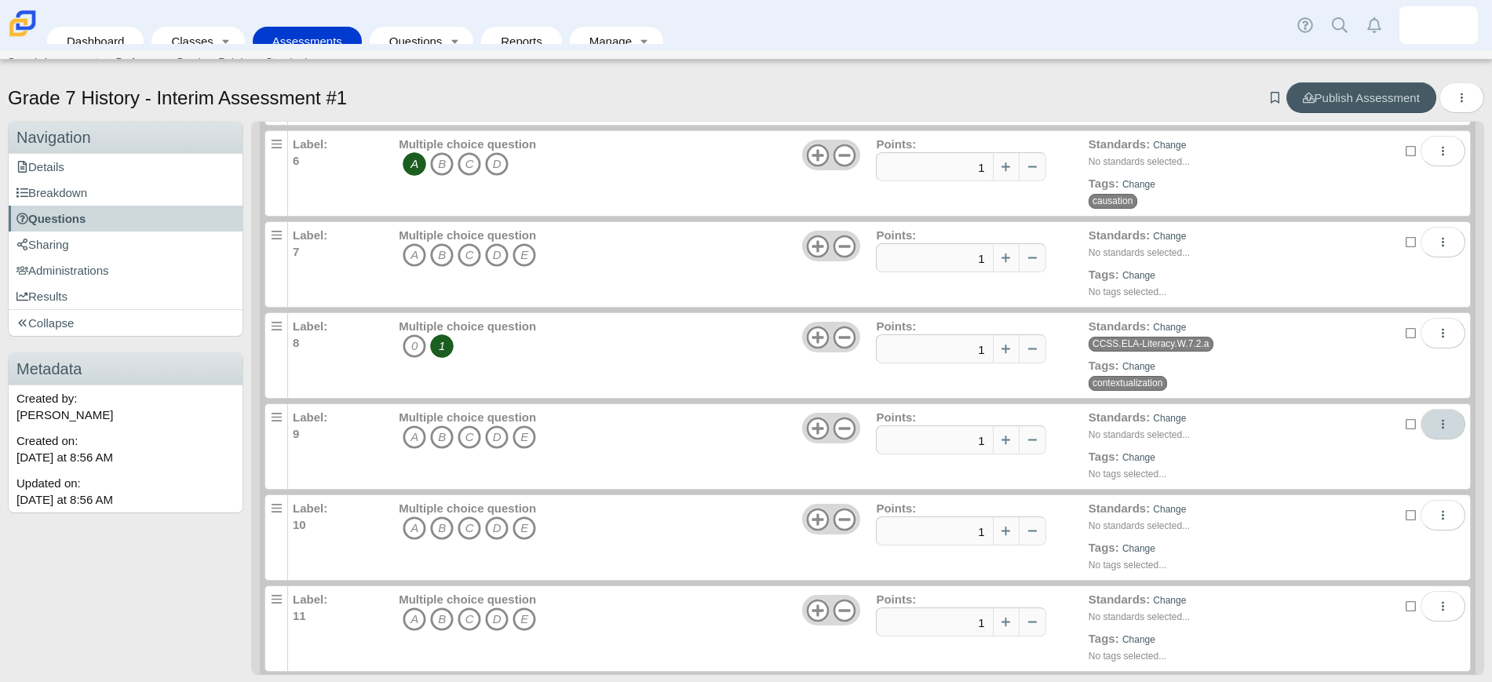
click at [1437, 428] on icon "More options" at bounding box center [1443, 424] width 12 height 12
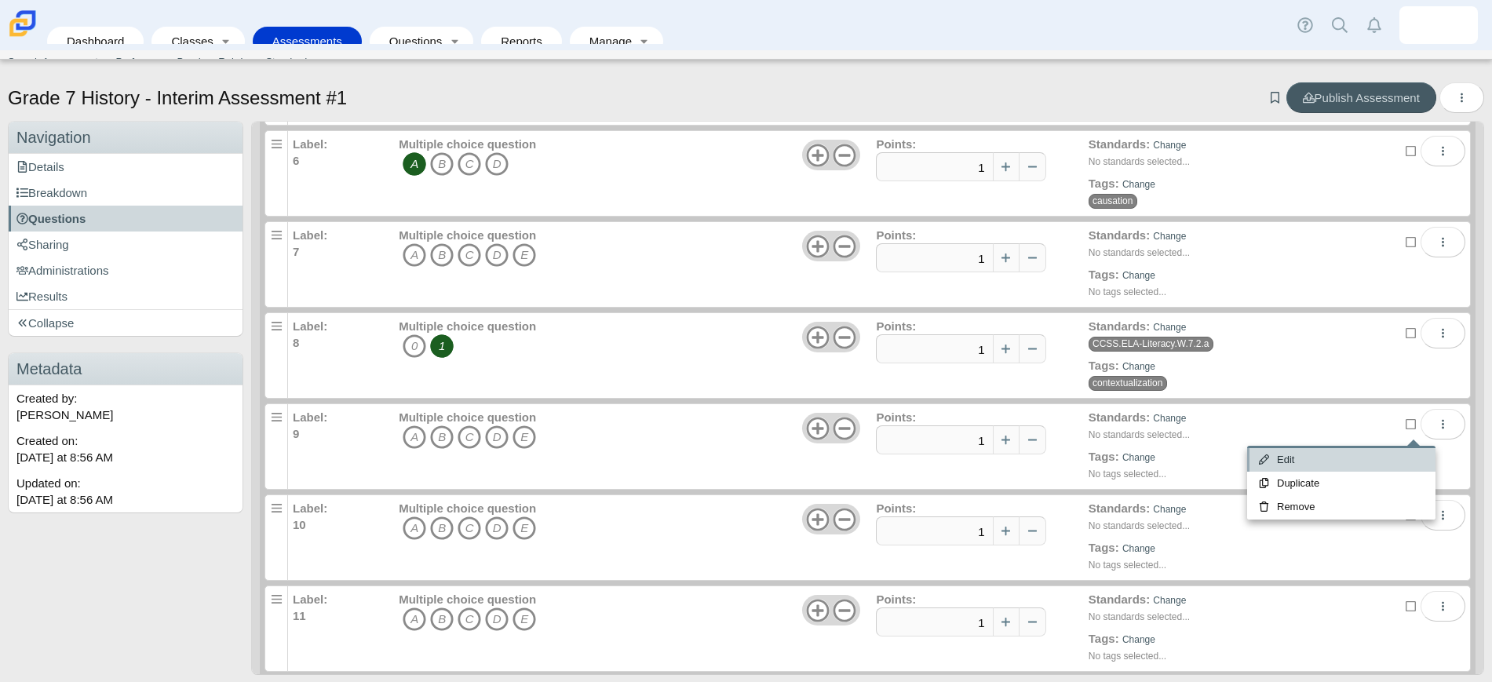
click at [1303, 461] on link "Edit" at bounding box center [1341, 460] width 188 height 24
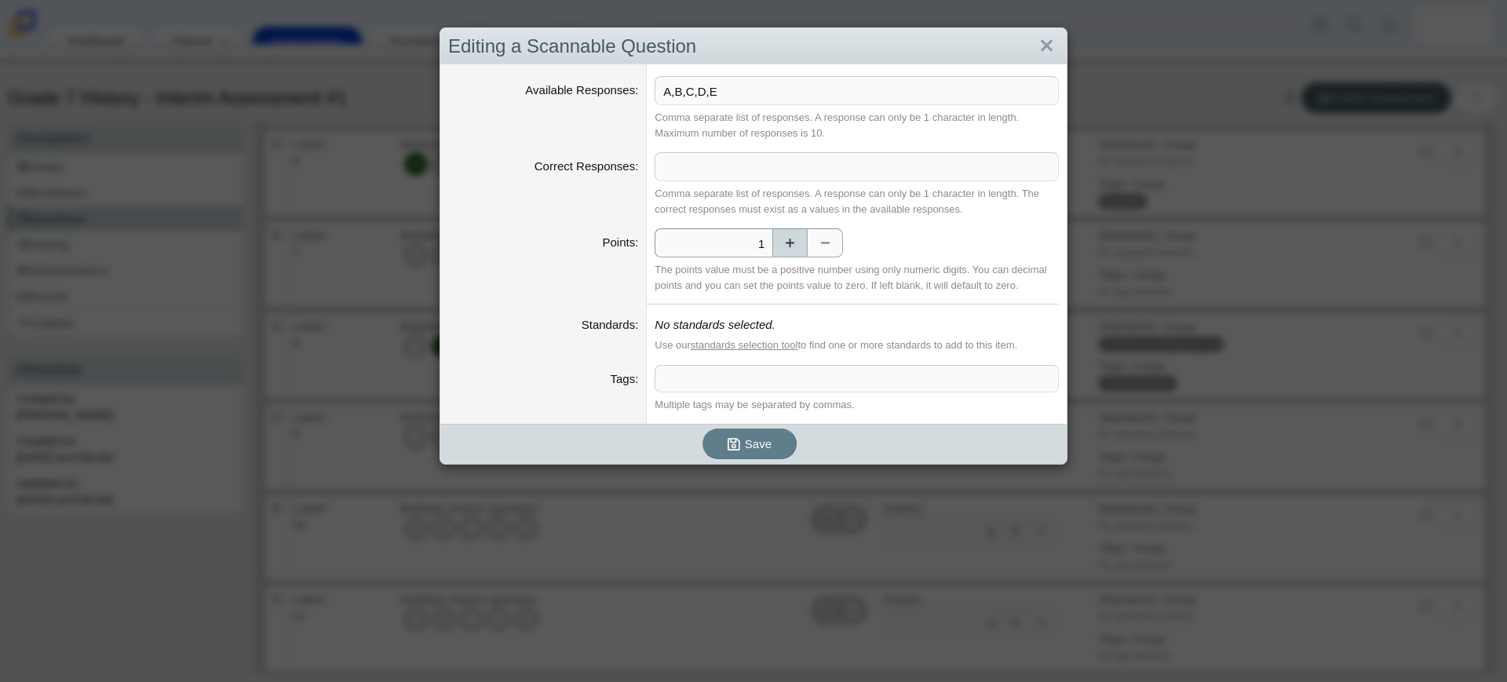
click at [775, 247] on button "Increase" at bounding box center [789, 242] width 35 height 29
type input "2"
drag, startPoint x: 736, startPoint y: 82, endPoint x: 655, endPoint y: 88, distance: 81.1
click at [654, 86] on input "A,B,C,D,E" at bounding box center [856, 90] width 404 height 29
type input "0, 1, 2"
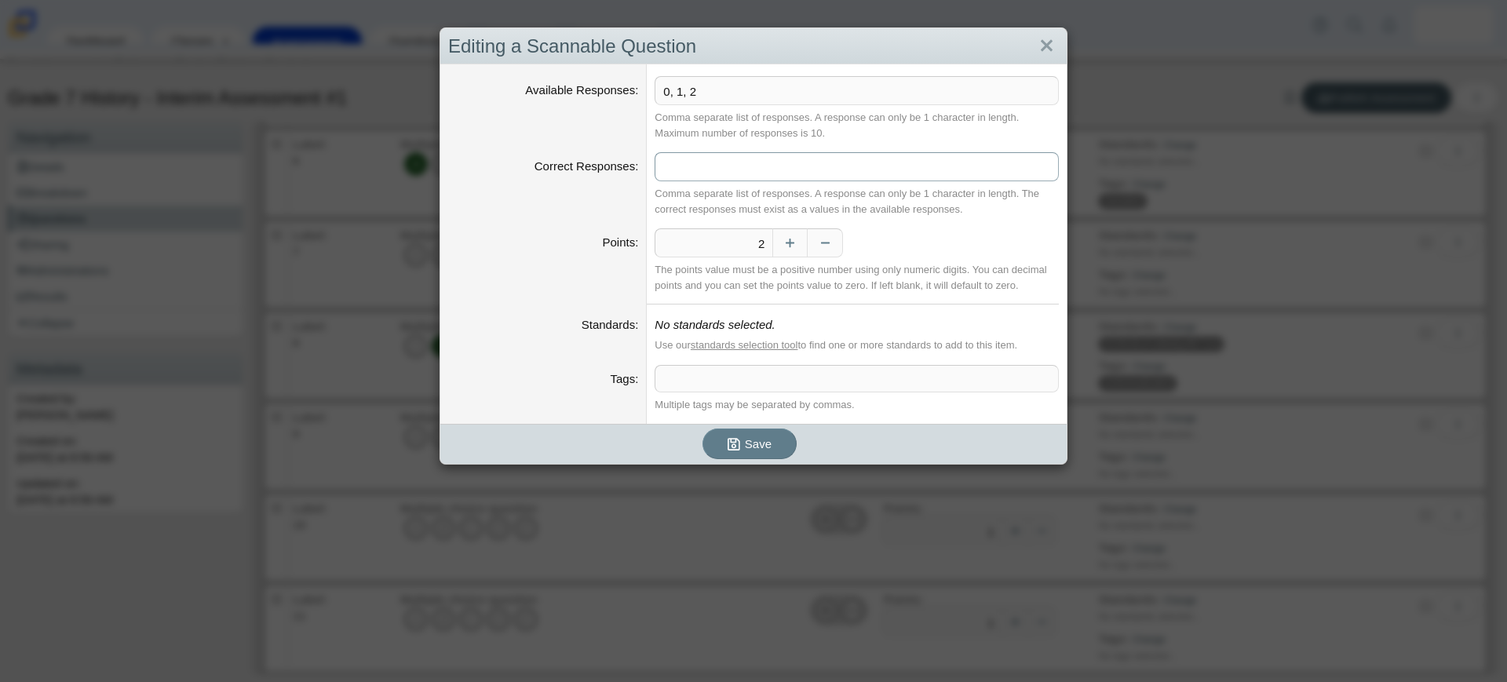
click at [679, 173] on input "Correct Responses" at bounding box center [856, 166] width 404 height 29
click at [604, 217] on dt "Correct Responses" at bounding box center [543, 190] width 206 height 76
click at [1039, 45] on link "Close" at bounding box center [1046, 46] width 24 height 27
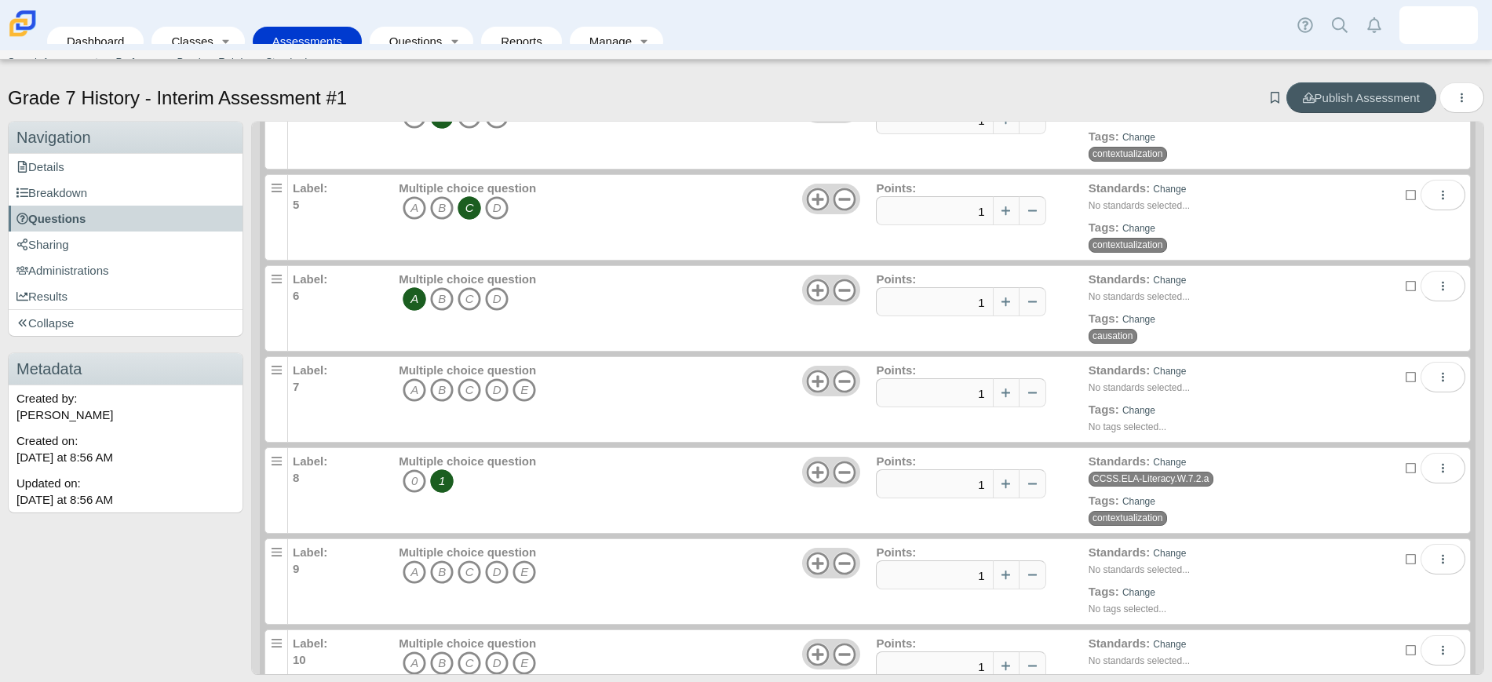
scroll to position [392, 0]
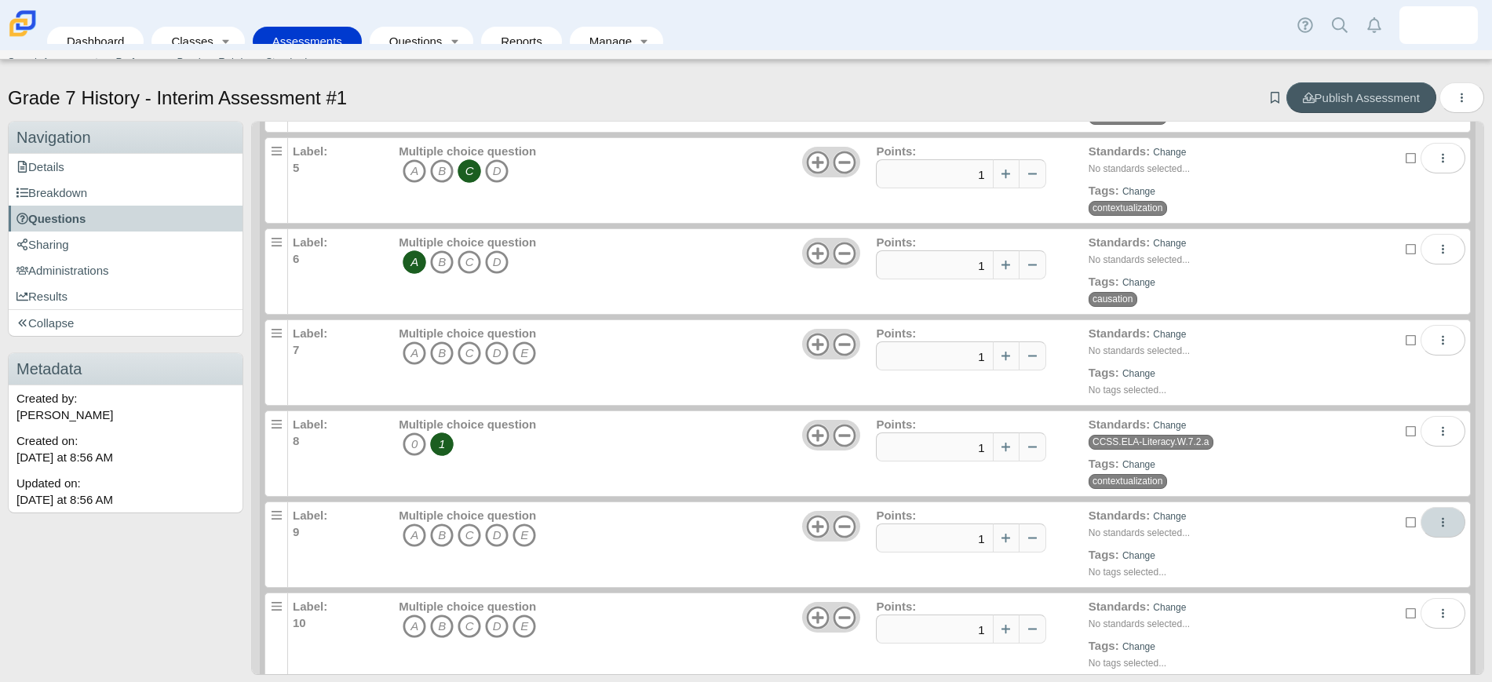
click at [1437, 521] on icon "More options" at bounding box center [1443, 522] width 12 height 12
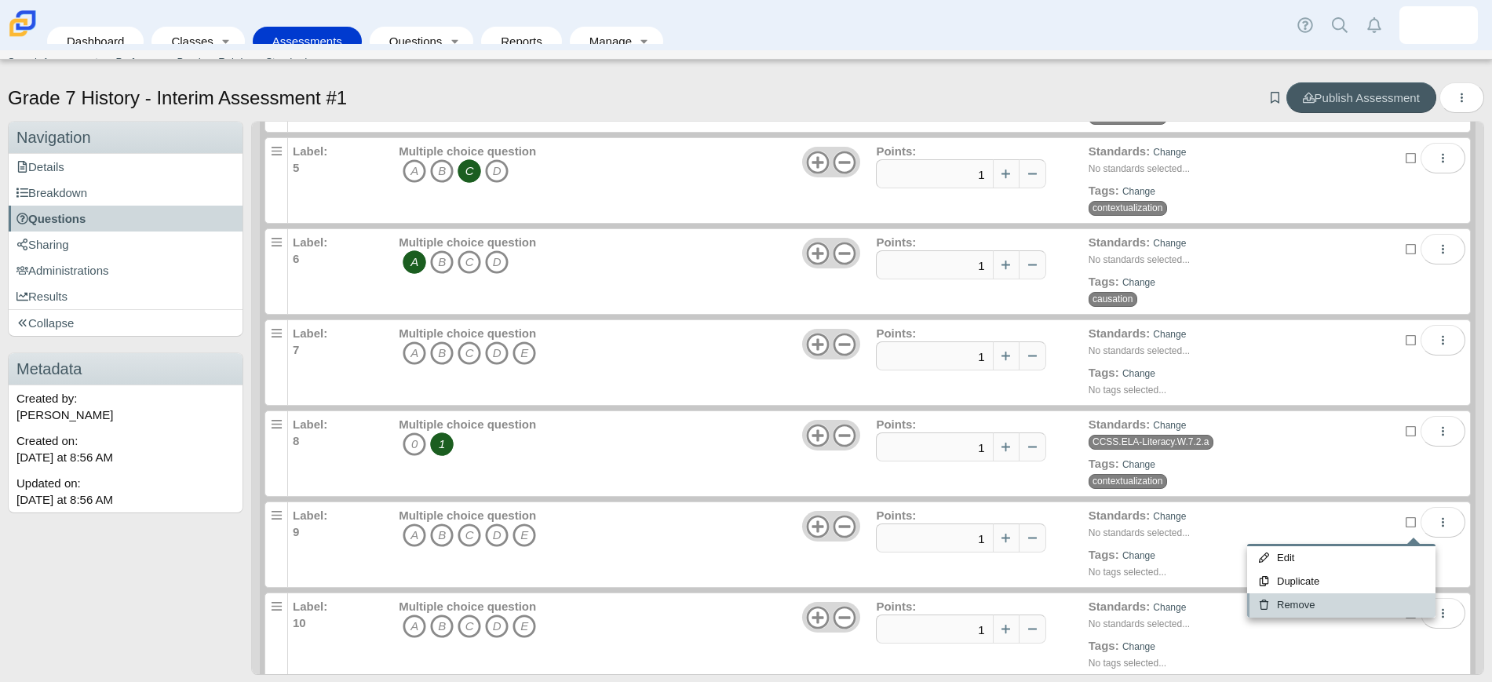
click at [1325, 600] on link "Remove" at bounding box center [1341, 605] width 188 height 24
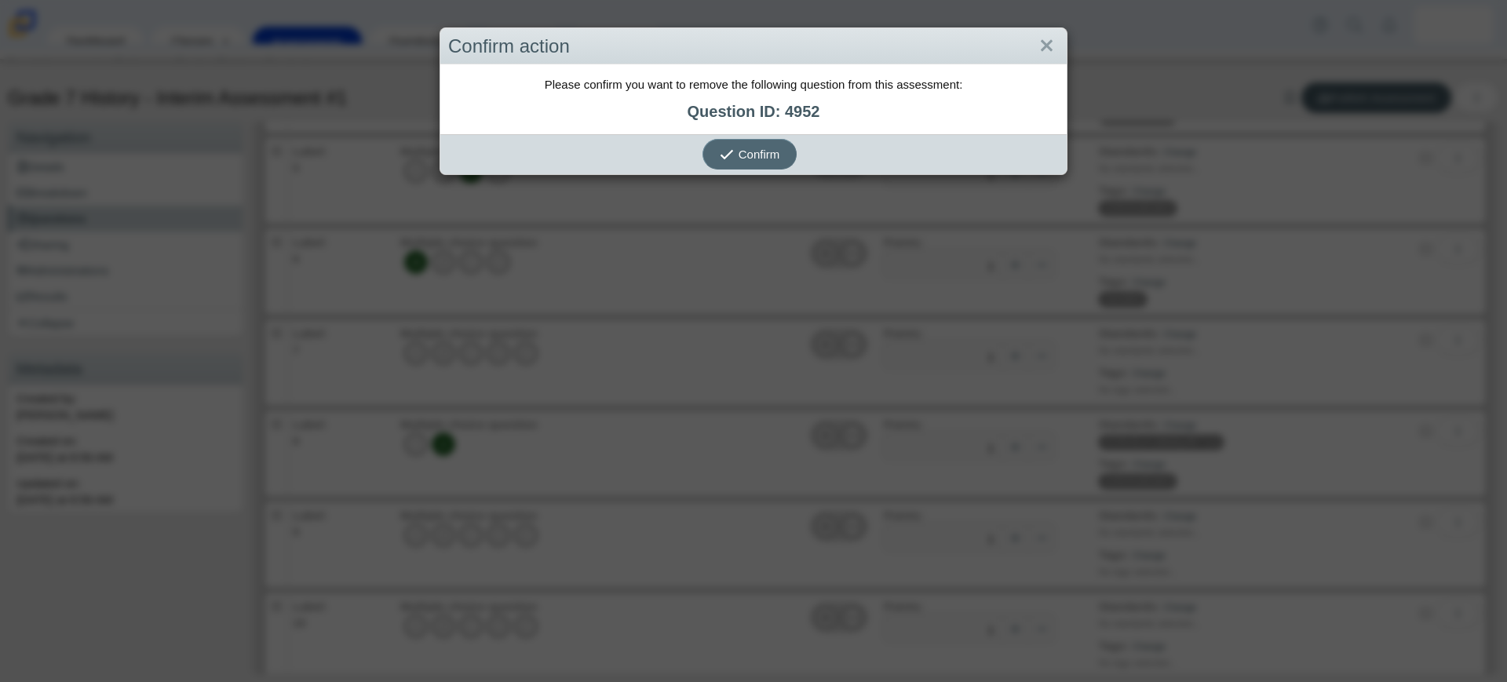
click at [771, 149] on span "Confirm" at bounding box center [759, 154] width 42 height 13
click at [1037, 49] on link "Close" at bounding box center [1046, 46] width 24 height 27
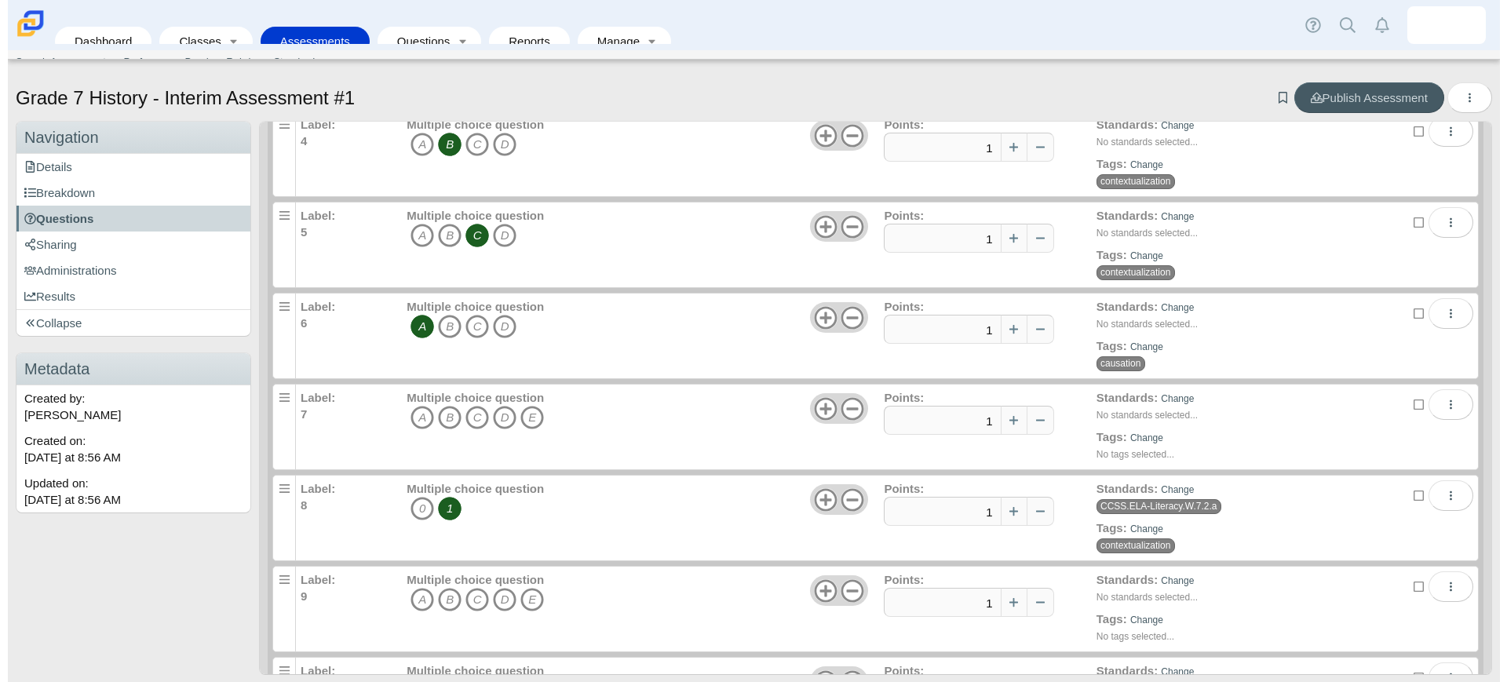
scroll to position [392, 0]
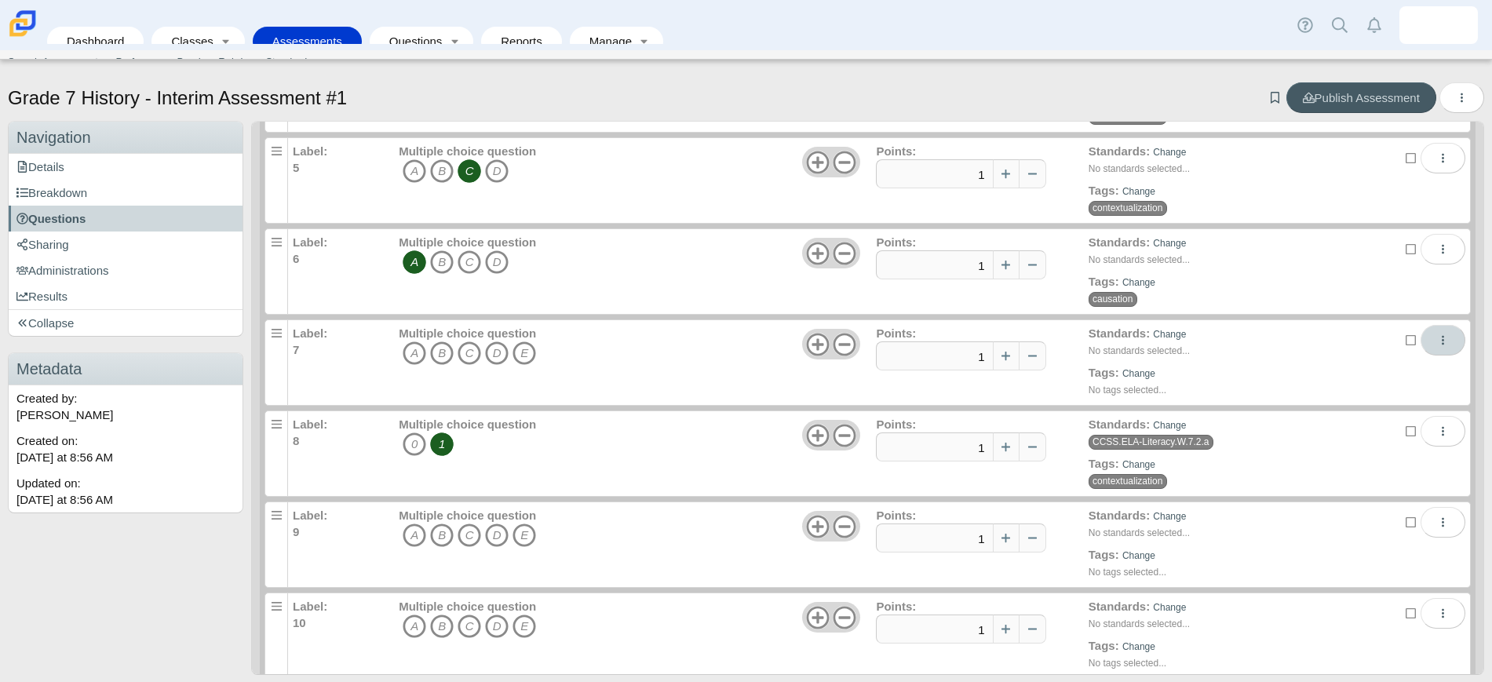
click at [1420, 348] on button "More options" at bounding box center [1442, 340] width 45 height 31
click at [1319, 422] on link "Remove" at bounding box center [1341, 423] width 188 height 24
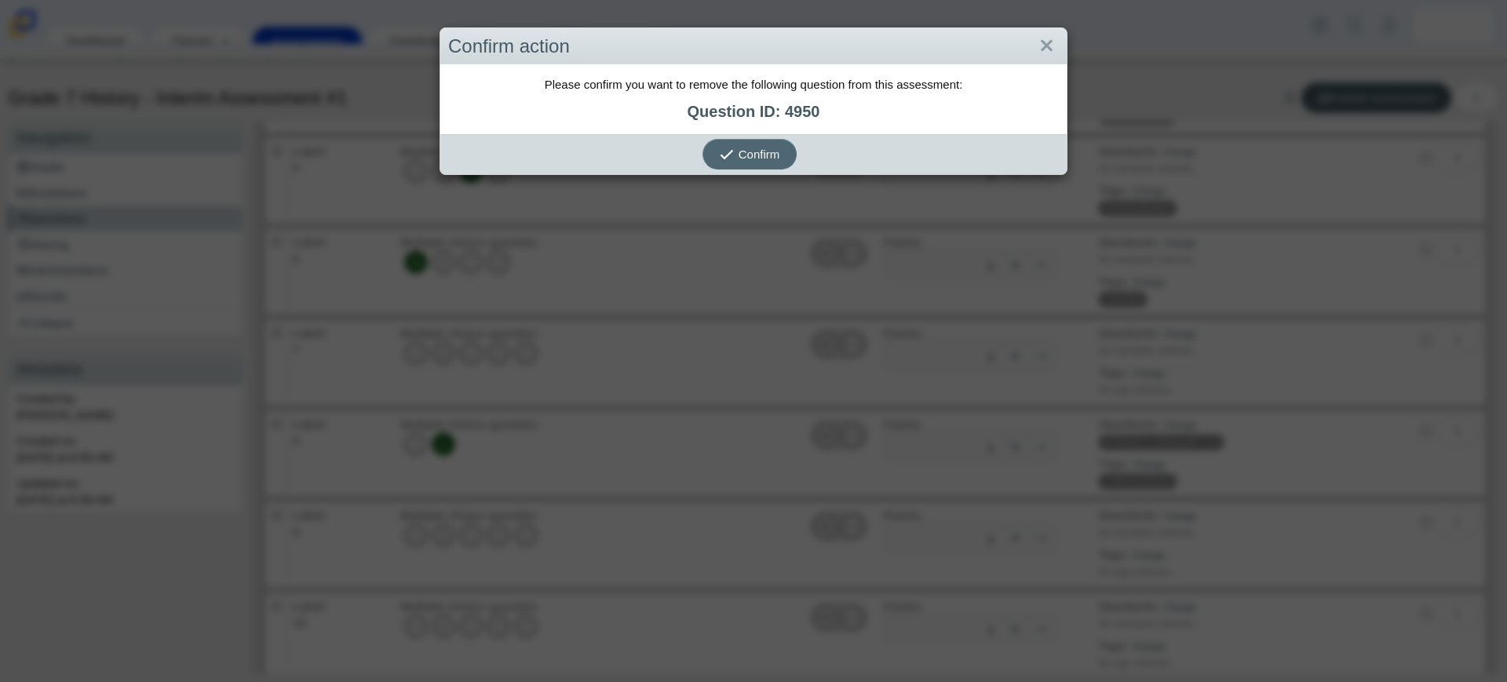
click at [727, 146] on icon "submit" at bounding box center [729, 154] width 19 height 16
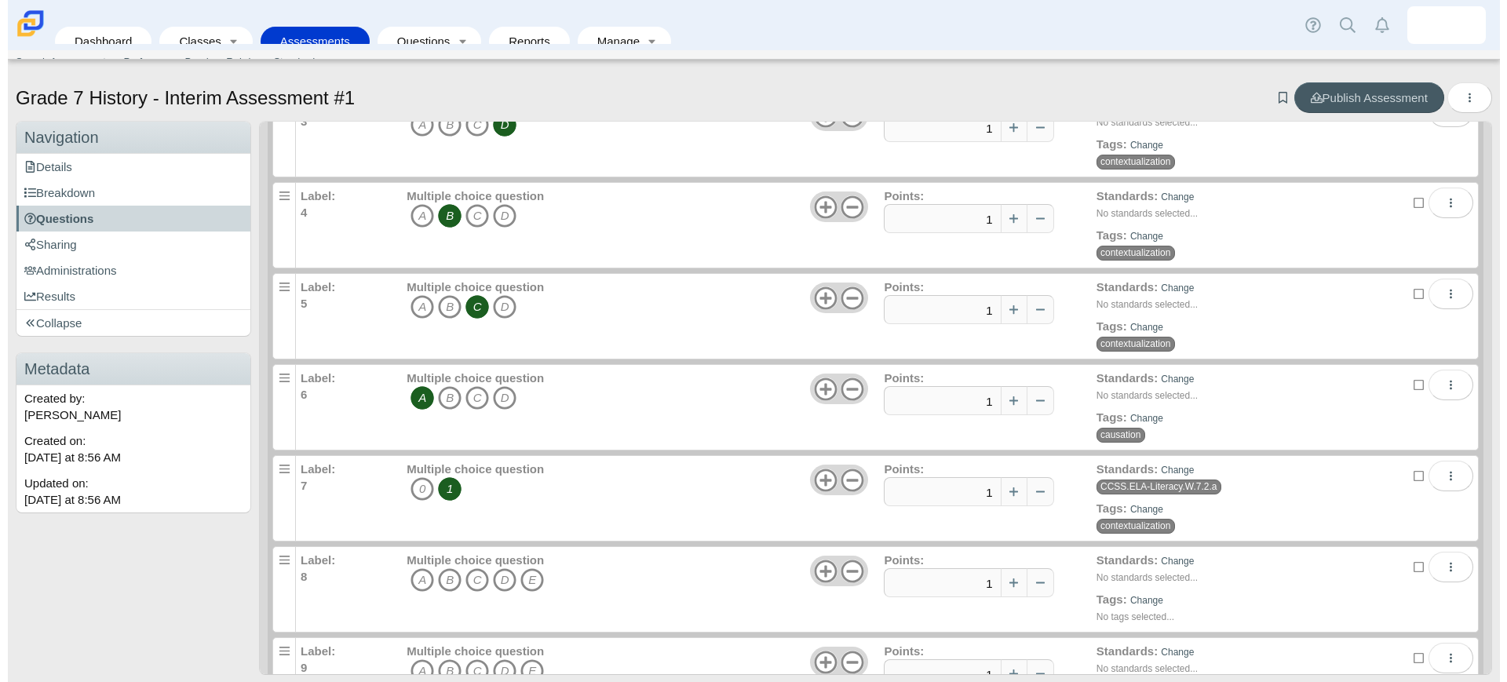
scroll to position [294, 0]
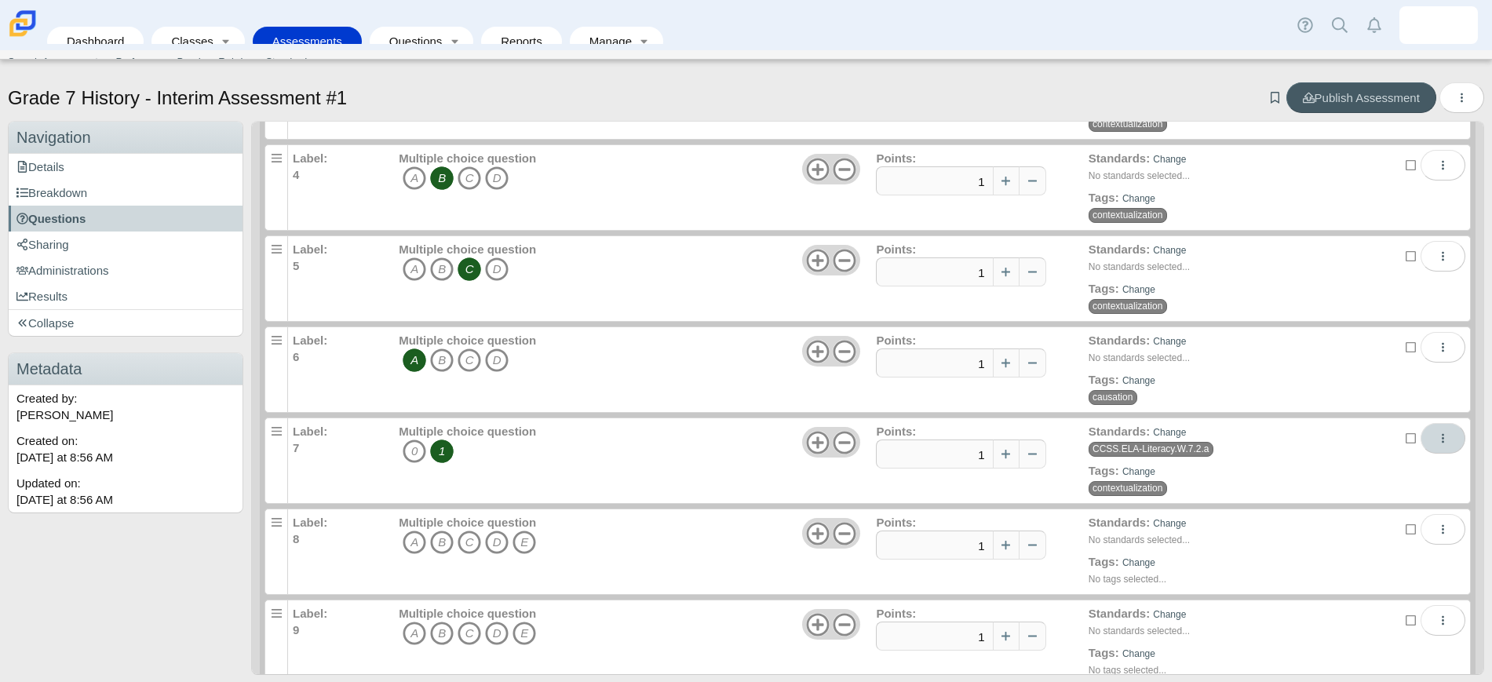
click at [1420, 439] on button "More options" at bounding box center [1442, 438] width 45 height 31
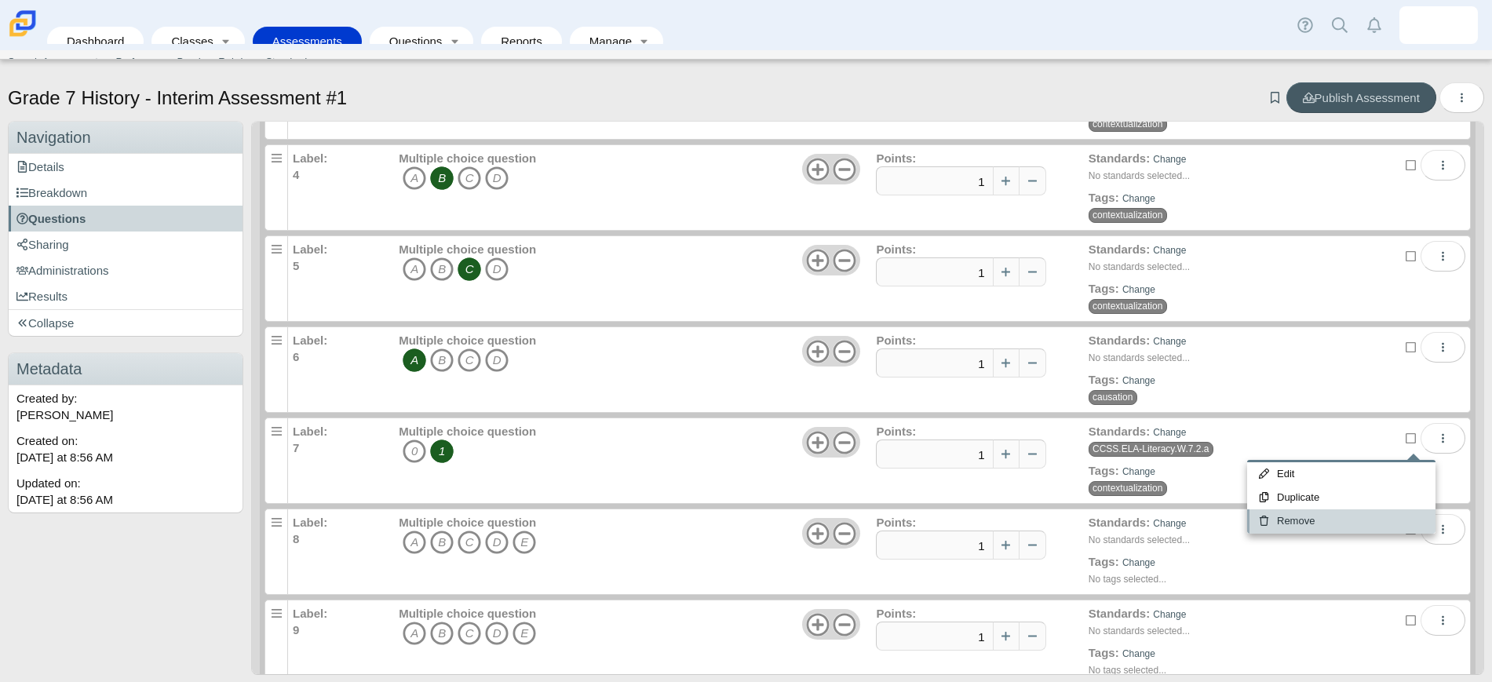
click at [1334, 515] on link "Remove" at bounding box center [1341, 521] width 188 height 24
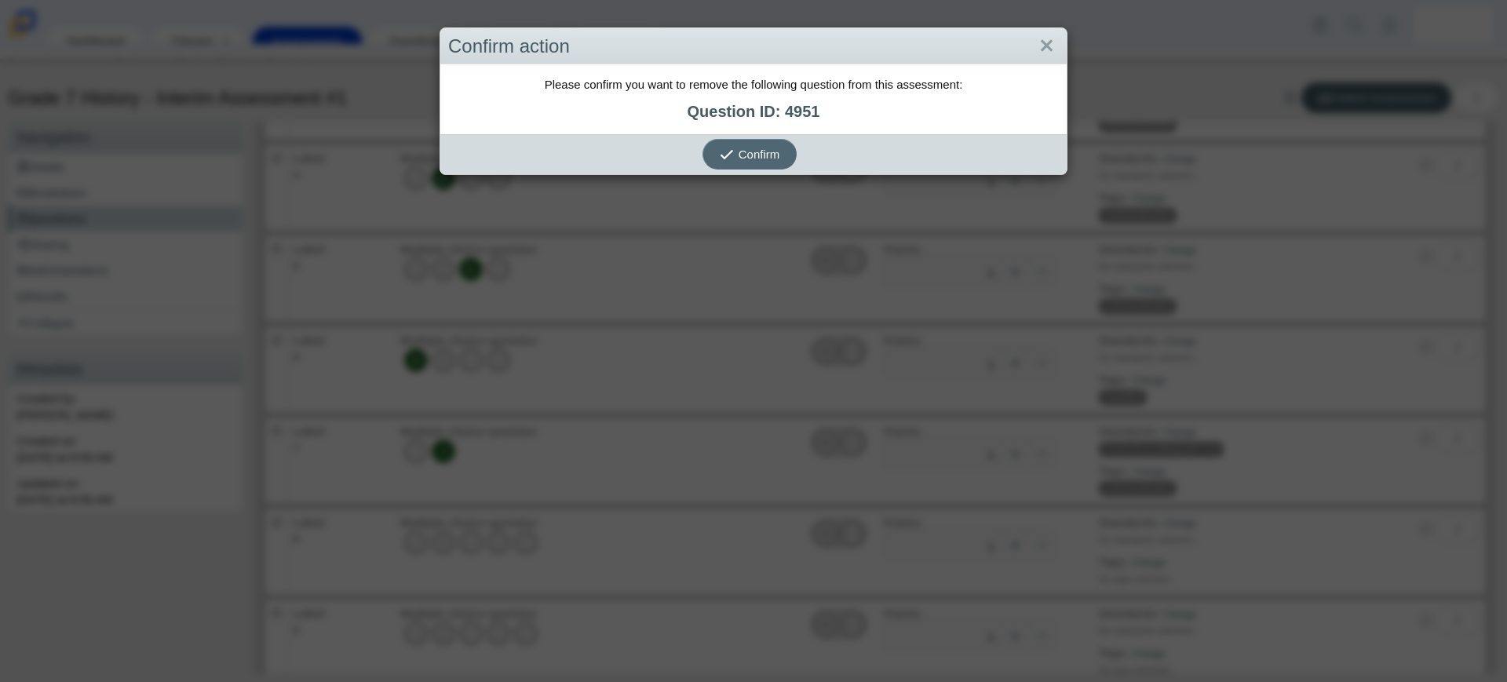
click at [739, 163] on button "Confirm" at bounding box center [749, 154] width 94 height 31
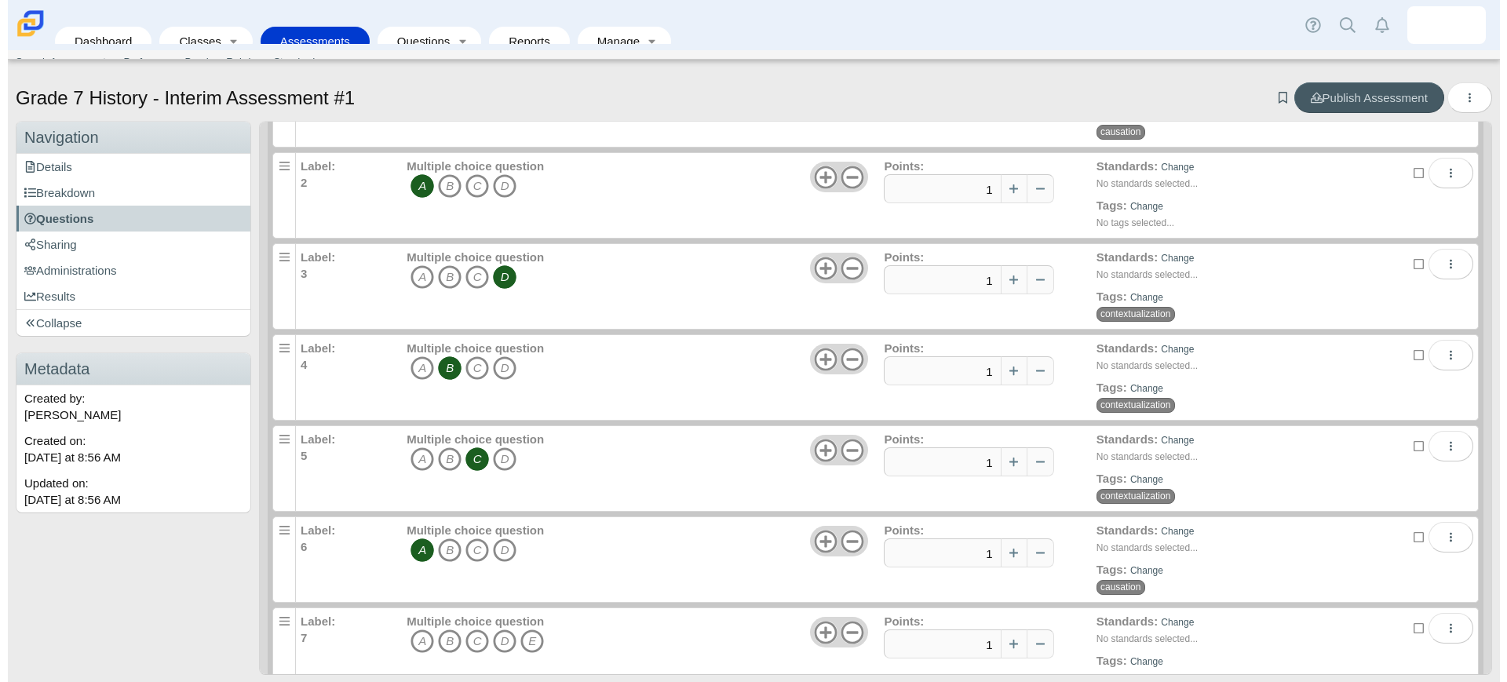
scroll to position [228, 0]
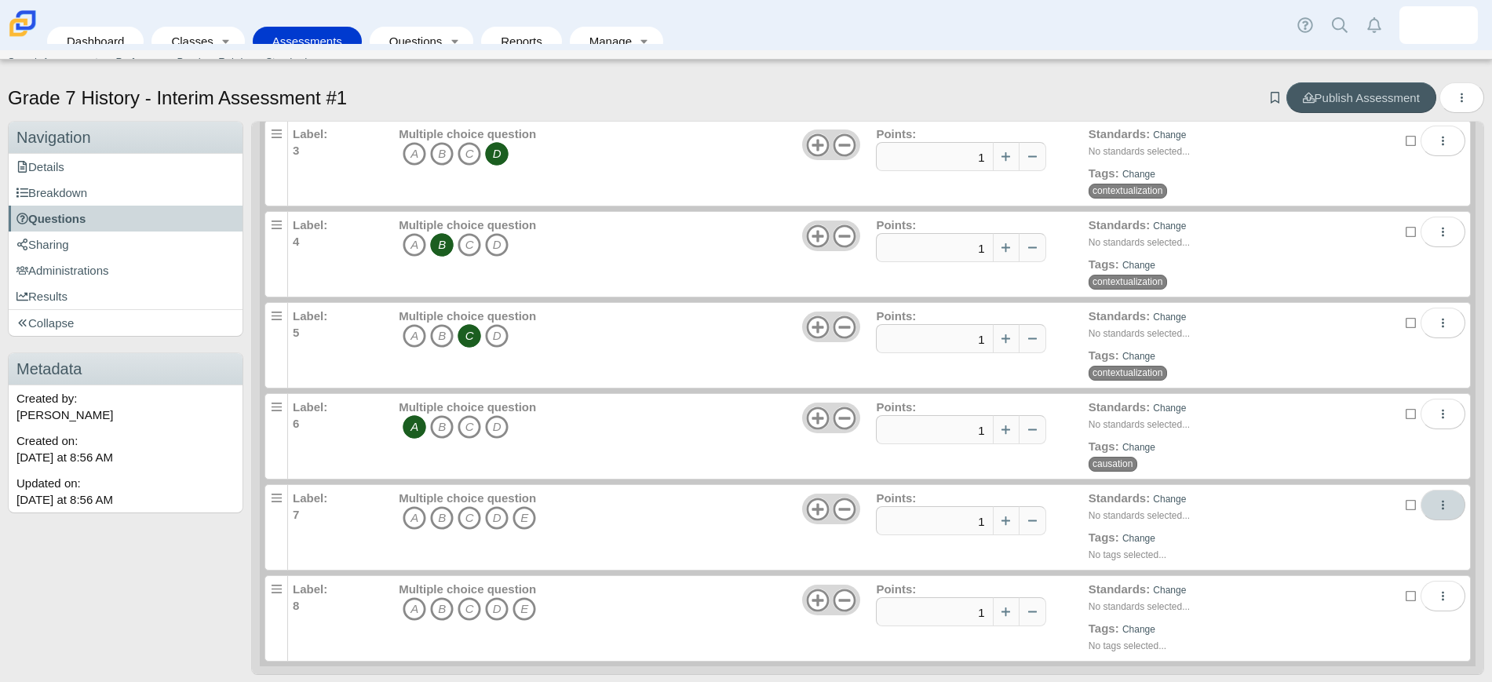
click at [1437, 504] on icon "More options" at bounding box center [1443, 505] width 12 height 12
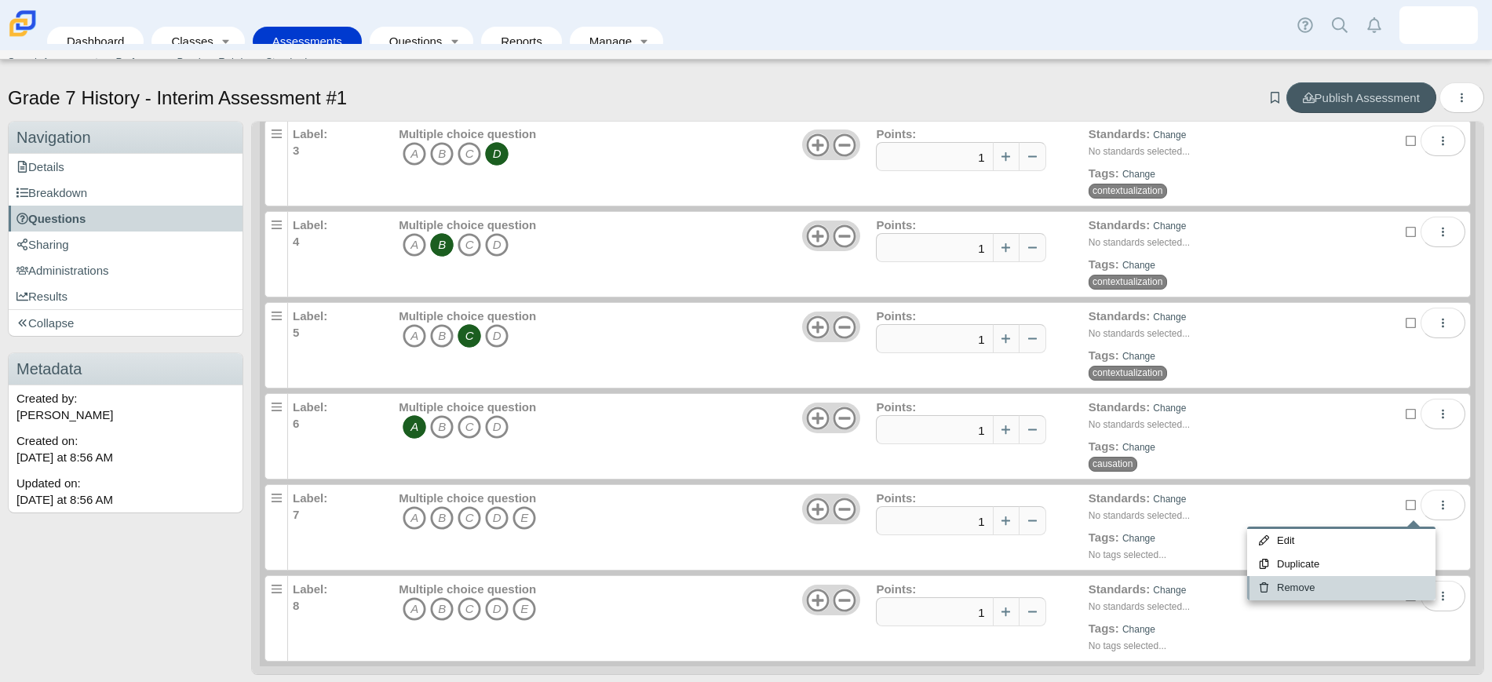
click at [1370, 585] on link "Remove" at bounding box center [1341, 588] width 188 height 24
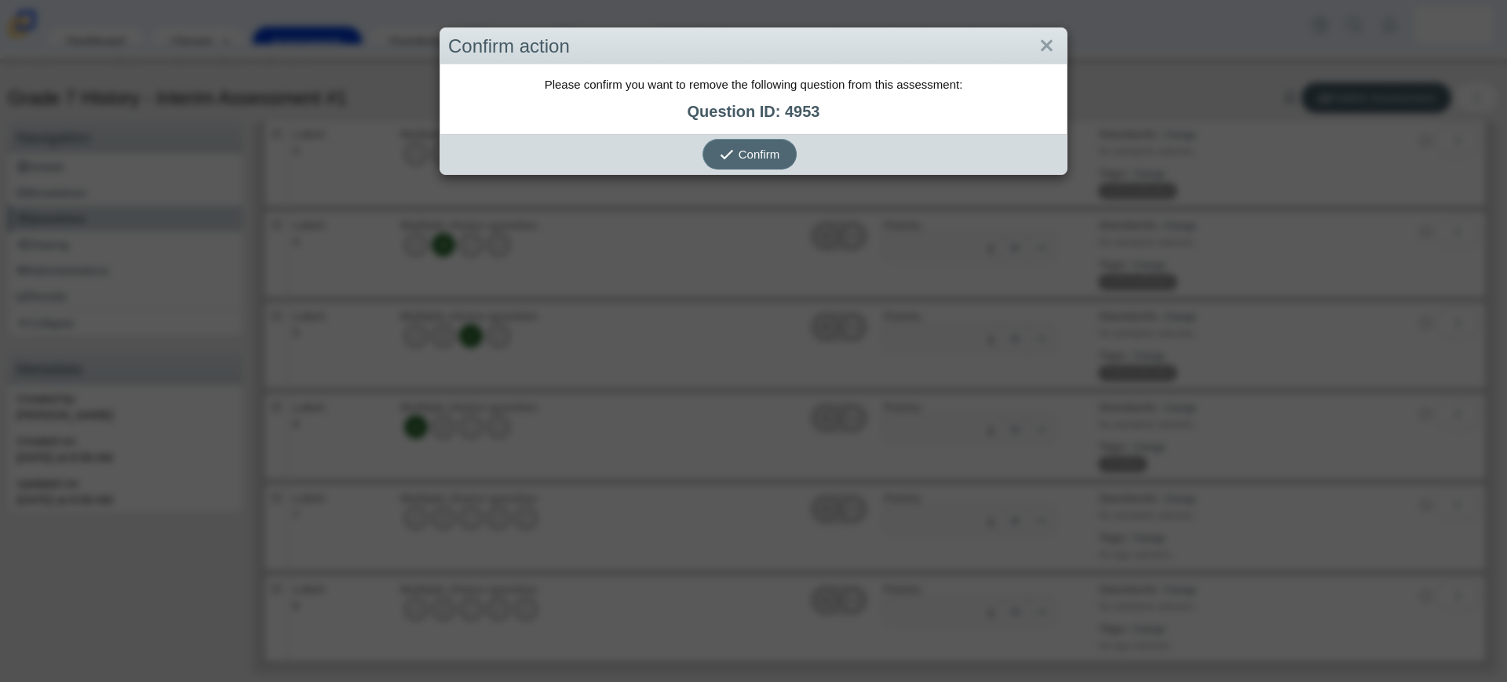
click at [764, 154] on span "Confirm" at bounding box center [759, 154] width 42 height 13
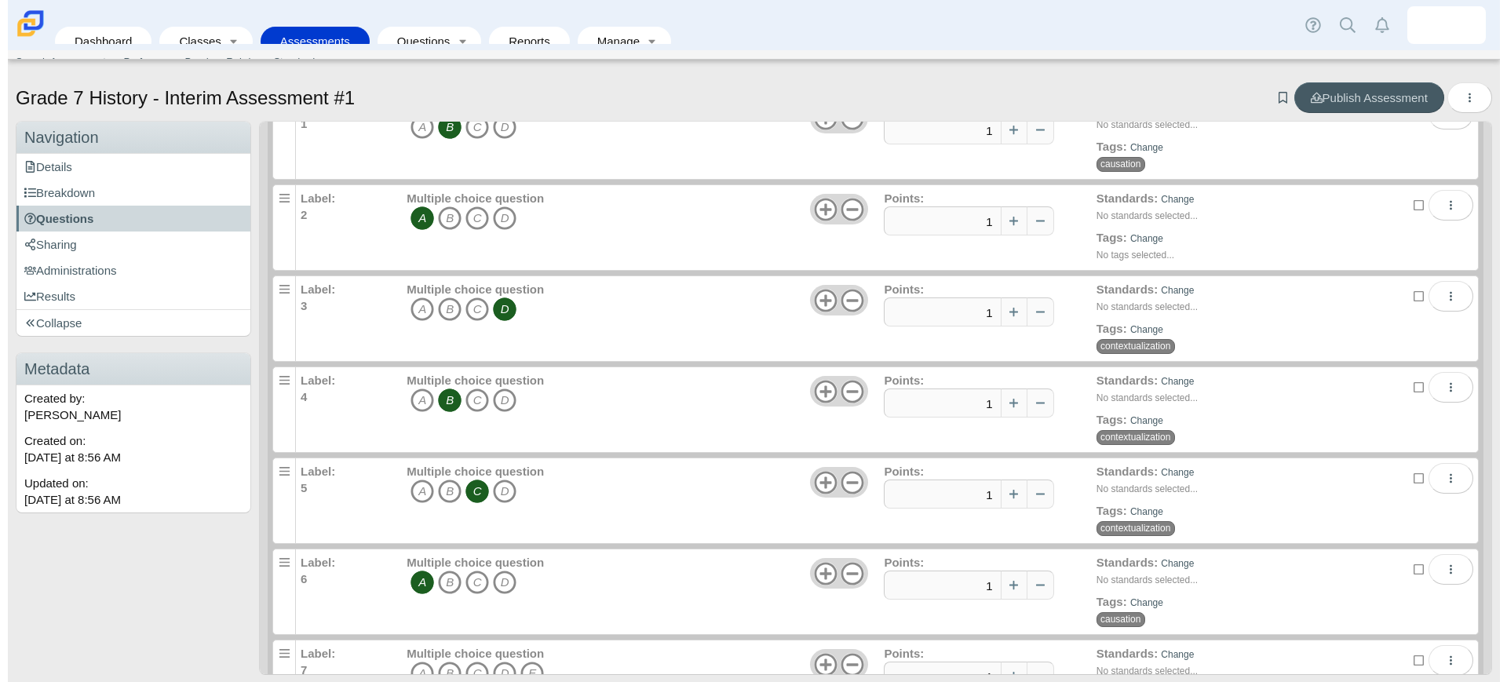
scroll to position [137, 0]
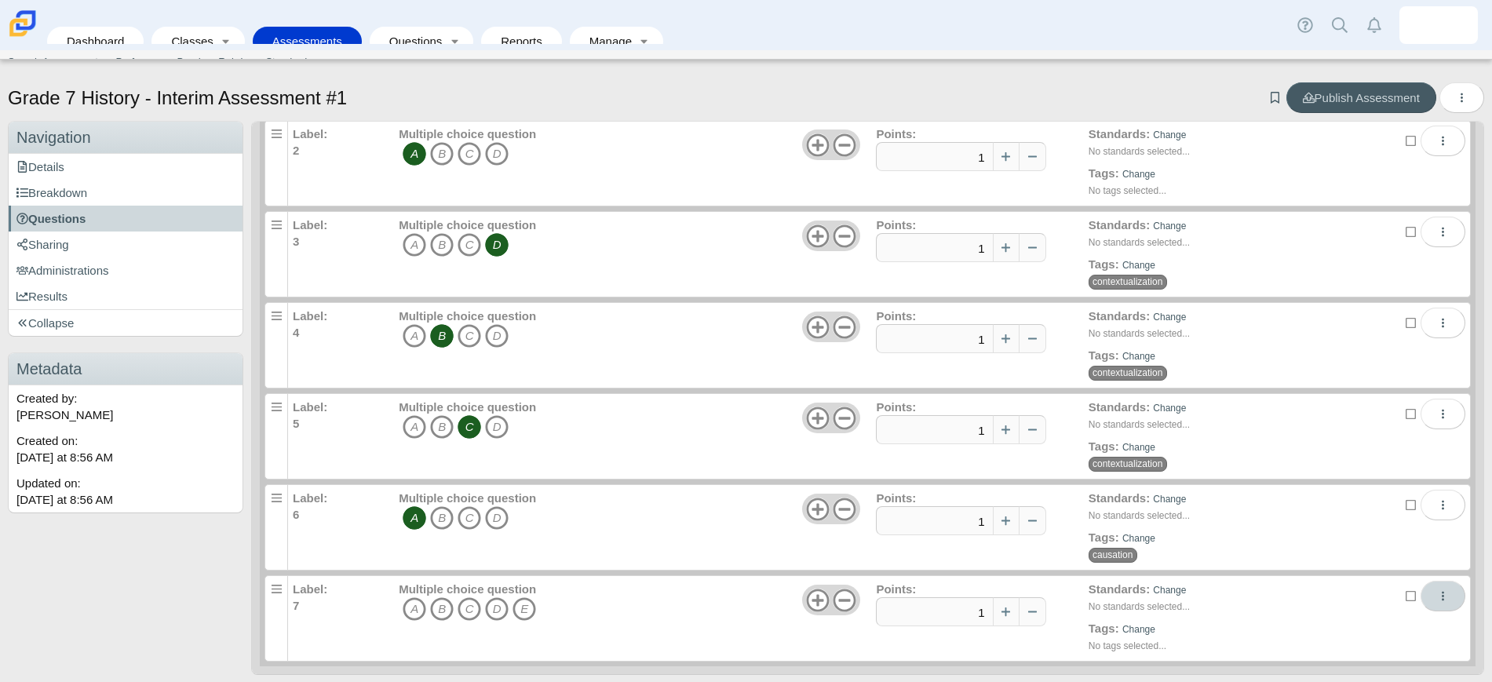
click at [1420, 604] on button "More options" at bounding box center [1442, 596] width 45 height 31
click at [1339, 564] on link "Remove" at bounding box center [1341, 563] width 188 height 24
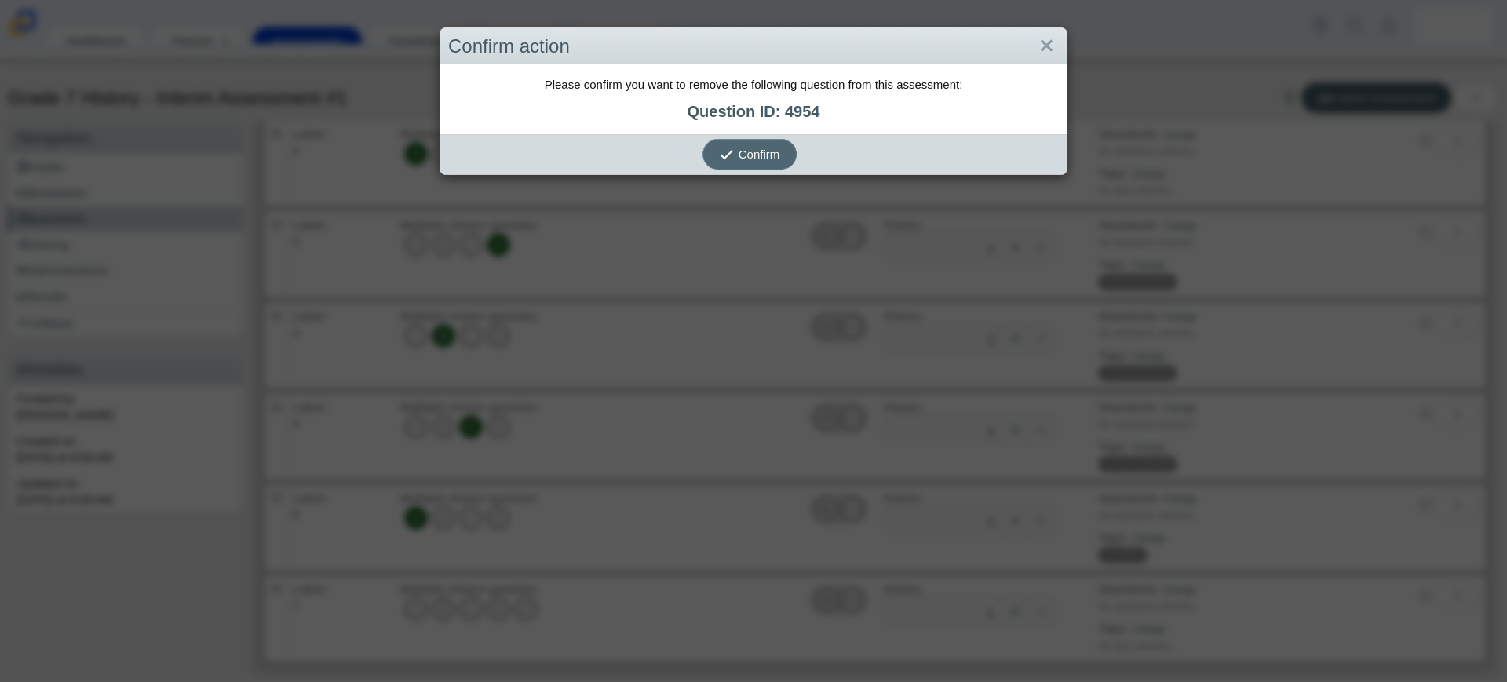
click at [740, 144] on button "Confirm" at bounding box center [749, 154] width 94 height 31
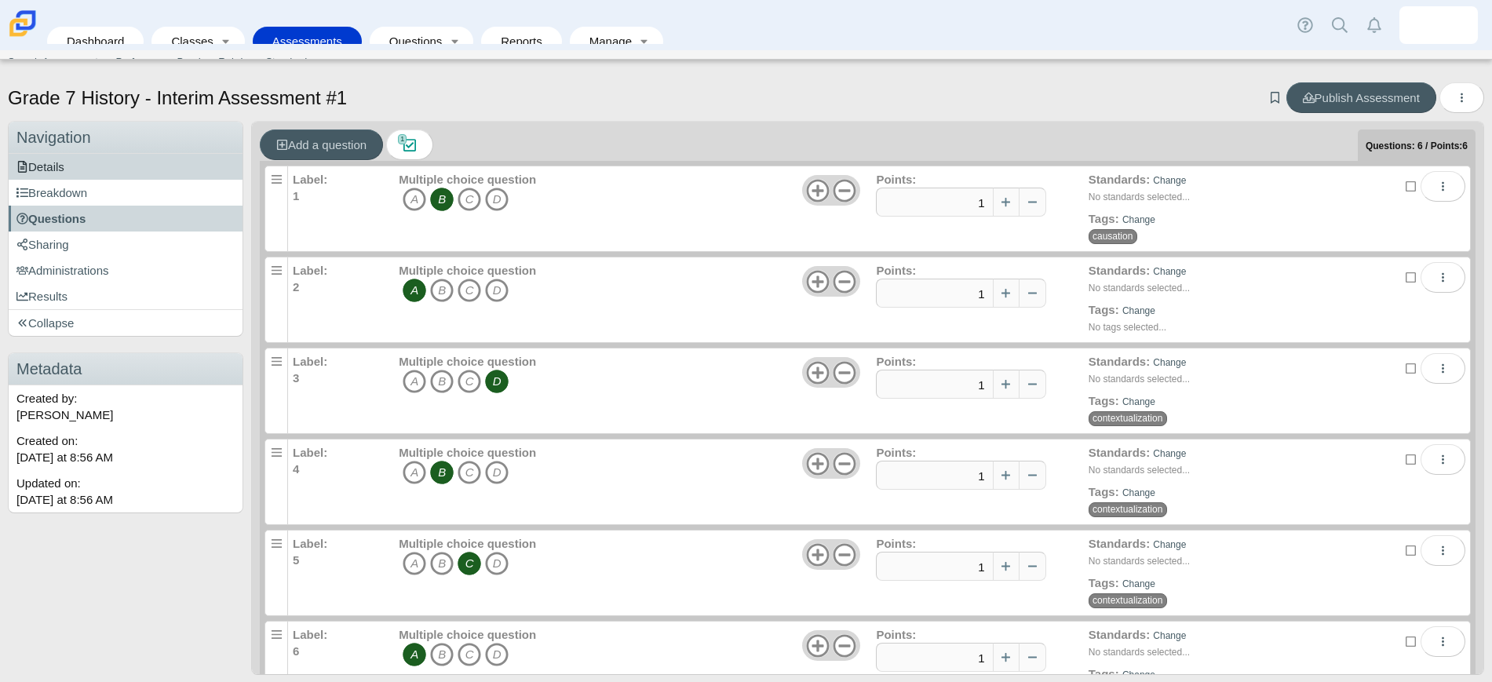
click at [115, 166] on link "Details" at bounding box center [126, 167] width 234 height 26
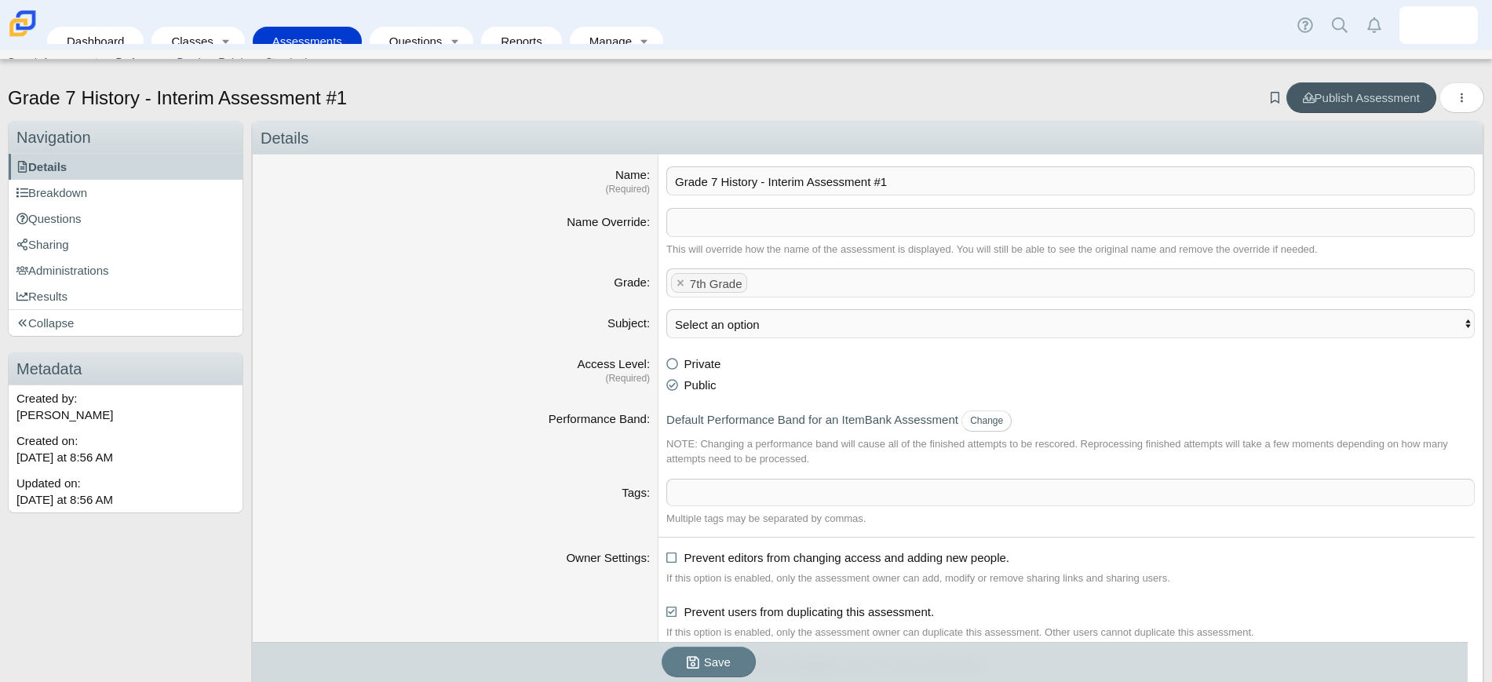
click at [895, 185] on input "Grade 7 History - Interim Assessment #1" at bounding box center [1070, 180] width 808 height 29
click at [895, 184] on input "Grade 7 History - Interim Assessment #1 - Mutiple Choice" at bounding box center [1070, 180] width 808 height 29
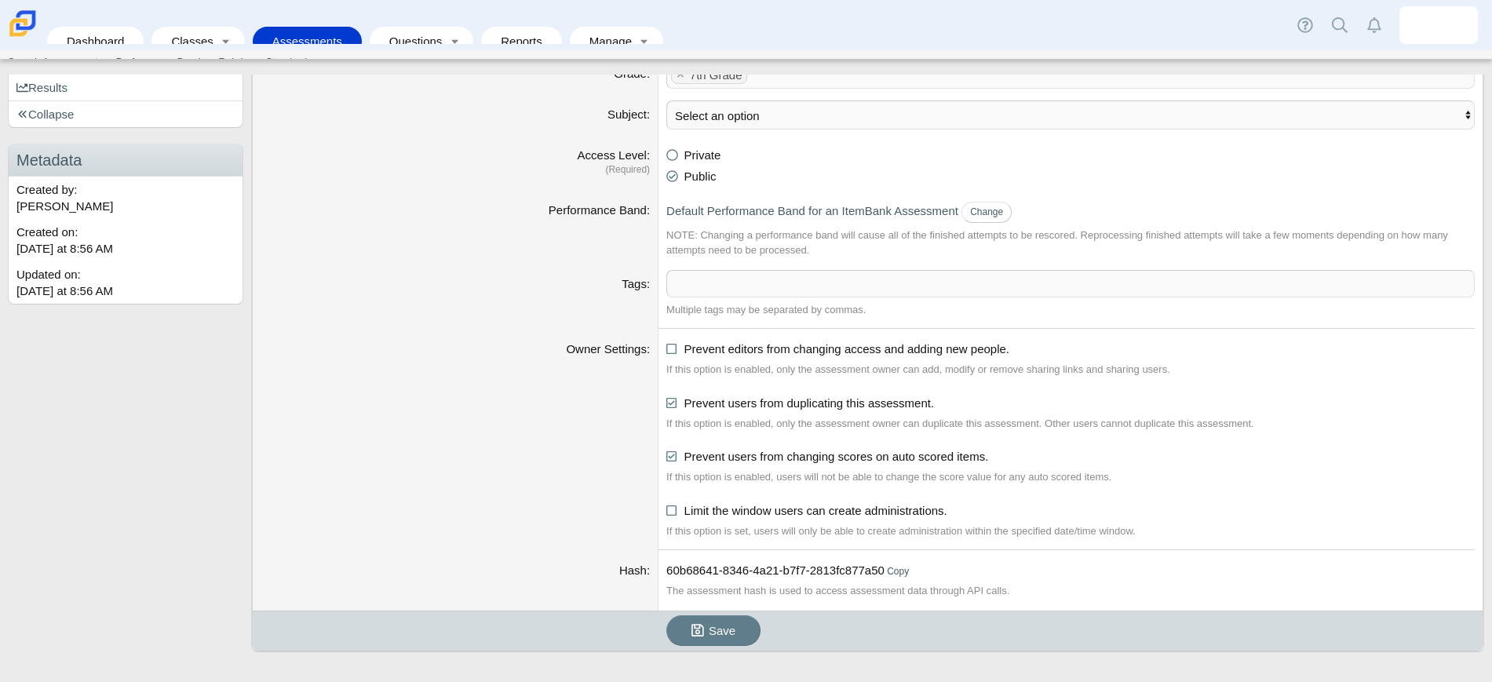
scroll to position [211, 0]
type input "Grade 7 History - Interim Assessment #1 - Multiple Choice"
click at [710, 629] on span "Save" at bounding box center [722, 628] width 27 height 13
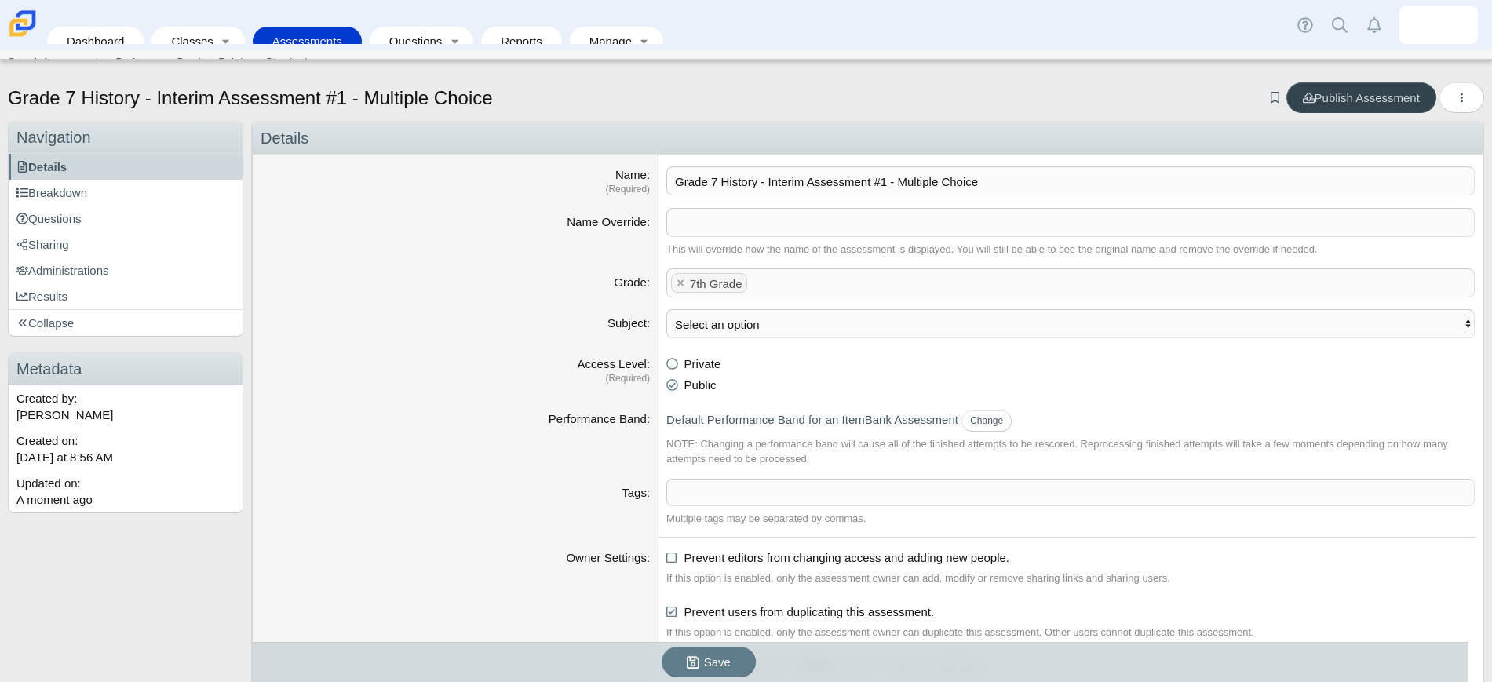
click at [1353, 97] on span "Publish Assessment" at bounding box center [1361, 97] width 117 height 13
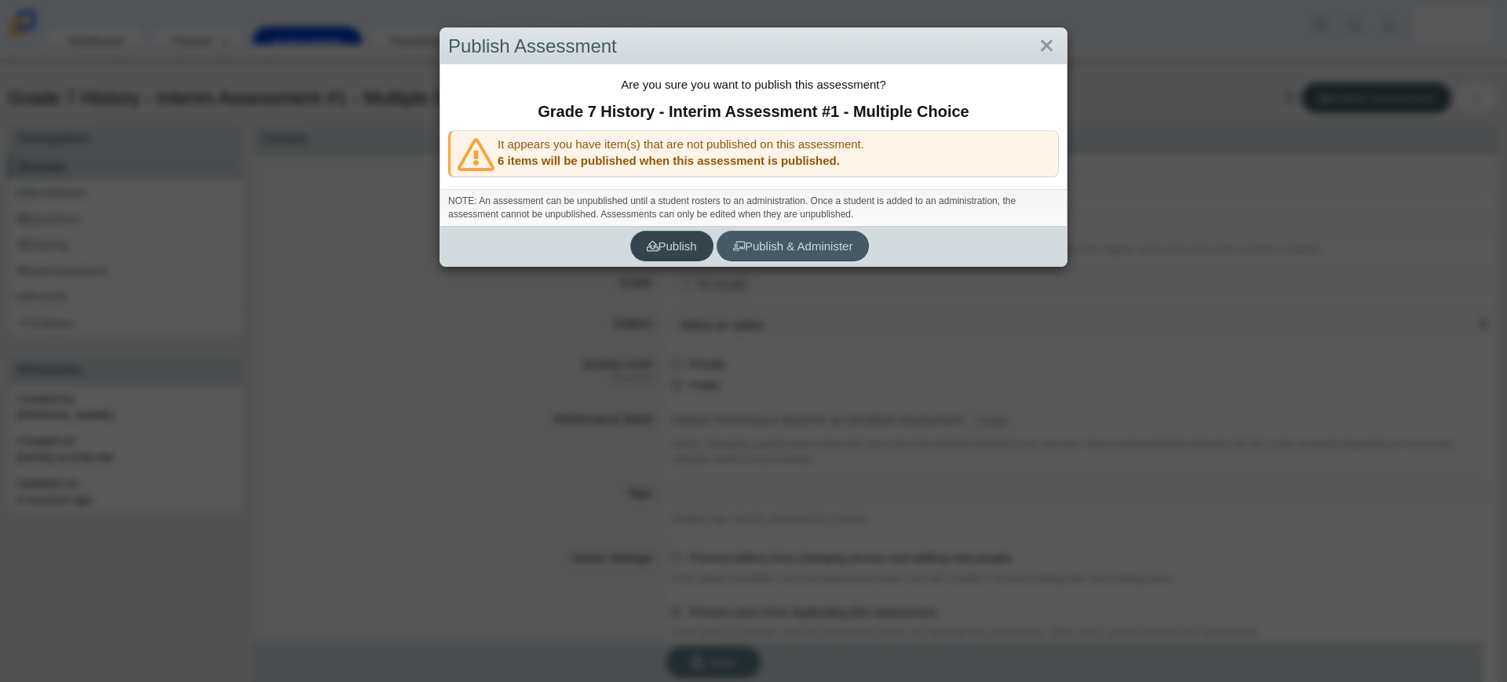
click at [665, 245] on span "Publish" at bounding box center [672, 245] width 50 height 13
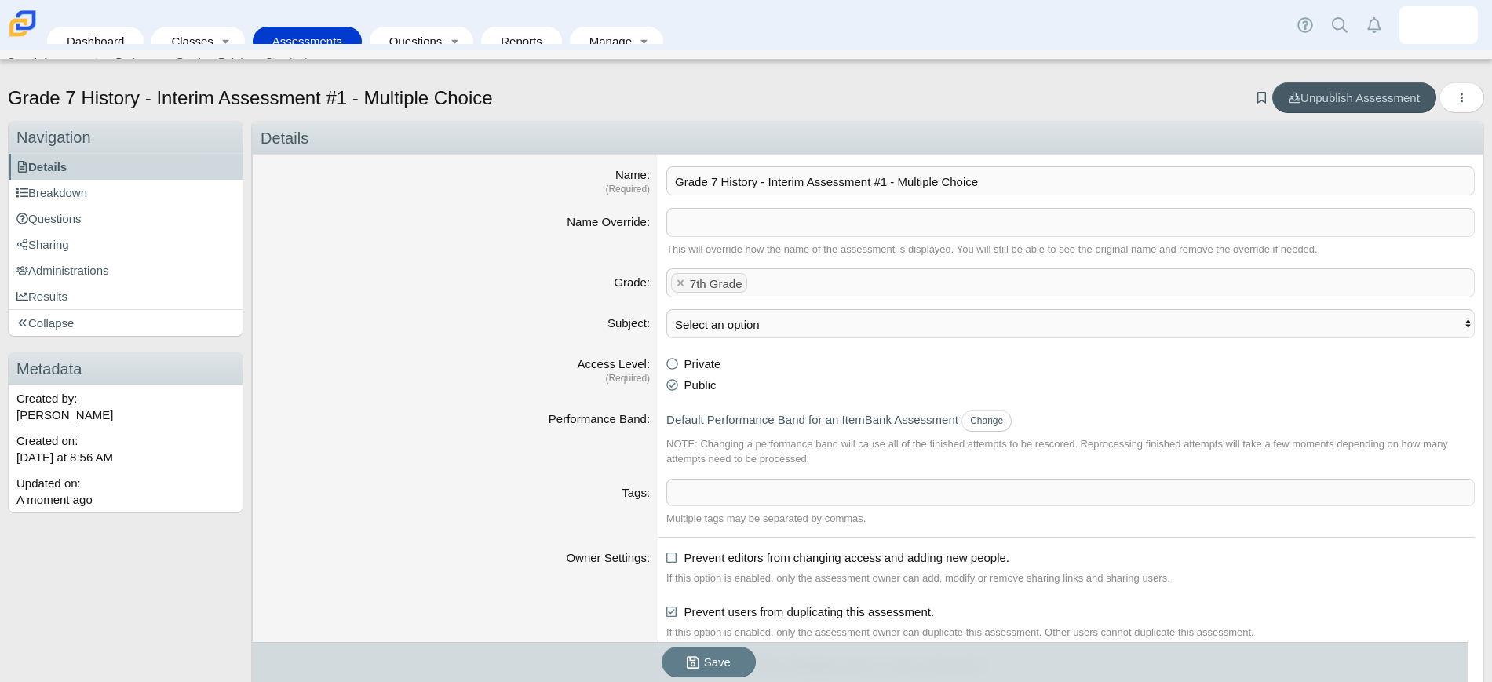
click at [298, 27] on link "Assessments" at bounding box center [307, 41] width 93 height 29
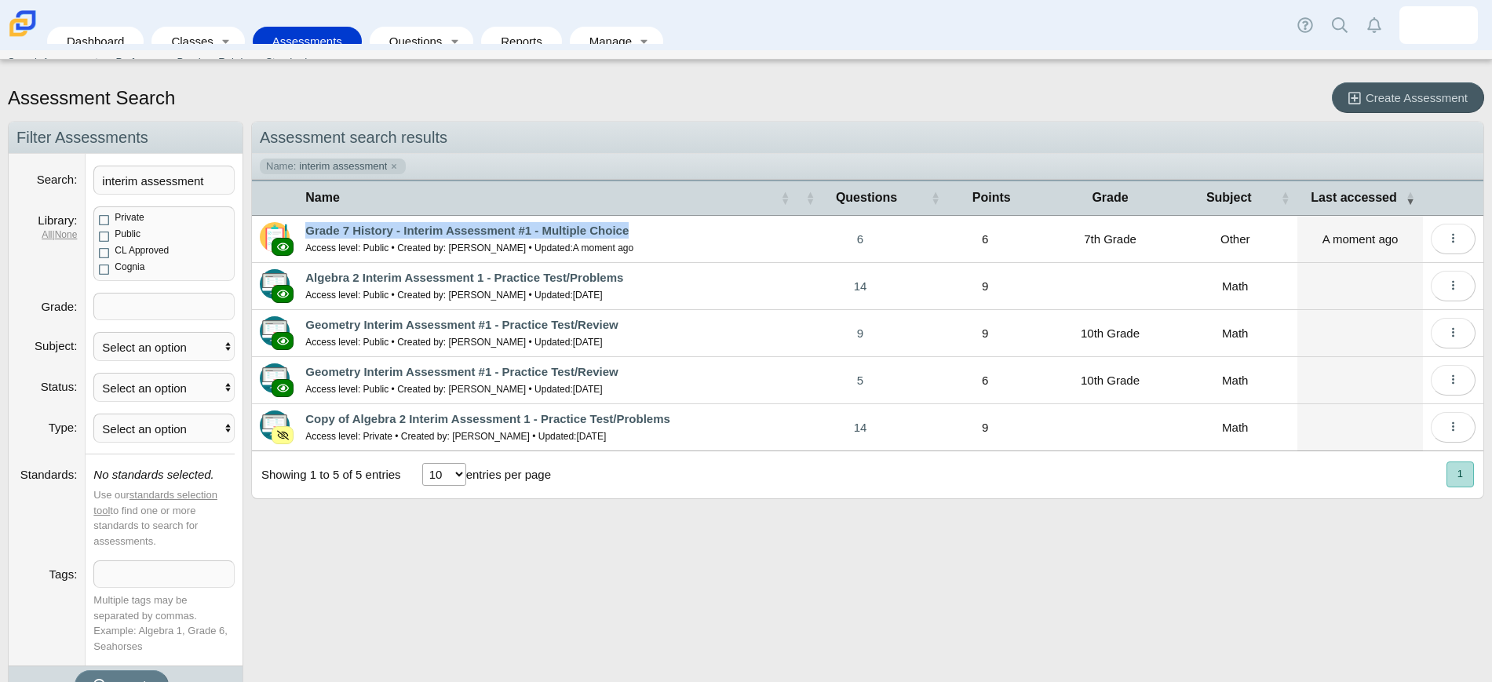
drag, startPoint x: 637, startPoint y: 232, endPoint x: 302, endPoint y: 233, distance: 335.1
click at [302, 233] on td "Grade 7 History - Interim Assessment #1 - Multiple Choice Access level: Public …" at bounding box center [547, 239] width 500 height 47
copy link "Grade 7 History - Interim Assessment #1 - Multiple Choice"
click at [516, 100] on div "Assessment Search Create Assessment" at bounding box center [746, 99] width 1476 height 35
click at [1397, 100] on span "Create Assessment" at bounding box center [1416, 97] width 102 height 13
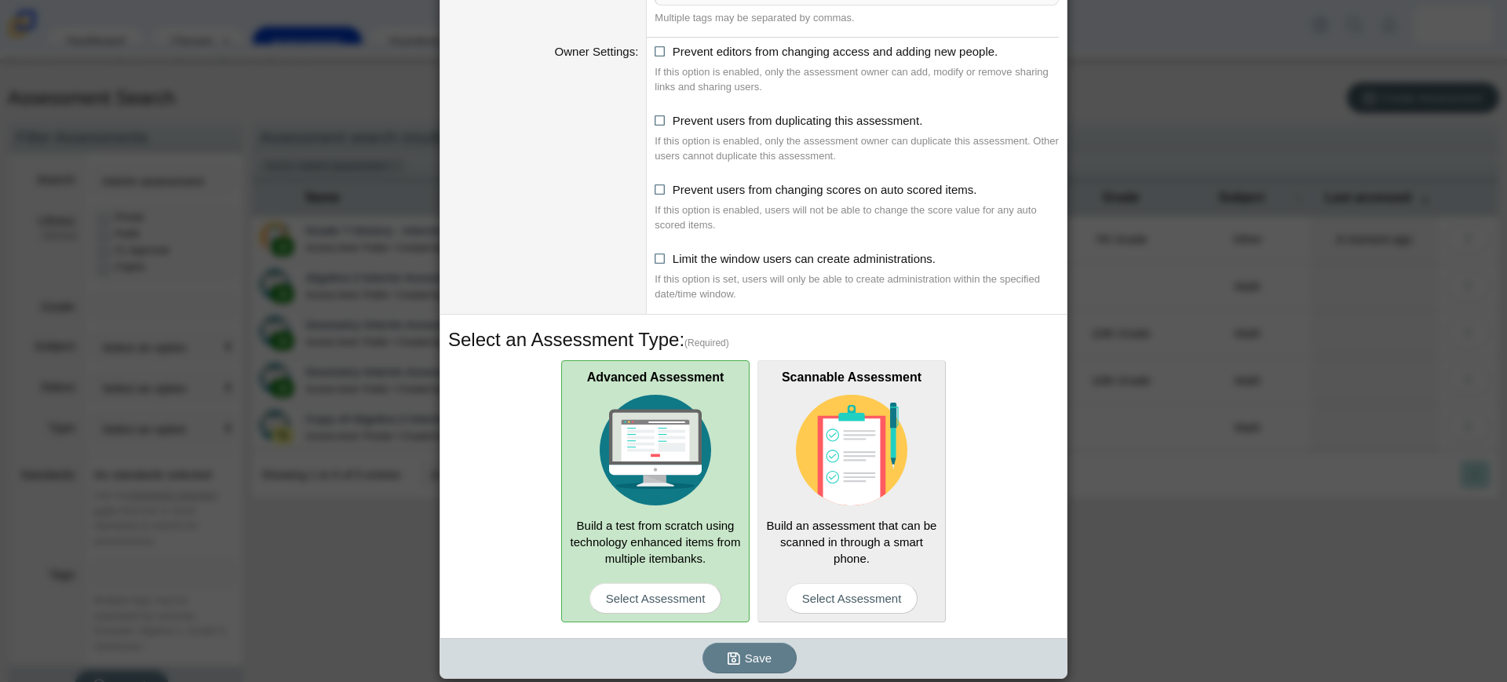
scroll to position [279, 0]
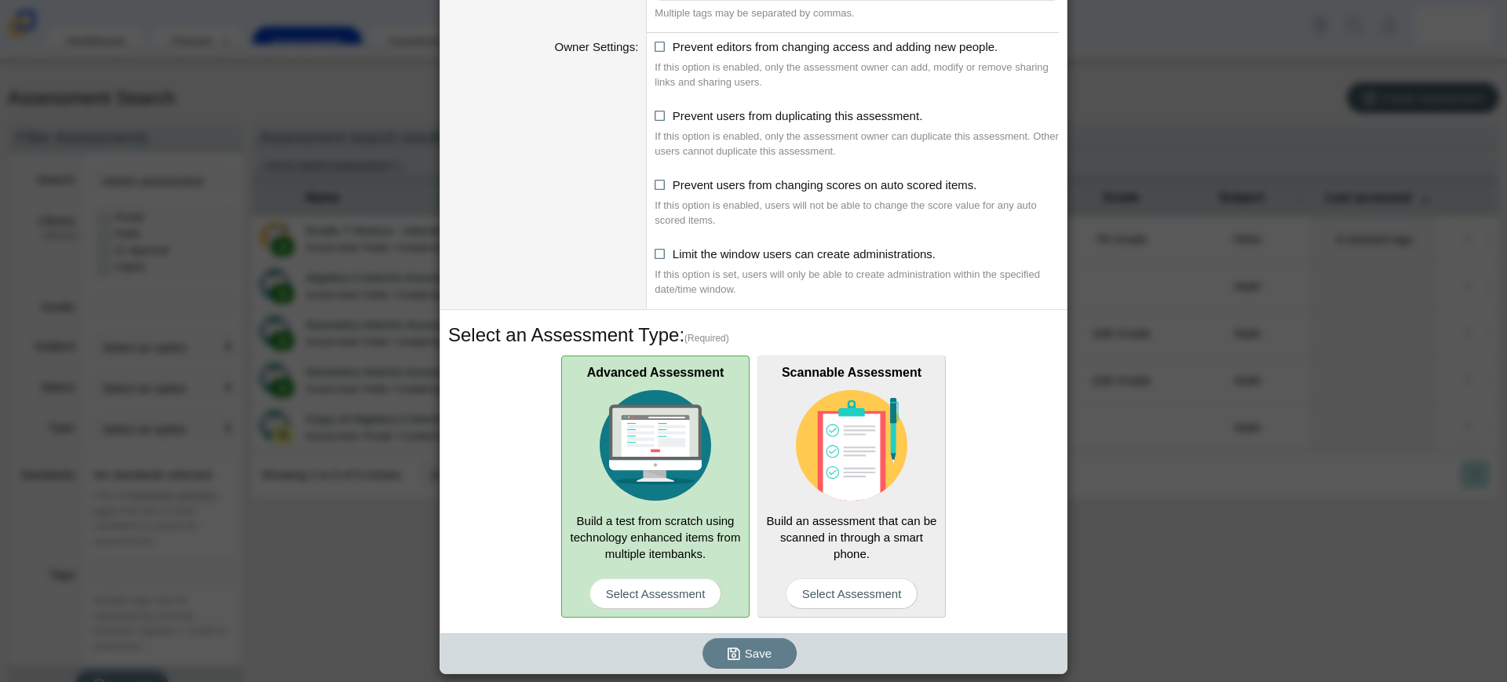
click at [642, 490] on img at bounding box center [655, 445] width 111 height 111
click at [0, 0] on input "Advanced Assessment Build a test from scratch using technology enhanced items f…" at bounding box center [0, 0] width 0 height 0
click at [653, 589] on span "Select Assessment" at bounding box center [655, 593] width 133 height 31
click at [0, 0] on input "Advanced Assessment Build a test from scratch using technology enhanced items f…" at bounding box center [0, 0] width 0 height 0
click at [756, 657] on span "Save" at bounding box center [758, 653] width 27 height 13
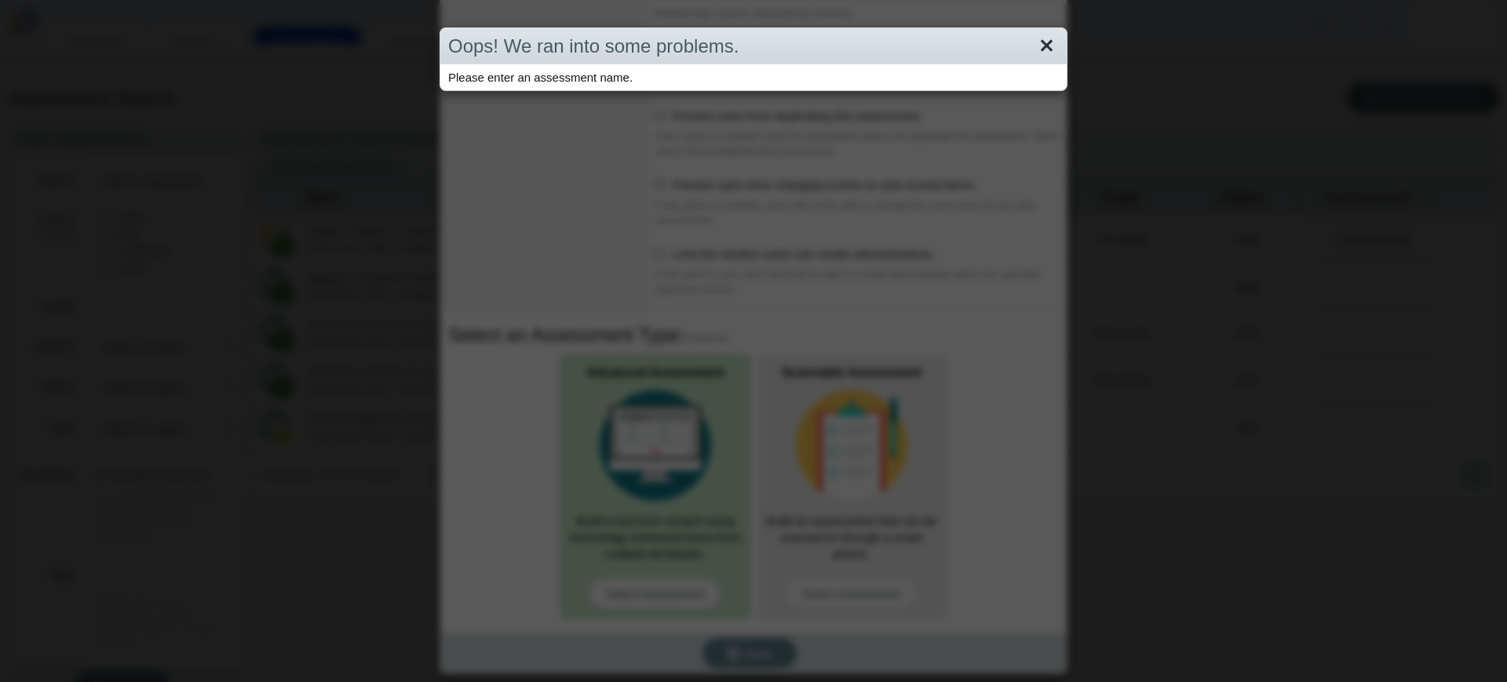
click at [1035, 39] on link "Close" at bounding box center [1046, 46] width 24 height 27
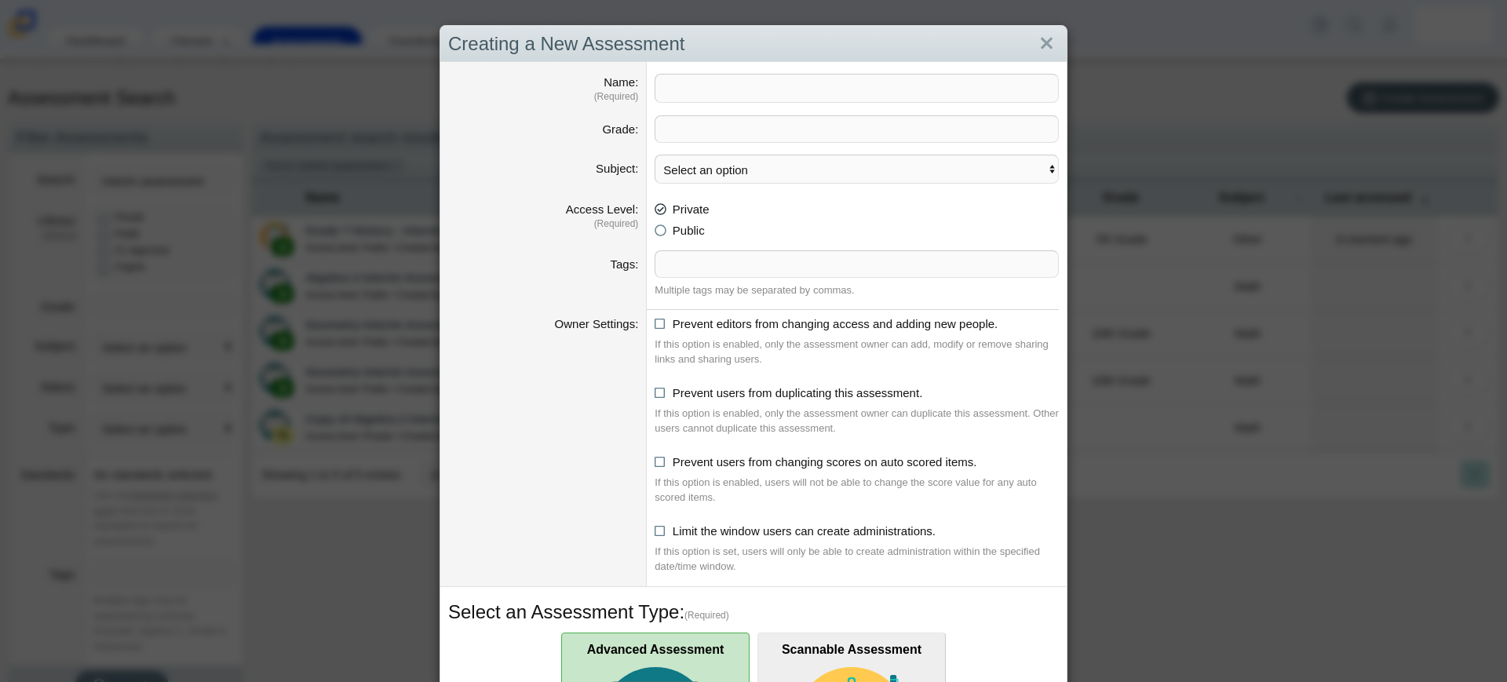
scroll to position [0, 0]
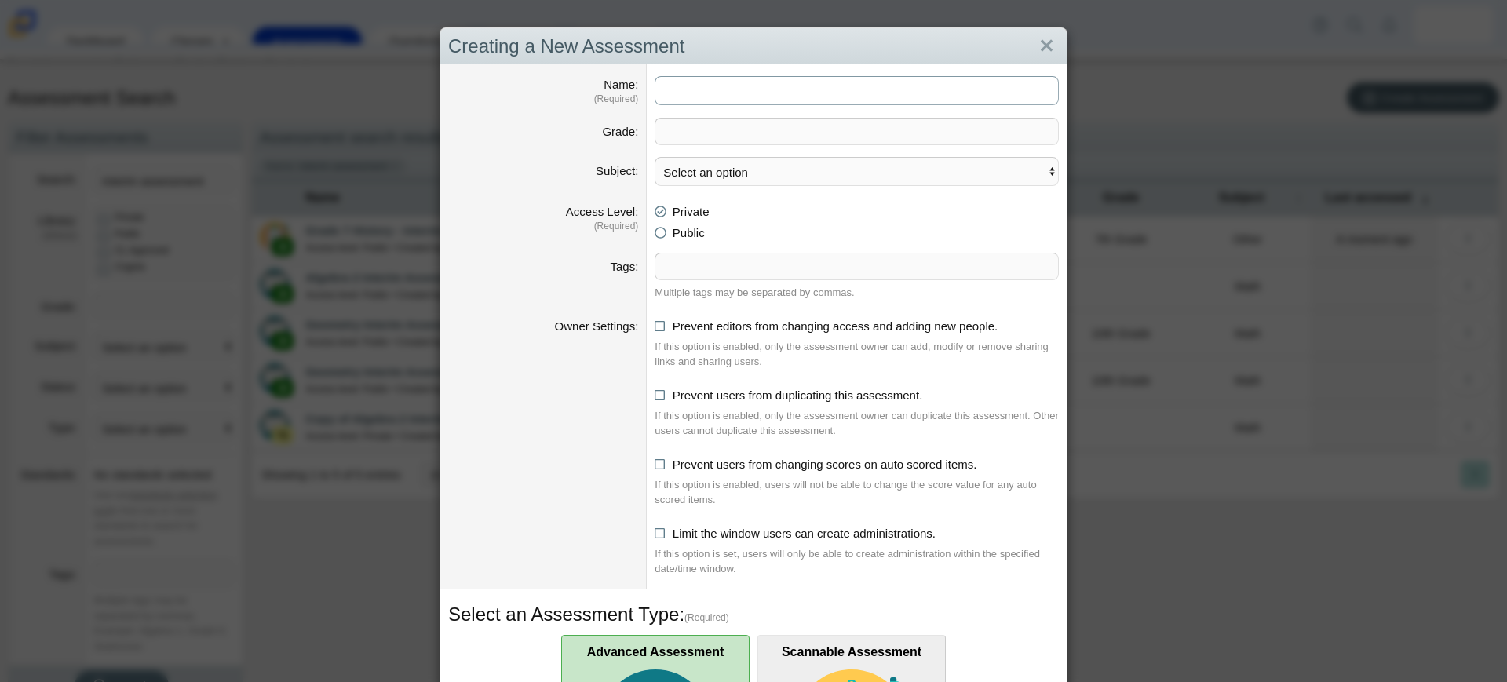
click at [704, 93] on input "Name" at bounding box center [856, 90] width 404 height 29
paste input "Grade 7 History - Interim Assessment #1 - Multiple Choice"
type input "Grade 7 History - Interim Assessment #1 - DBQ"
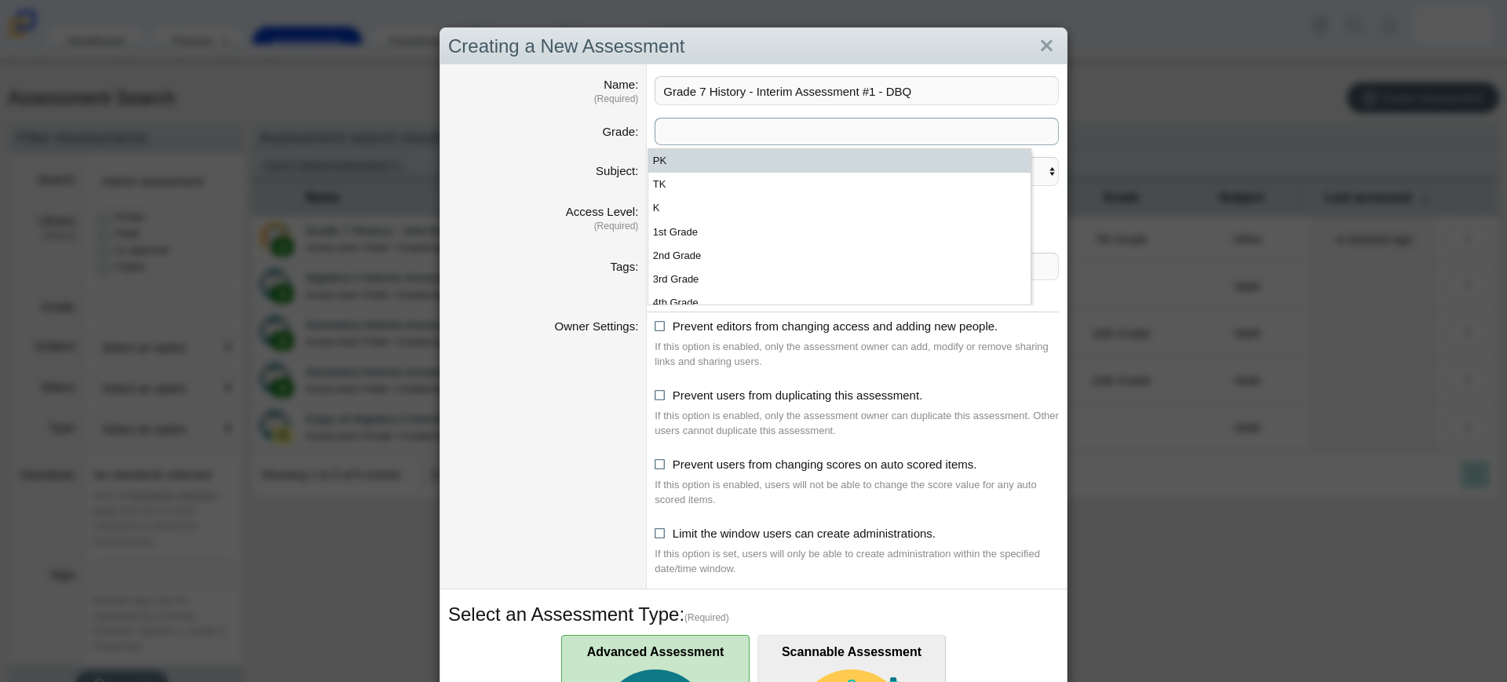
click at [858, 135] on span at bounding box center [856, 131] width 403 height 26
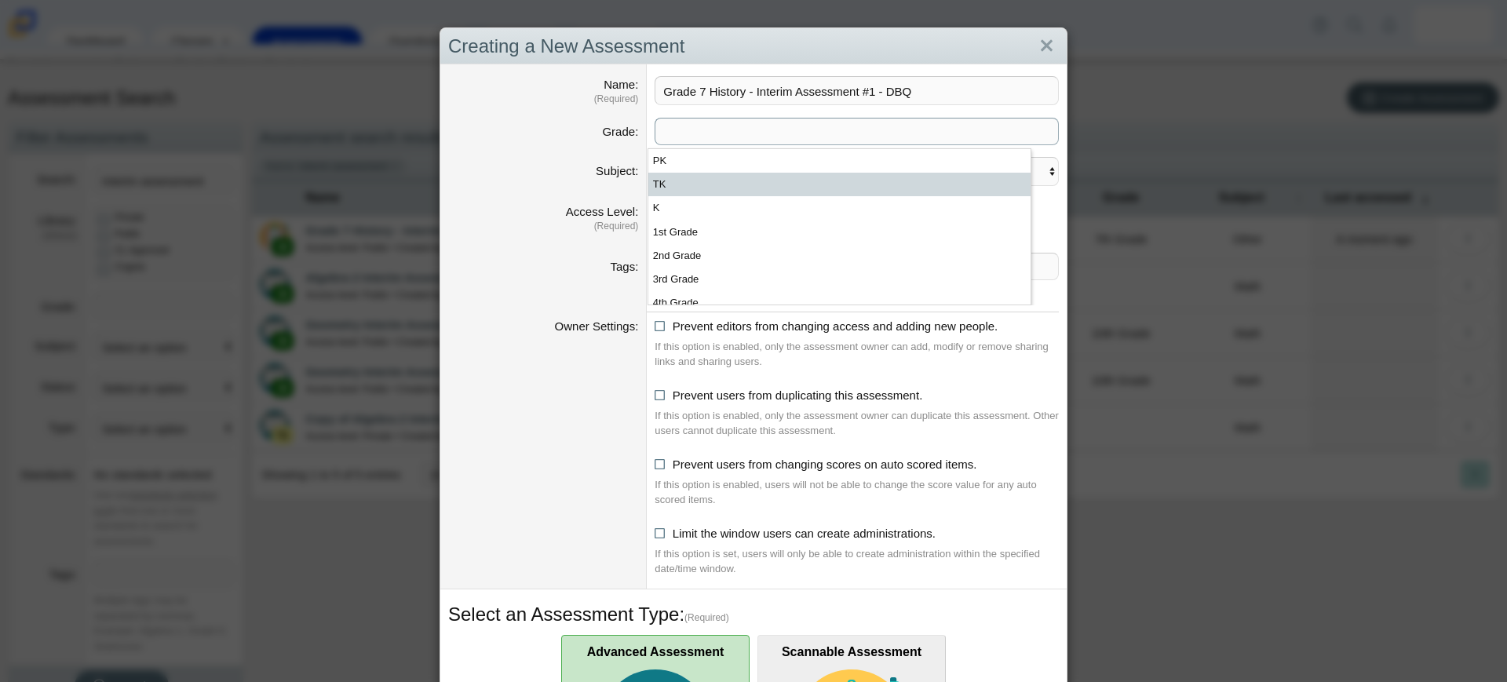
scroll to position [98, 0]
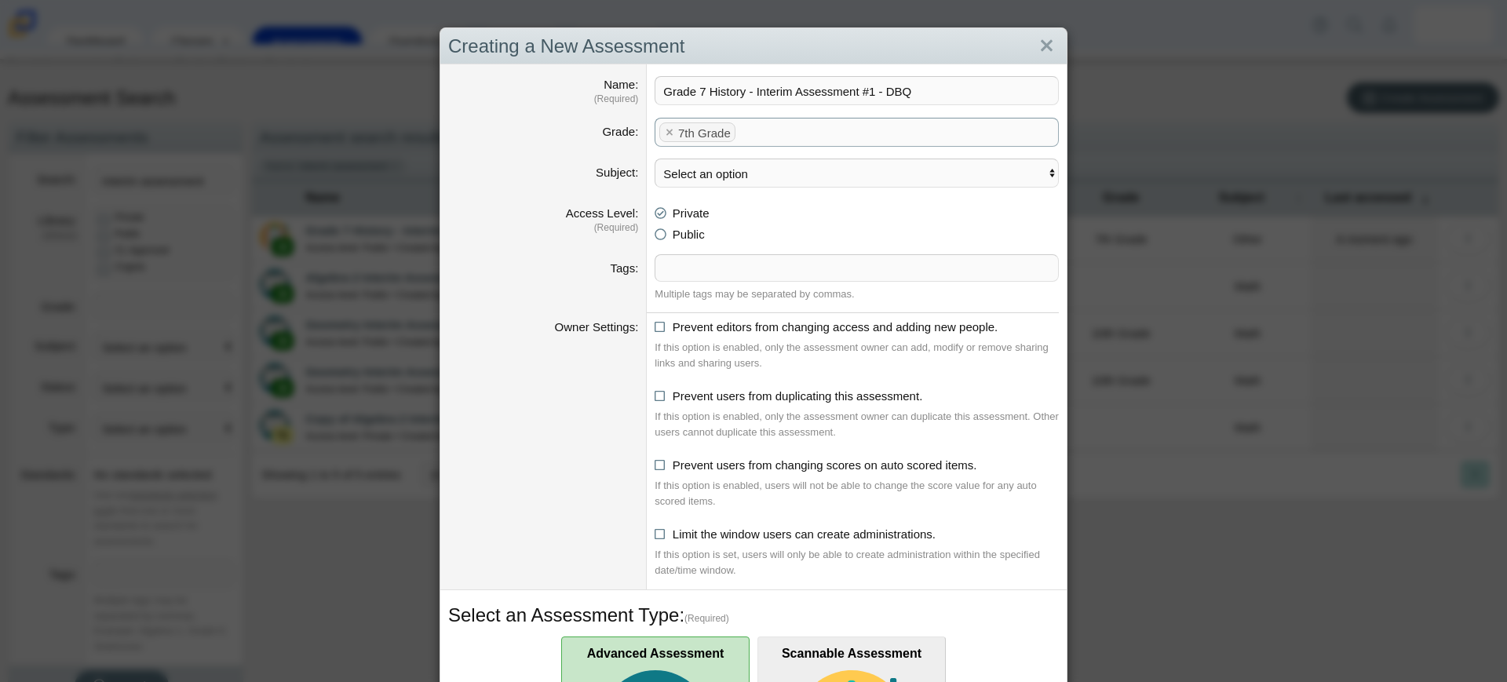
click at [561, 242] on dt "Access Level (Required)" at bounding box center [543, 226] width 206 height 55
click at [711, 177] on select "Select an option ELA Math Science Social Emotional Social Studies World Languag…" at bounding box center [856, 173] width 404 height 29
select select "socialstudies"
click at [654, 159] on select "Select an option ELA Math Science Social Emotional Social Studies World Languag…" at bounding box center [856, 173] width 404 height 29
click at [570, 264] on div "Tags" at bounding box center [543, 268] width 190 height 16
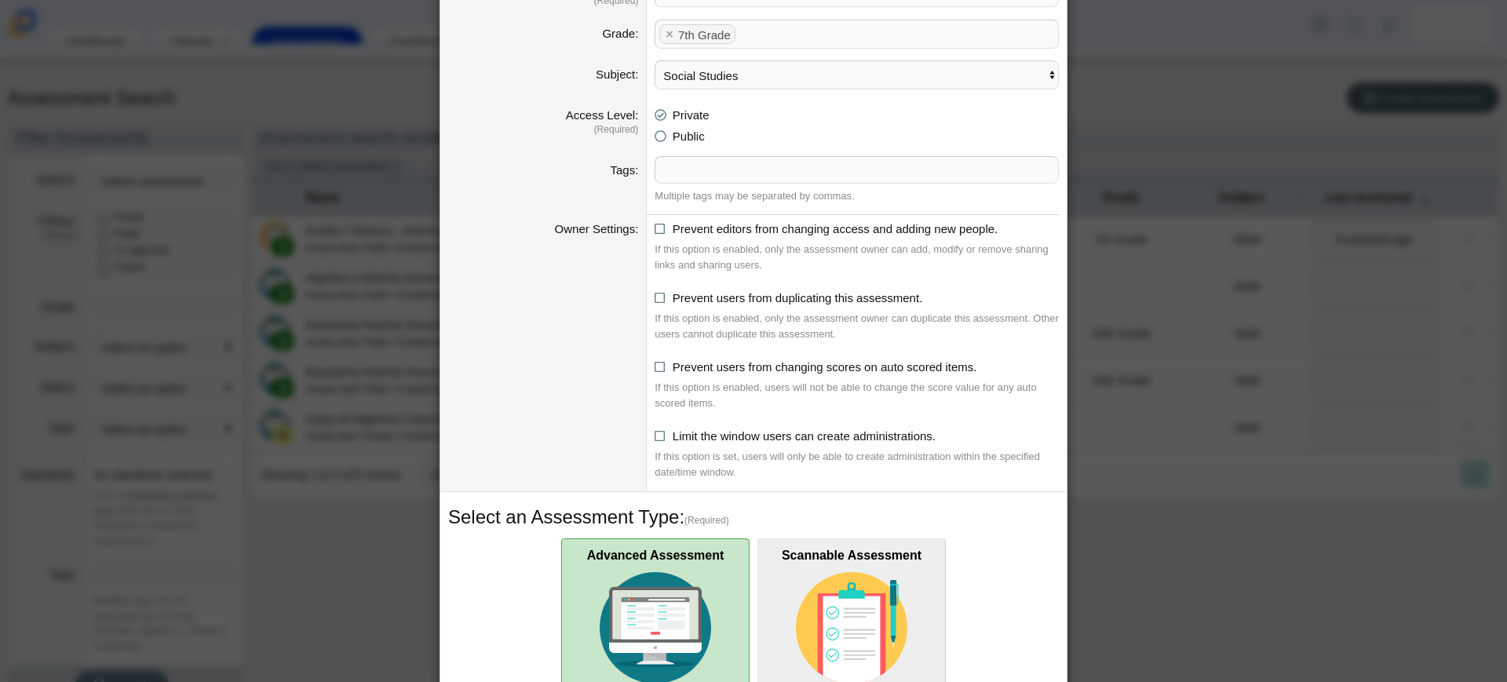
click at [659, 139] on li "Public" at bounding box center [856, 136] width 404 height 16
click at [654, 137] on icon at bounding box center [660, 133] width 12 height 11
click at [654, 137] on input "Public" at bounding box center [659, 132] width 10 height 10
radio input "true"
click at [647, 291] on dd "Prevent users from duplicating this assessment. If this option is enabled, only…" at bounding box center [857, 318] width 420 height 69
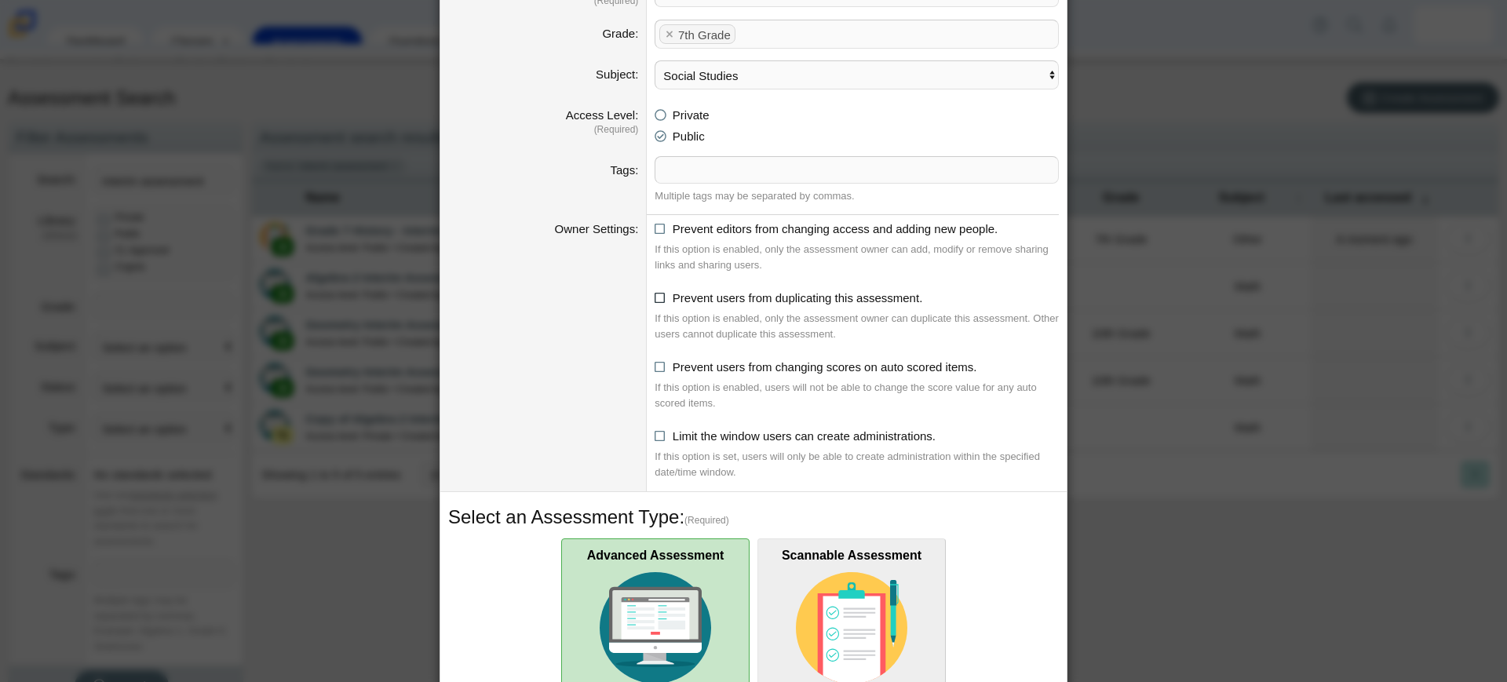
click at [654, 298] on icon at bounding box center [660, 295] width 12 height 11
click at [654, 298] on input "Prevent users from duplicating this assessment." at bounding box center [659, 294] width 10 height 10
checkbox input "true"
click at [654, 364] on icon at bounding box center [660, 364] width 12 height 11
click at [654, 364] on input "Prevent users from changing scores on auto scored items." at bounding box center [659, 363] width 10 height 10
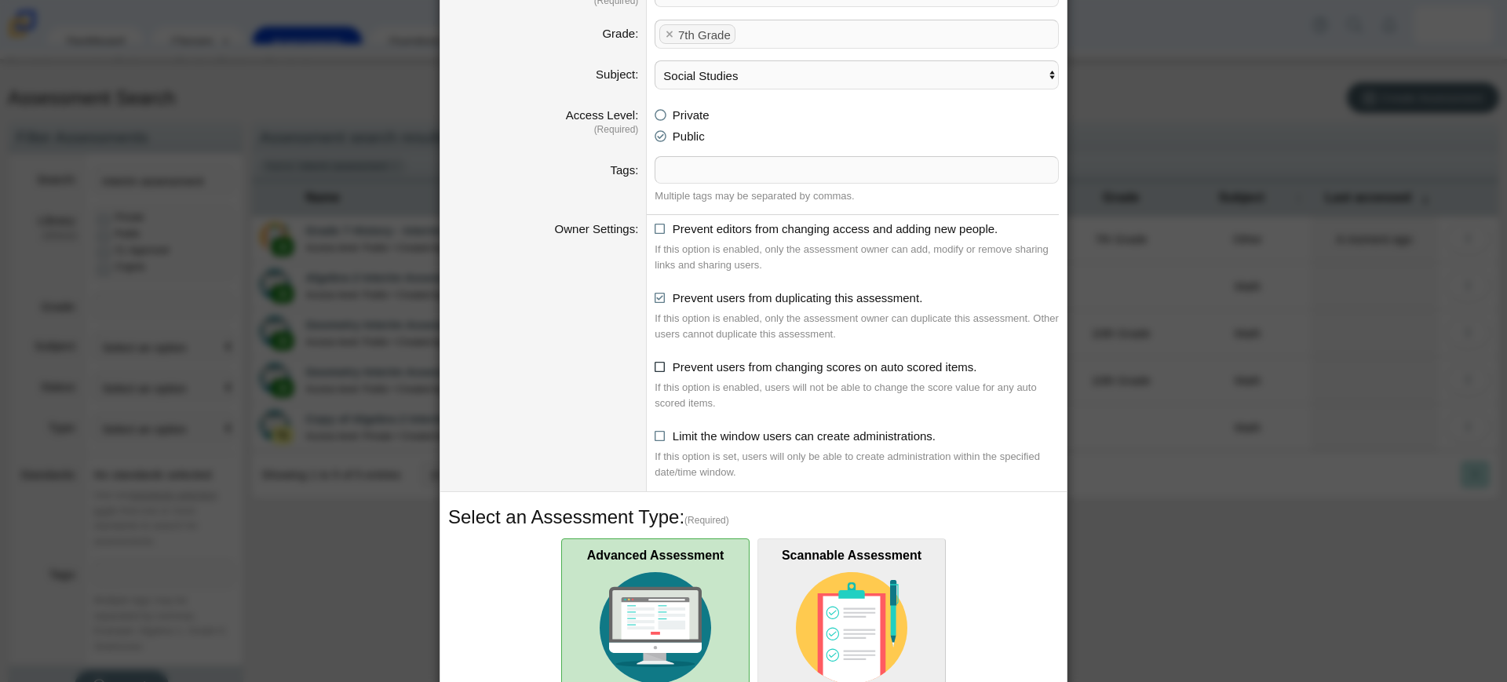
checkbox input "true"
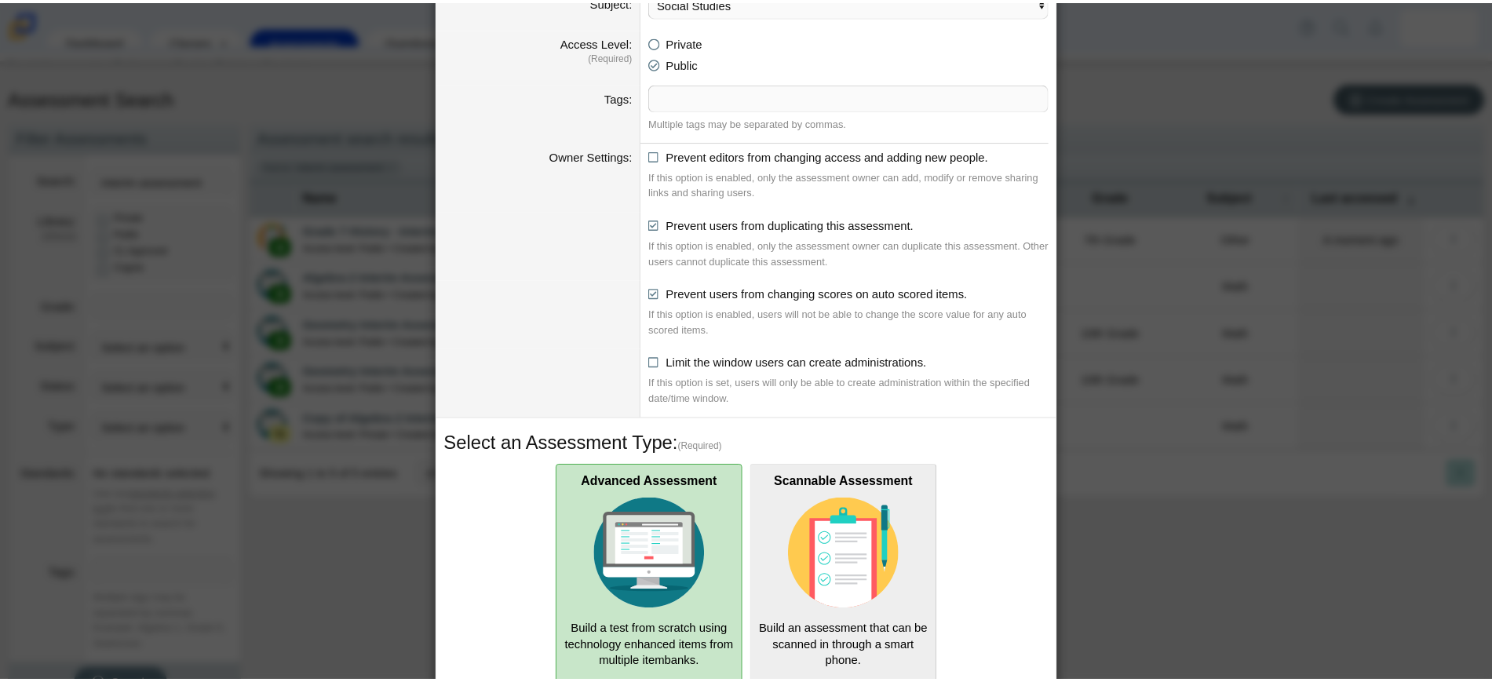
scroll to position [281, 0]
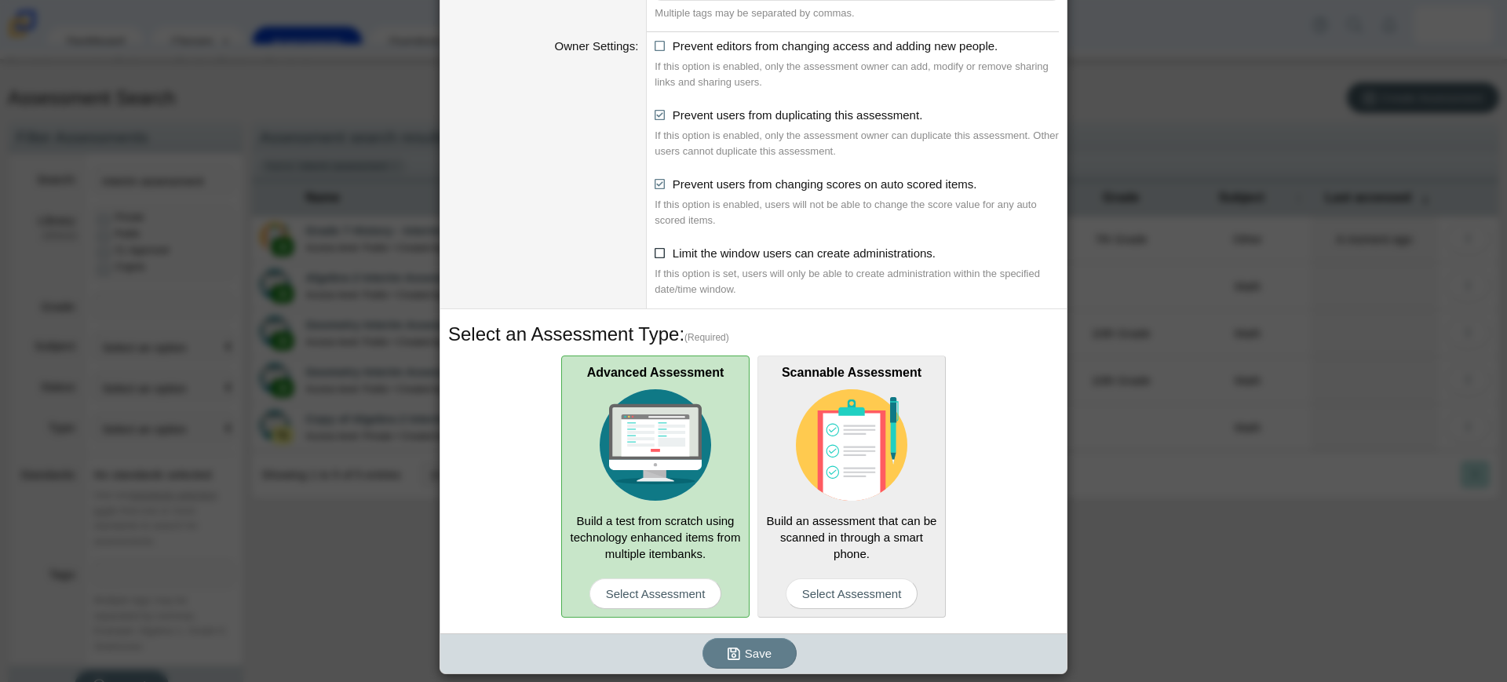
click at [654, 256] on icon at bounding box center [660, 250] width 12 height 11
click at [654, 254] on input "Limit the window users can create administrations." at bounding box center [659, 249] width 10 height 10
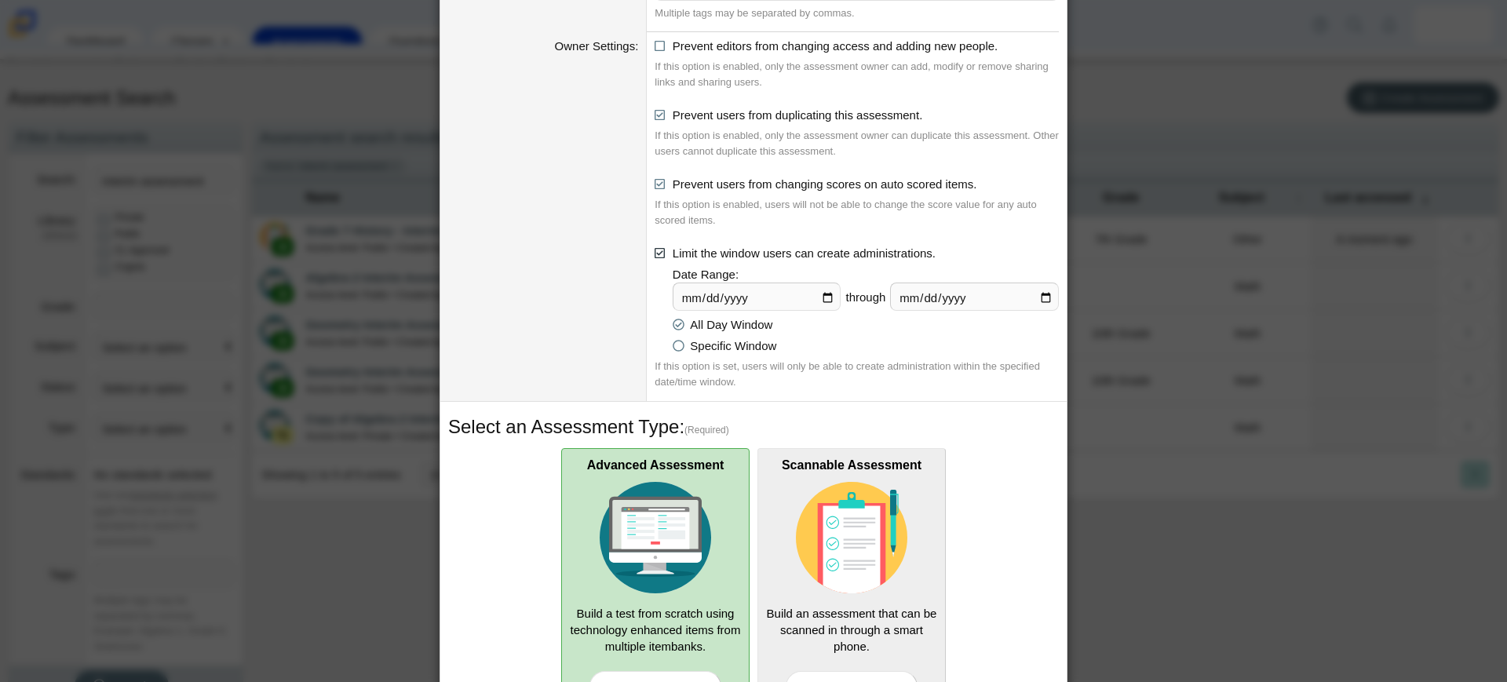
click at [654, 256] on icon at bounding box center [660, 250] width 12 height 11
click at [654, 254] on input "Limit the window users can create administrations." at bounding box center [659, 249] width 10 height 10
checkbox input "false"
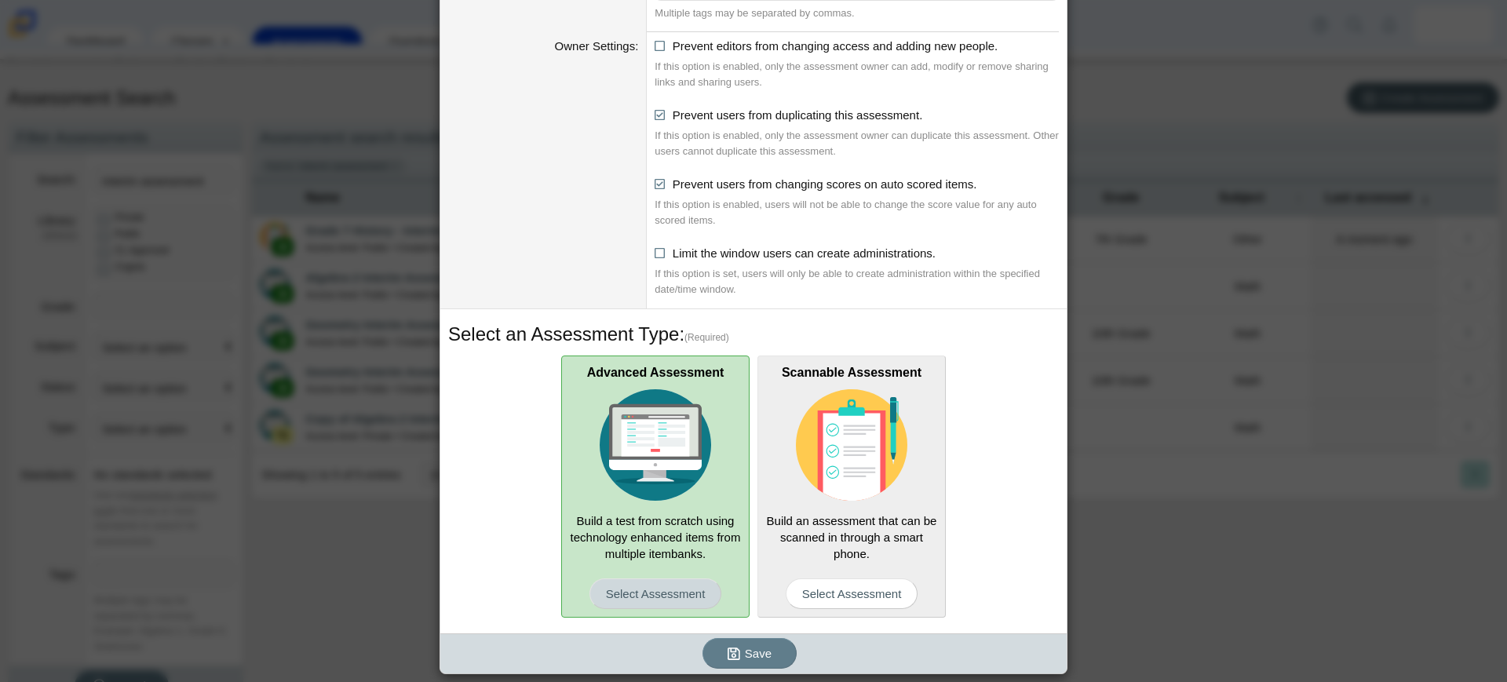
click at [641, 589] on span "Select Assessment" at bounding box center [655, 593] width 133 height 31
click at [0, 0] on input "Advanced Assessment Build a test from scratch using technology enhanced items f…" at bounding box center [0, 0] width 0 height 0
click at [733, 649] on icon "submit" at bounding box center [733, 654] width 13 height 14
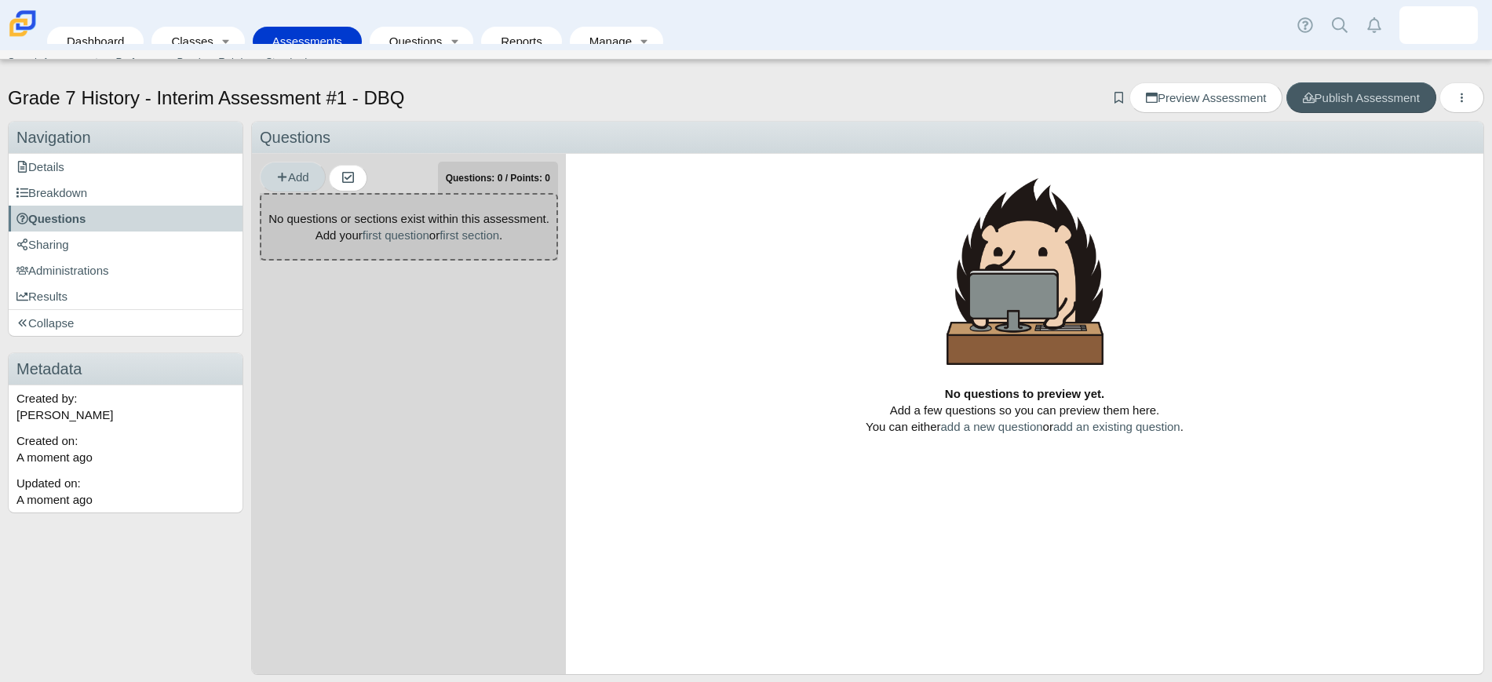
click at [295, 176] on span "Add" at bounding box center [292, 176] width 33 height 13
click at [451, 245] on div "No questions or sections exist within this assessment. Add your first question …" at bounding box center [409, 226] width 298 height 67
click at [290, 173] on span "Add" at bounding box center [292, 176] width 33 height 13
click at [304, 214] on link "Add question" at bounding box center [354, 213] width 188 height 24
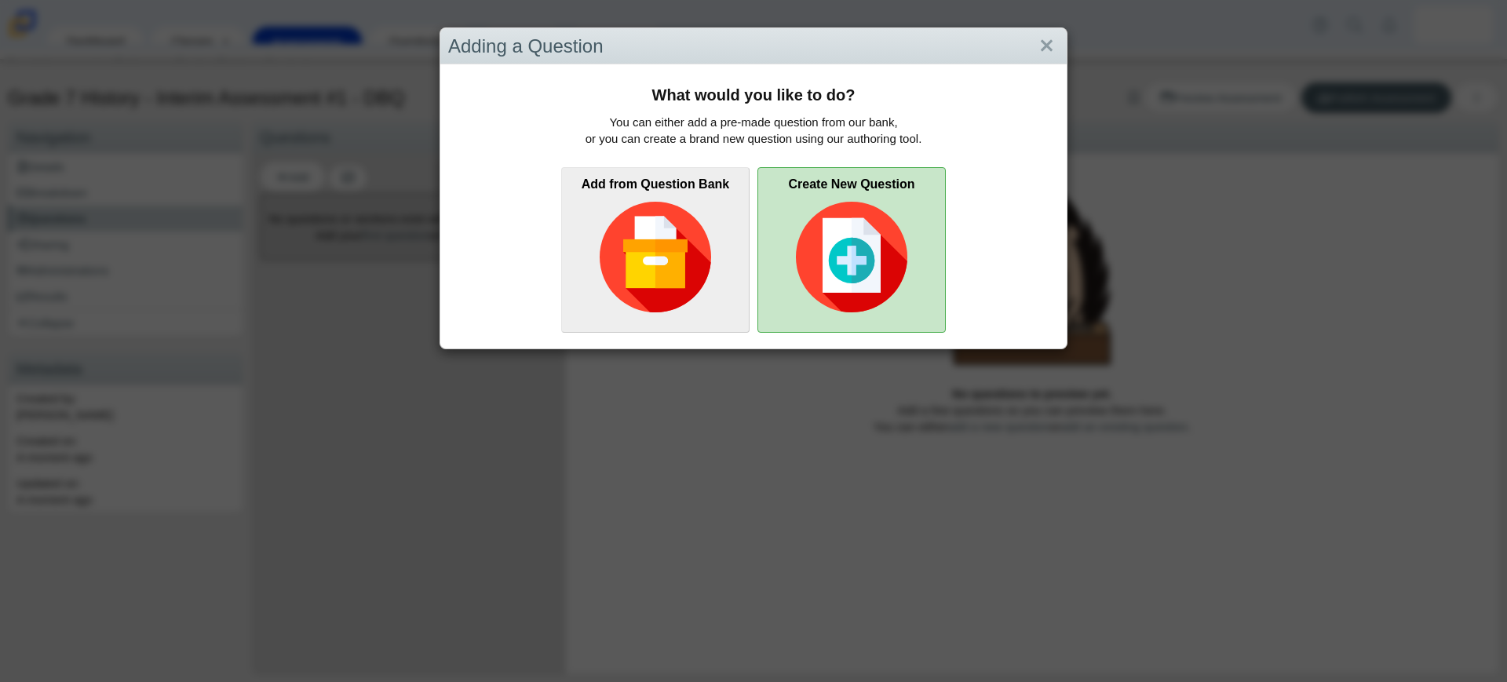
click at [850, 246] on img at bounding box center [851, 257] width 111 height 111
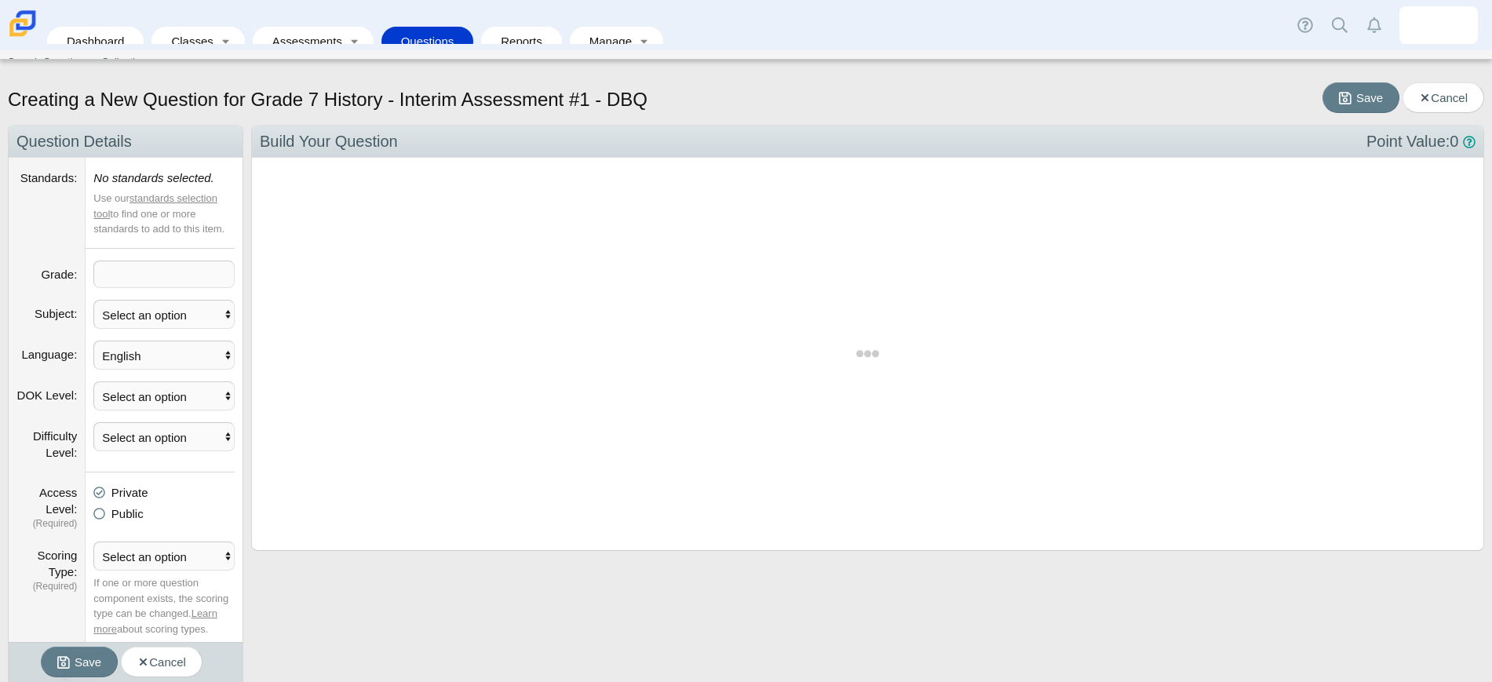
scroll to position [377, 1201]
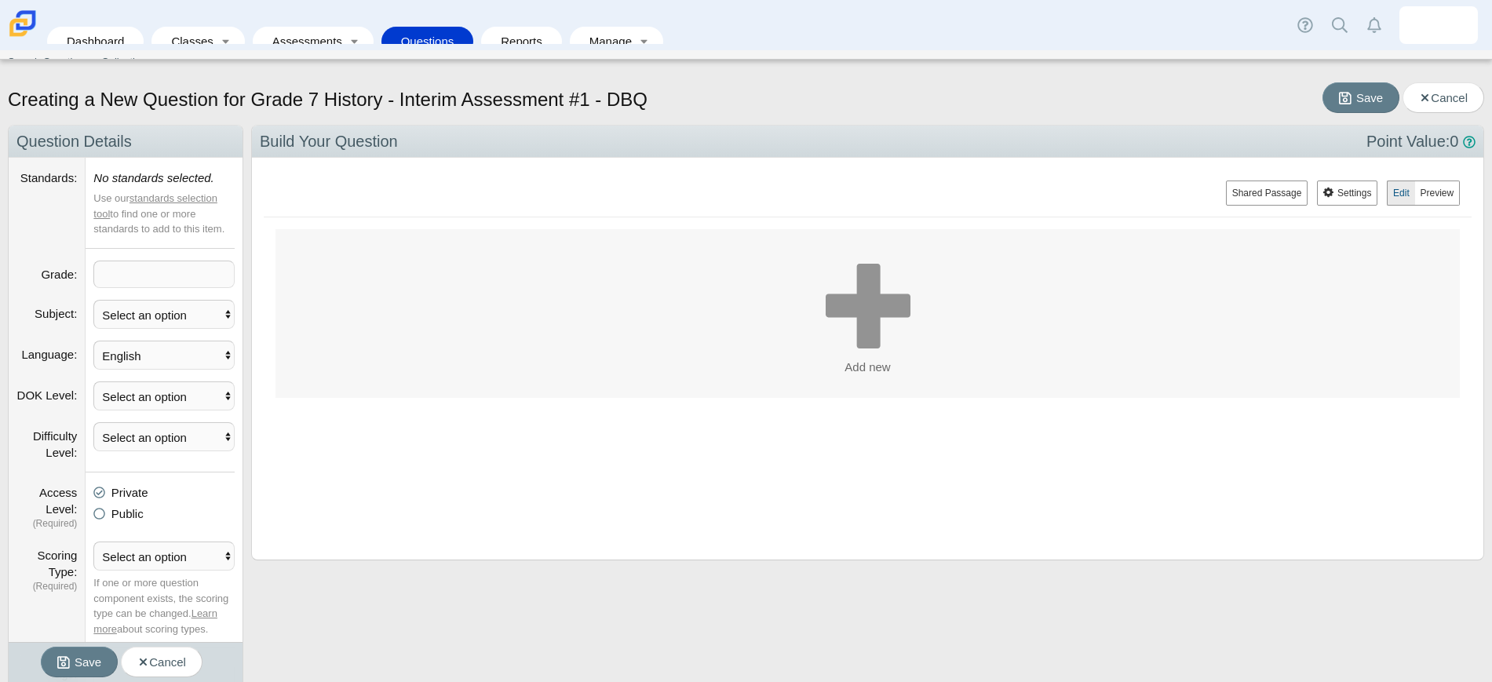
click at [183, 274] on span at bounding box center [164, 274] width 140 height 26
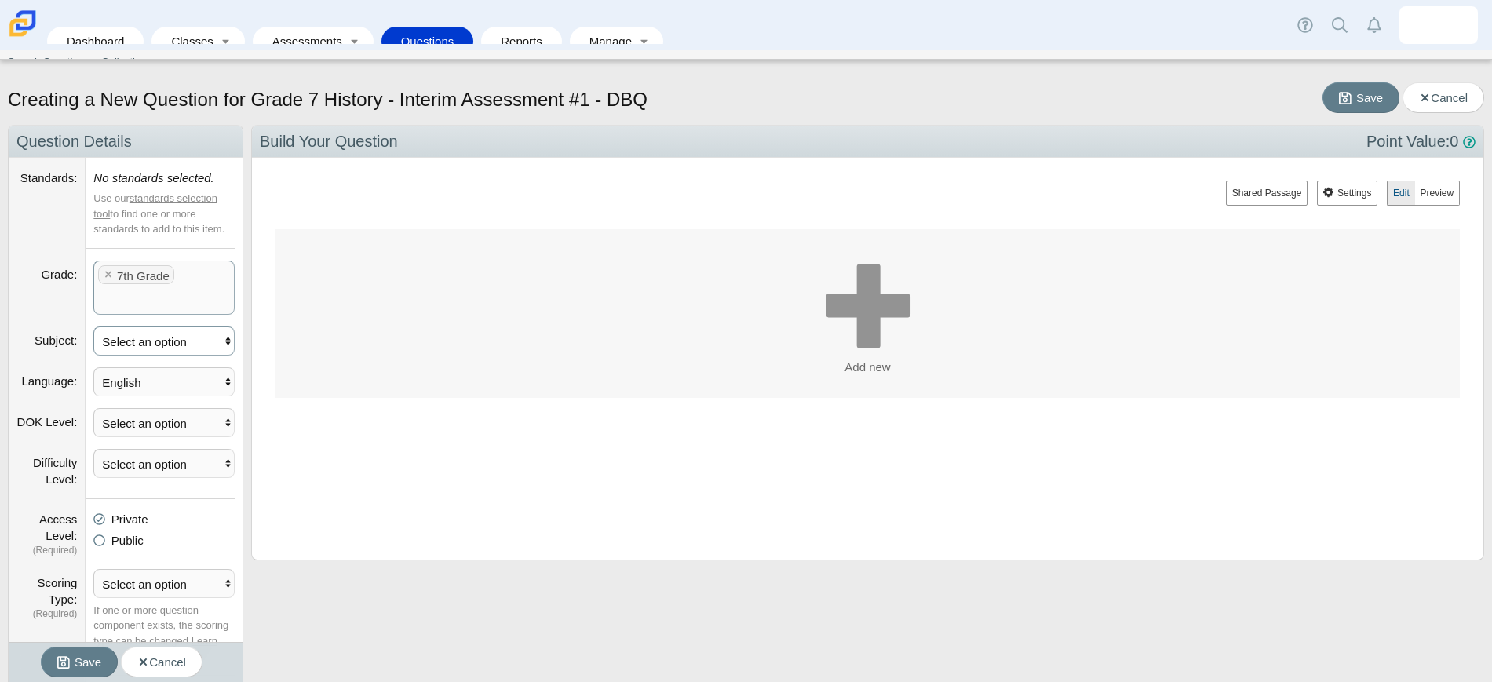
click at [170, 338] on select "Select an option ELA Math Science Social Emotional Social Studies World Languag…" at bounding box center [163, 340] width 141 height 29
select select "socialstudies"
click at [93, 326] on select "Select an option ELA Math Science Social Emotional Social Studies World Languag…" at bounding box center [163, 340] width 141 height 29
click at [129, 419] on select "Select an option 1 2 3 4" at bounding box center [163, 422] width 141 height 29
click at [52, 417] on label "DOK Level" at bounding box center [47, 421] width 60 height 13
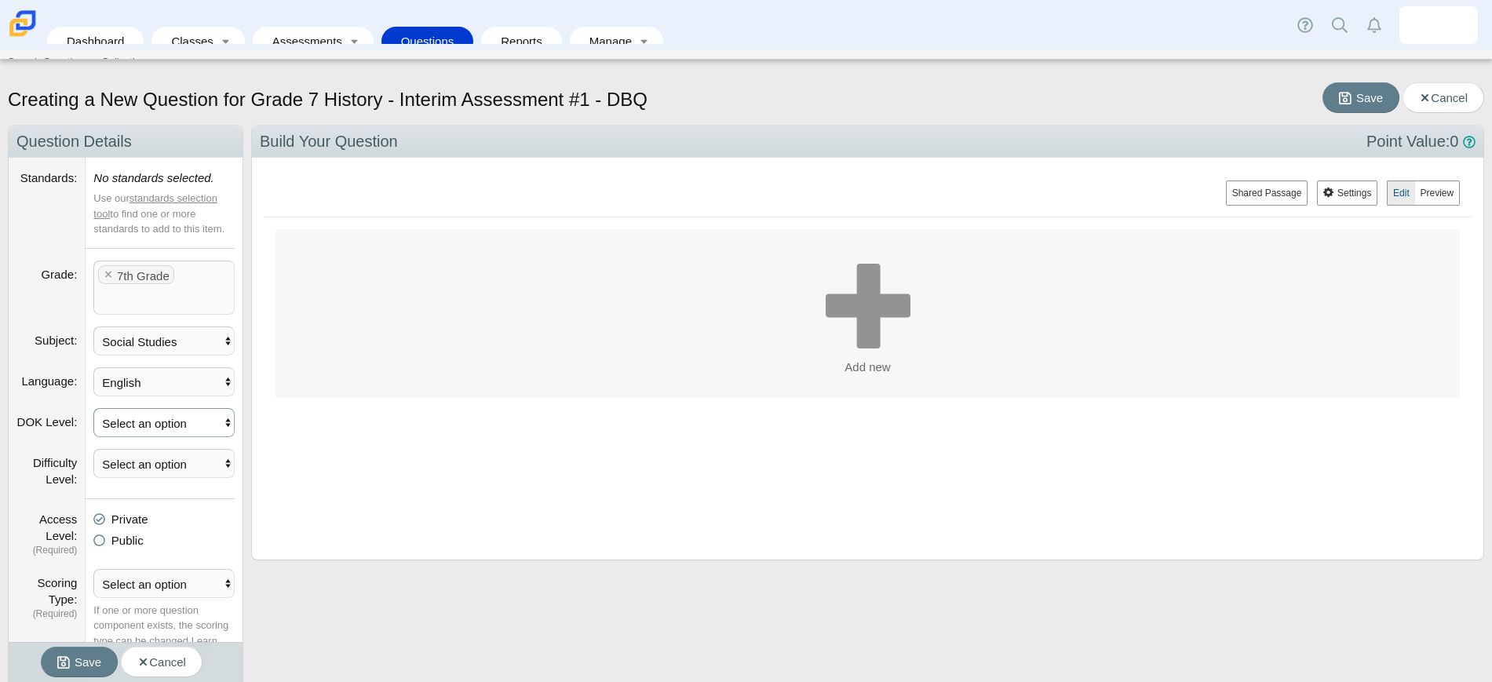
click at [93, 417] on select "Select an option 1 2 3 4" at bounding box center [163, 422] width 141 height 29
click at [122, 457] on select "Select an option Easy Medium Hard" at bounding box center [163, 463] width 141 height 29
select select "Hard"
click at [93, 449] on select "Select an option Easy Medium Hard" at bounding box center [163, 463] width 141 height 29
click at [57, 512] on label "Access Level" at bounding box center [58, 527] width 38 height 30
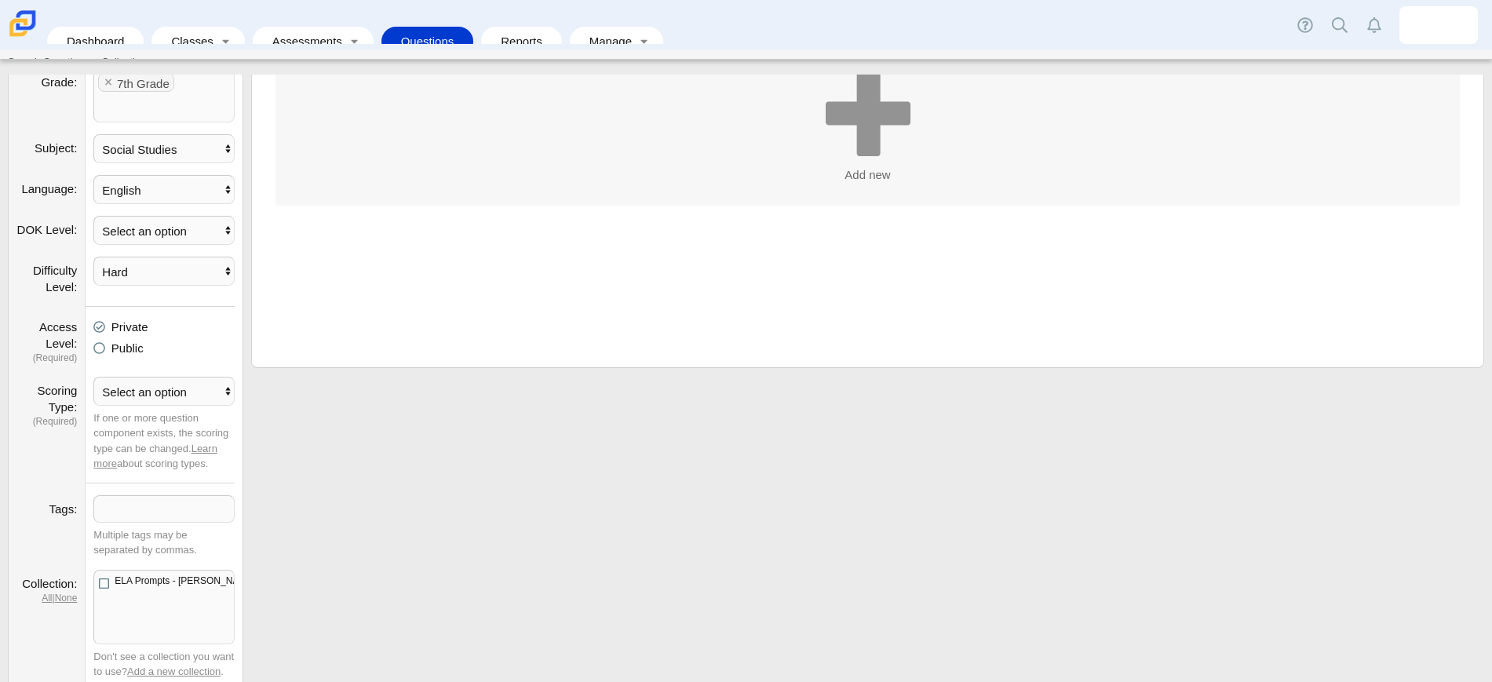
scroll to position [242, 0]
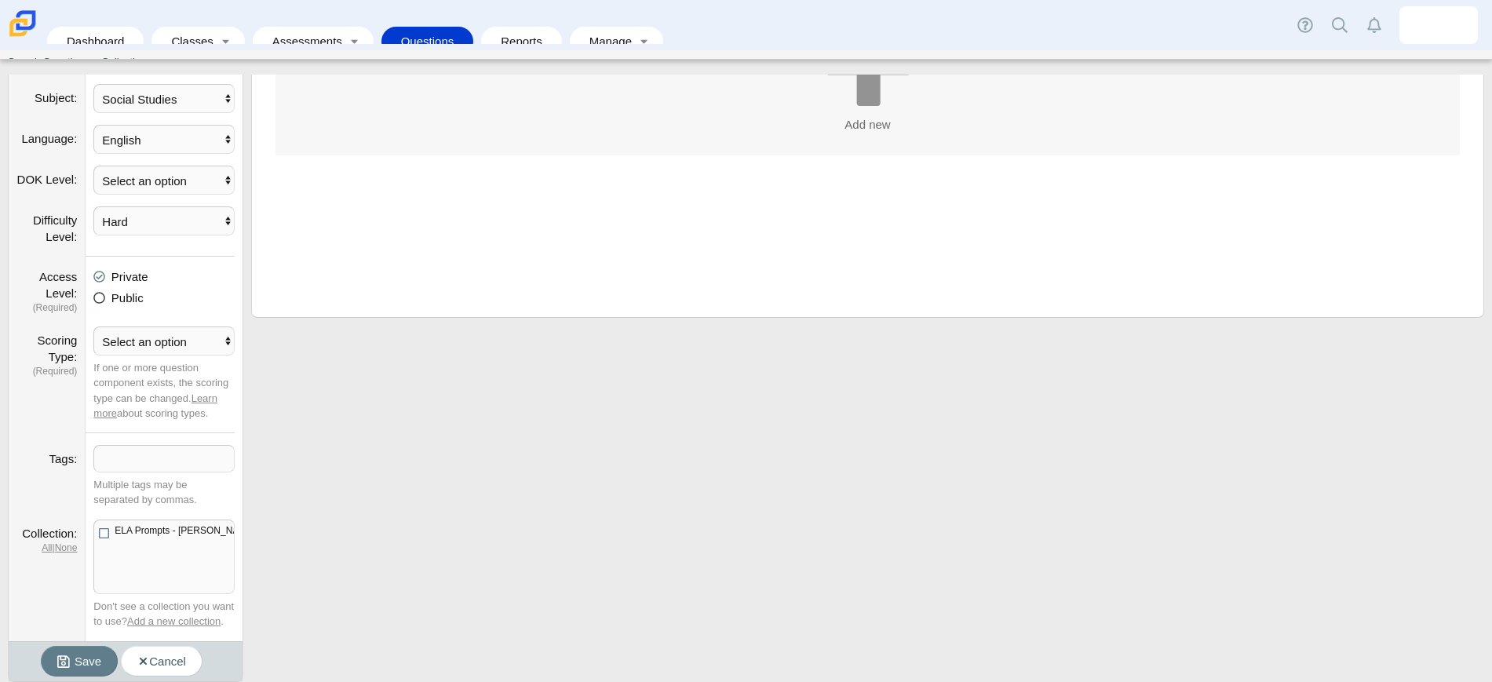
click at [95, 297] on icon at bounding box center [99, 295] width 12 height 11
click at [95, 297] on input "Public" at bounding box center [98, 294] width 10 height 10
radio input "true"
click at [108, 341] on select "Select an option Per Part All or Nothing Dependent or EBSR Rubric Basic Rubric …" at bounding box center [163, 340] width 141 height 29
click at [49, 443] on dt "Tags" at bounding box center [47, 476] width 77 height 86
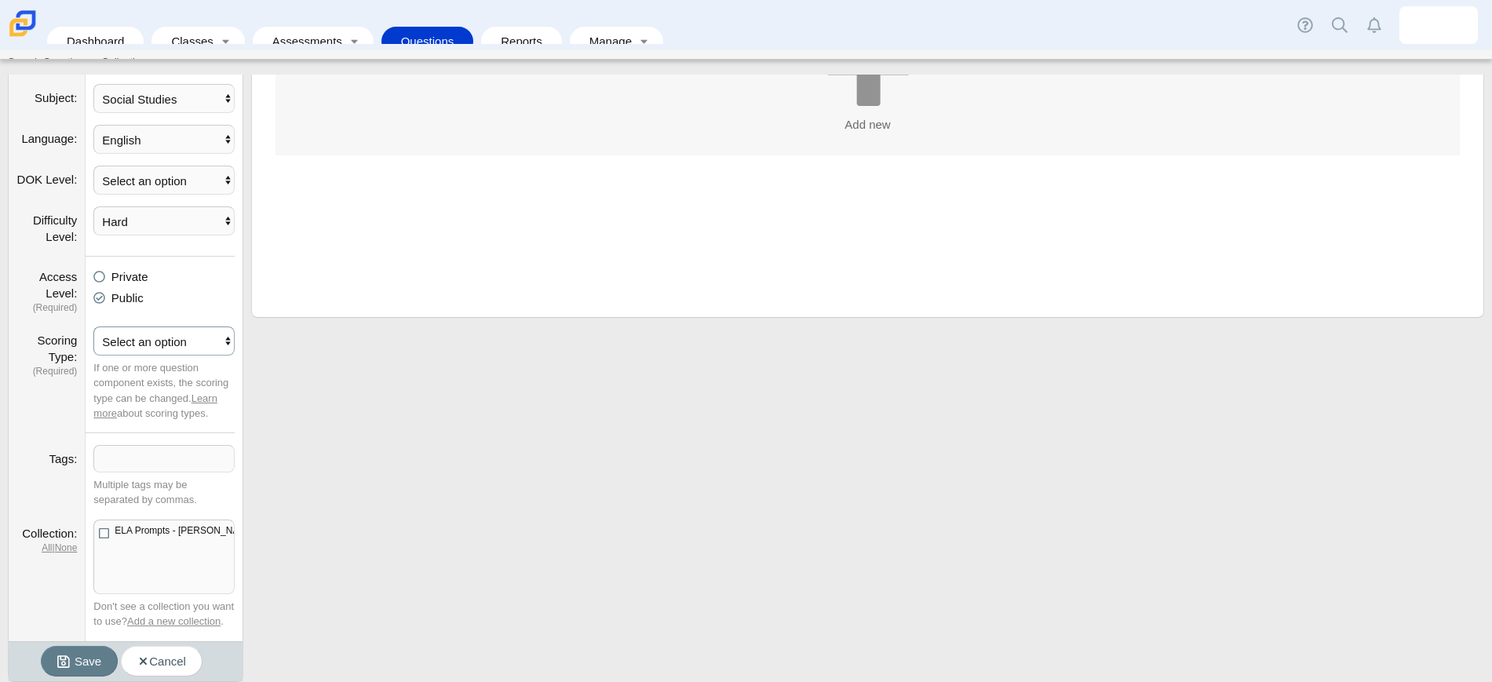
click at [134, 347] on select "Select an option Per Part All or Nothing Dependent or EBSR Rubric Basic Rubric …" at bounding box center [163, 340] width 141 height 29
click at [56, 419] on dt "Scoring Type (Required)" at bounding box center [47, 379] width 77 height 107
click at [166, 146] on select "English Spanish German French Italian Other" at bounding box center [163, 139] width 141 height 29
click at [93, 125] on select "English Spanish German French Italian Other" at bounding box center [163, 139] width 141 height 29
click at [150, 191] on select "Select an option 1 2 3 4" at bounding box center [163, 180] width 141 height 29
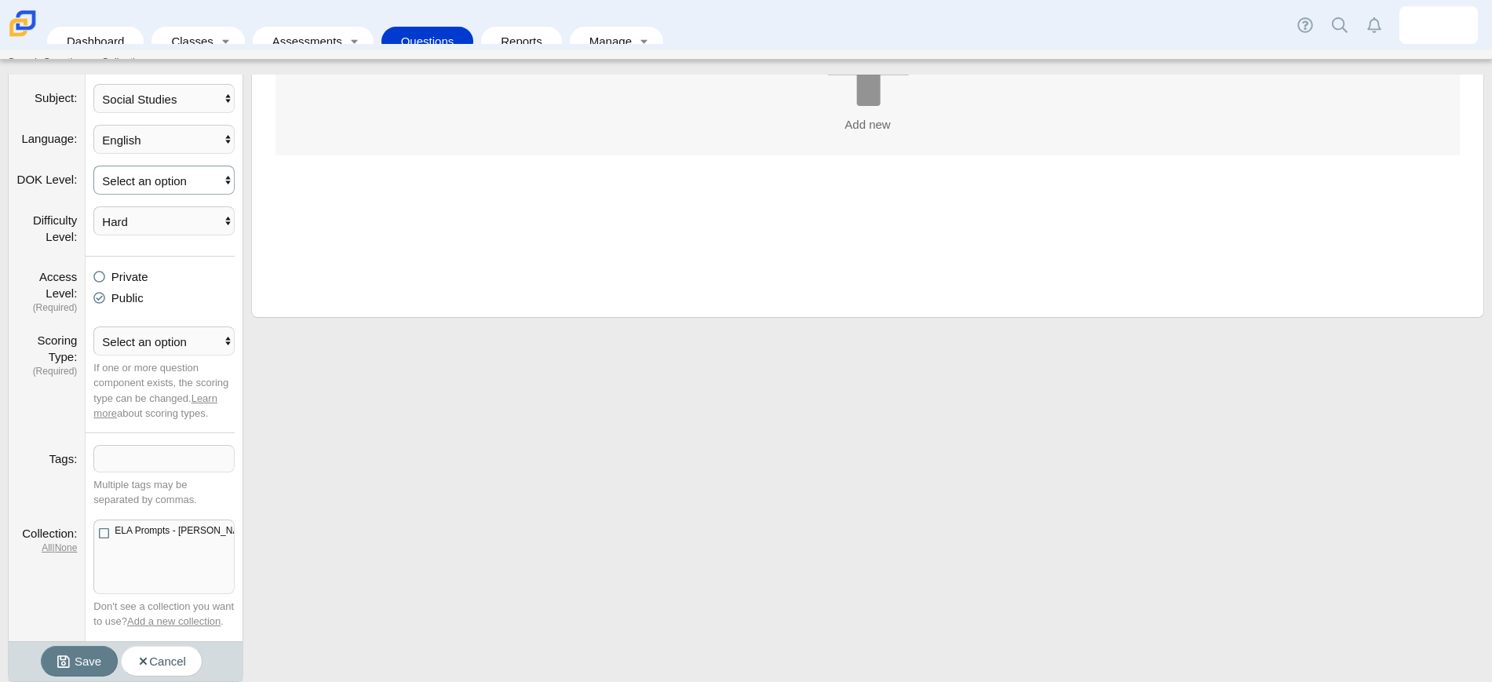
select select "4"
click at [93, 166] on select "Select an option 1 2 3 4" at bounding box center [163, 180] width 141 height 29
click at [137, 337] on select "Select an option Per Part All or Nothing Dependent or EBSR Rubric Basic Rubric …" at bounding box center [163, 340] width 141 height 29
click at [71, 380] on dt "Scoring Type (Required)" at bounding box center [47, 379] width 77 height 107
click at [100, 279] on icon at bounding box center [99, 273] width 12 height 11
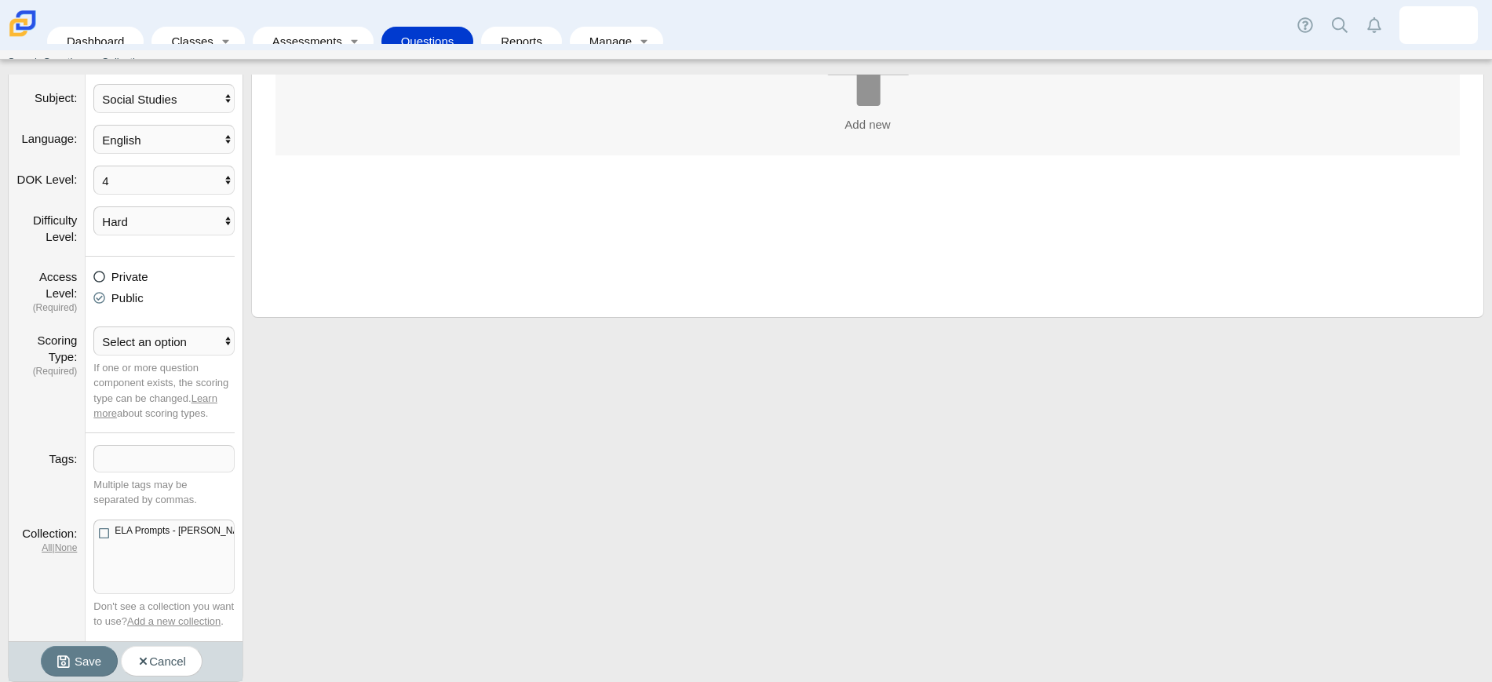
click at [100, 278] on input "Private" at bounding box center [98, 273] width 10 height 10
radio input "true"
click at [129, 344] on select "Select an option Per Part All or Nothing Dependent or EBSR Rubric Basic Rubric …" at bounding box center [163, 340] width 141 height 29
click at [65, 438] on dt "Tags" at bounding box center [47, 476] width 77 height 86
click at [67, 549] on link "None" at bounding box center [66, 547] width 23 height 11
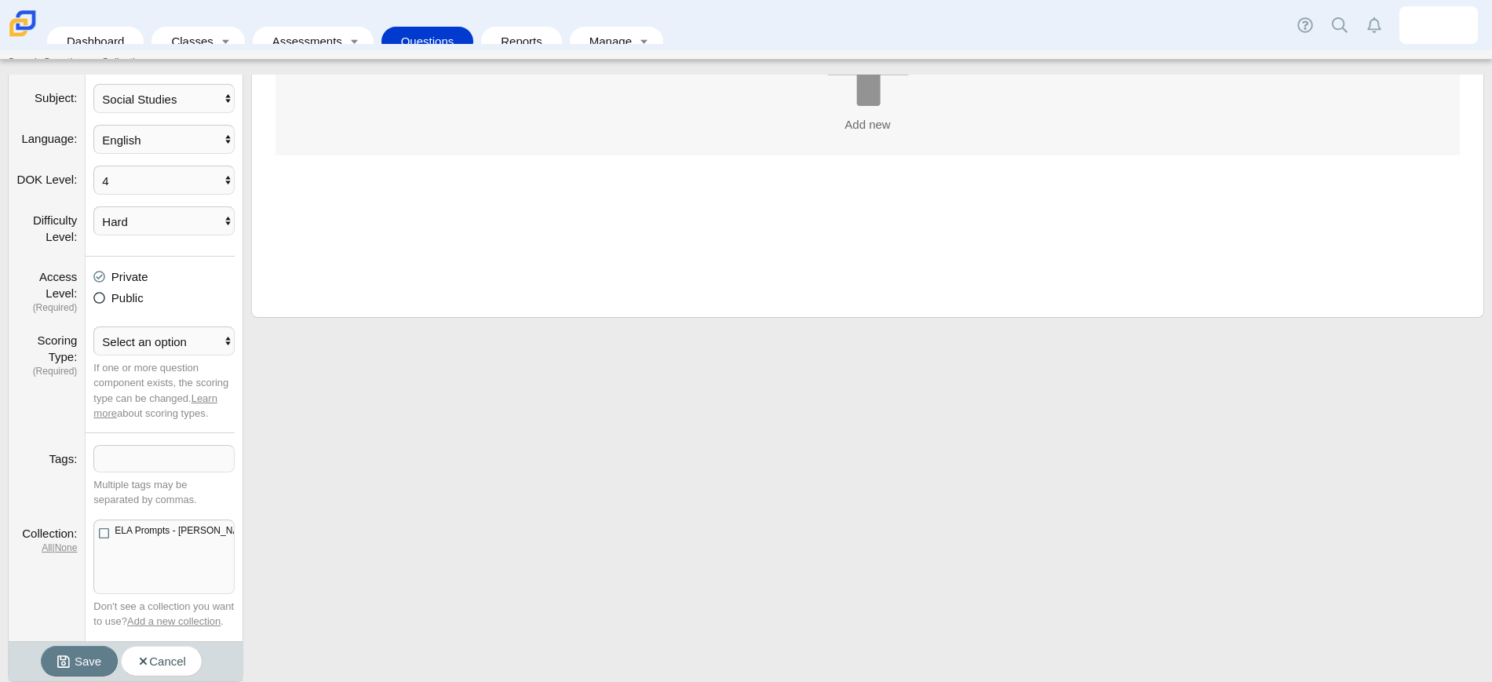
click at [101, 295] on icon at bounding box center [99, 295] width 12 height 11
click at [101, 295] on input "Public" at bounding box center [98, 294] width 10 height 10
radio input "true"
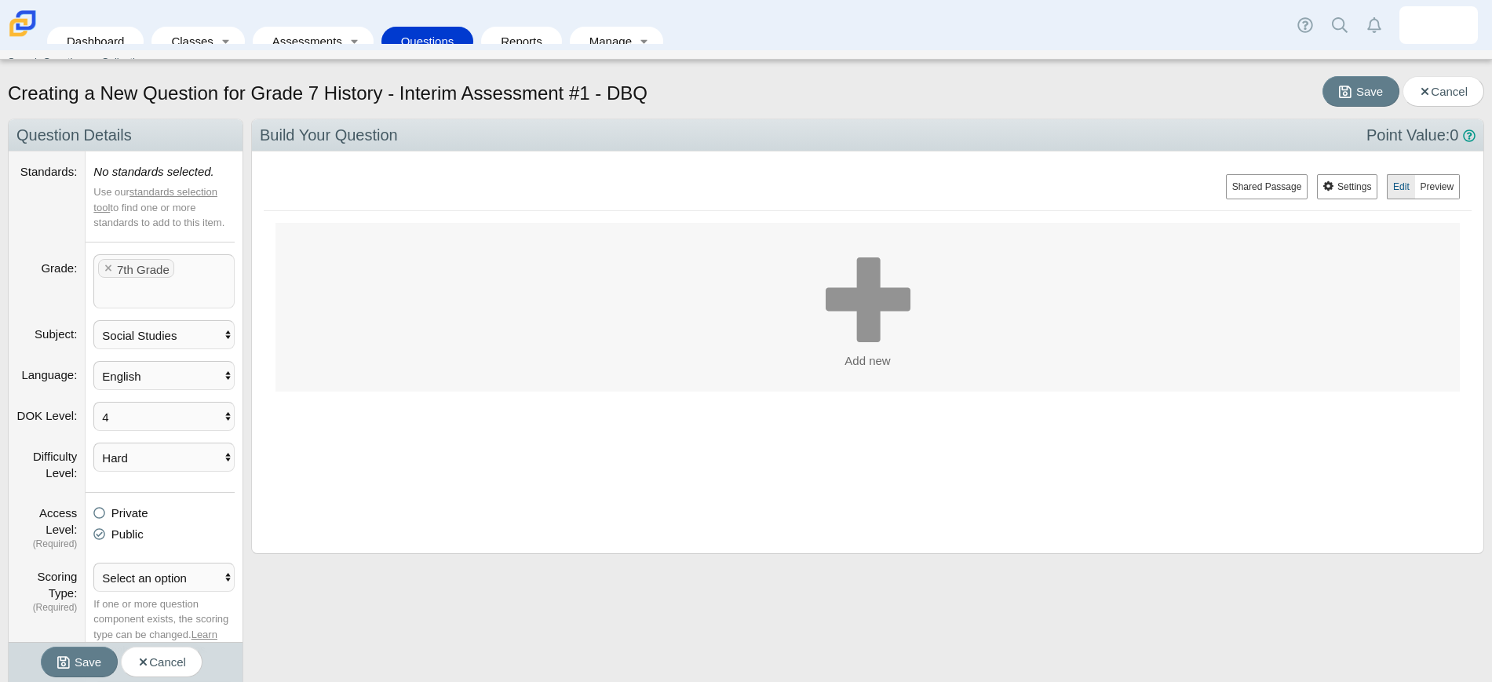
scroll to position [0, 0]
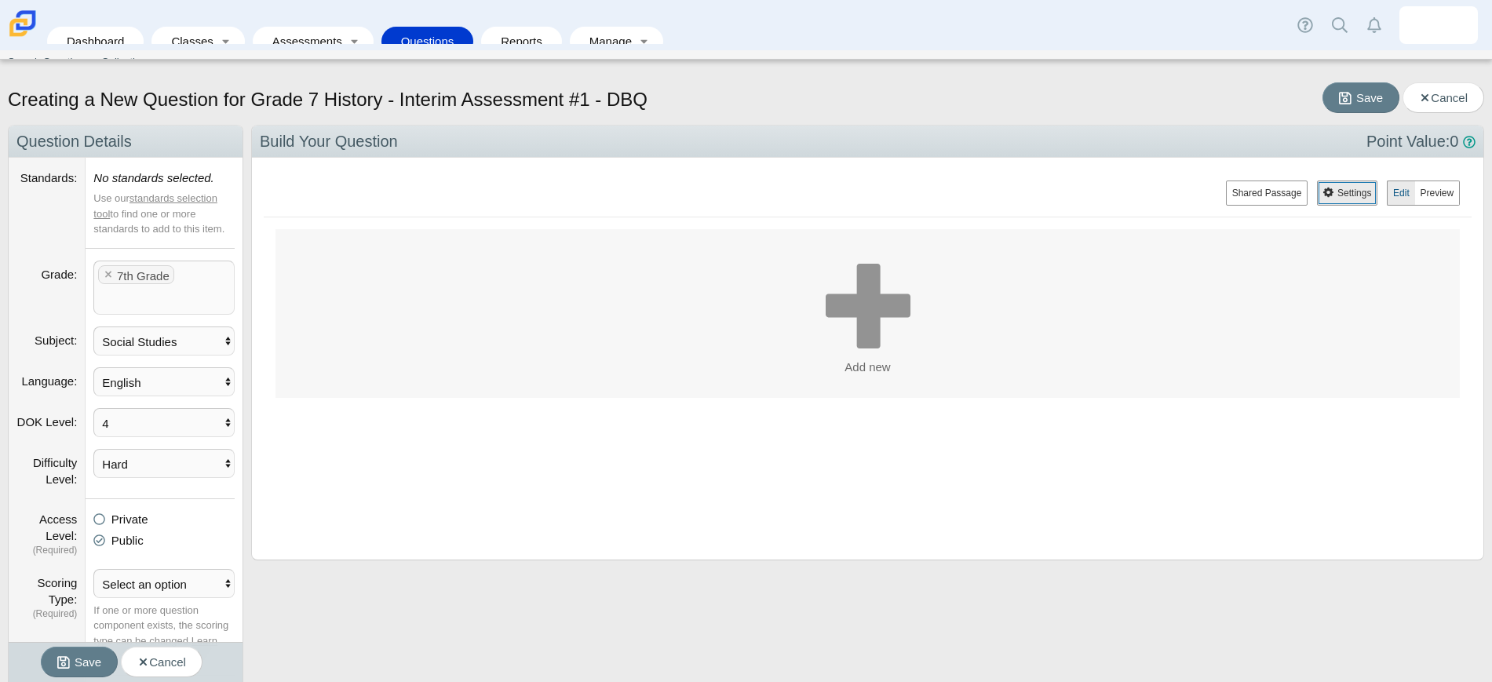
click at [1318, 194] on button "Settings" at bounding box center [1347, 192] width 60 height 25
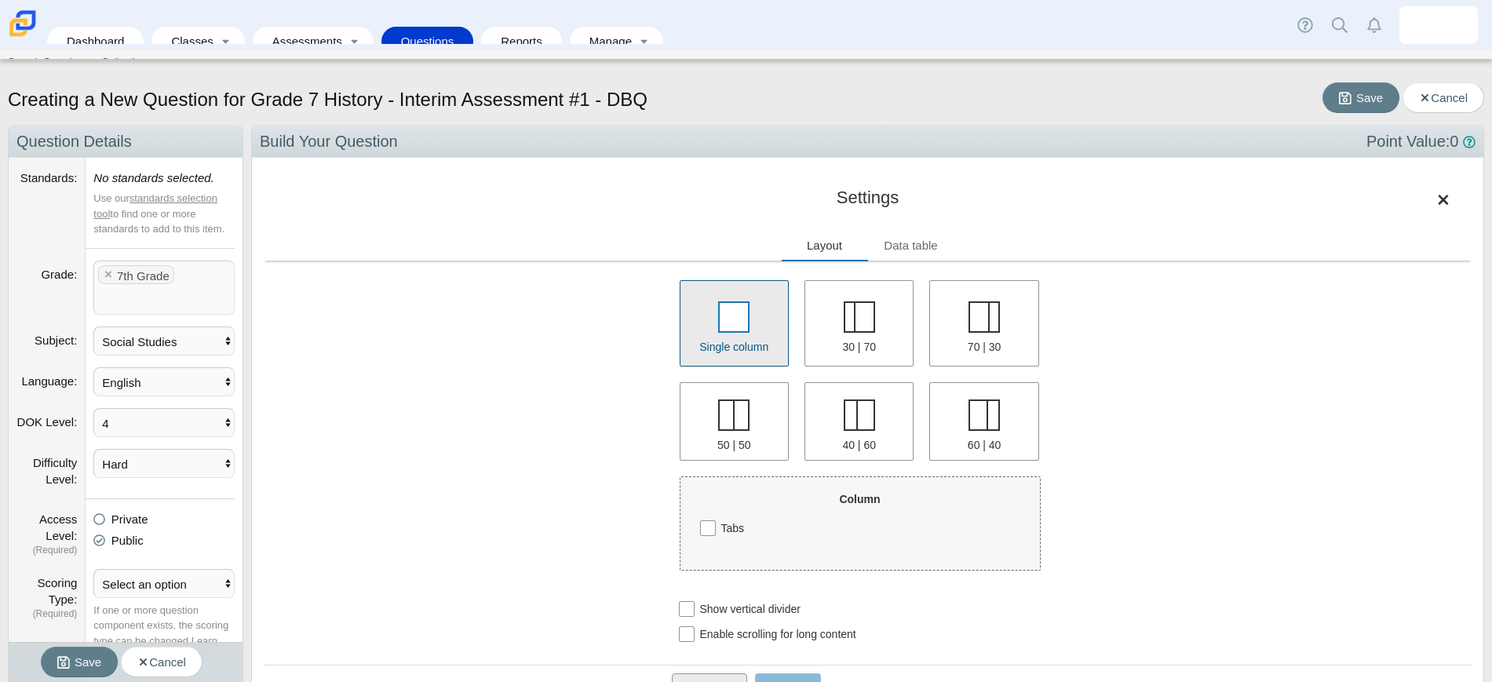
scroll to position [577, 1201]
click at [1438, 199] on span "button" at bounding box center [1443, 199] width 11 height 31
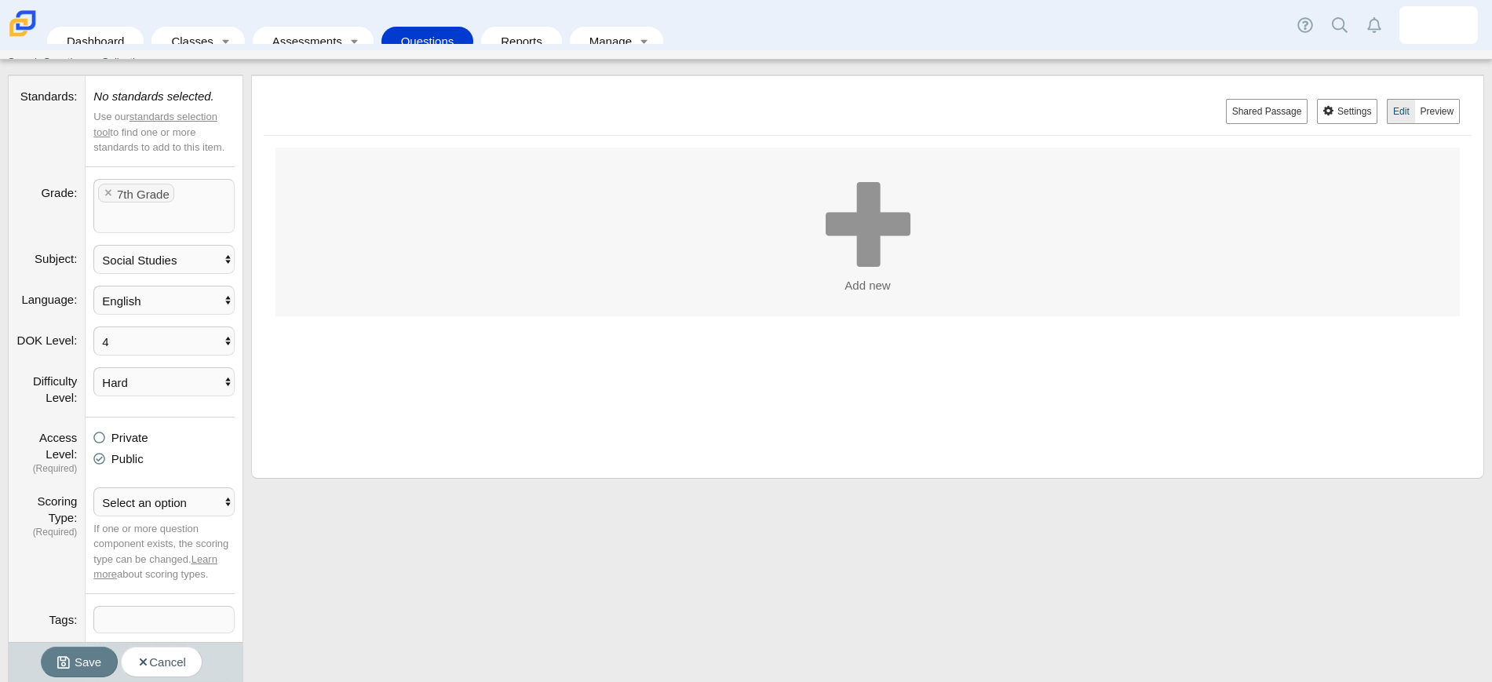
scroll to position [196, 0]
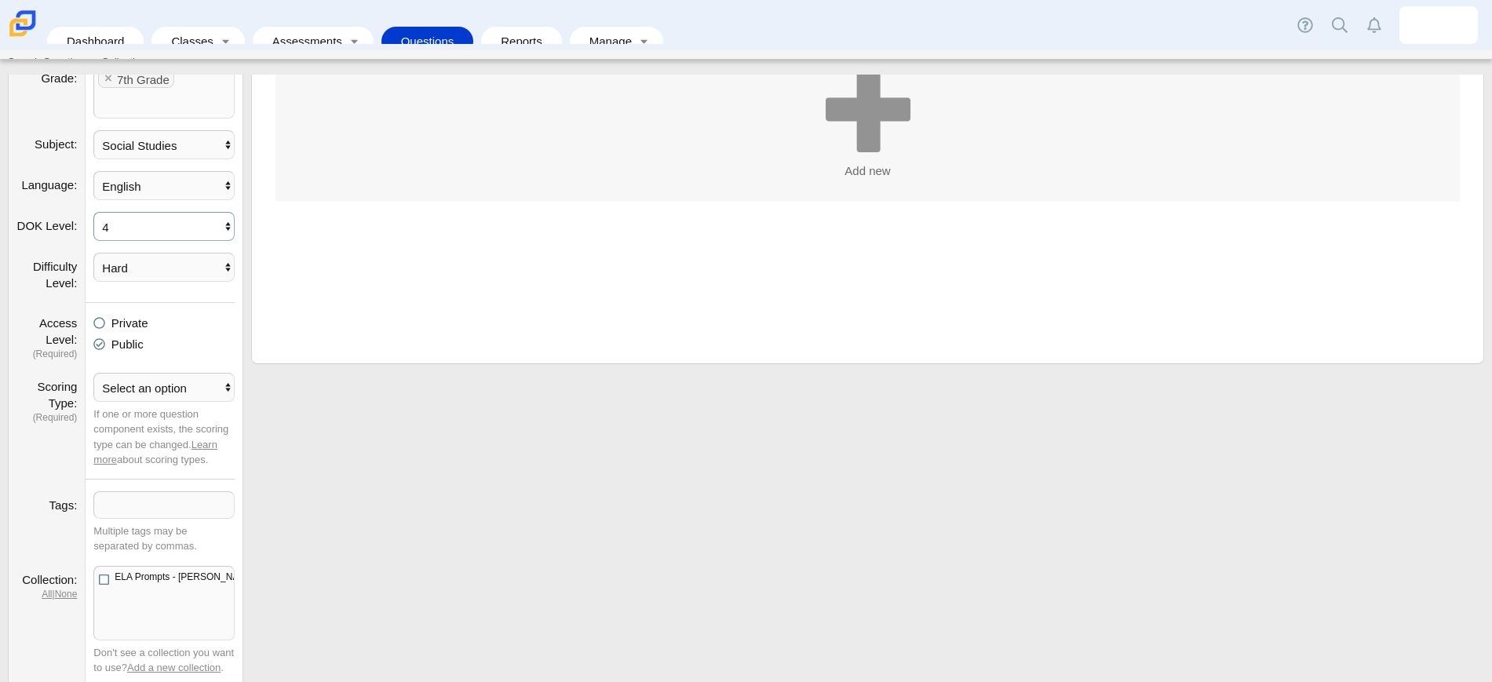
click at [170, 221] on select "Select an option 1 2 3 4" at bounding box center [163, 226] width 141 height 29
click at [56, 264] on label "Difficulty Level" at bounding box center [55, 275] width 44 height 30
click at [93, 264] on select "Select an option Easy Medium Hard" at bounding box center [163, 267] width 141 height 29
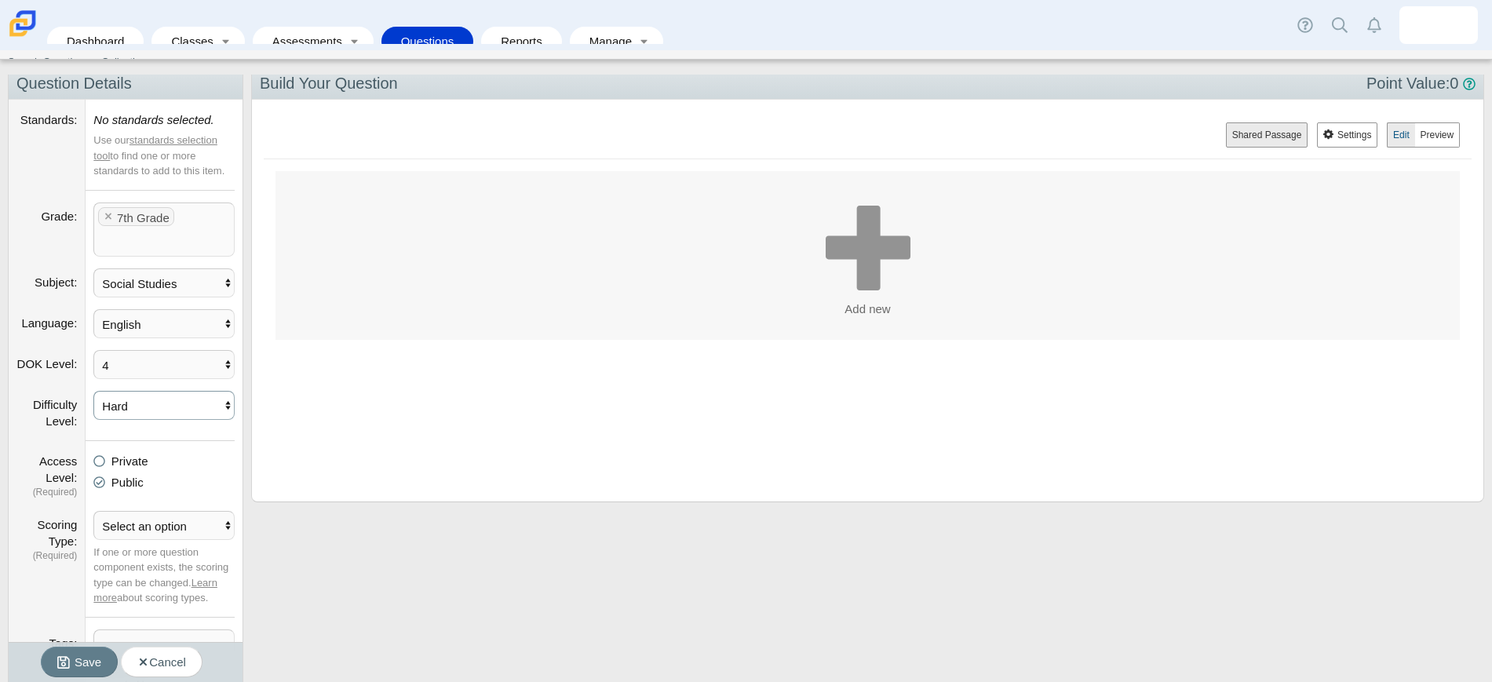
scroll to position [0, 0]
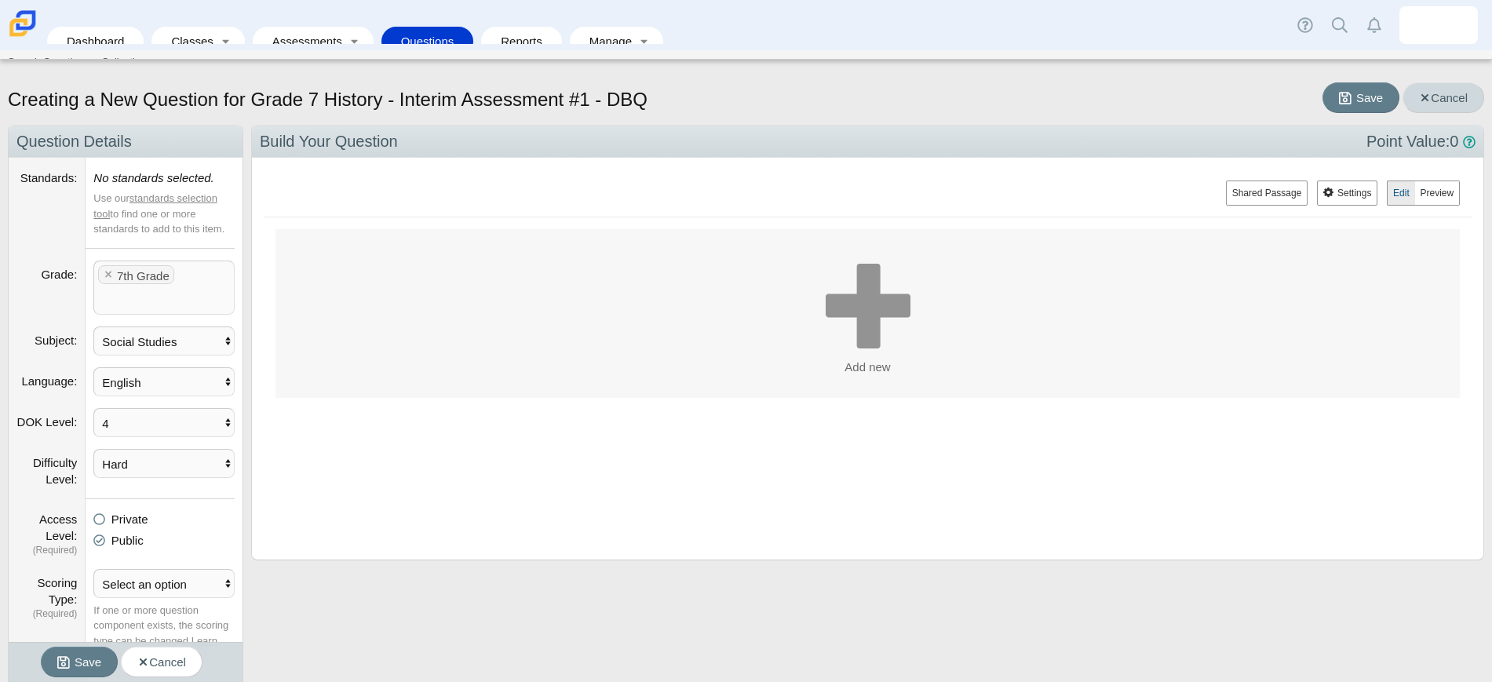
click at [1428, 95] on link "Cancel" at bounding box center [1443, 97] width 82 height 31
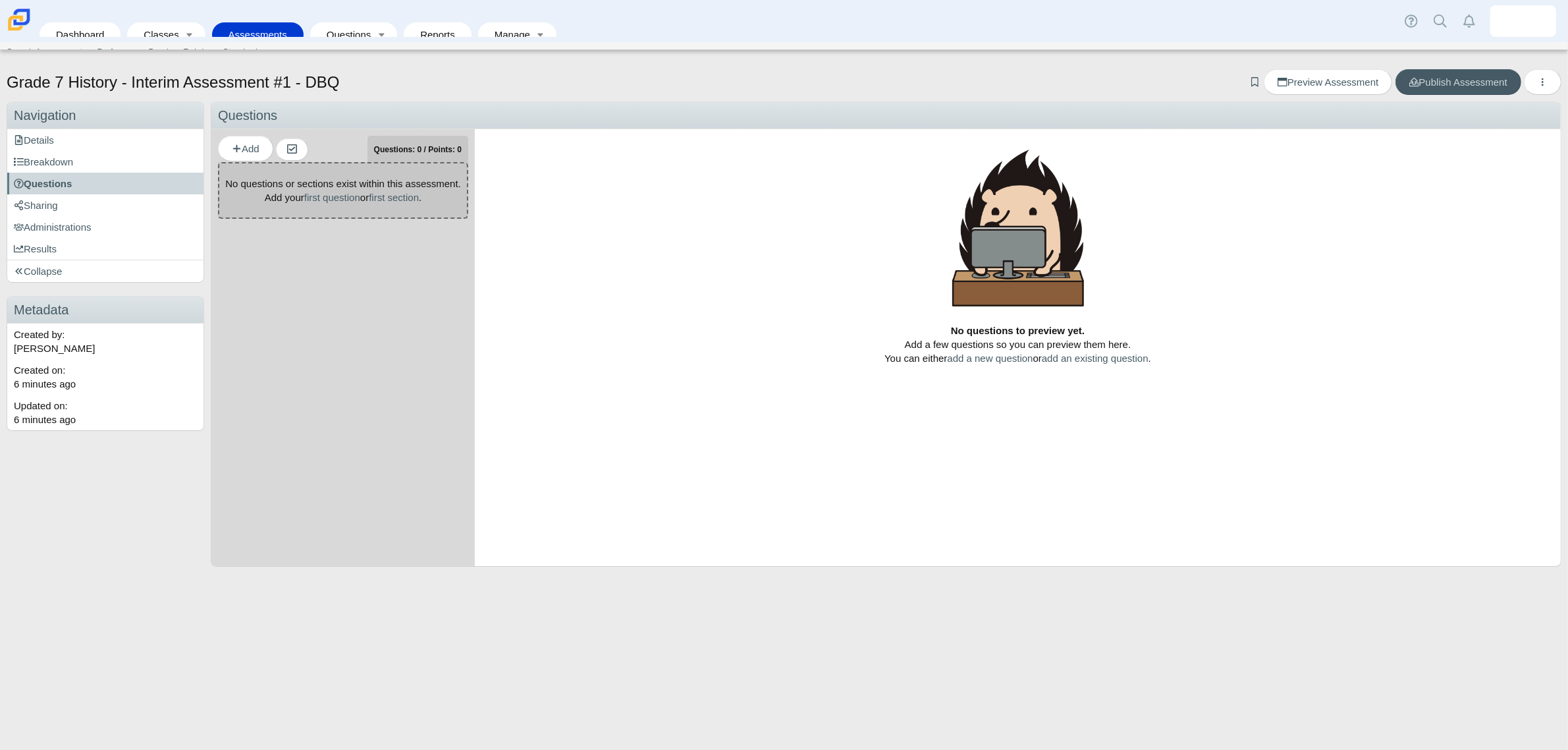
click at [242, 24] on link "Assessments" at bounding box center [258, 34] width 78 height 24
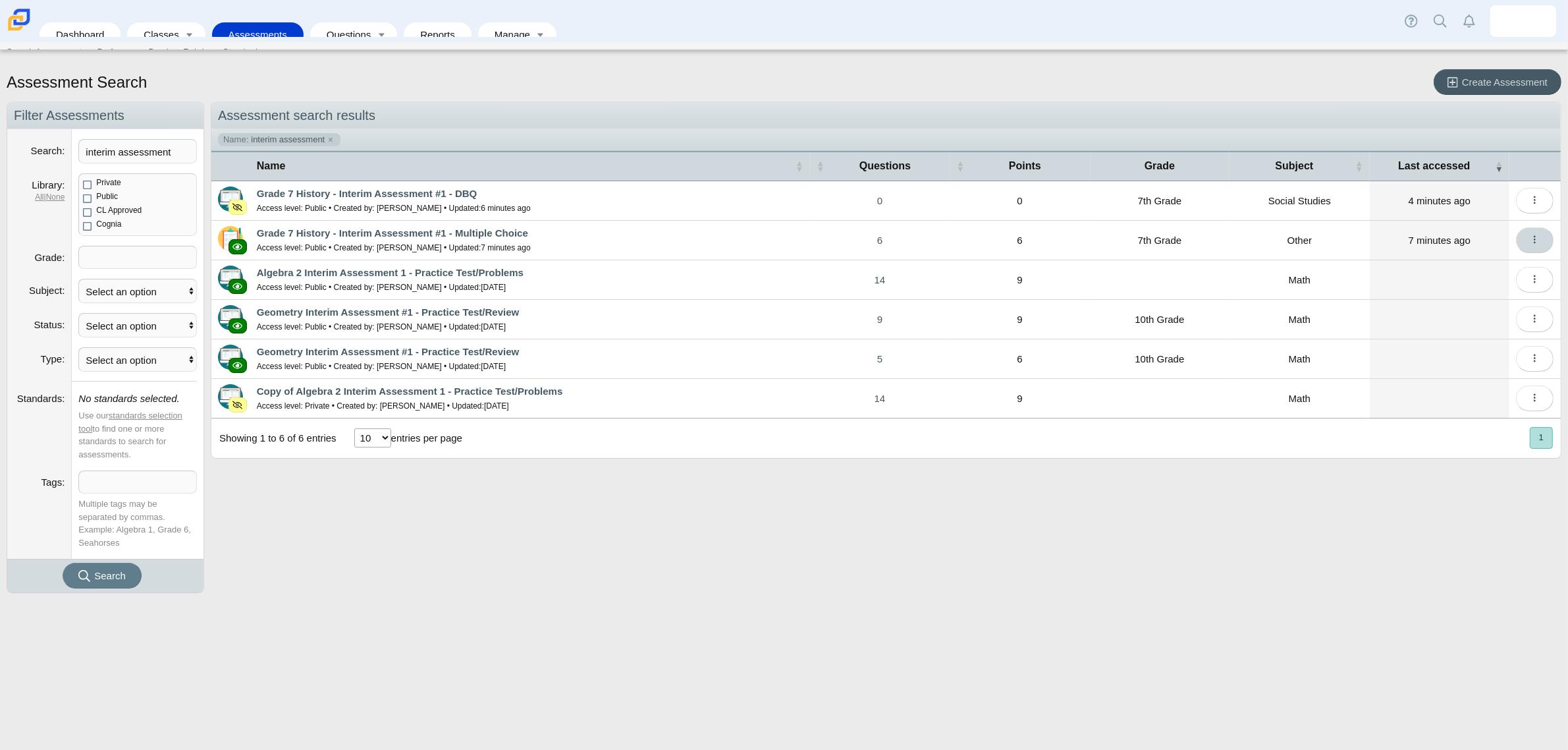
click at [1523, 239] on button "More options" at bounding box center [1534, 240] width 38 height 26
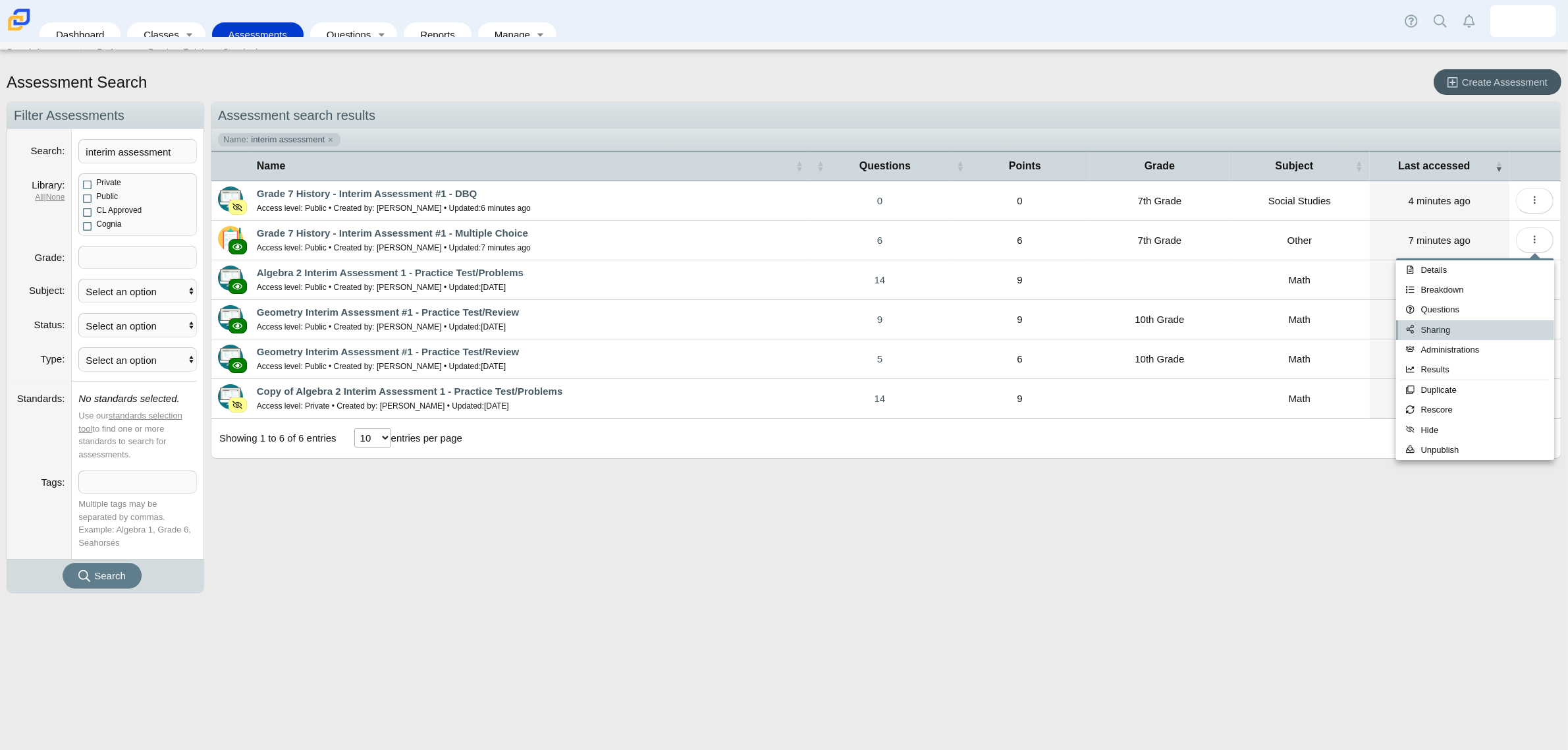
click at [1449, 324] on link "Sharing" at bounding box center [1476, 330] width 158 height 20
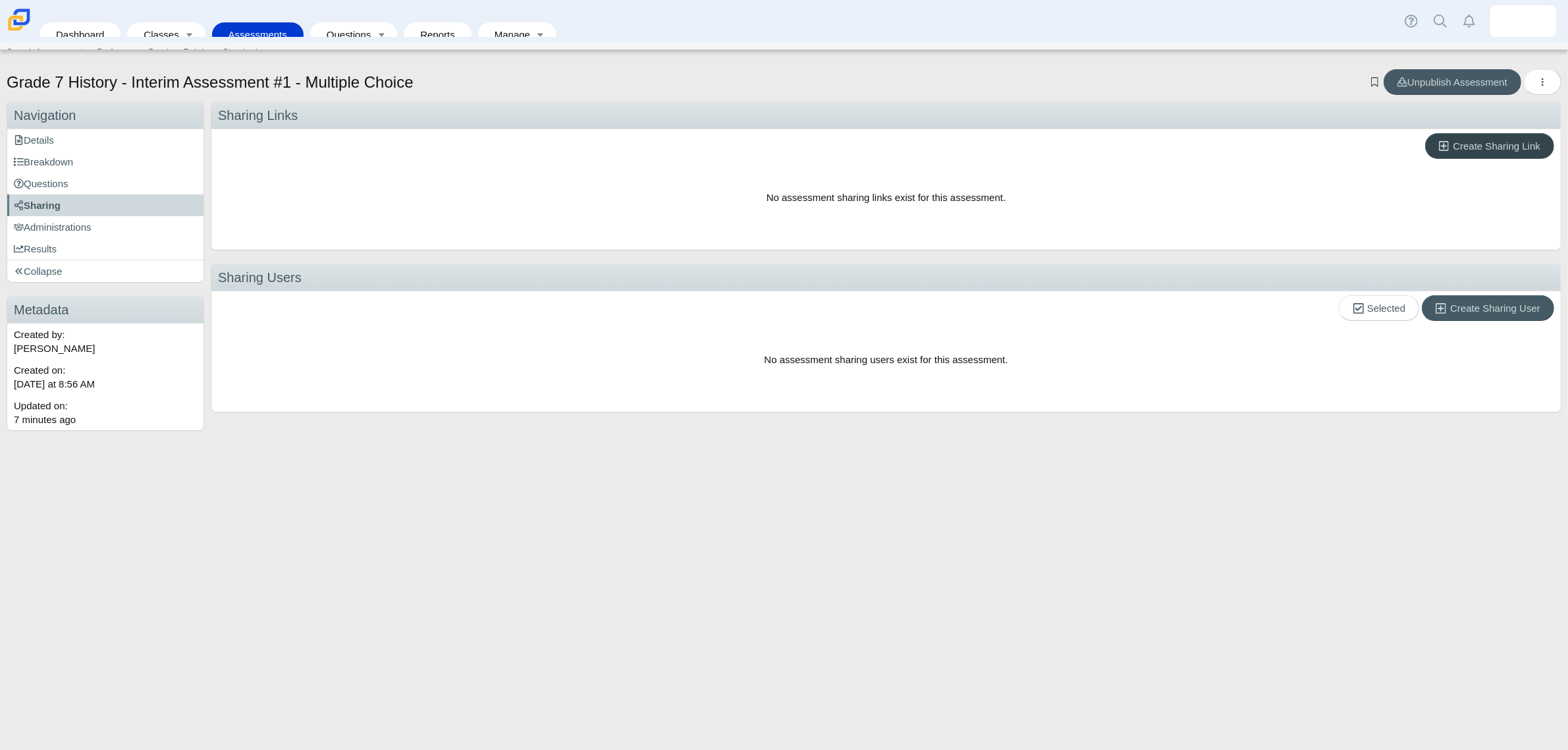
click at [1477, 143] on span "Create Sharing Link" at bounding box center [1497, 145] width 87 height 11
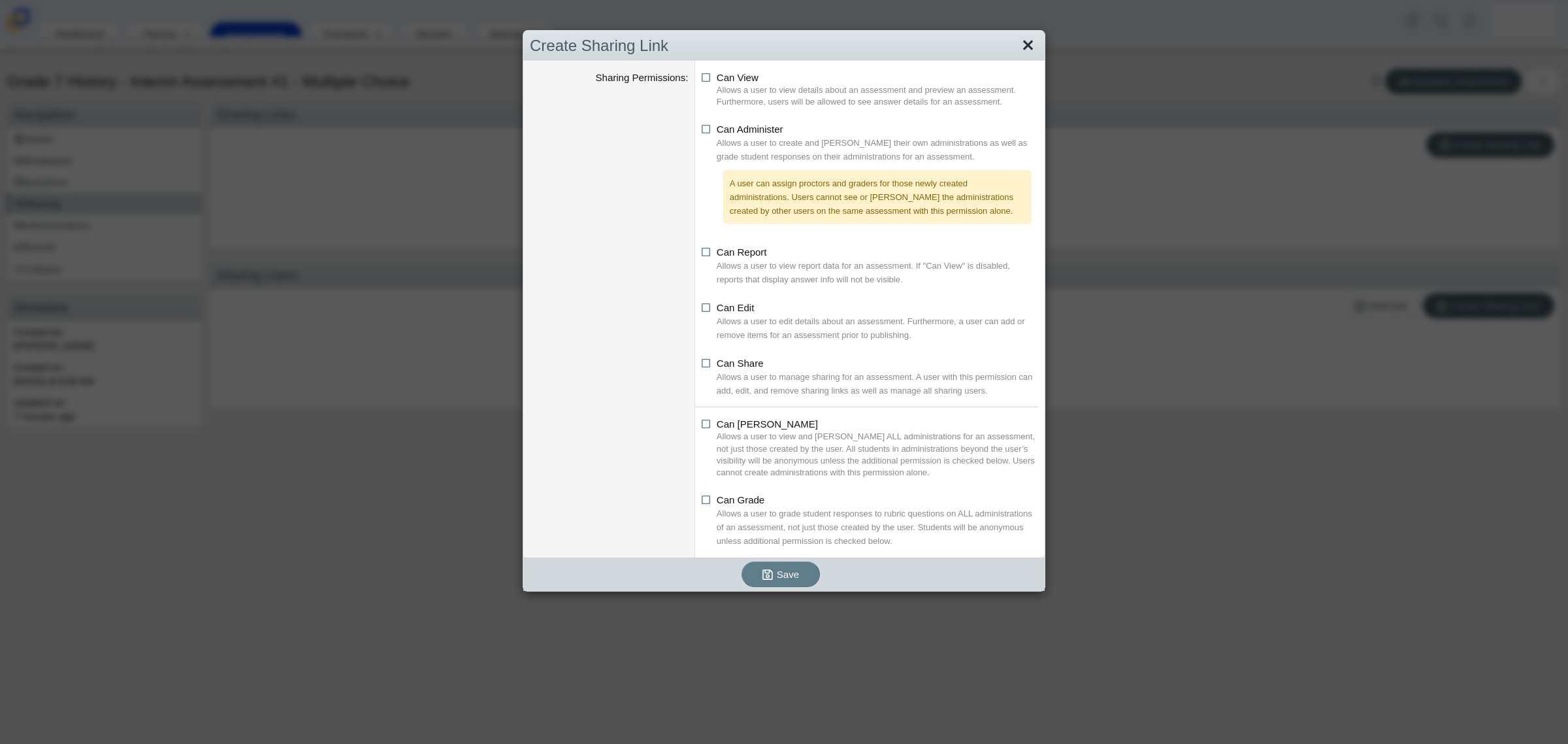
click at [1024, 47] on link "Close" at bounding box center [1028, 46] width 20 height 22
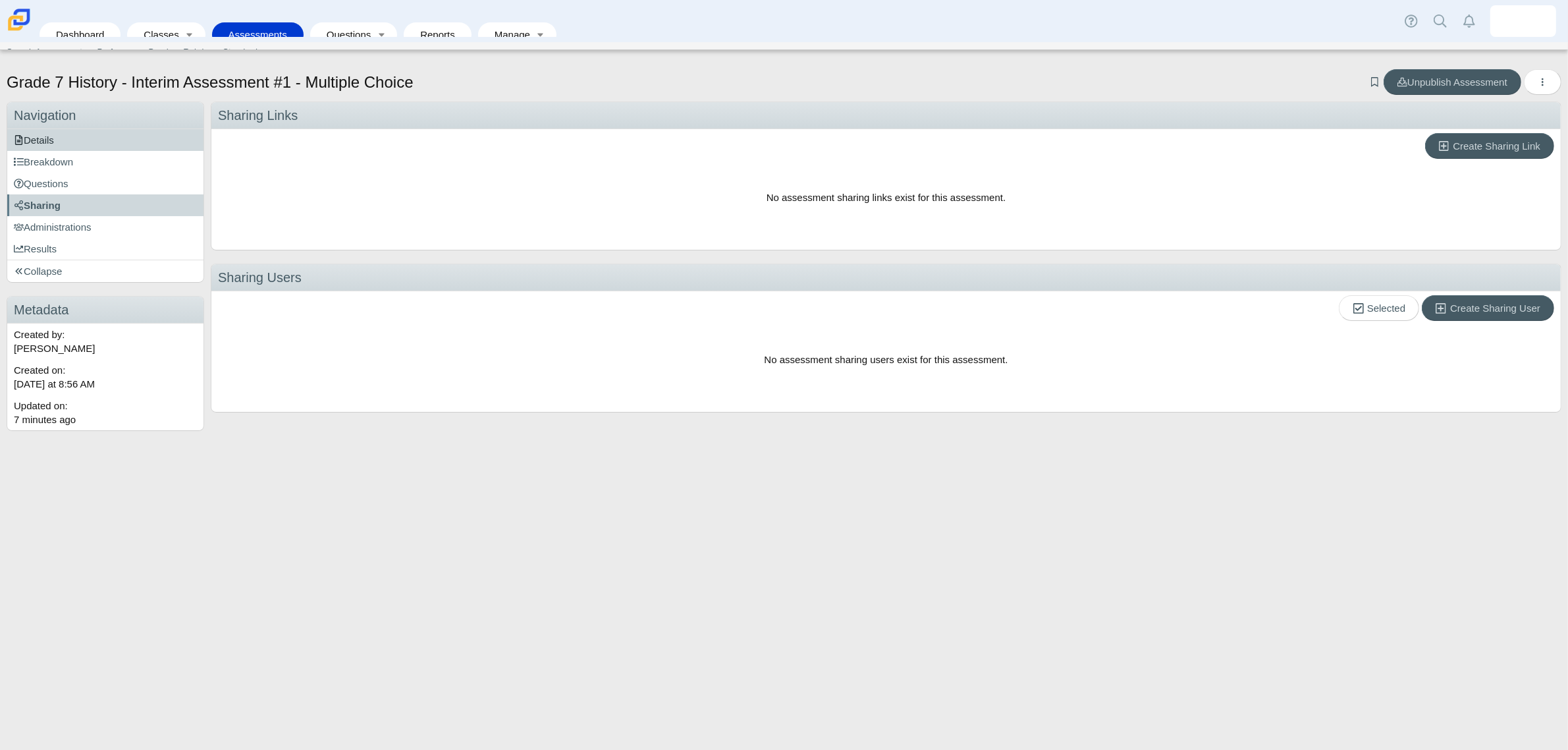
click at [34, 136] on span "Details" at bounding box center [34, 139] width 40 height 11
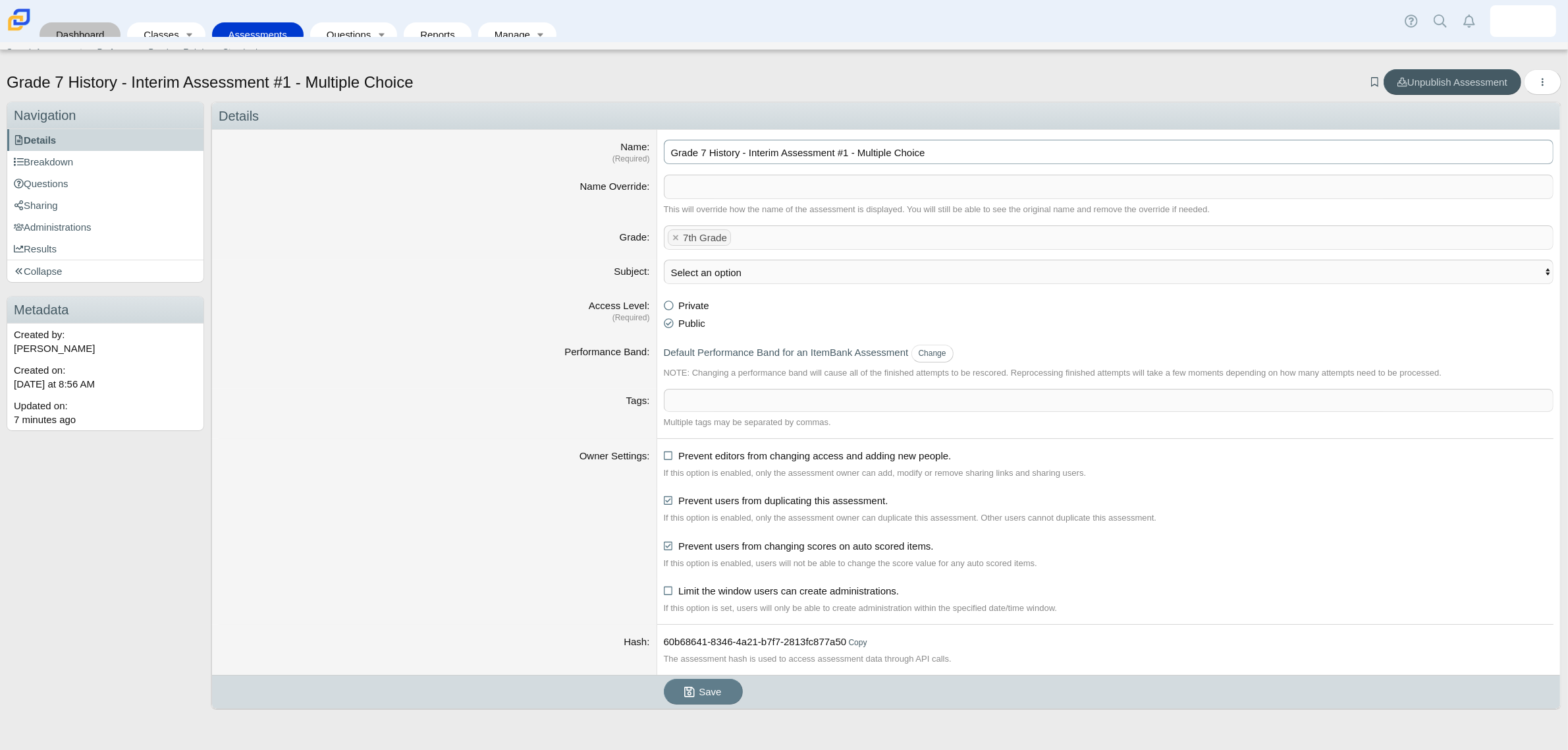
click at [73, 23] on link "Dashboard" at bounding box center [80, 34] width 68 height 24
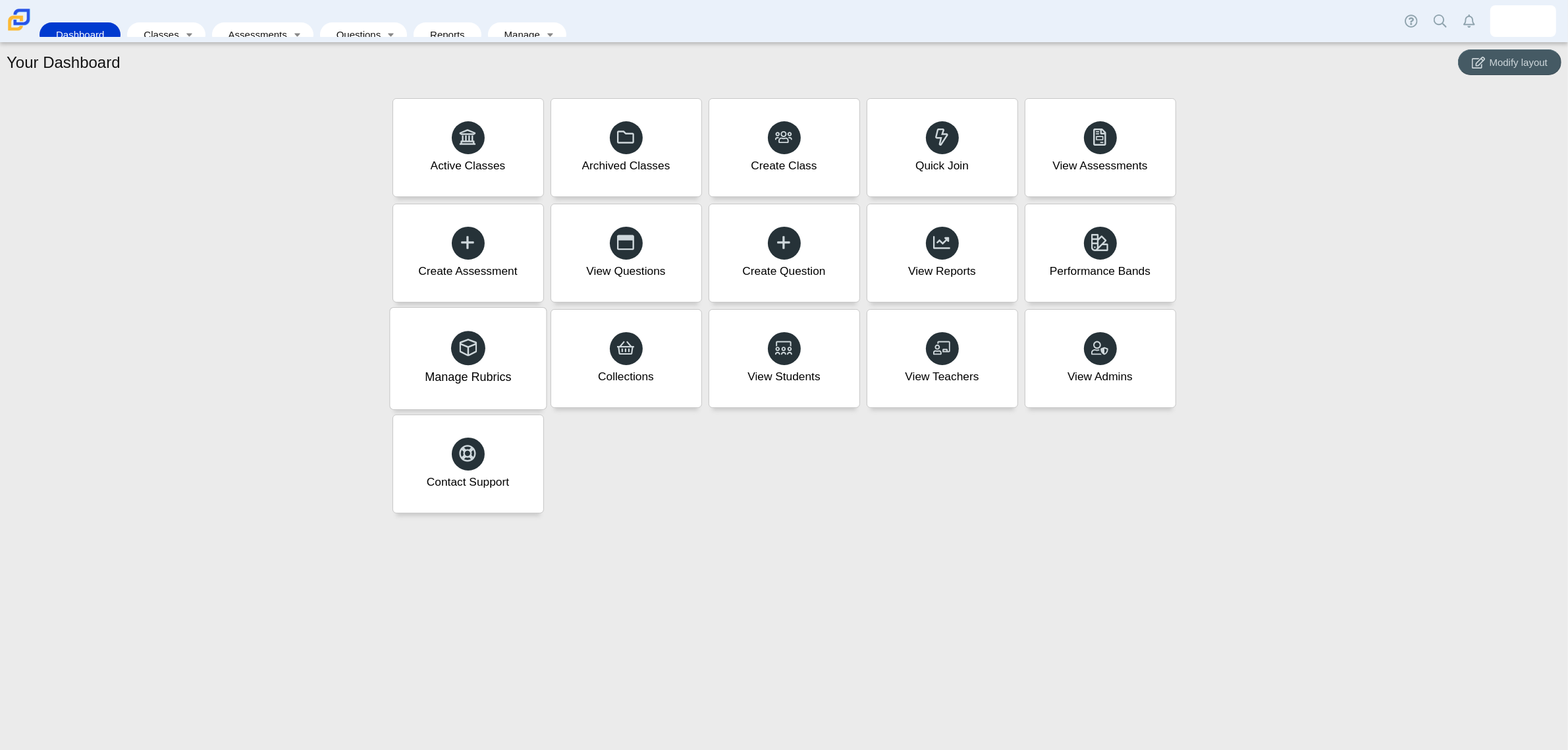
click at [473, 354] on use at bounding box center [468, 347] width 18 height 18
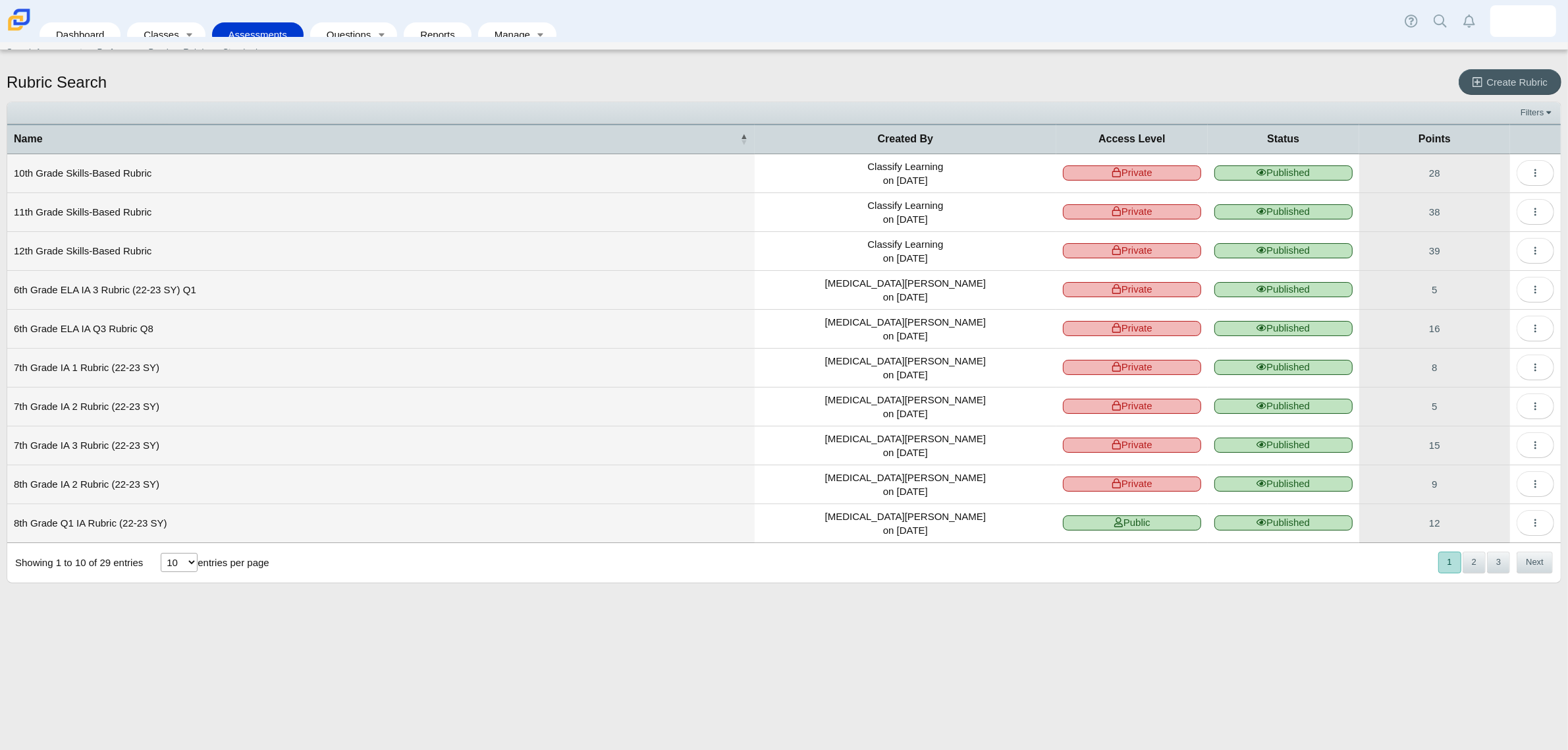
click at [191, 564] on select "10 25 50 100" at bounding box center [179, 562] width 37 height 19
select select "100"
click at [160, 553] on select "10 25 50 100" at bounding box center [179, 562] width 37 height 19
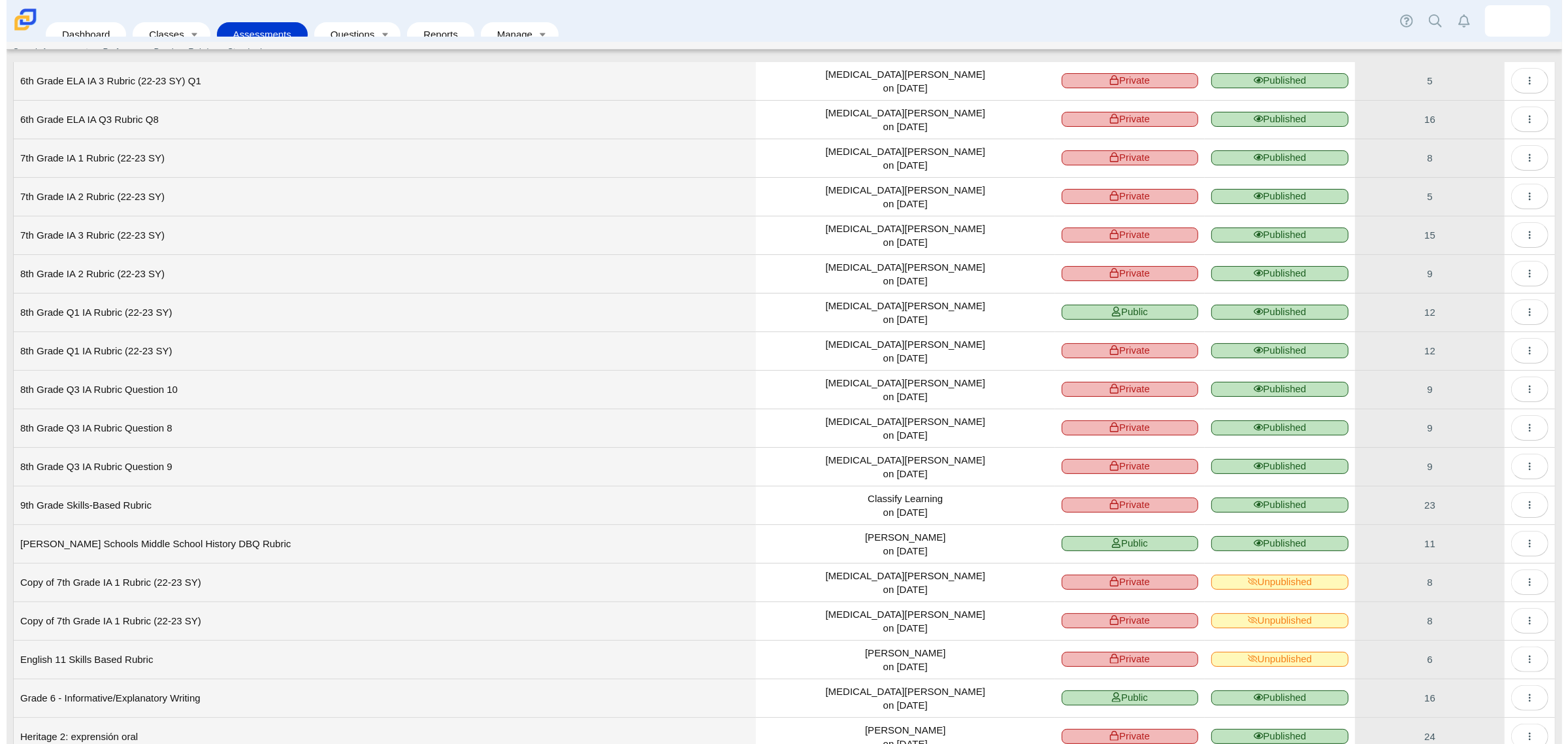
scroll to position [245, 0]
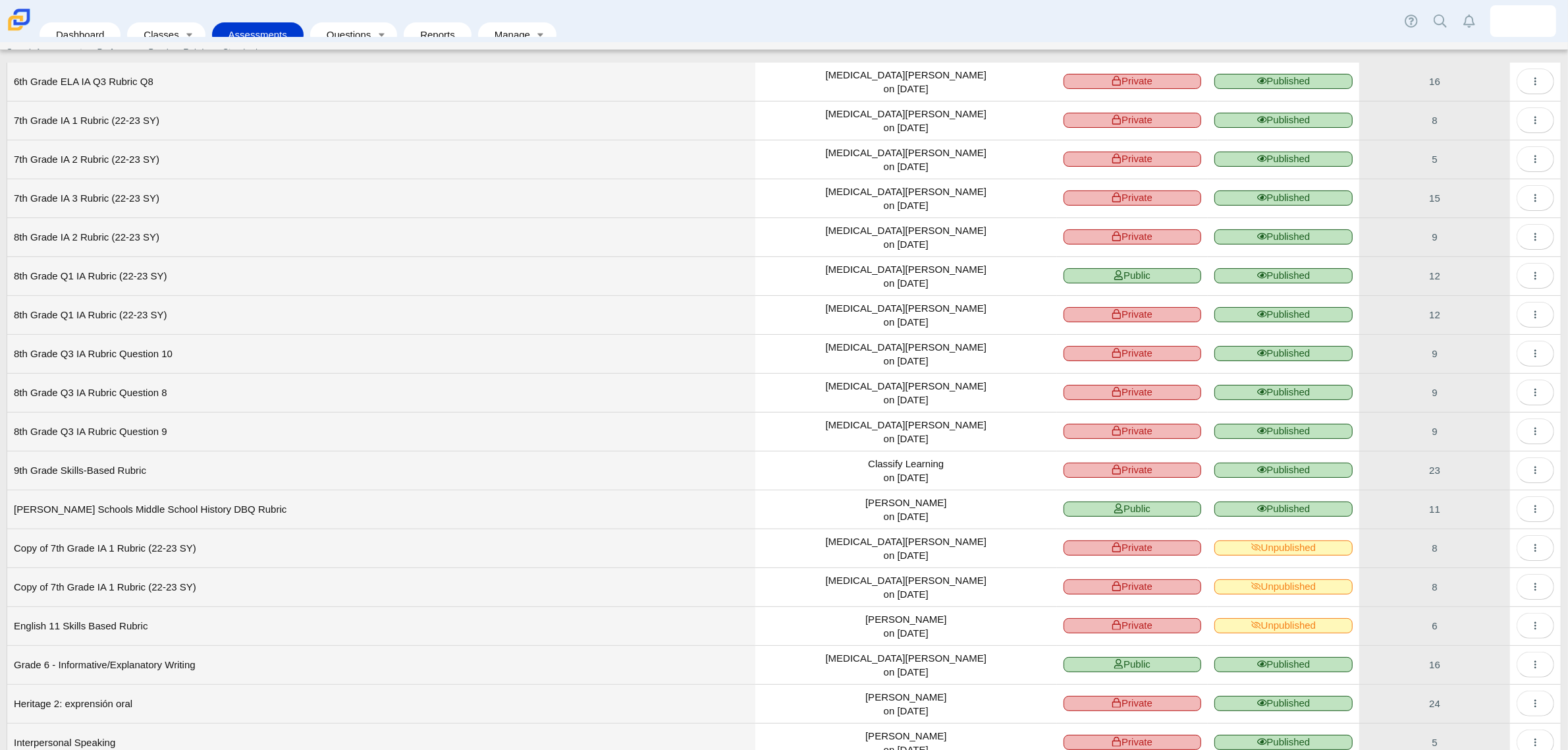
click at [215, 513] on td "[PERSON_NAME] Schools Middle School History DBQ Rubric" at bounding box center [381, 510] width 748 height 39
click at [1534, 511] on use "More options" at bounding box center [1535, 509] width 2 height 8
click at [1398, 540] on link "Details" at bounding box center [1464, 542] width 158 height 20
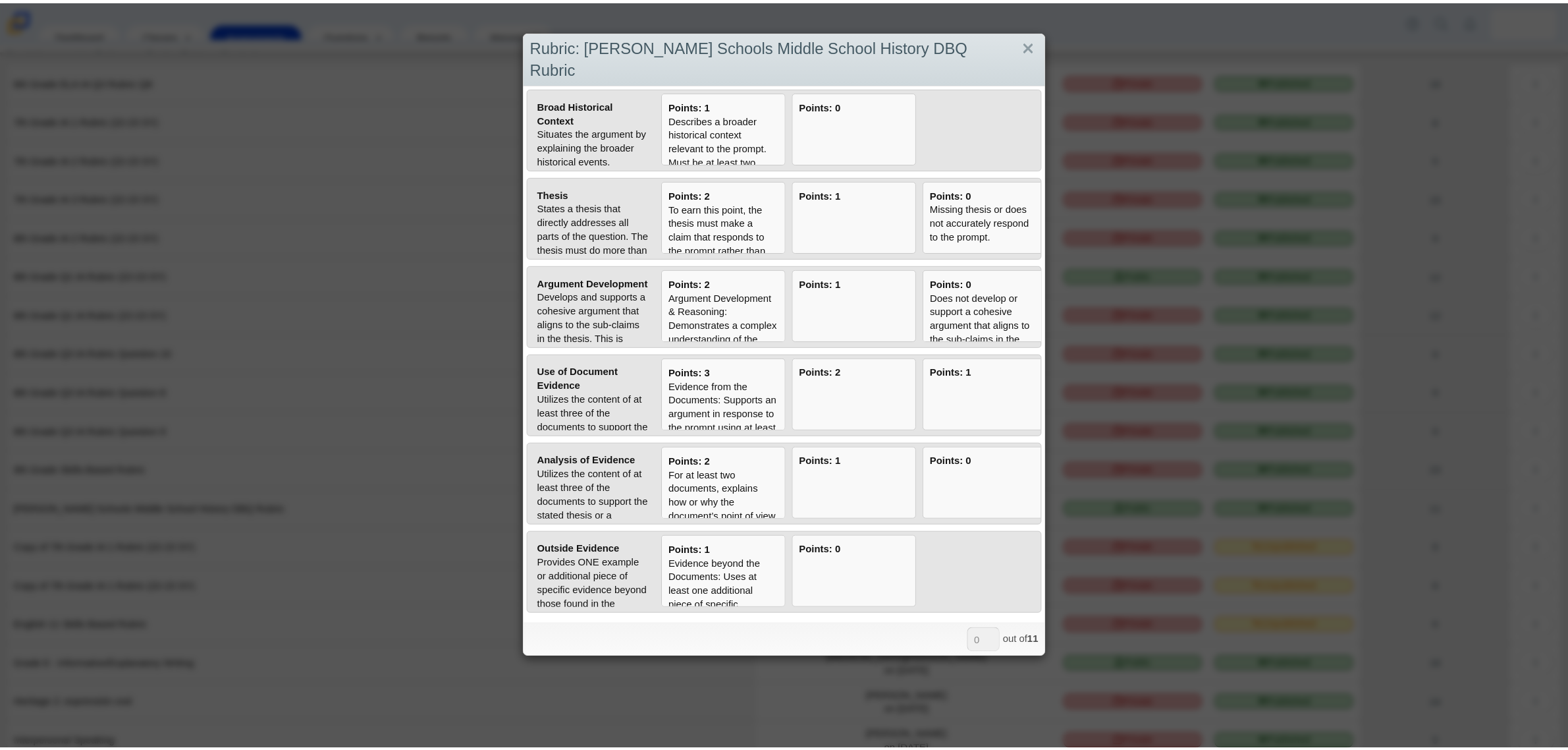
scroll to position [0, 142]
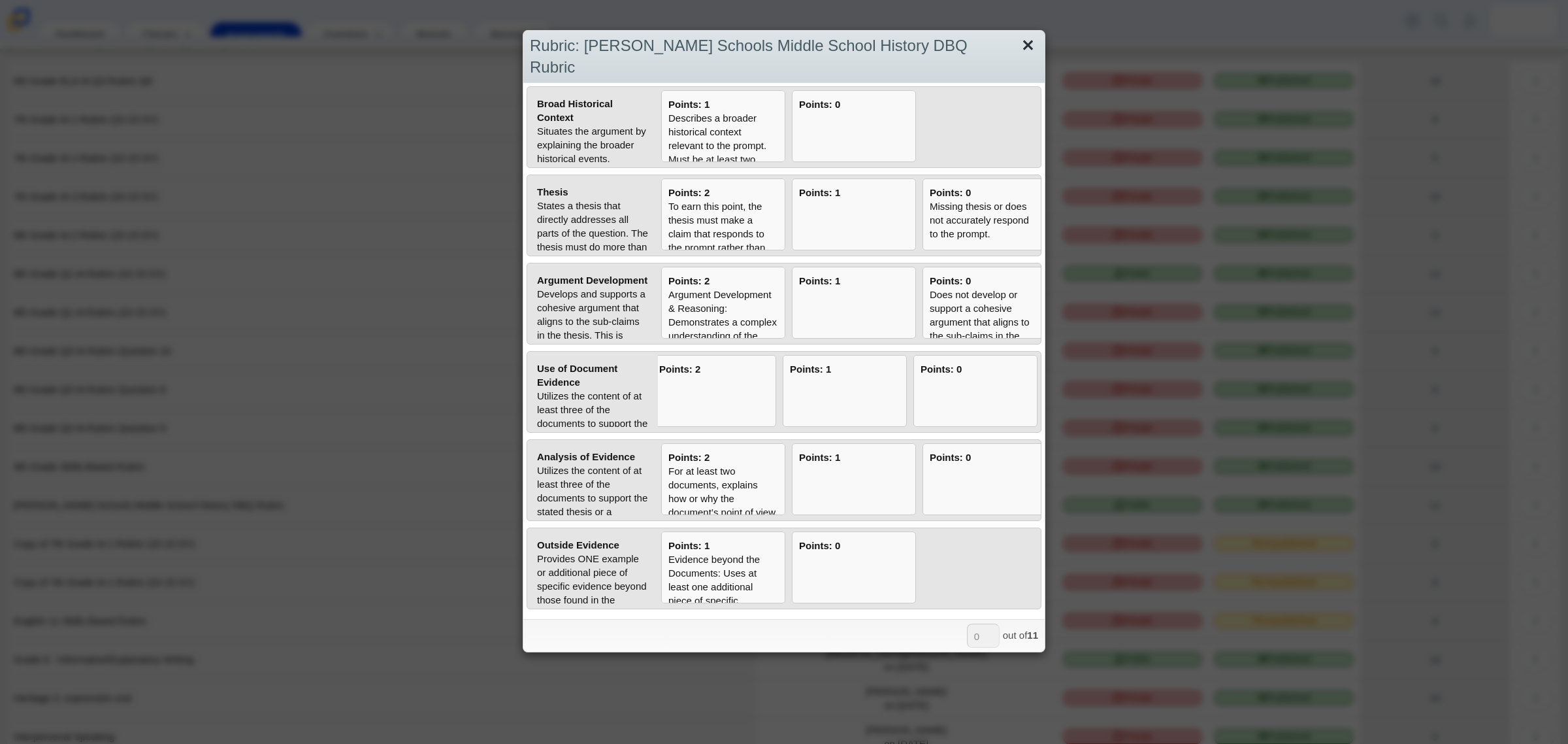
click at [1021, 46] on link "Close" at bounding box center [1028, 46] width 20 height 22
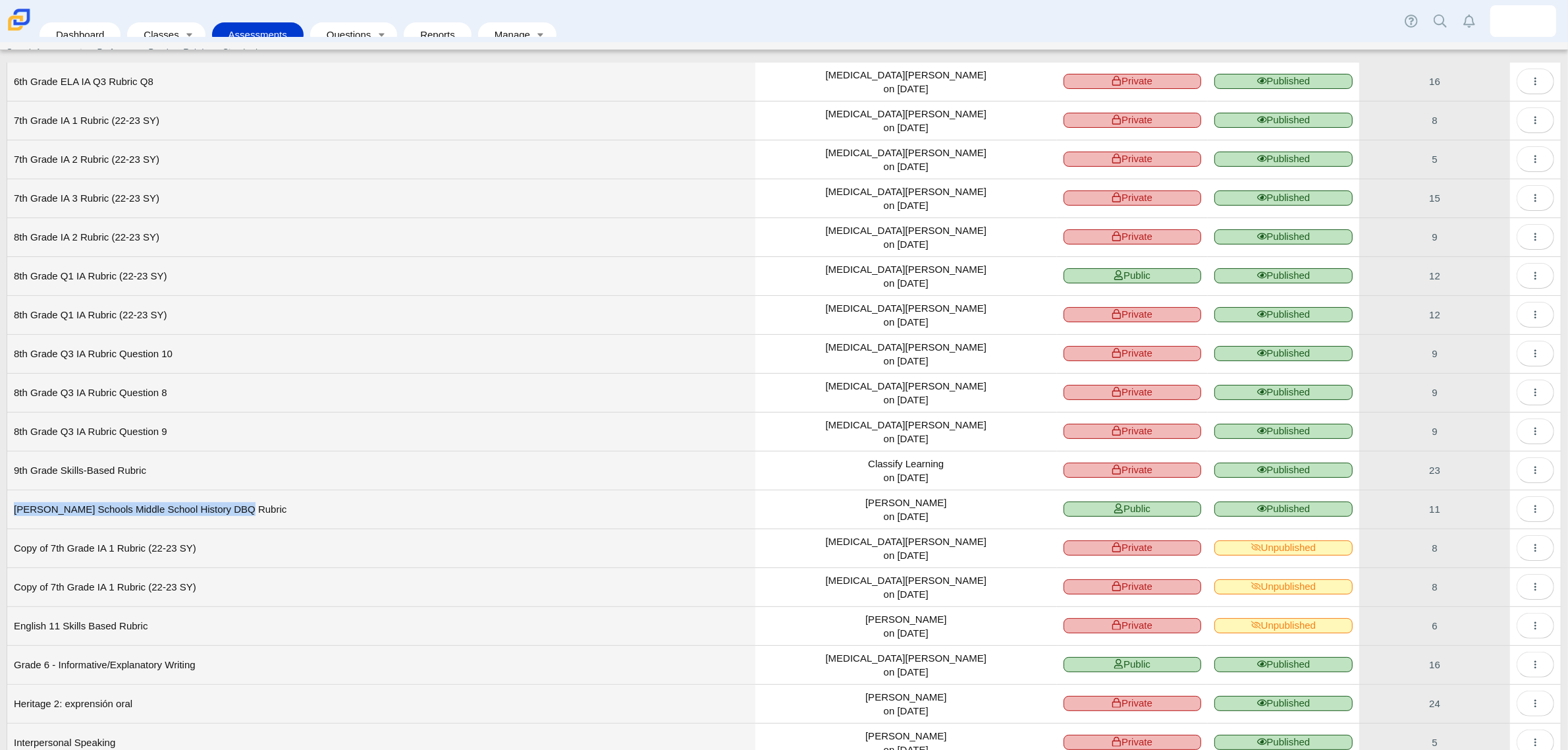
drag, startPoint x: 242, startPoint y: 511, endPoint x: 13, endPoint y: 518, distance: 229.1
click at [13, 518] on td "[PERSON_NAME] Schools Middle School History DBQ Rubric" at bounding box center [381, 510] width 748 height 39
copy td "[PERSON_NAME] Schools Middle School History DBQ Rubric"
